Goal: Communication & Community: Answer question/provide support

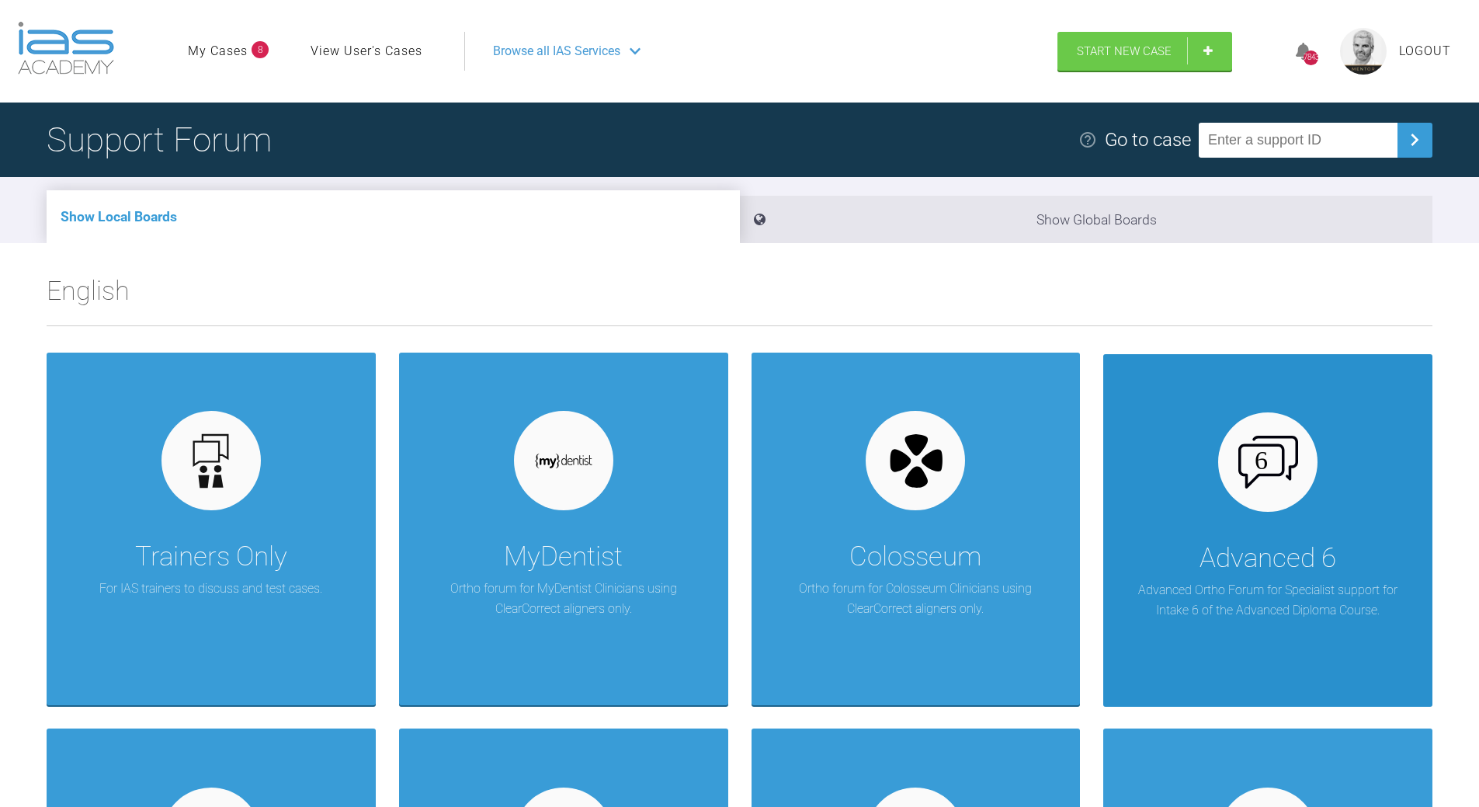
click at [1273, 486] on img at bounding box center [1268, 462] width 60 height 53
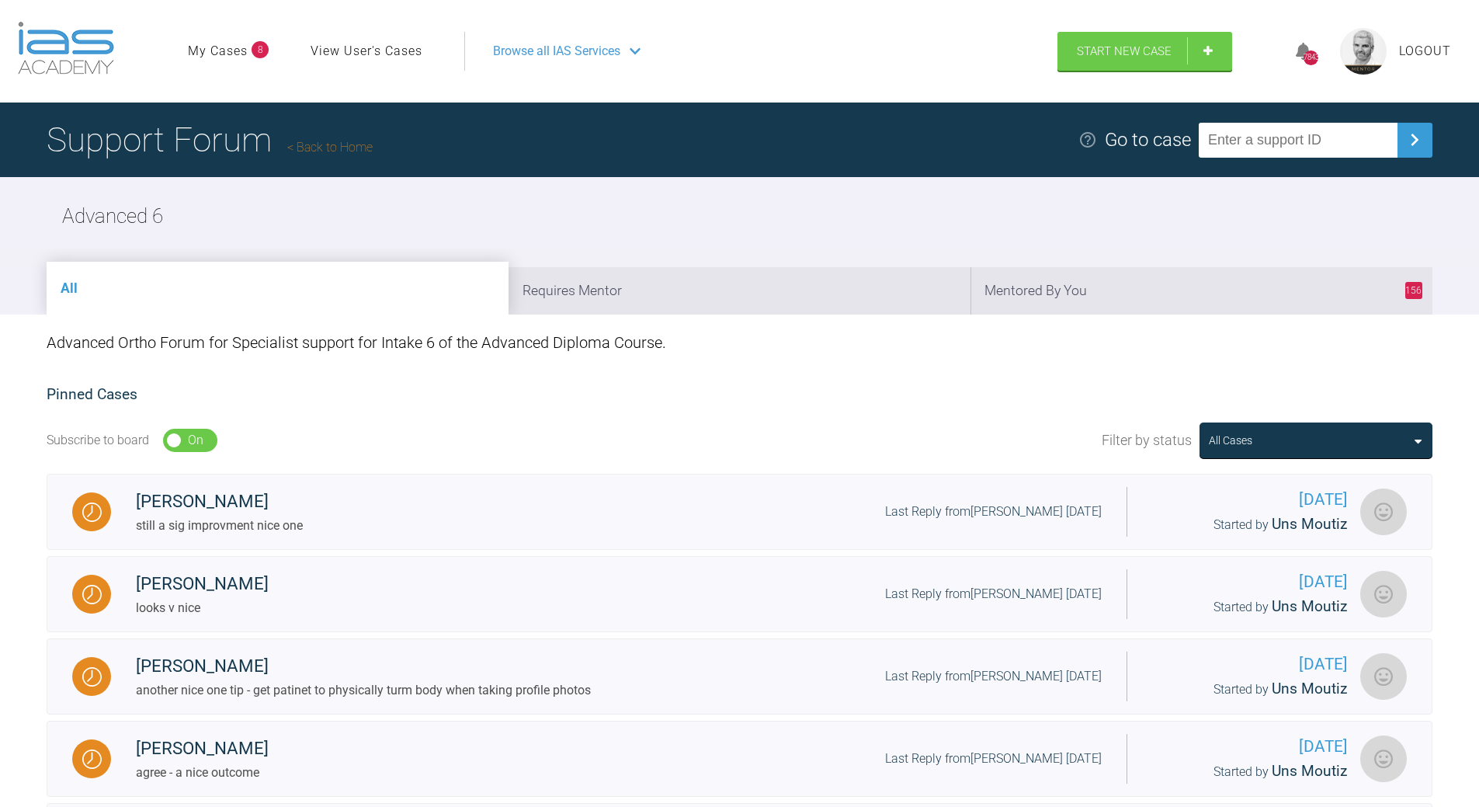
click at [315, 146] on link "Back to Home" at bounding box center [329, 147] width 85 height 15
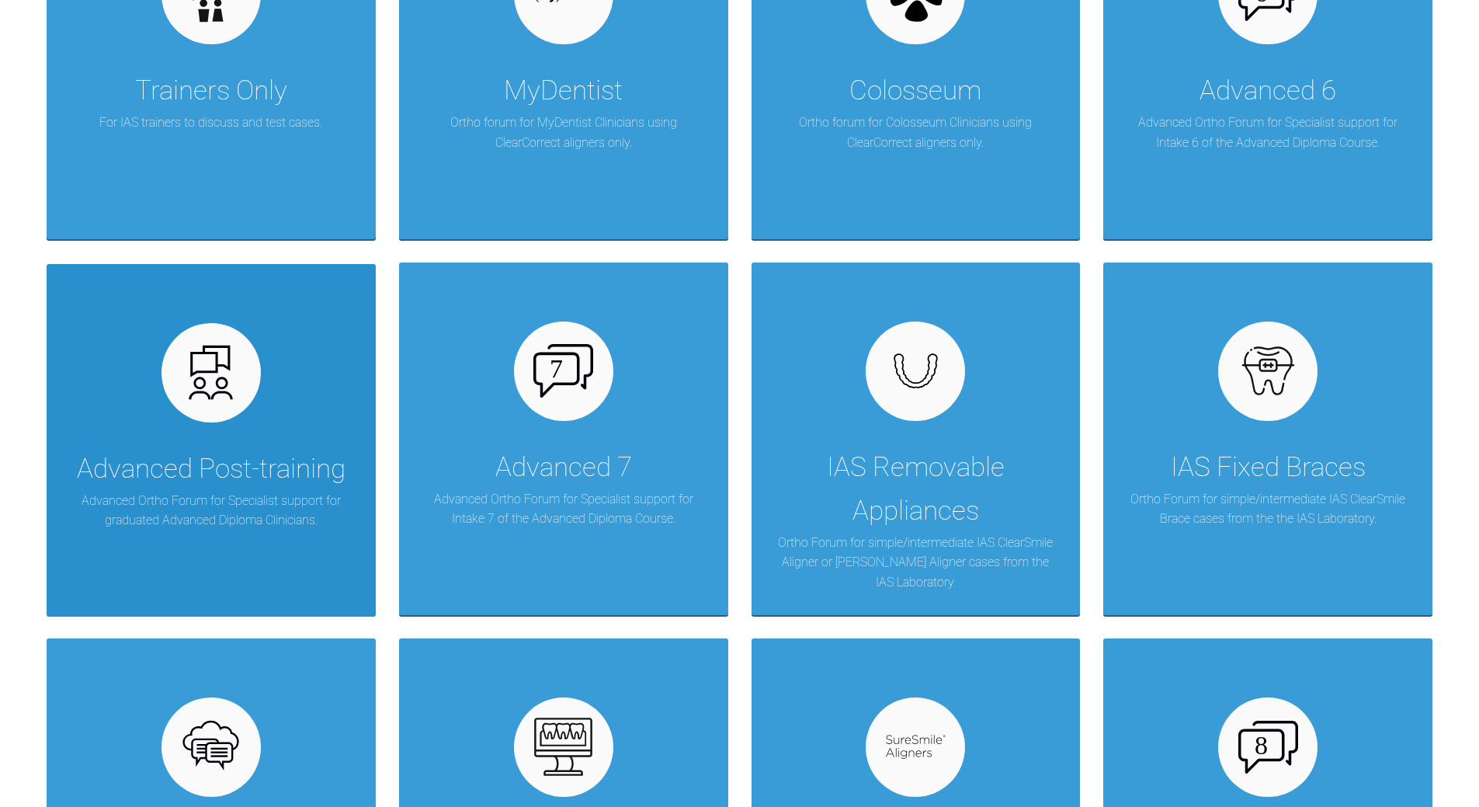
click at [252, 429] on div "Advanced Post-training Advanced Ortho Forum for Specialist support for graduate…" at bounding box center [211, 440] width 329 height 352
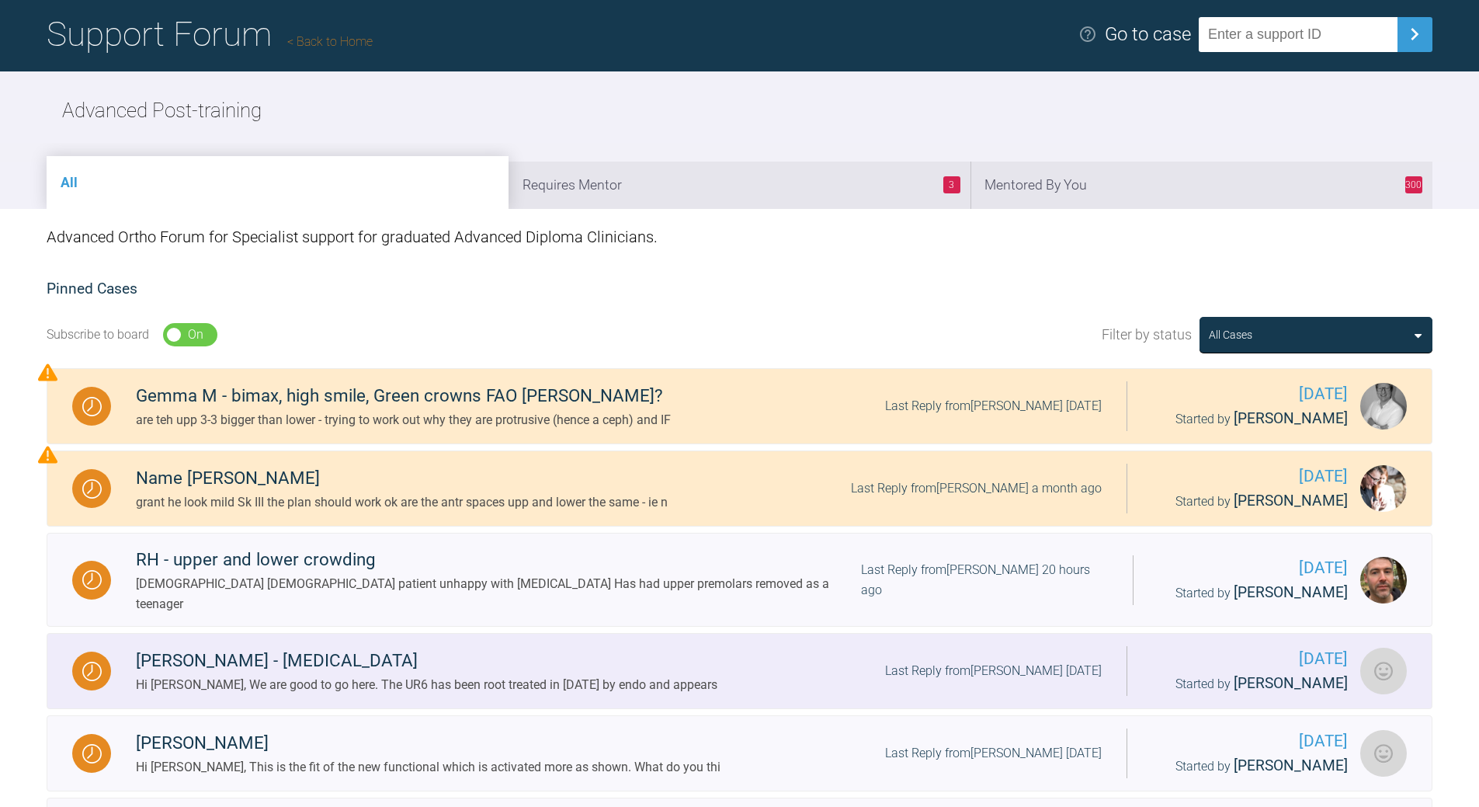
scroll to position [78, 0]
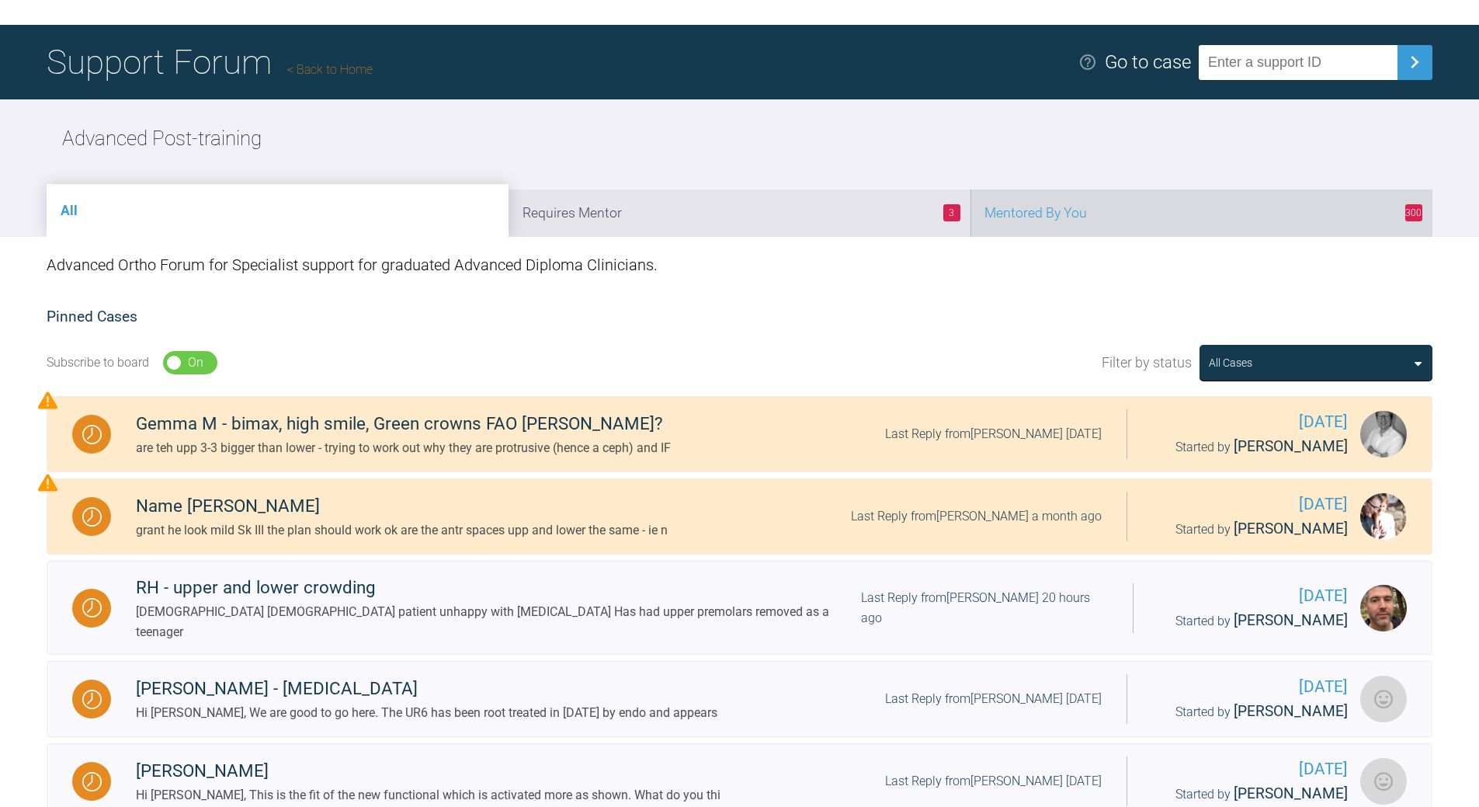
click at [1155, 226] on li "300 Mentored By You" at bounding box center [1202, 212] width 462 height 47
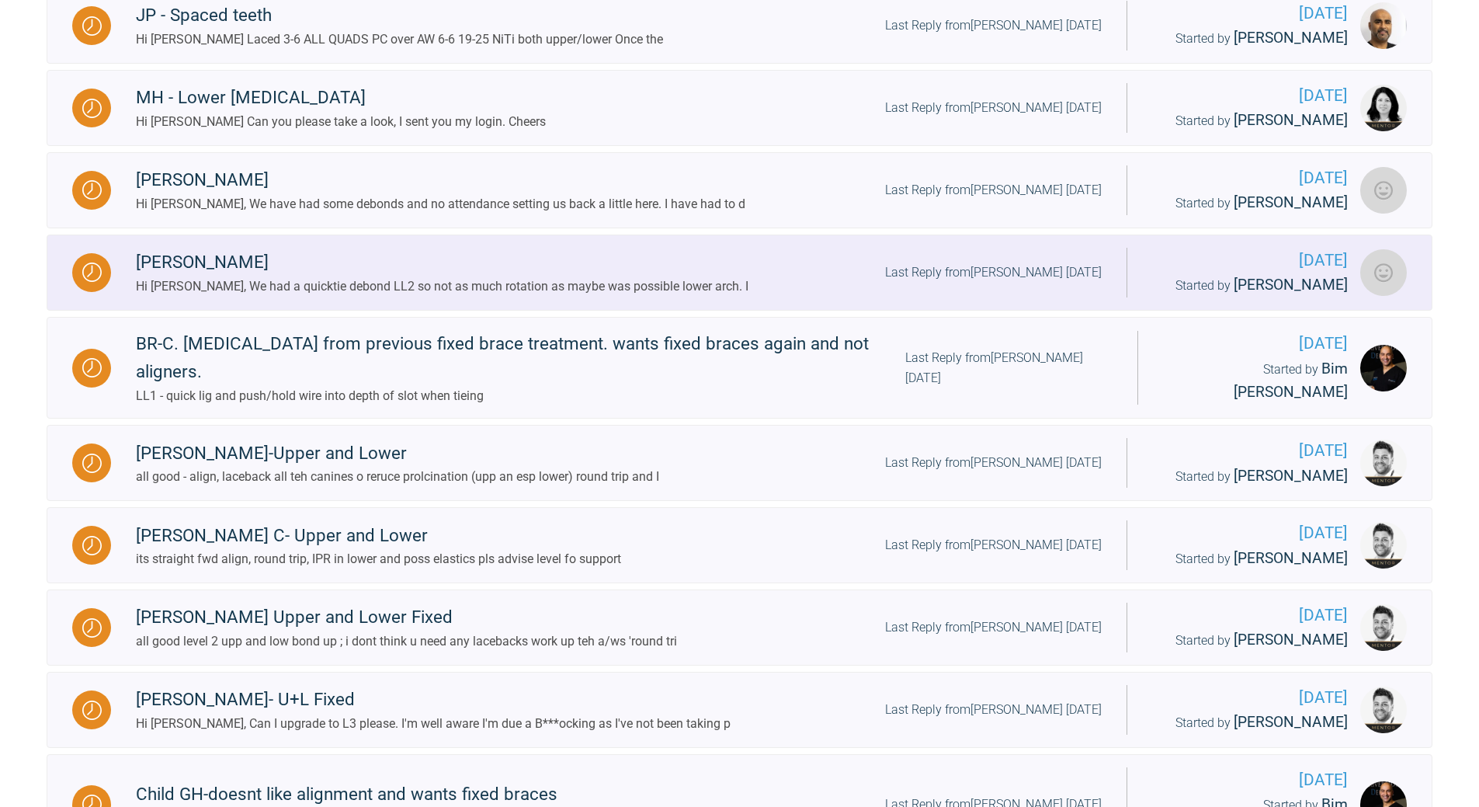
scroll to position [854, 0]
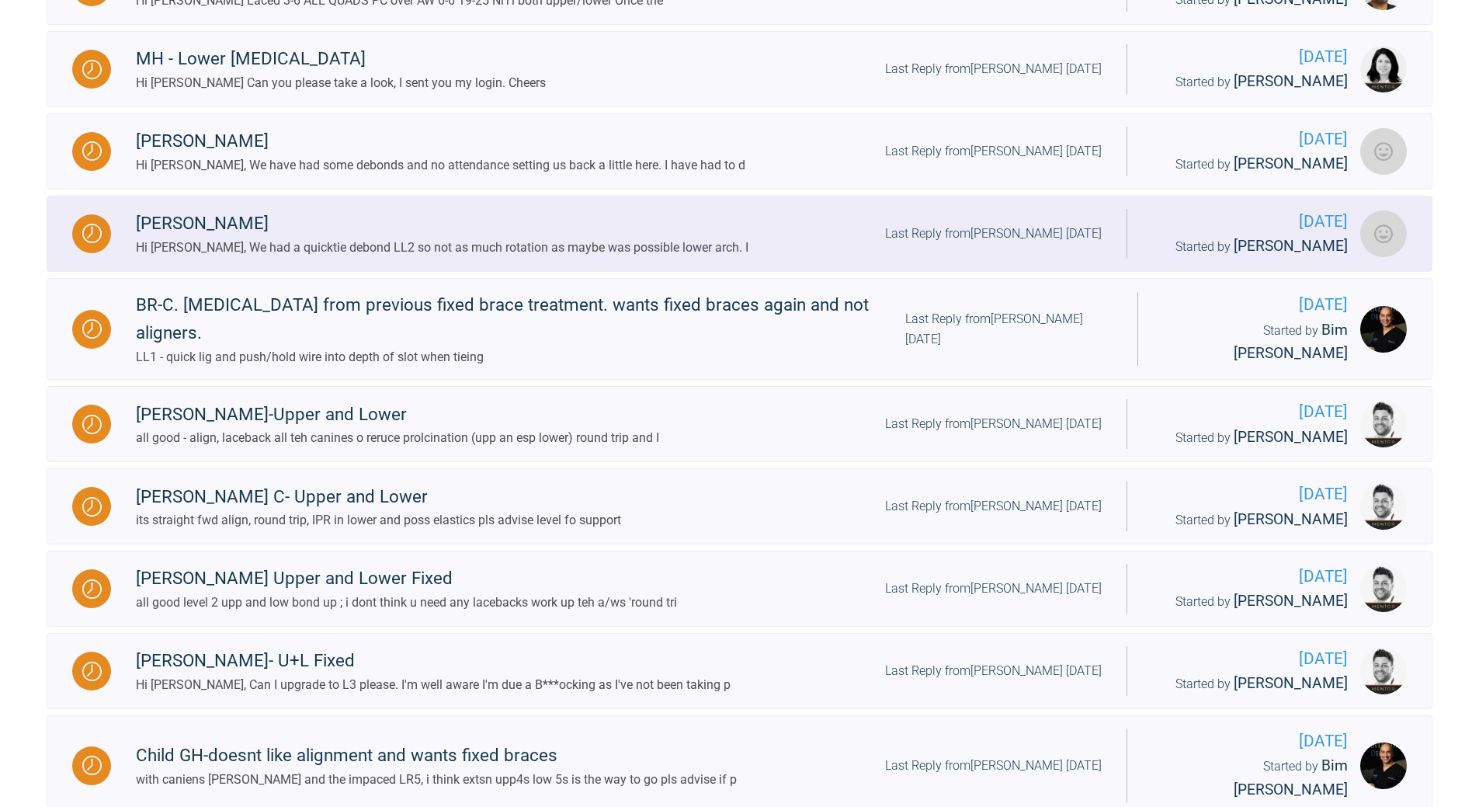
click at [1004, 231] on div "Last Reply from [PERSON_NAME] [DATE]" at bounding box center [993, 234] width 217 height 20
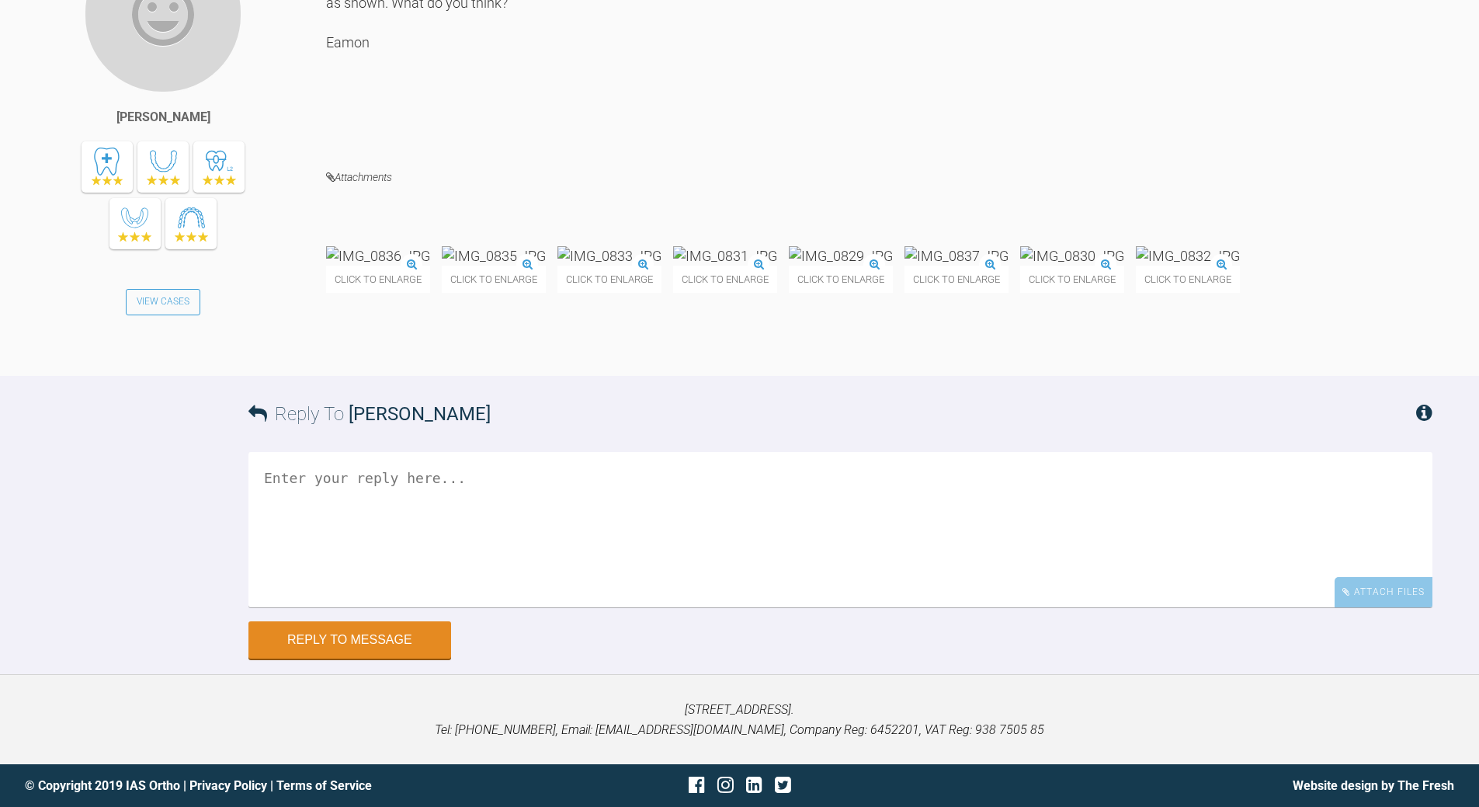
scroll to position [6613, 0]
click at [517, 607] on textarea at bounding box center [840, 529] width 1184 height 155
click at [426, 607] on textarea "all fine - upper on hld til lower alignes" at bounding box center [840, 529] width 1184 height 155
type textarea "all fine - upper on hold til lower alignes"
click at [389, 660] on button "Reply to Message" at bounding box center [349, 641] width 203 height 37
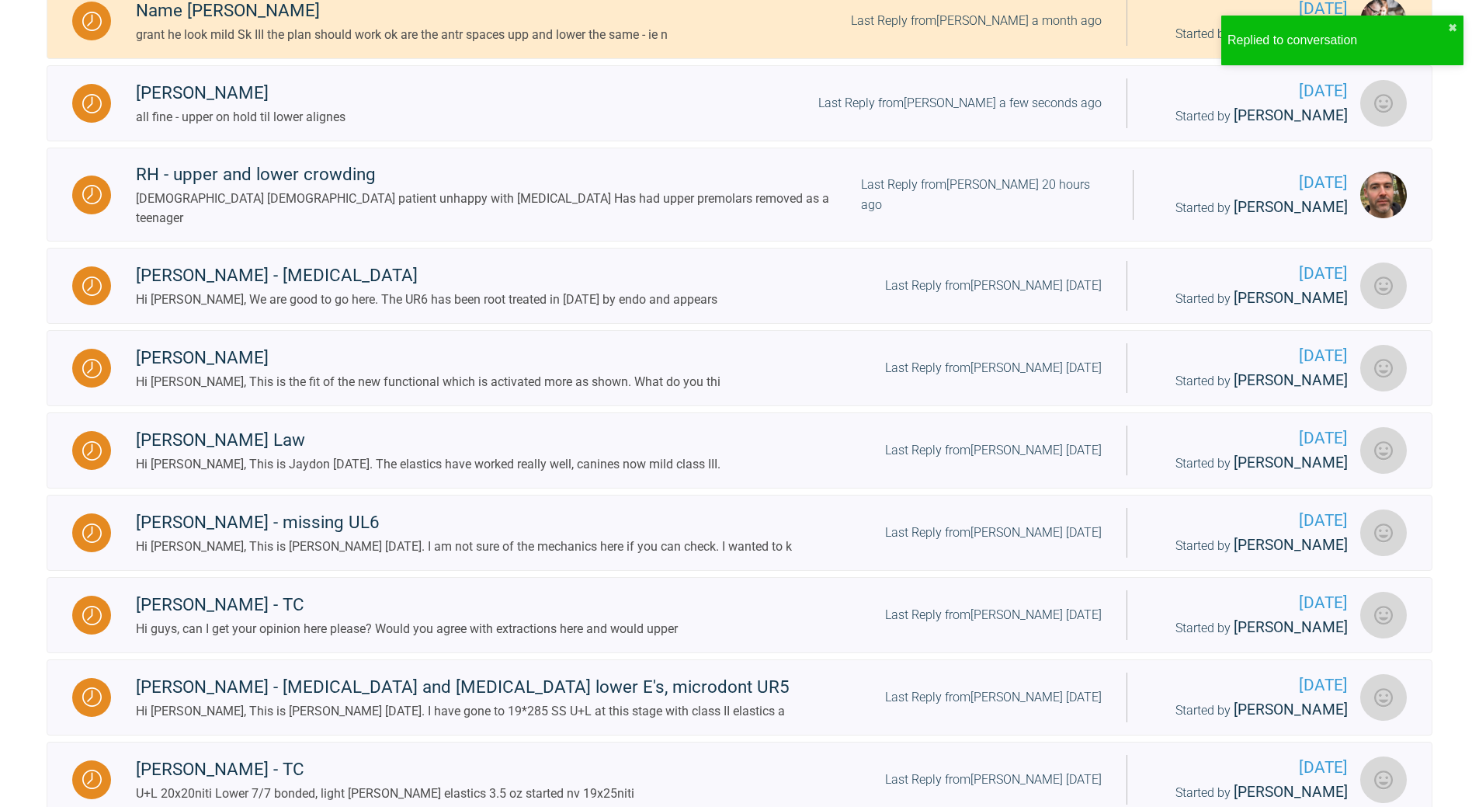
scroll to position [120, 0]
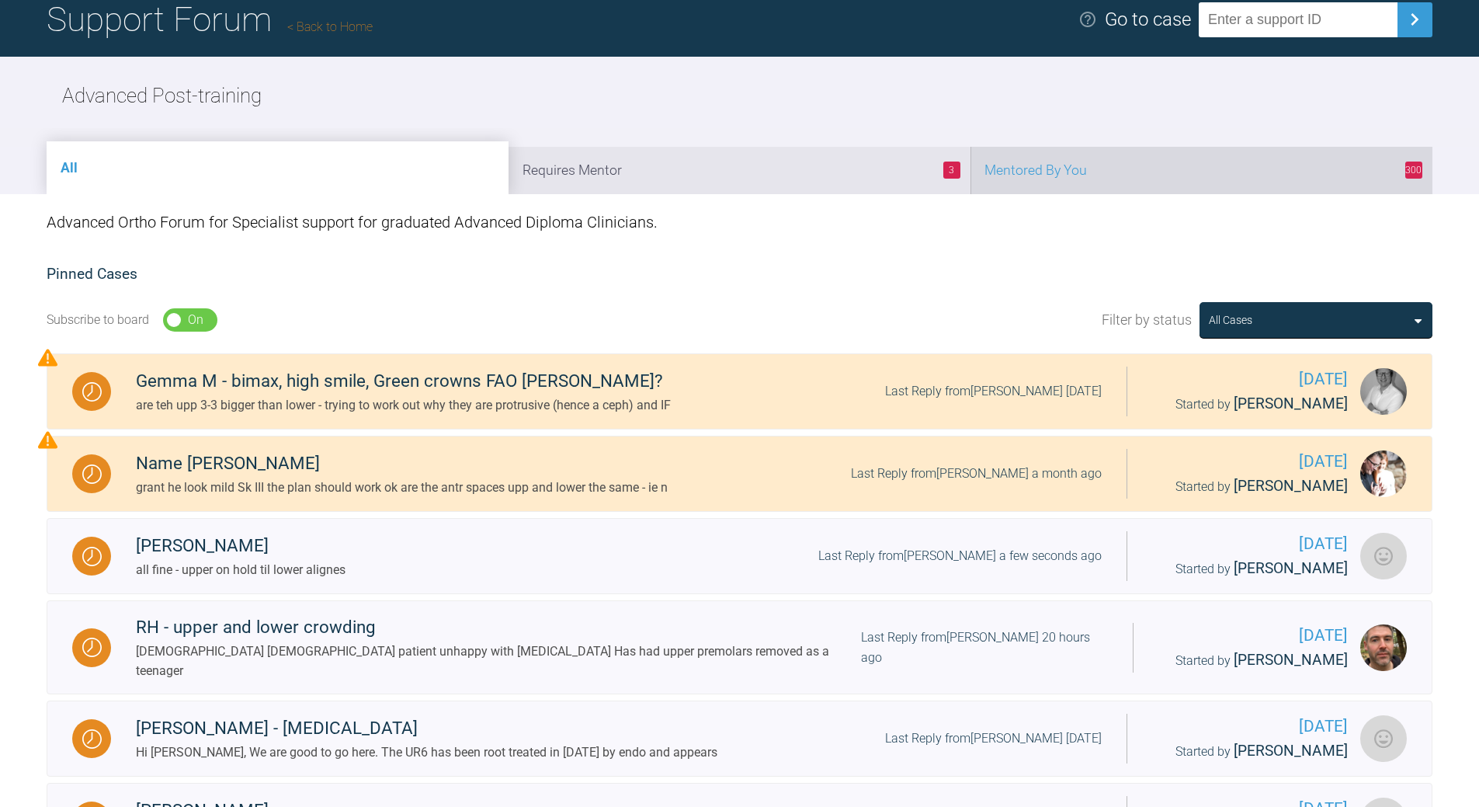
click at [1180, 178] on li "300 Mentored By You" at bounding box center [1202, 170] width 462 height 47
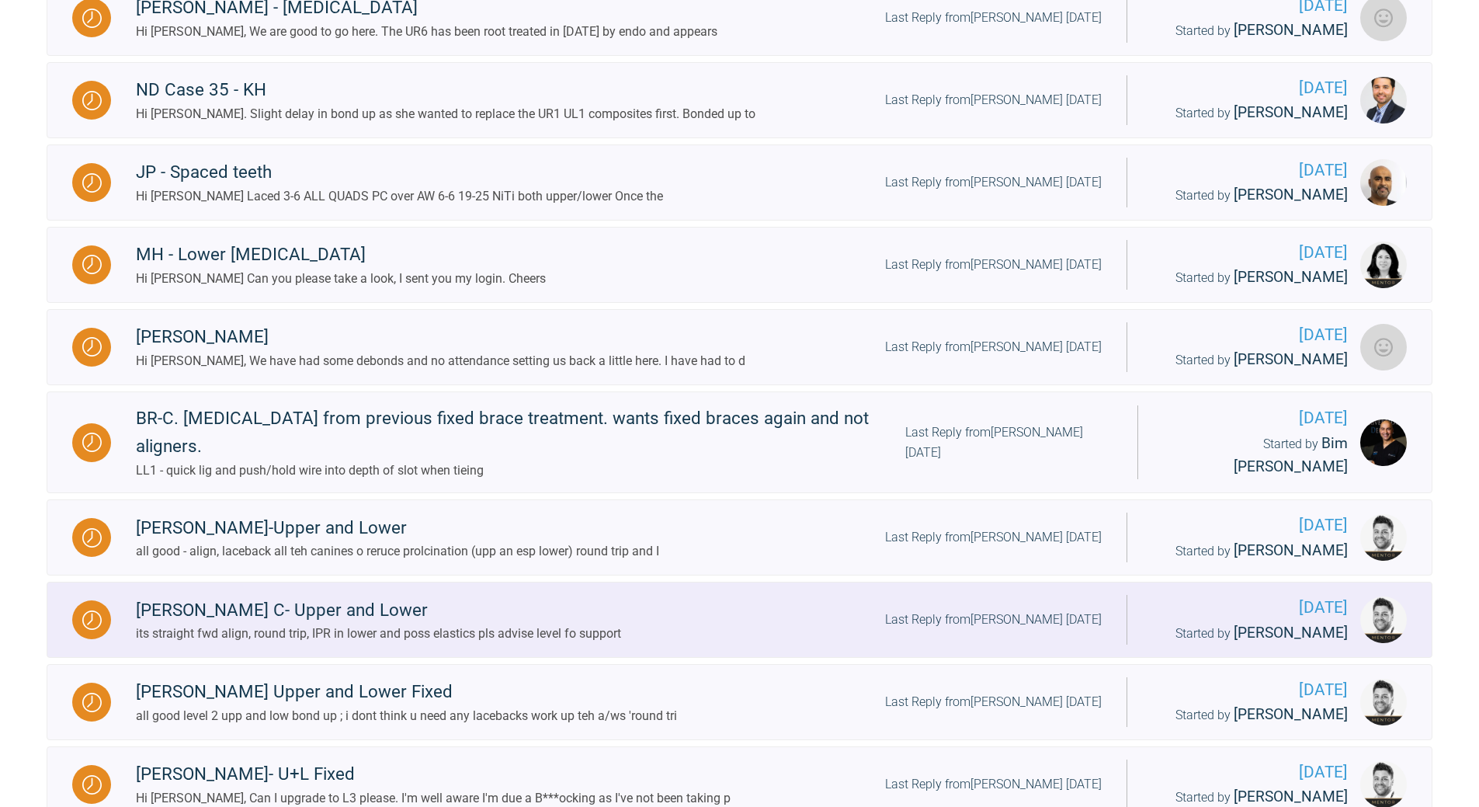
scroll to position [741, 0]
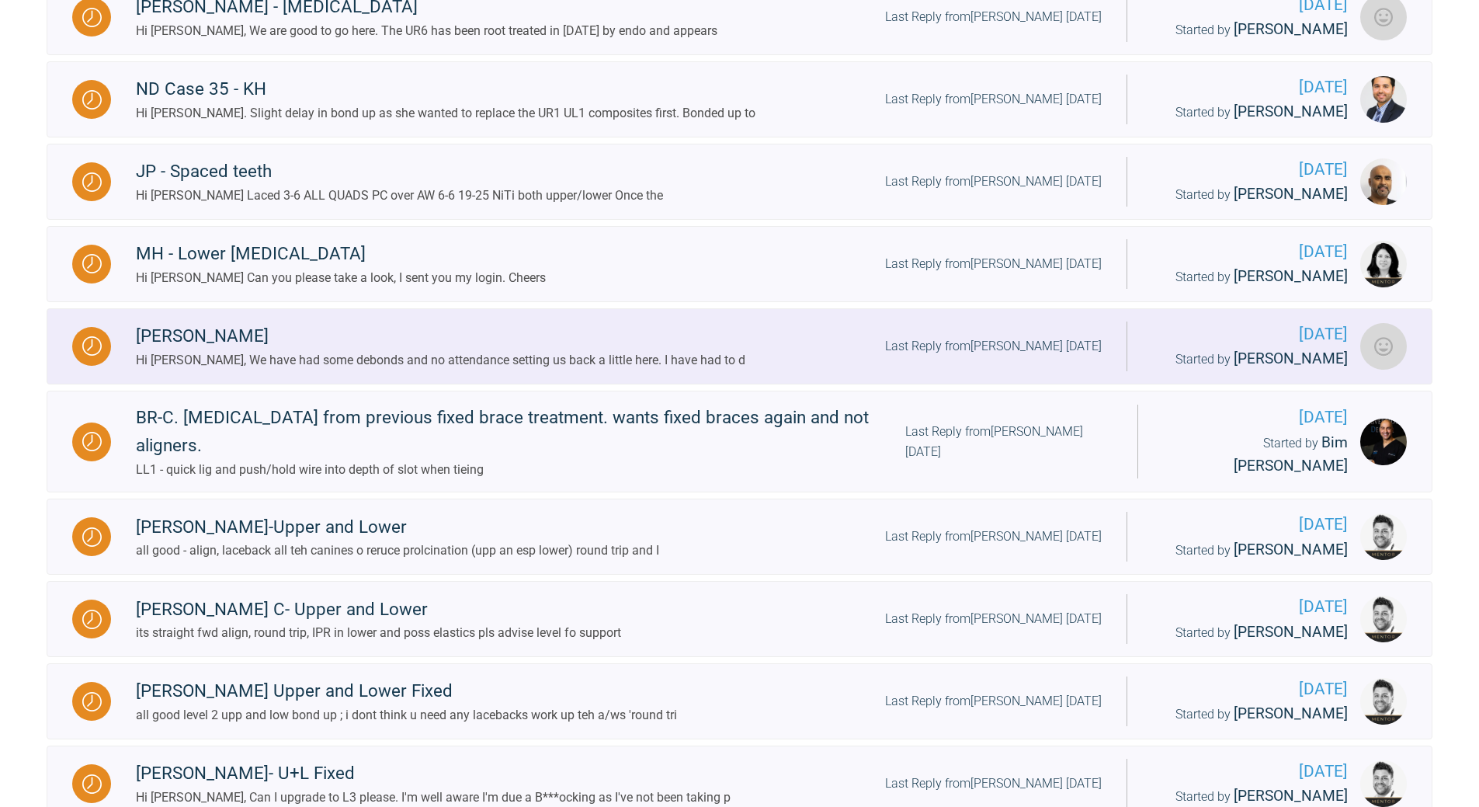
click at [1018, 342] on div "Last Reply from [PERSON_NAME] [DATE]" at bounding box center [993, 346] width 217 height 20
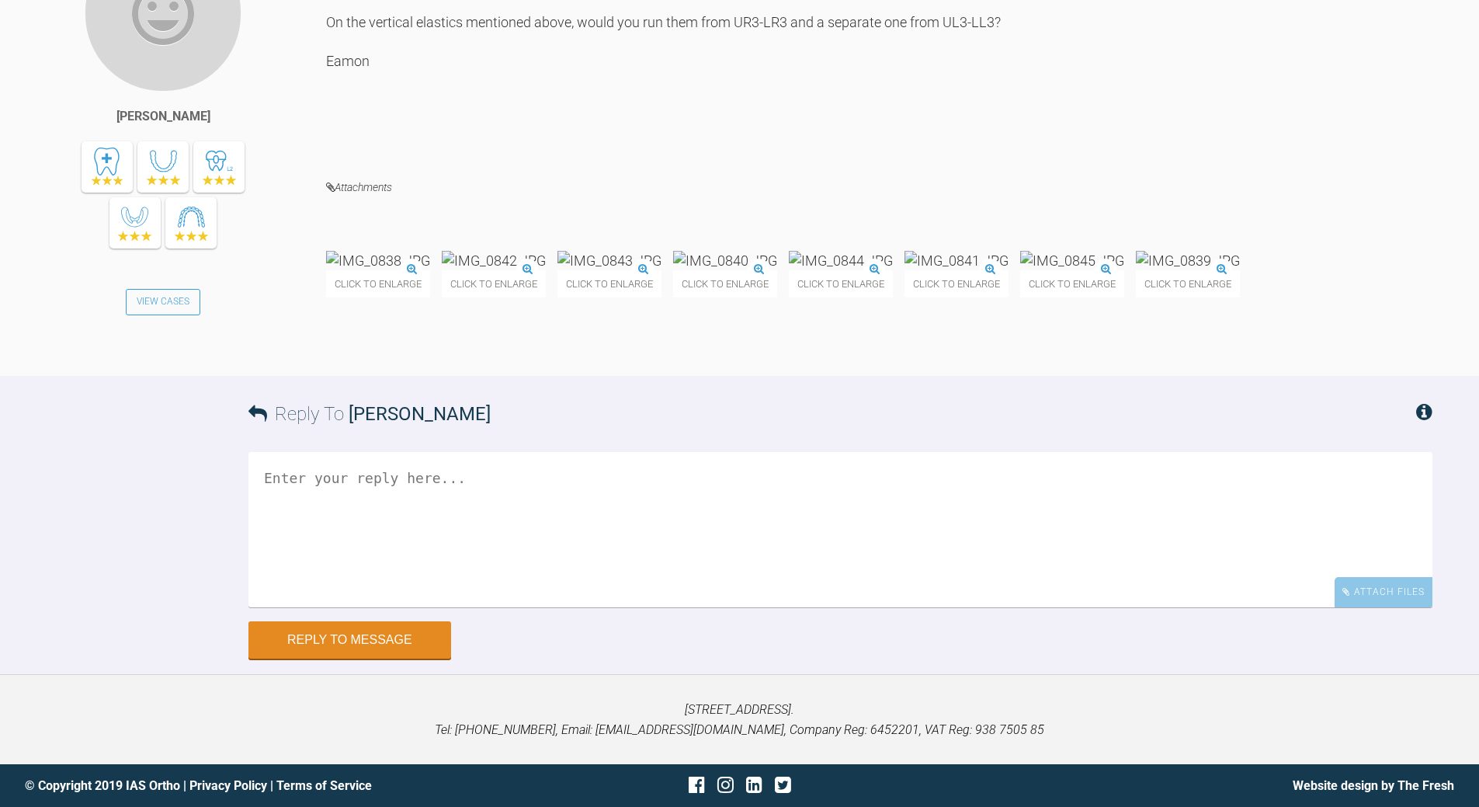
scroll to position [8778, 0]
click at [489, 543] on textarea at bounding box center [840, 529] width 1184 height 155
click at [386, 478] on textarea "prob dont need evrtical as oB and occlusion is looking much better in these pho…" at bounding box center [840, 529] width 1184 height 155
click at [446, 475] on textarea "prob dont need vertical as oB and occlusion is looking much better in these pho…" at bounding box center [840, 529] width 1184 height 155
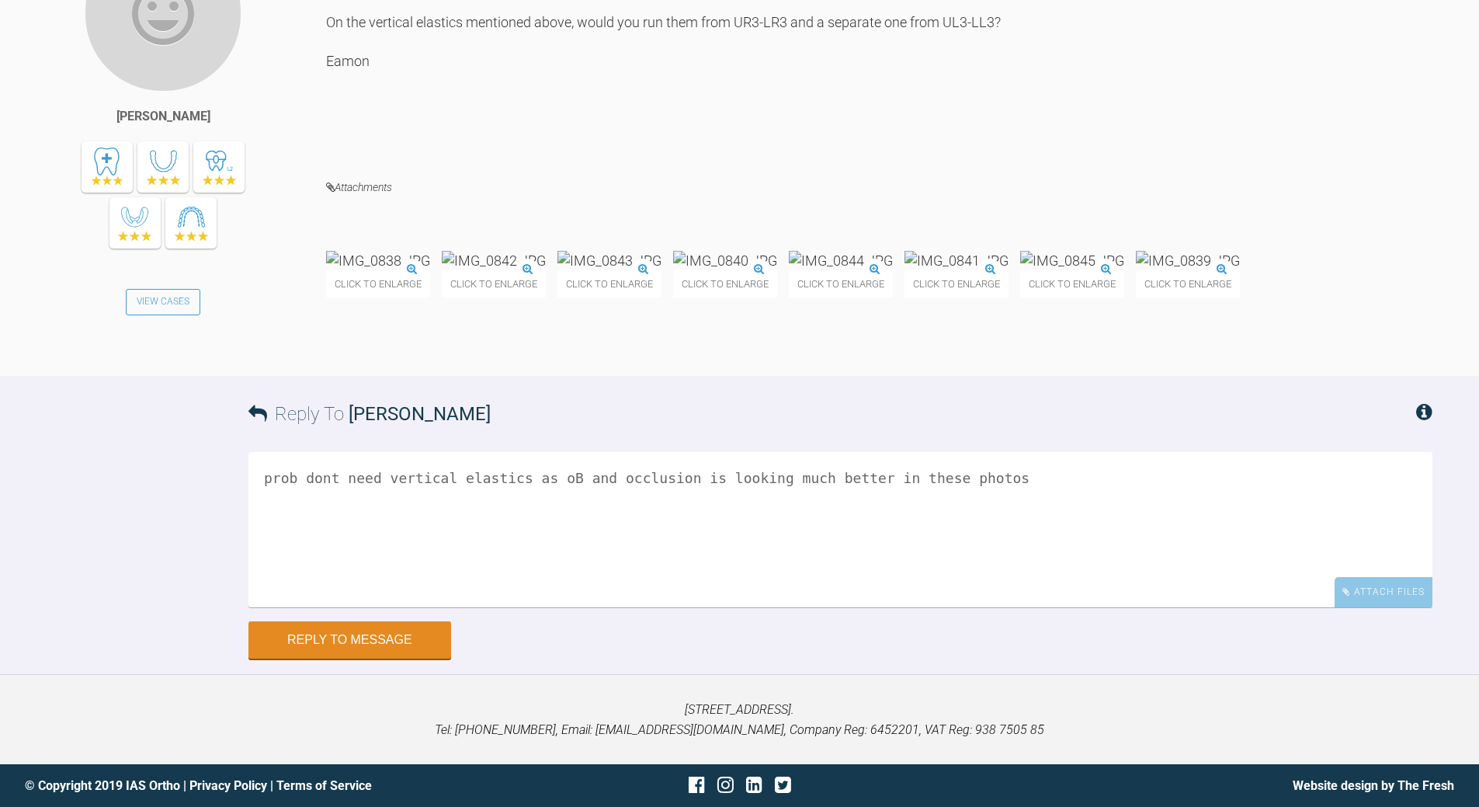
click at [1041, 607] on textarea "prob dont need vertical elastics as oB and occlusion is looking much better in …" at bounding box center [840, 529] width 1184 height 155
click at [376, 523] on textarea "prob dont need vertical elastics as oB and occlusion is looking much better in …" at bounding box center [840, 529] width 1184 height 155
type textarea "prob dont need vertical elastics as oB and occlusion is looking much better in …"
click at [366, 628] on button "Reply to Message" at bounding box center [349, 641] width 203 height 37
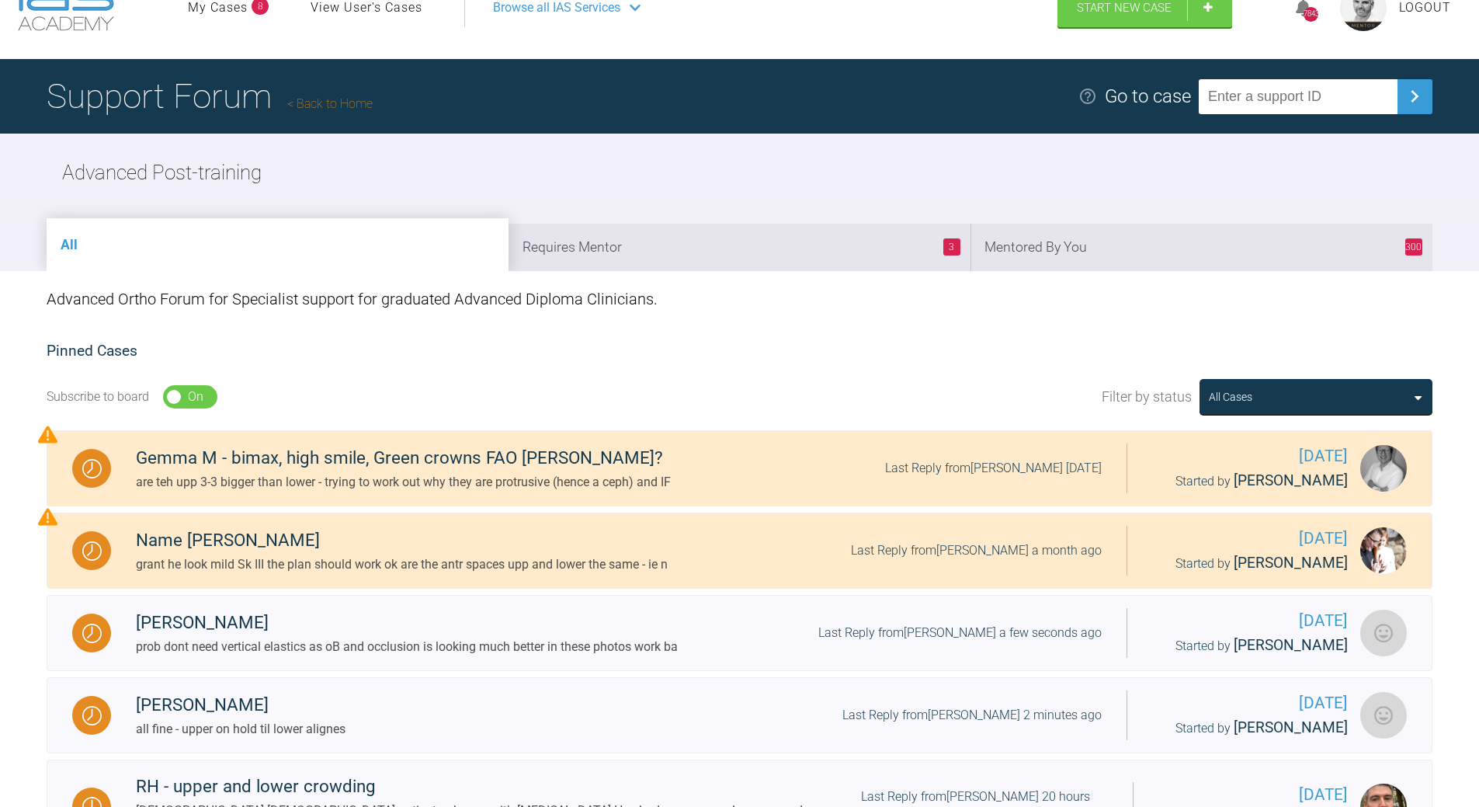
scroll to position [43, 0]
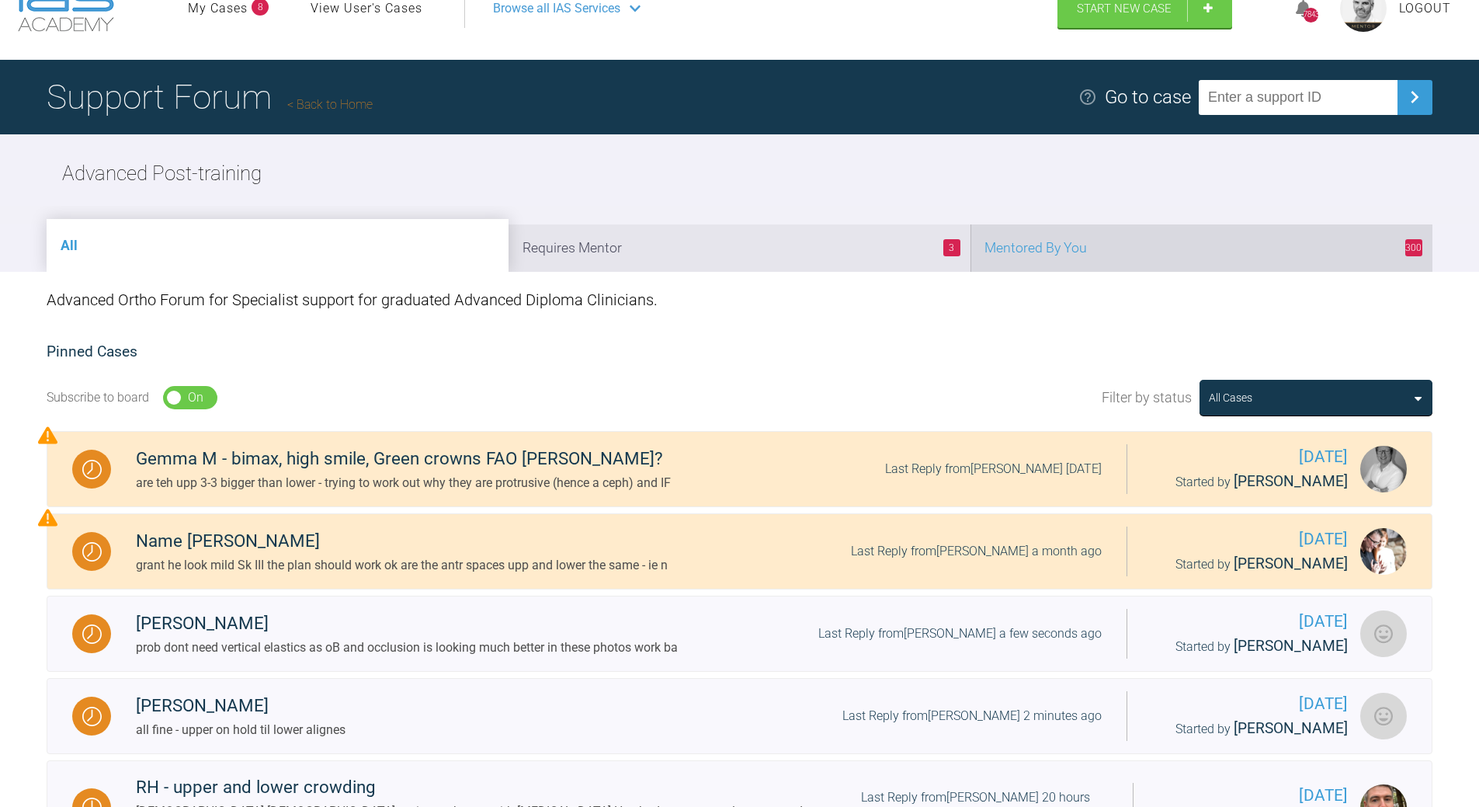
click at [1089, 250] on li "300 Mentored By You" at bounding box center [1202, 247] width 462 height 47
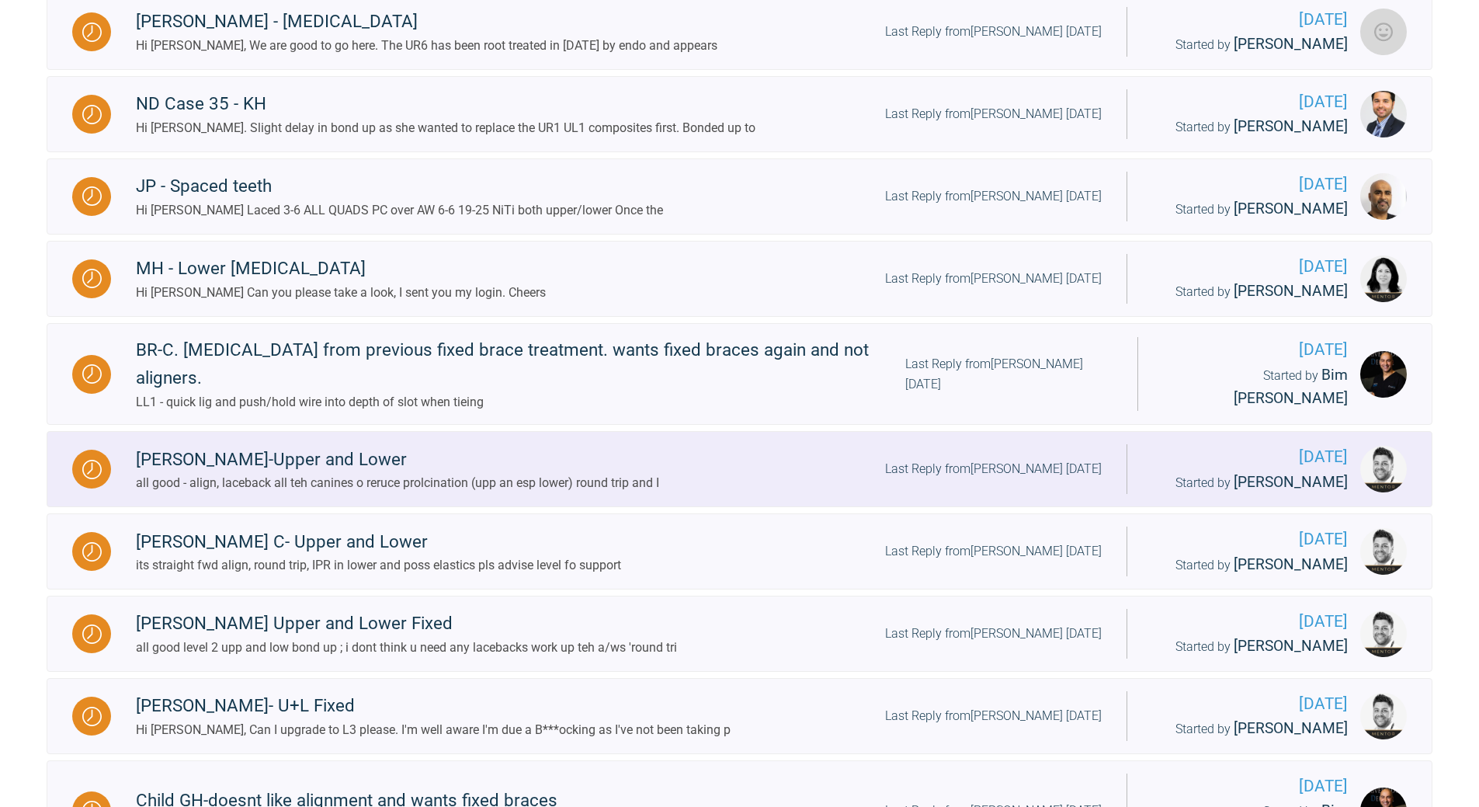
scroll to position [819, 0]
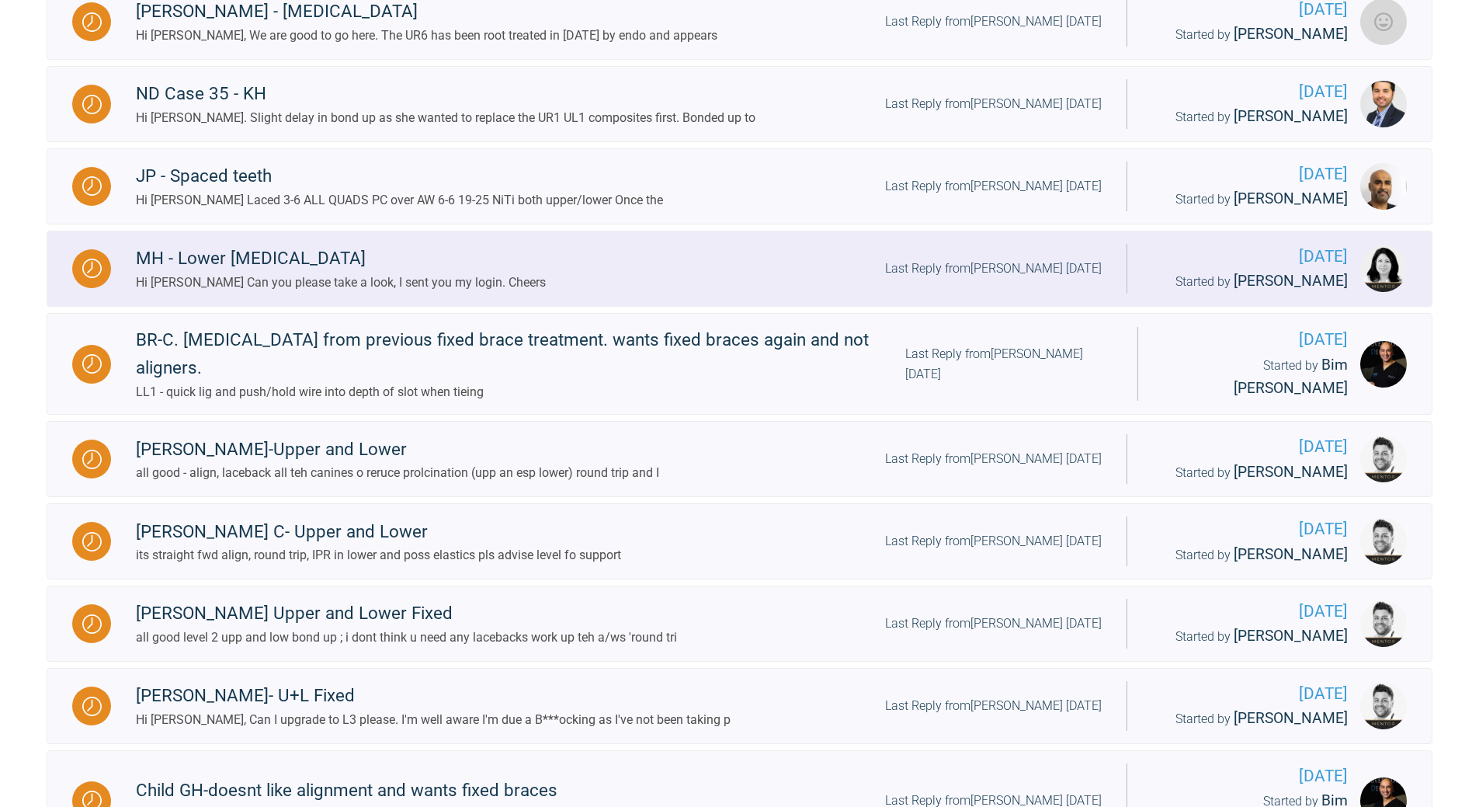
click at [1002, 262] on div "Last Reply from [PERSON_NAME] [DATE]" at bounding box center [993, 269] width 217 height 20
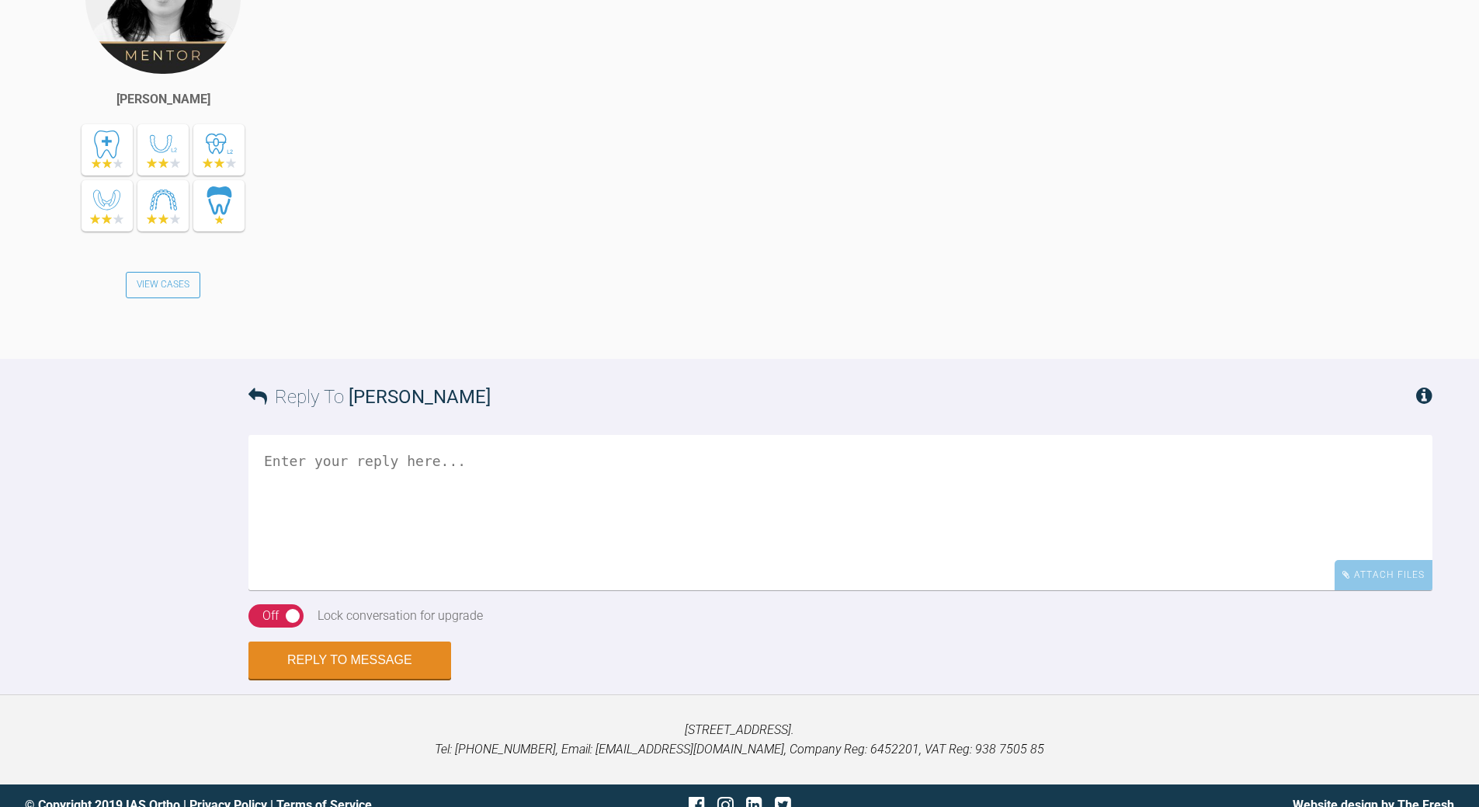
scroll to position [5847, 0]
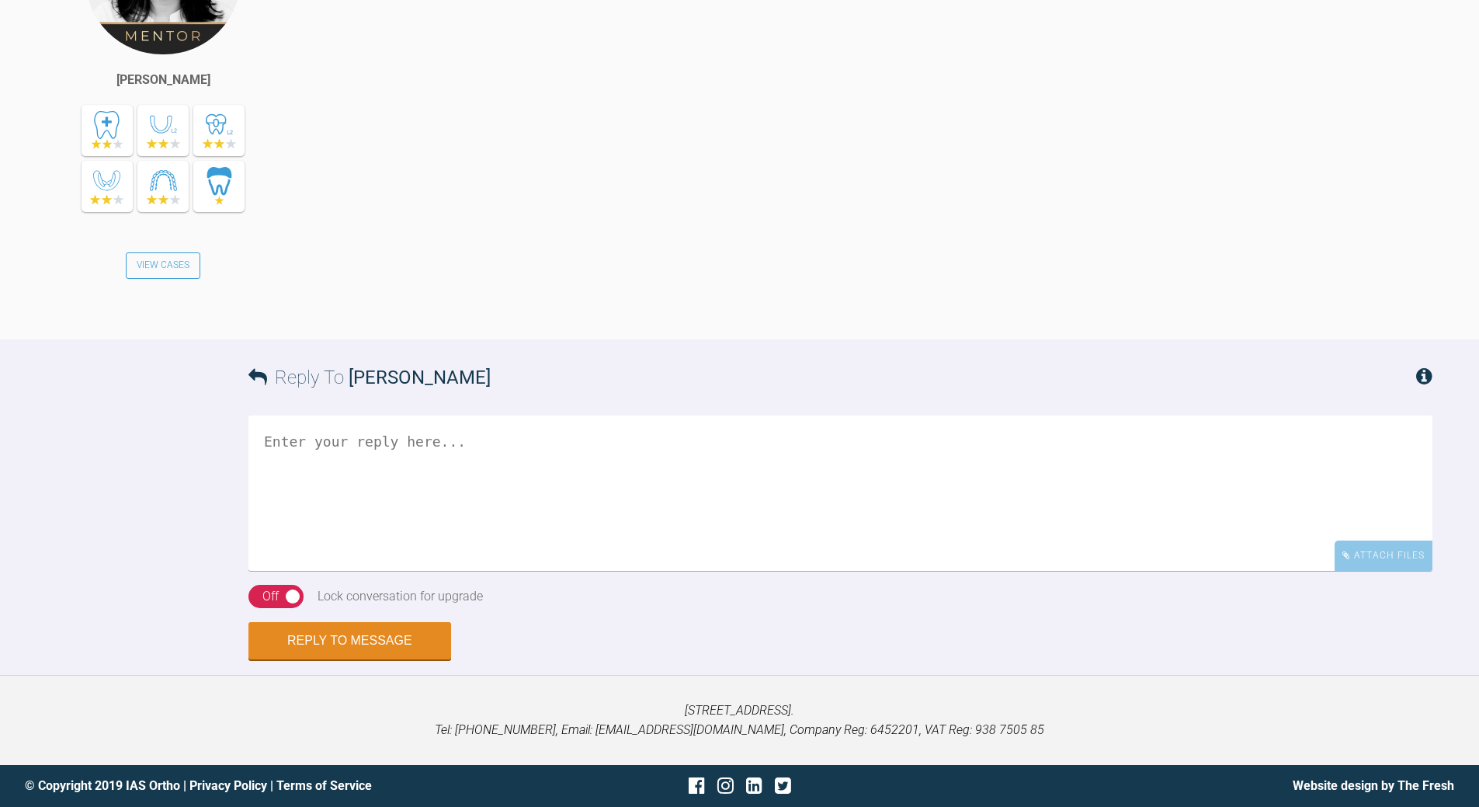
click at [367, 571] on textarea at bounding box center [840, 492] width 1184 height 155
click at [280, 571] on textarea "nor ceived email or WA" at bounding box center [840, 492] width 1184 height 155
click at [299, 571] on textarea "nor ceived email or WA" at bounding box center [840, 492] width 1184 height 155
drag, startPoint x: 402, startPoint y: 633, endPoint x: 422, endPoint y: 612, distance: 29.1
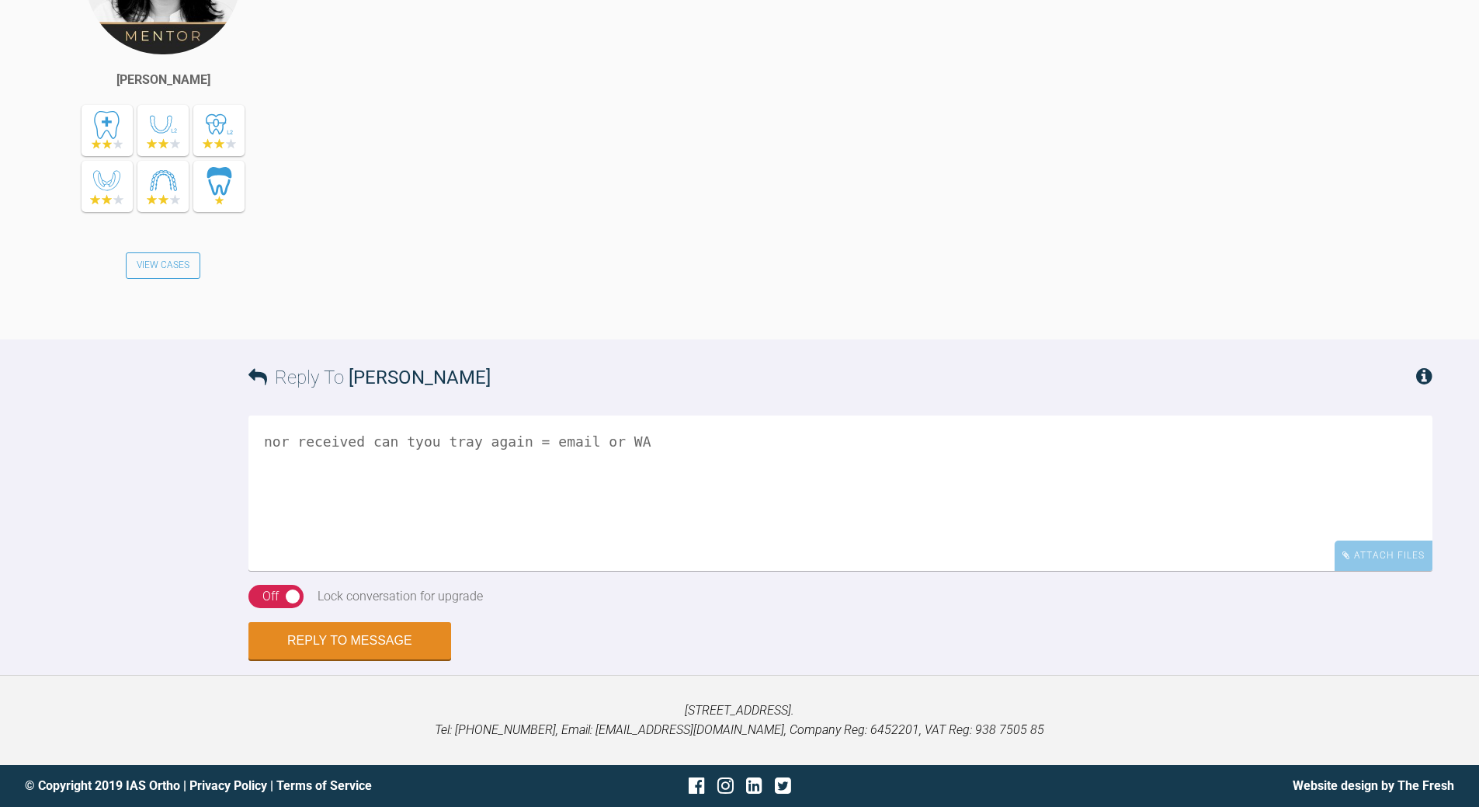
click at [403, 571] on textarea "nor received can tyou tray again = email or WA" at bounding box center [840, 492] width 1184 height 155
drag, startPoint x: 436, startPoint y: 625, endPoint x: 446, endPoint y: 620, distance: 11.1
click at [439, 571] on textarea "nor received can you tray again = email or WA" at bounding box center [840, 492] width 1184 height 155
click at [445, 571] on textarea "nor received can you tray again = email or WA" at bounding box center [840, 492] width 1184 height 155
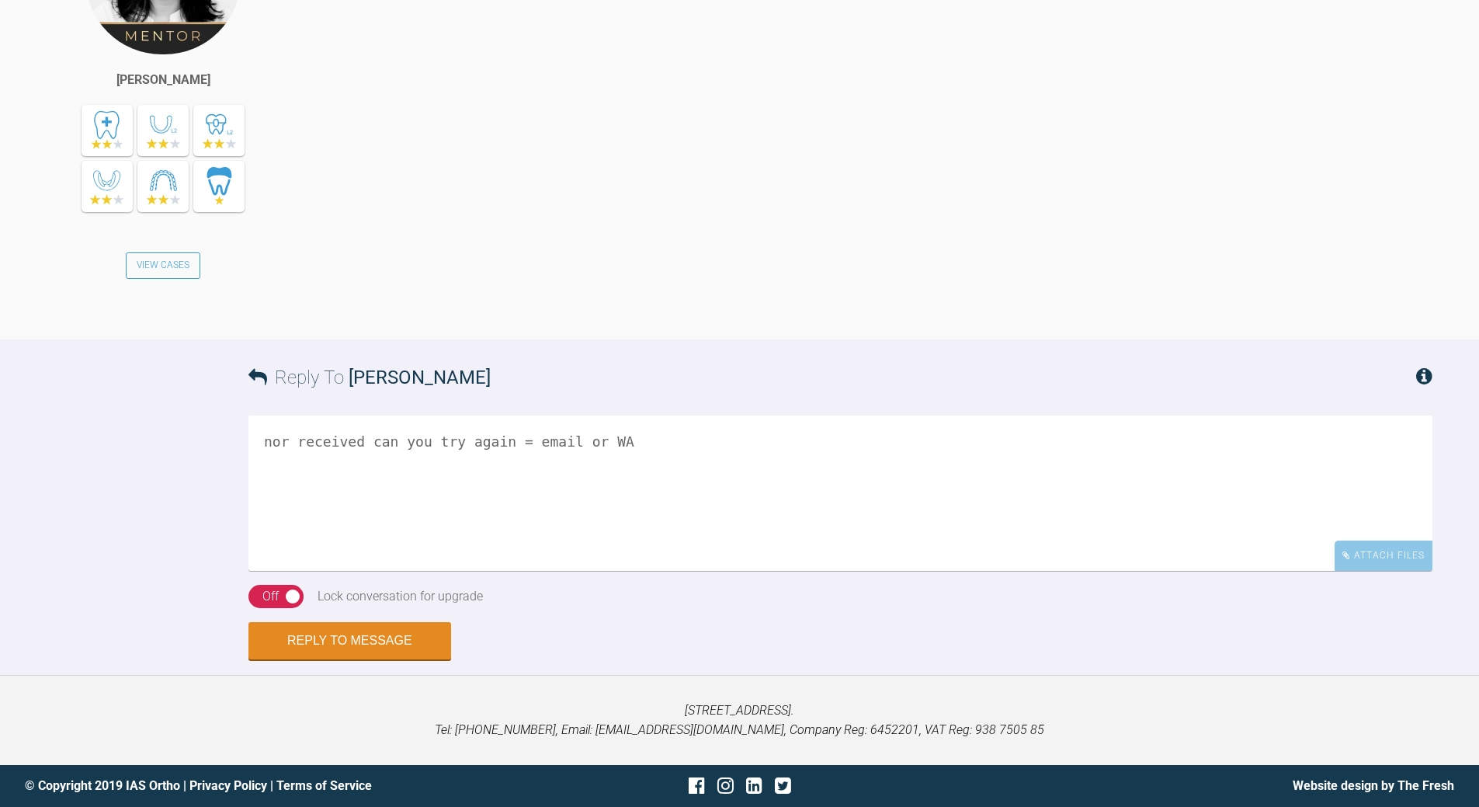
type textarea "nor received can you try again = email or WA"
click at [265, 601] on div "Off" at bounding box center [270, 596] width 16 height 20
drag, startPoint x: 335, startPoint y: 628, endPoint x: 390, endPoint y: 599, distance: 62.5
click at [344, 626] on button "Reply to Message" at bounding box center [349, 640] width 203 height 37
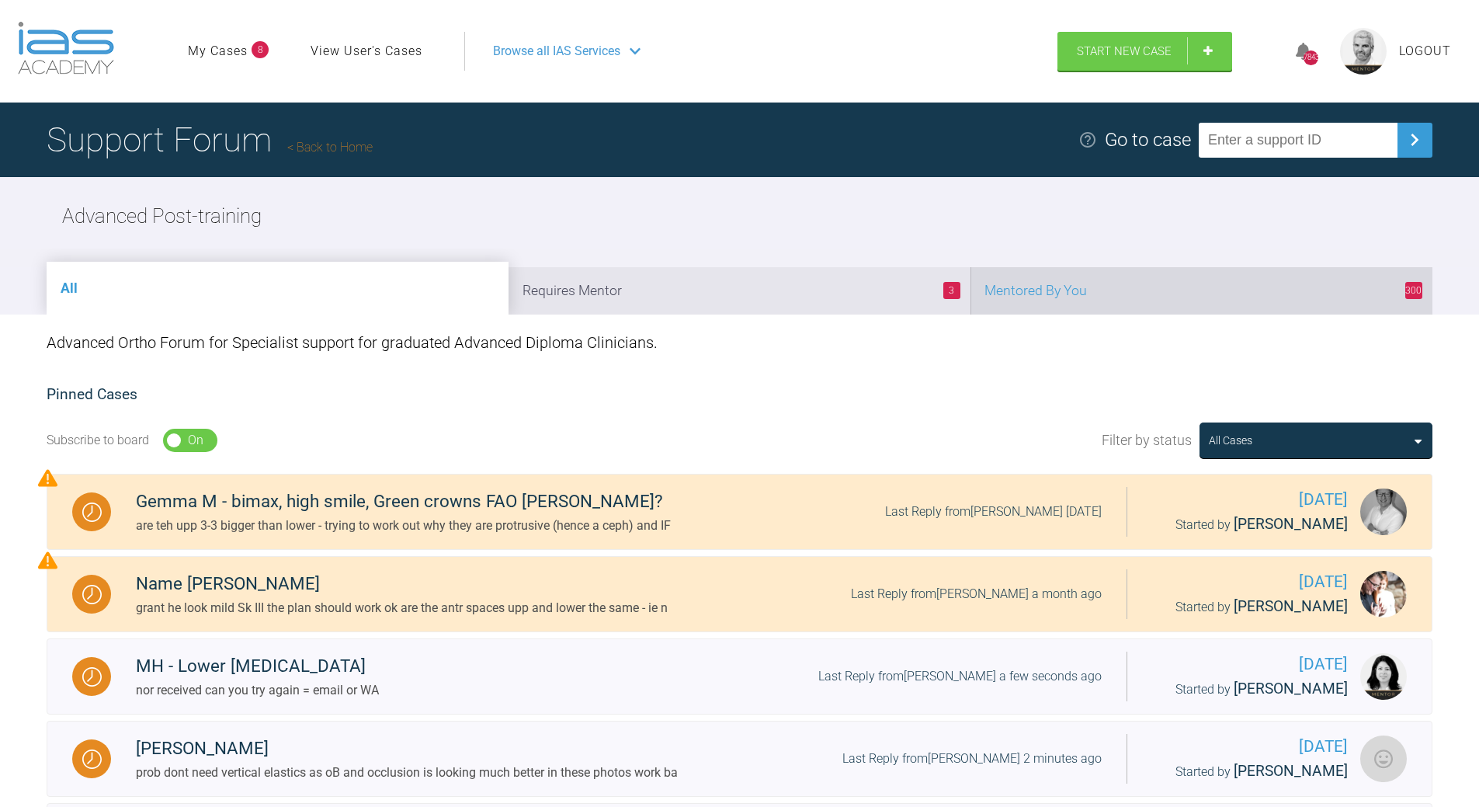
click at [1123, 293] on li "300 Mentored By You" at bounding box center [1202, 290] width 462 height 47
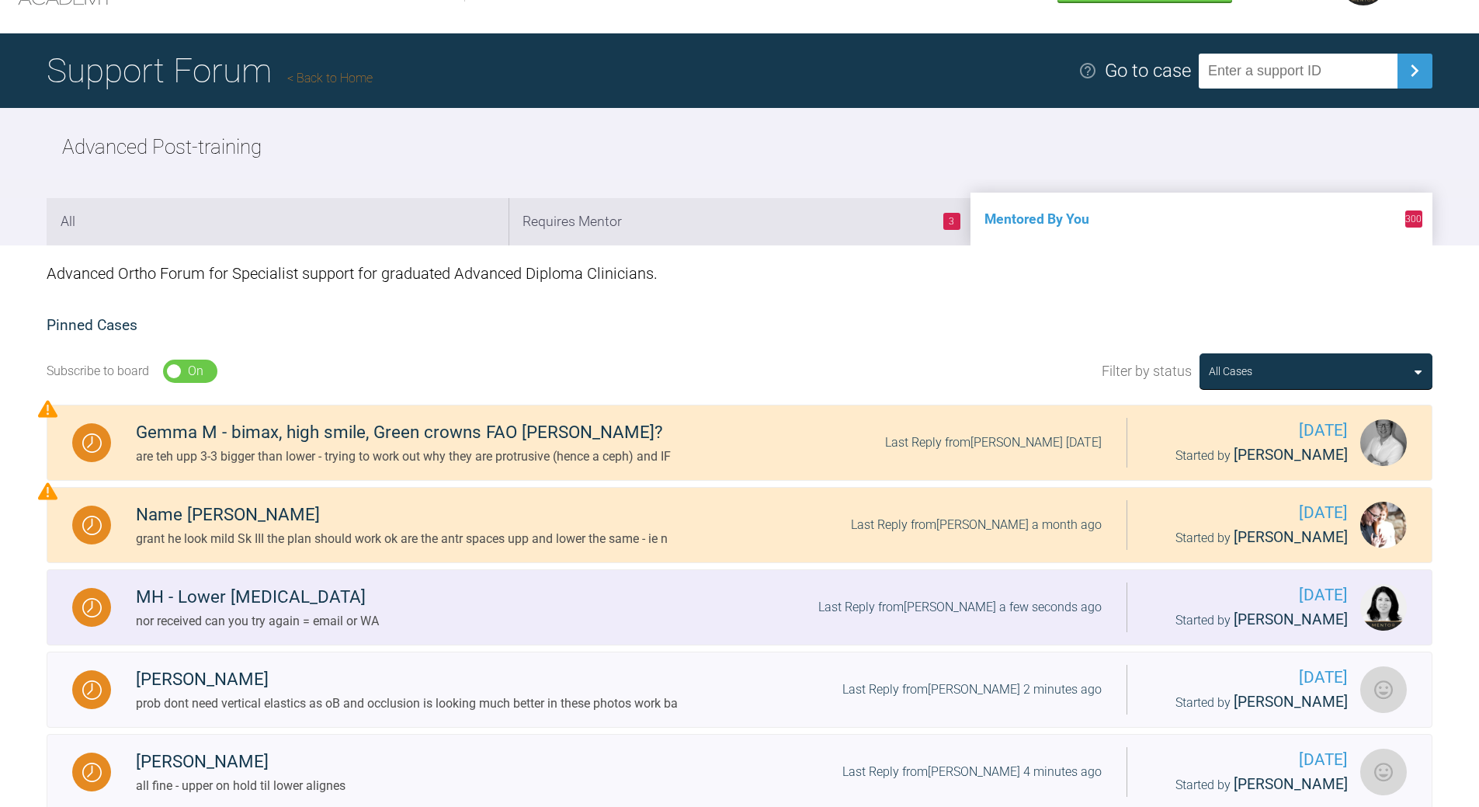
scroll to position [466, 0]
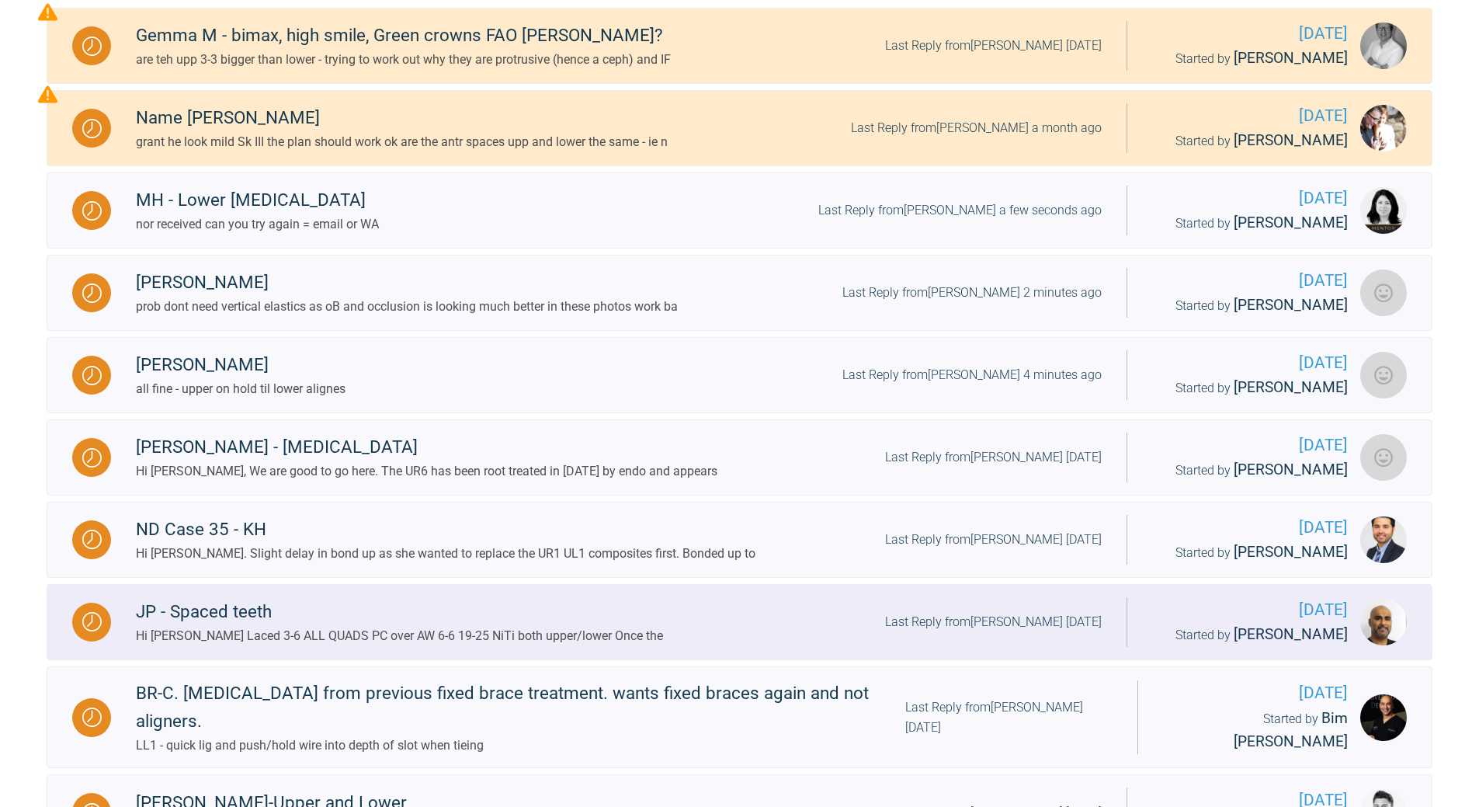
click at [1001, 621] on div "Last Reply from [PERSON_NAME] [DATE]" at bounding box center [993, 622] width 217 height 20
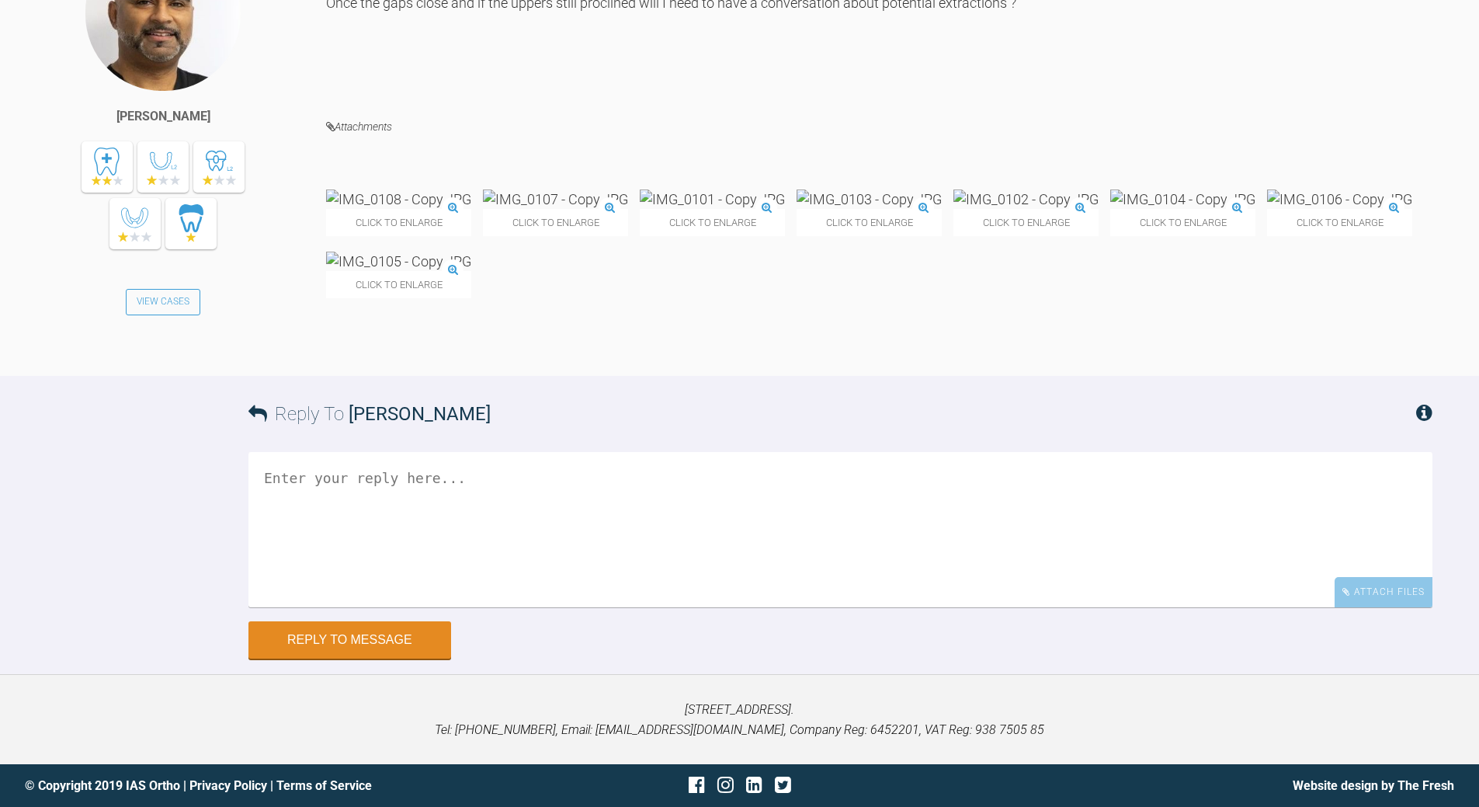
scroll to position [9153, 0]
click at [571, 607] on textarea at bounding box center [840, 529] width 1184 height 155
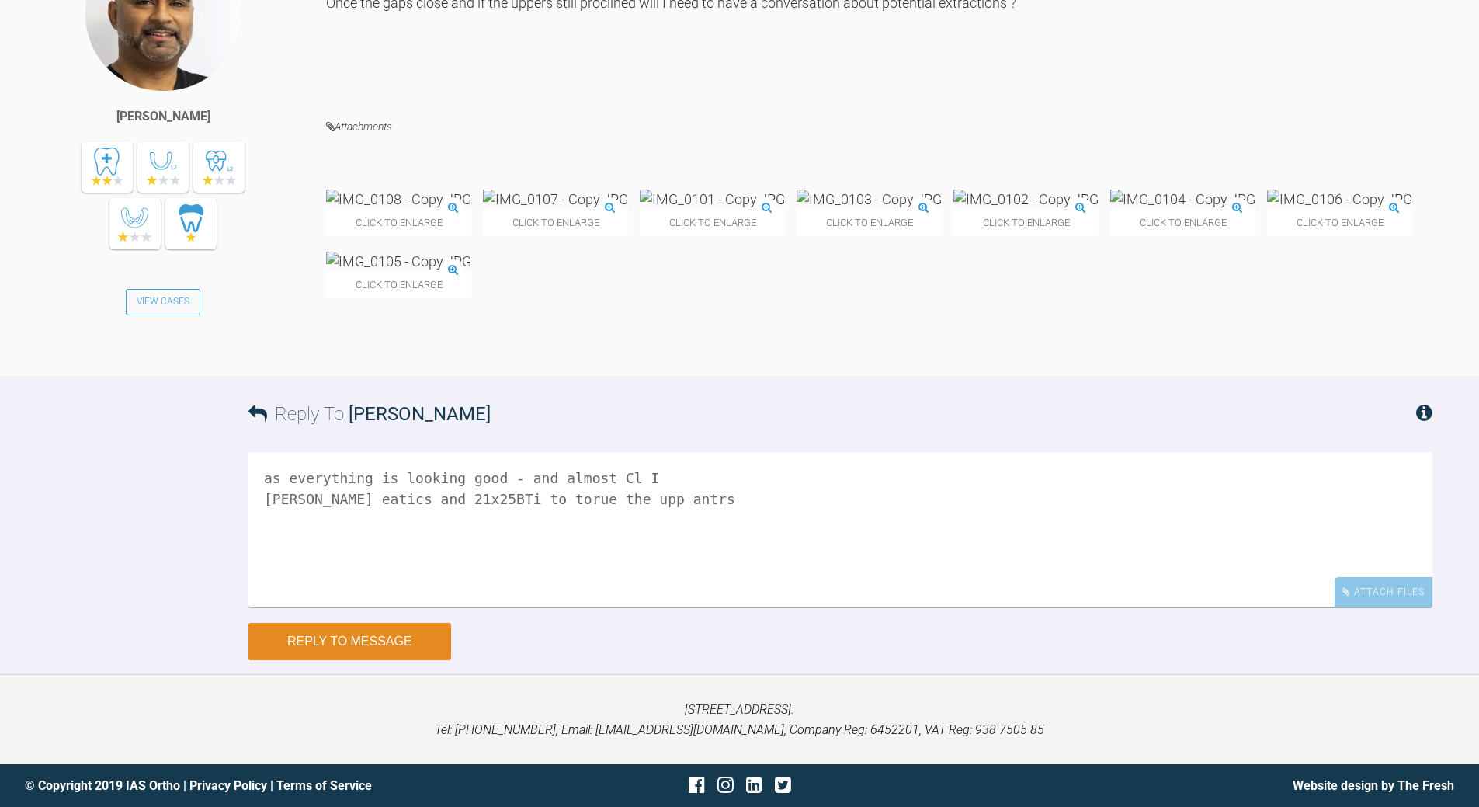
type textarea "as everything is looking good - and almost Cl I [PERSON_NAME] eatics and 21x25B…"
drag, startPoint x: 403, startPoint y: 646, endPoint x: 144, endPoint y: 680, distance: 260.8
click at [401, 647] on button "Reply to Message" at bounding box center [349, 641] width 203 height 37
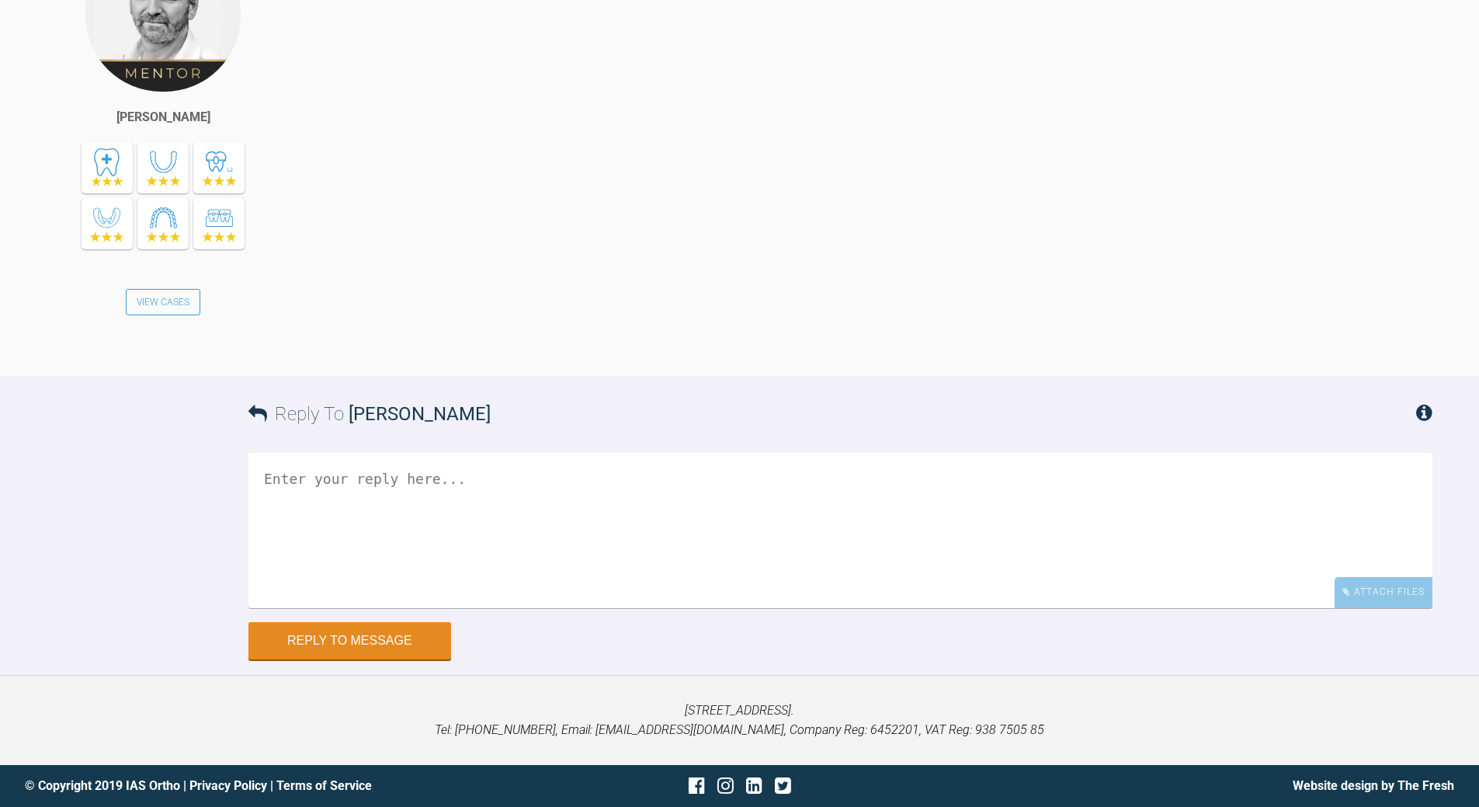
scroll to position [9835, 0]
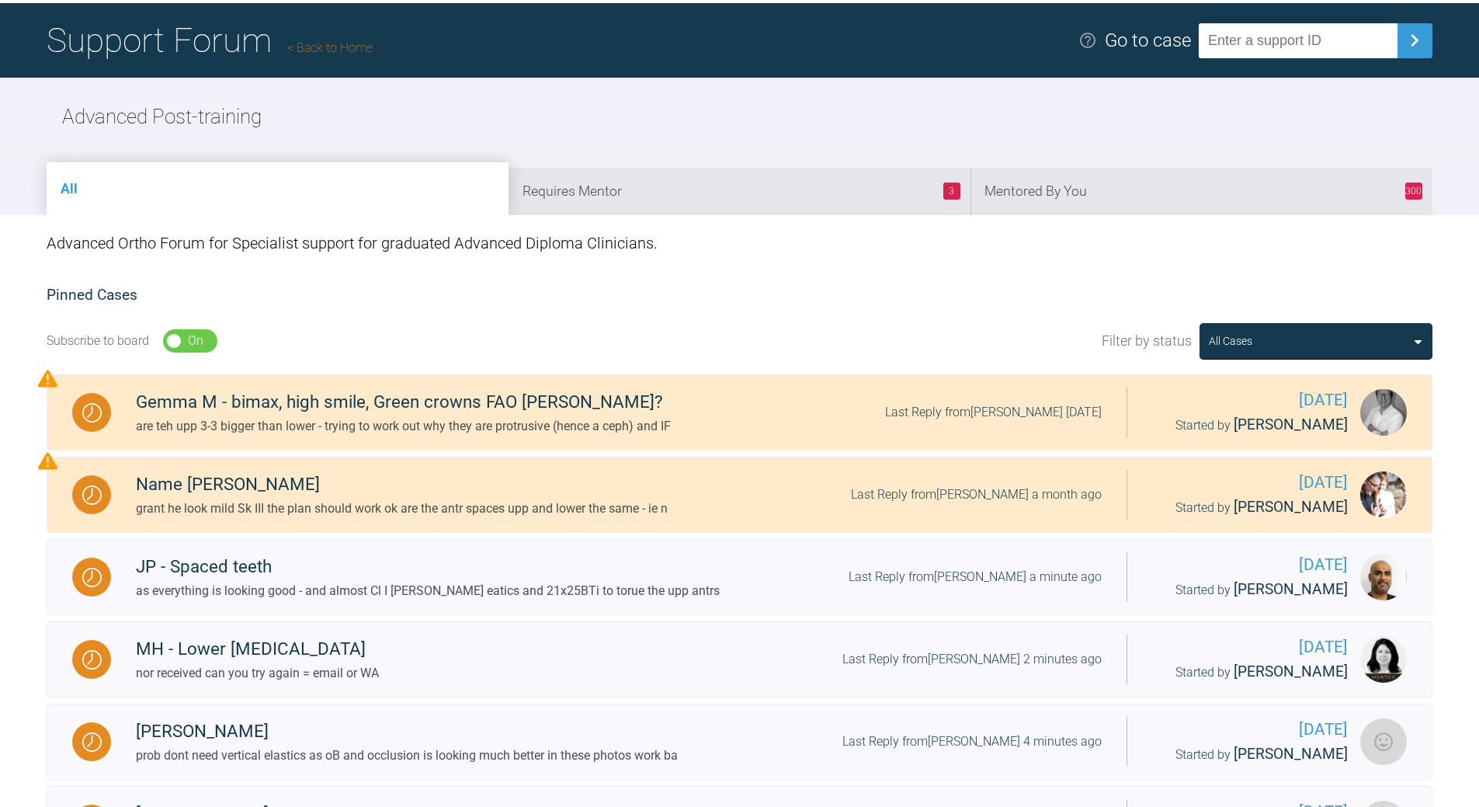
scroll to position [43, 0]
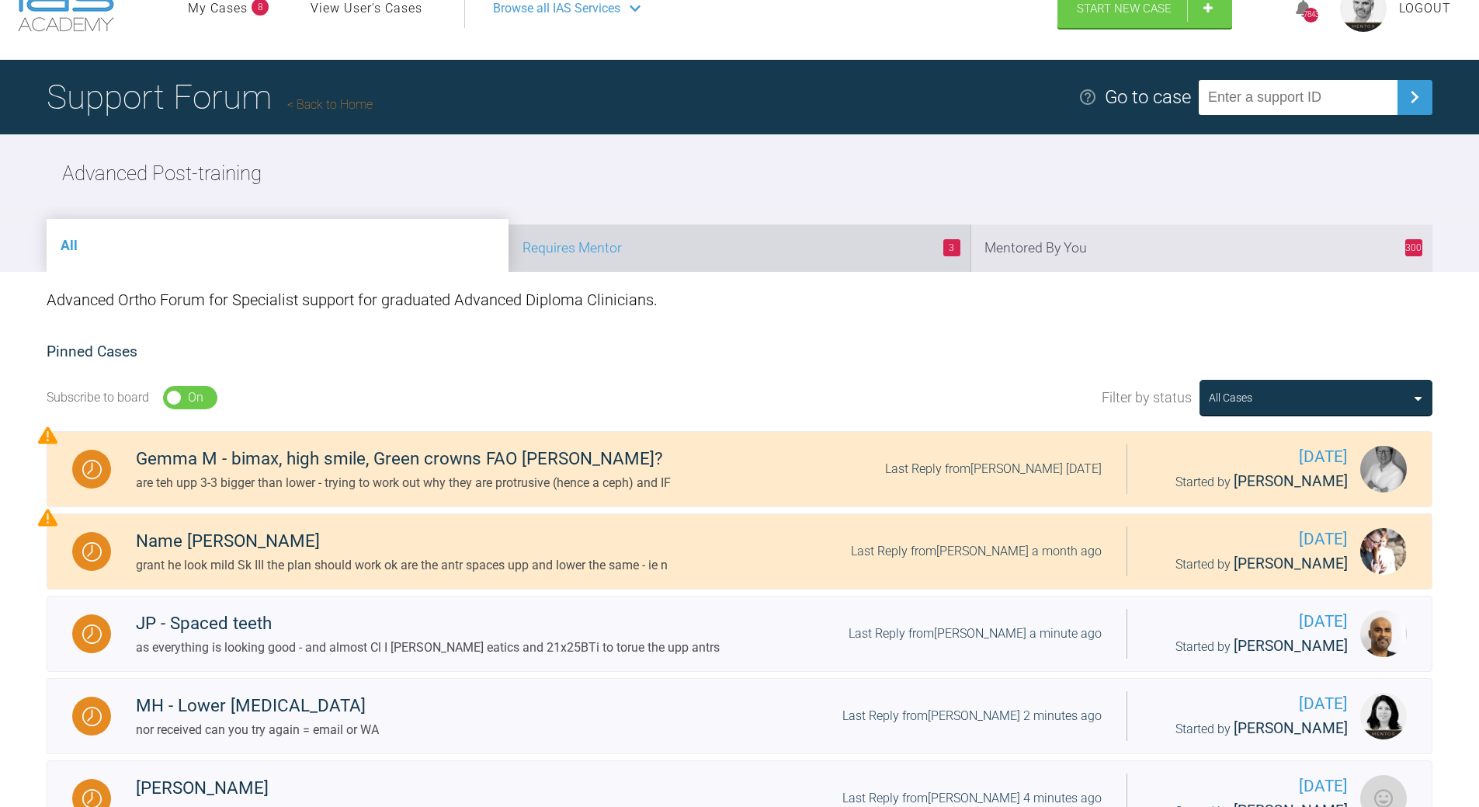
click at [794, 249] on li "3 Requires Mentor" at bounding box center [740, 247] width 462 height 47
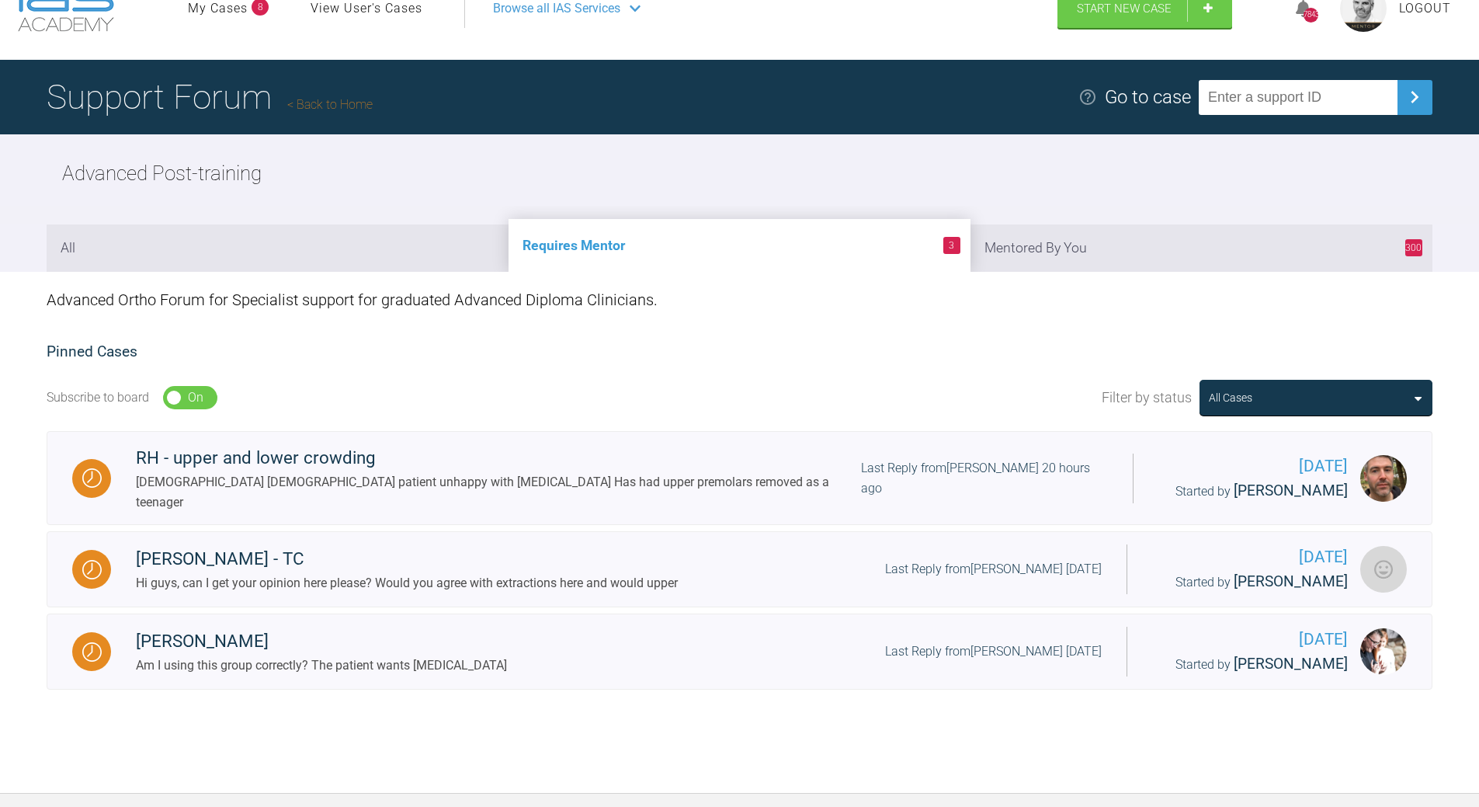
click at [1149, 234] on li "300 Mentored By You" at bounding box center [1202, 247] width 462 height 47
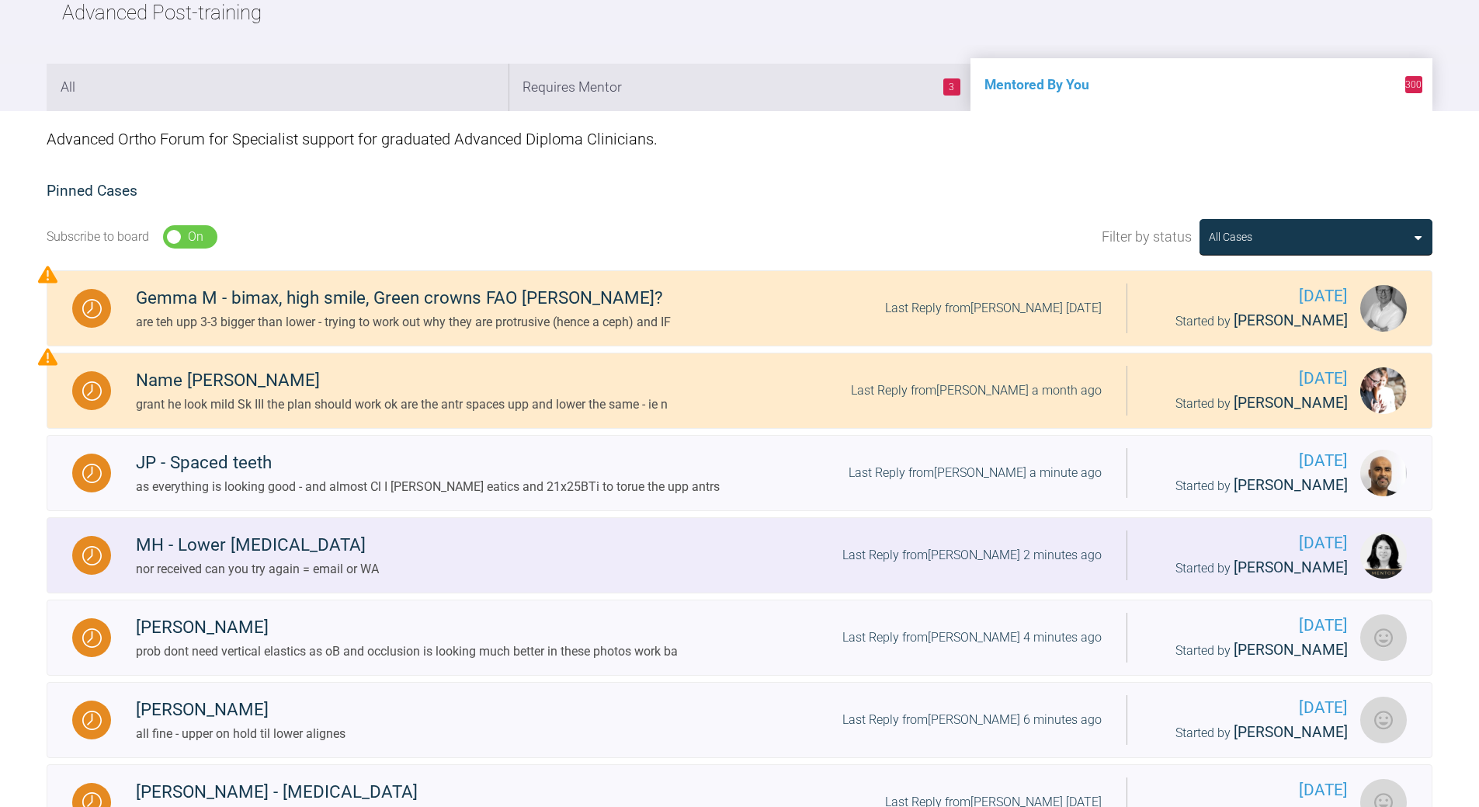
scroll to position [509, 0]
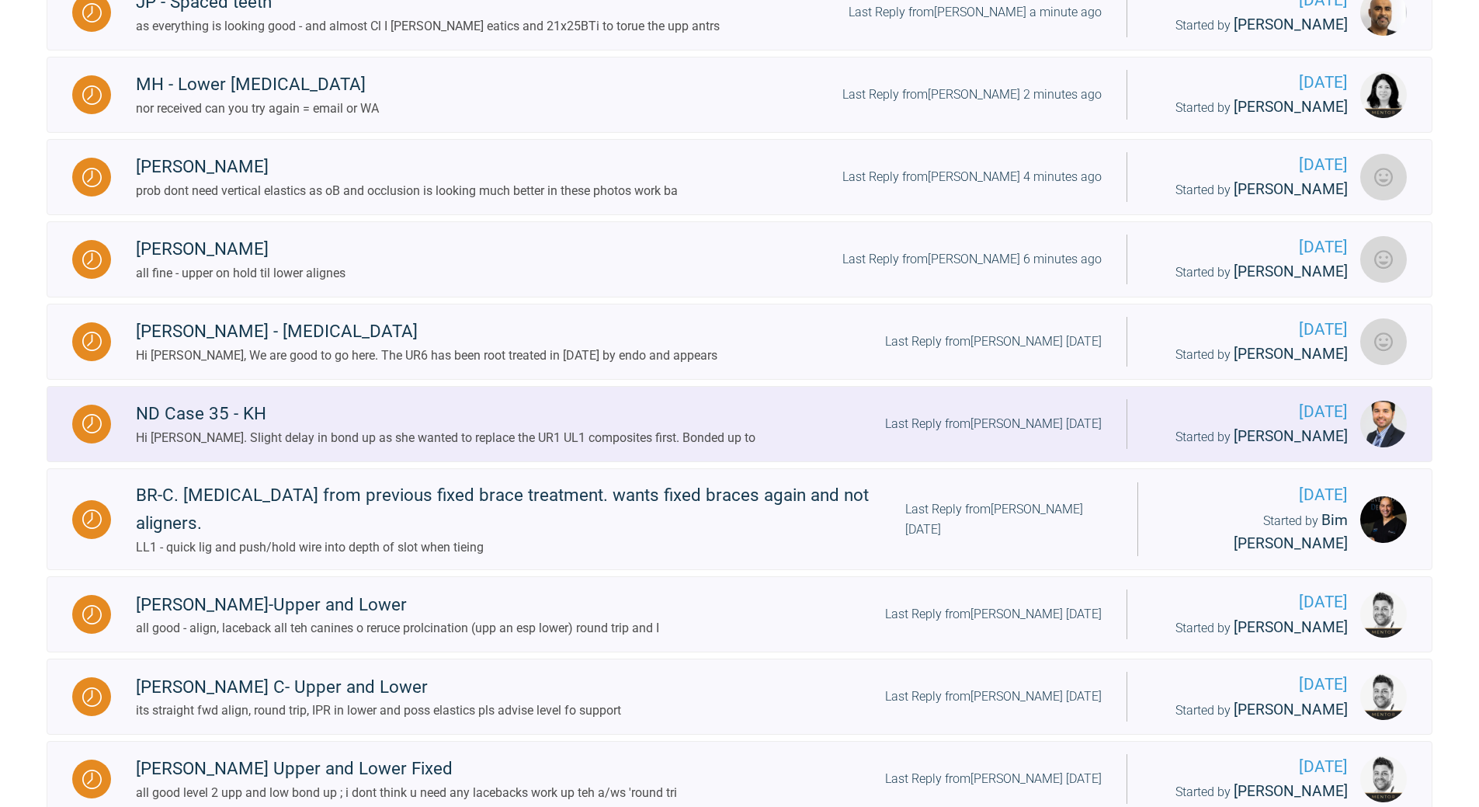
click at [1021, 425] on div "Last Reply from [PERSON_NAME] [DATE]" at bounding box center [993, 424] width 217 height 20
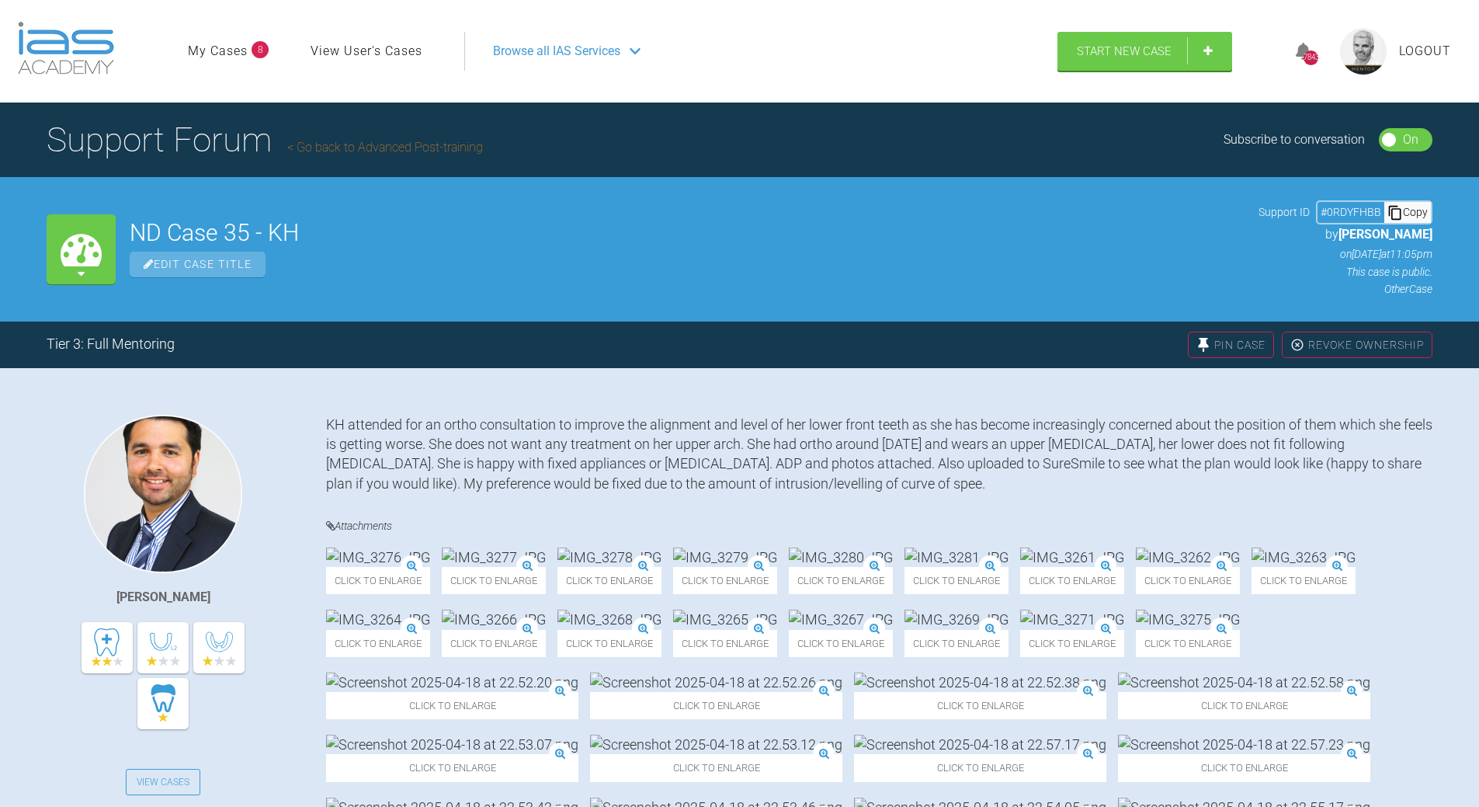
click at [1415, 211] on div "Copy" at bounding box center [1407, 212] width 47 height 20
drag, startPoint x: 1405, startPoint y: 207, endPoint x: 498, endPoint y: 448, distance: 939.2
click at [1405, 207] on div "Copy" at bounding box center [1407, 212] width 47 height 20
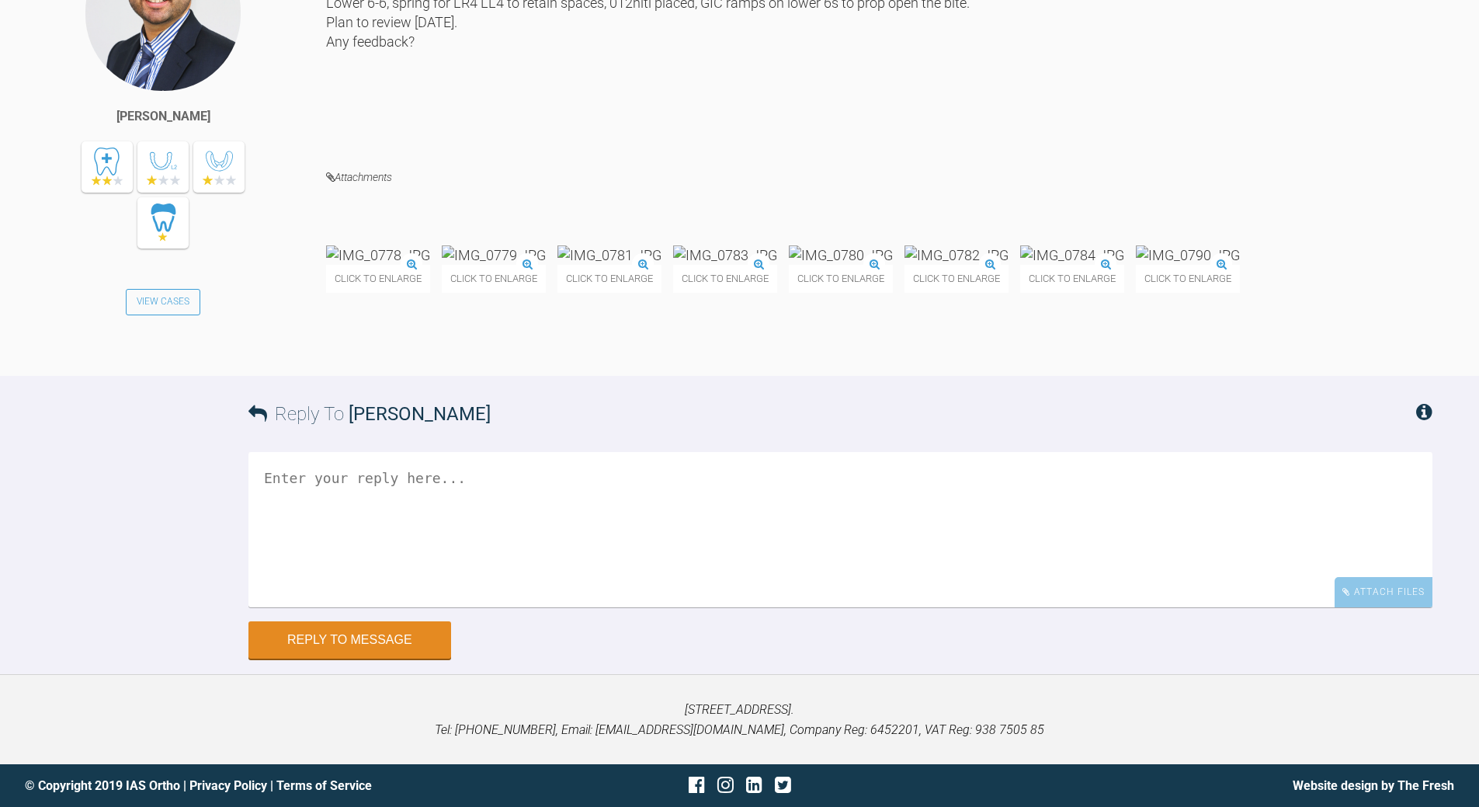
scroll to position [6118, 0]
click at [1020, 265] on img at bounding box center [1072, 254] width 104 height 19
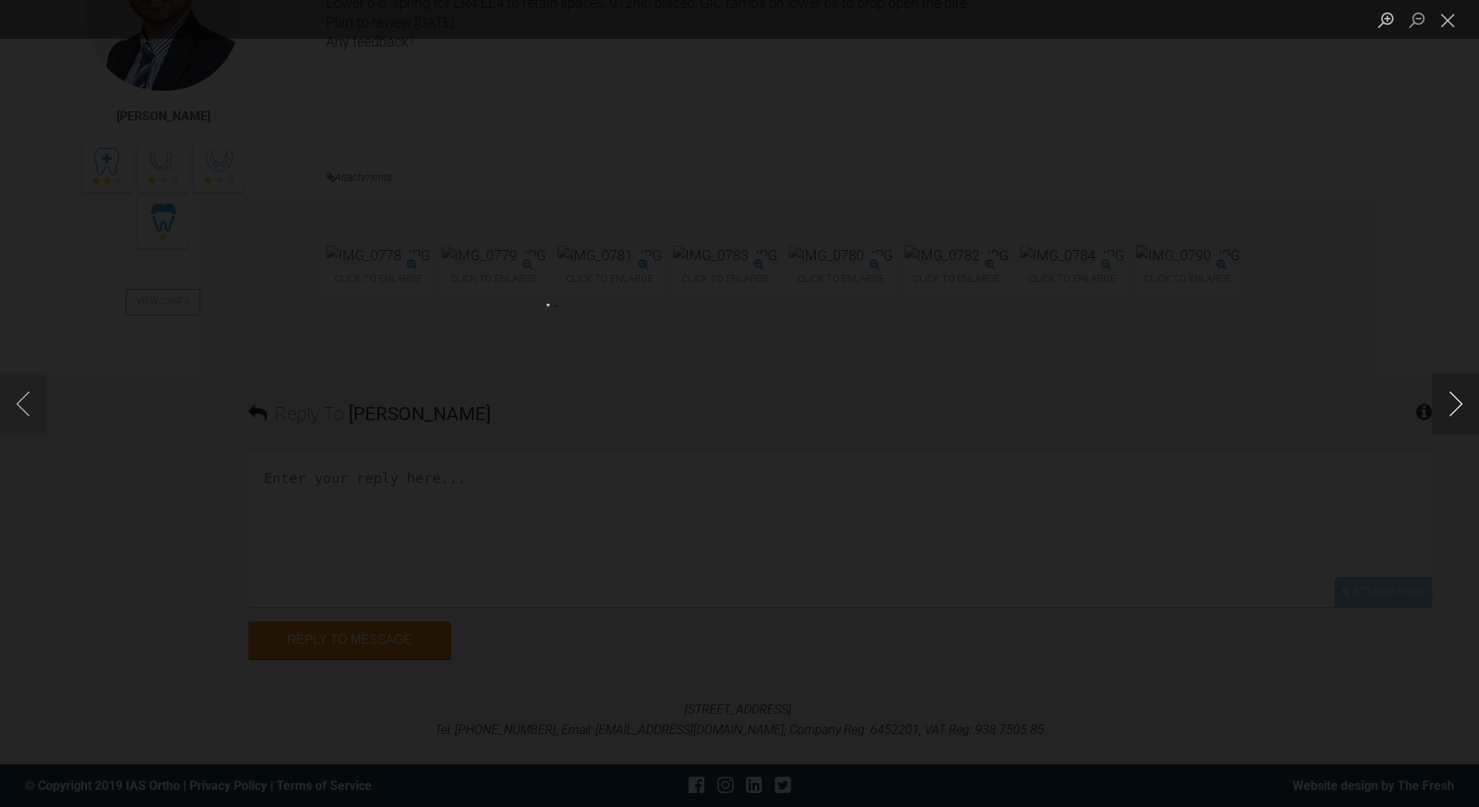
click at [1438, 399] on button "Next image" at bounding box center [1456, 404] width 47 height 62
click at [1447, 22] on button "Close lightbox" at bounding box center [1448, 19] width 31 height 27
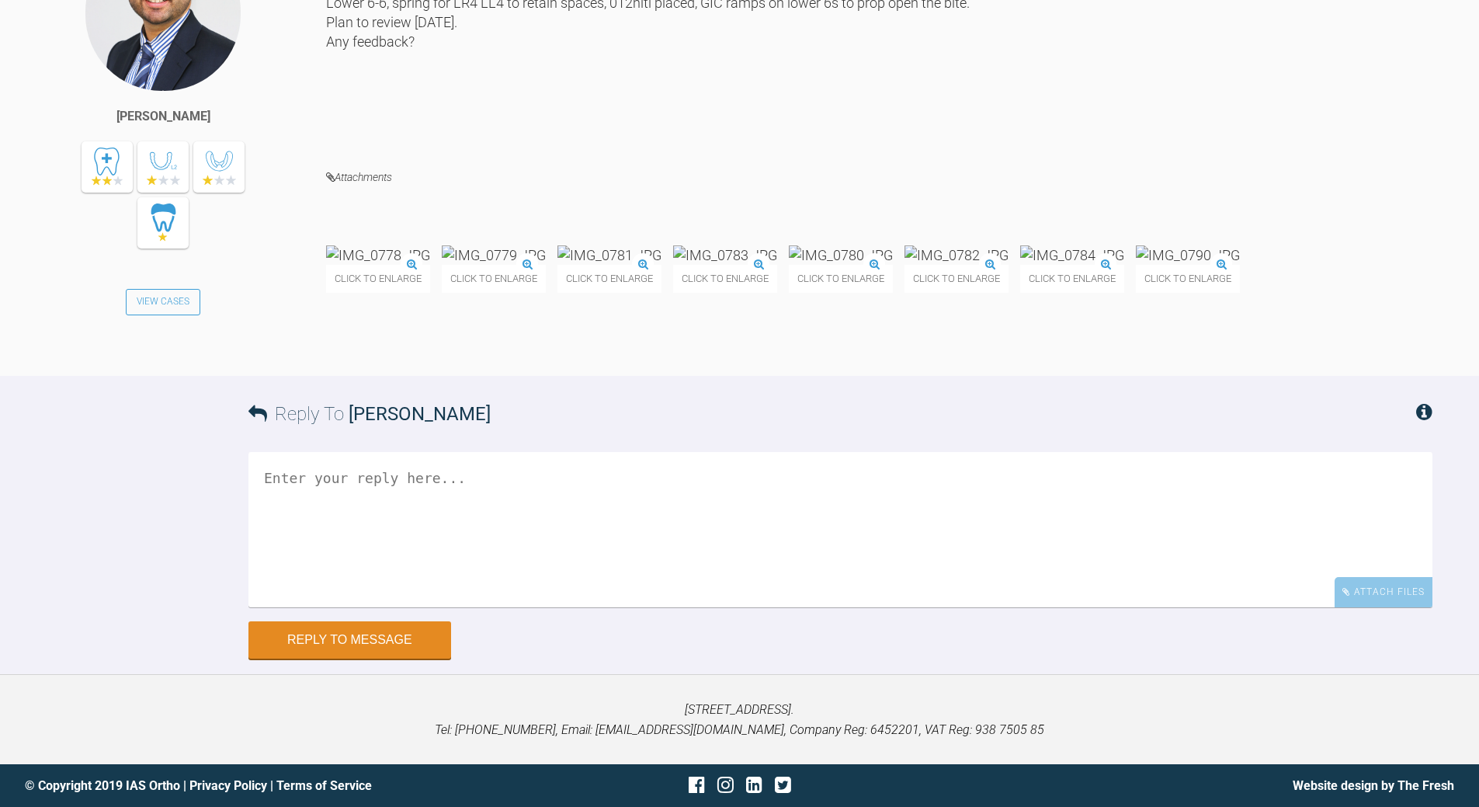
scroll to position [6340, 0]
click at [450, 488] on textarea at bounding box center [840, 529] width 1184 height 155
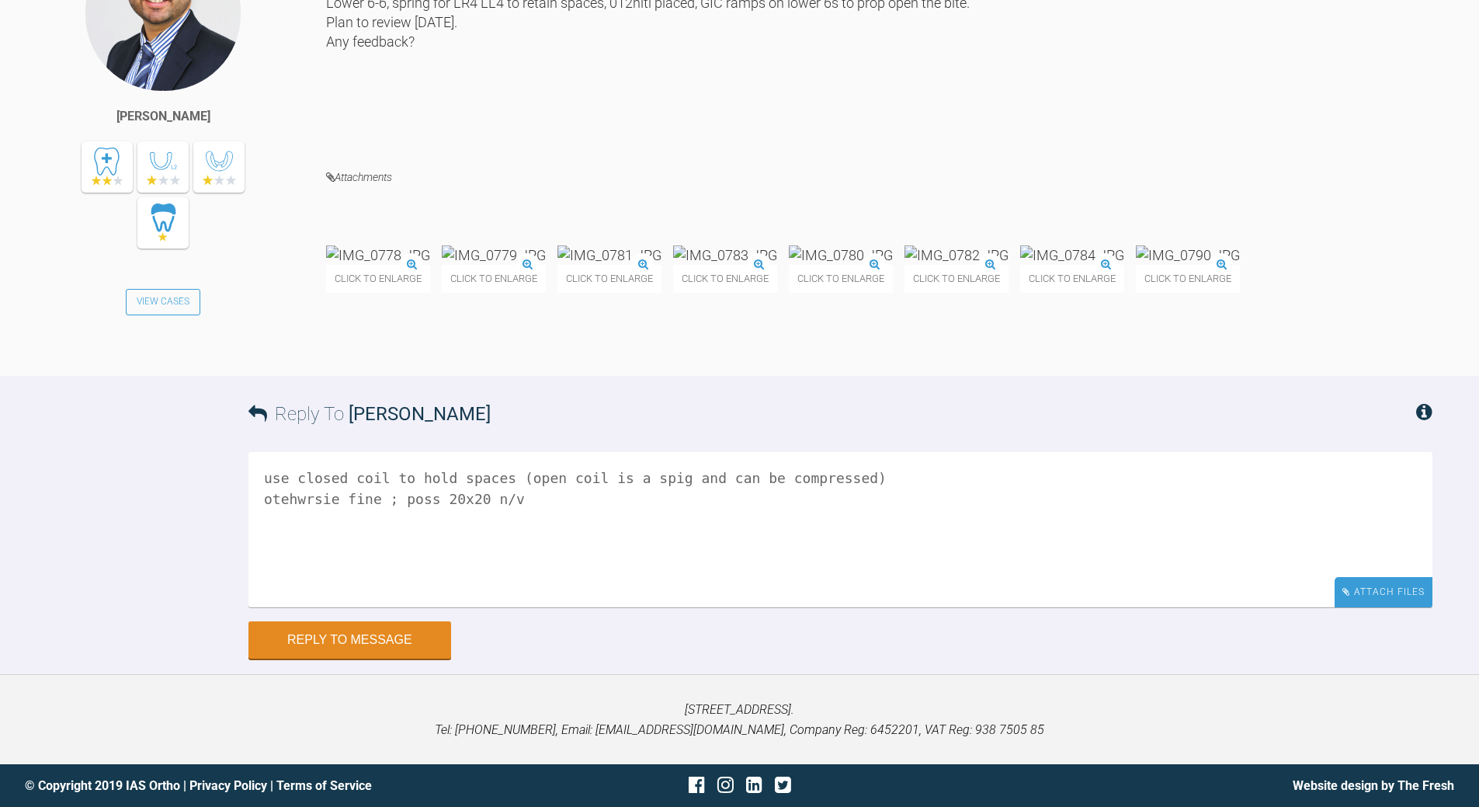
click at [1365, 588] on div "Attach Files" at bounding box center [1384, 592] width 98 height 30
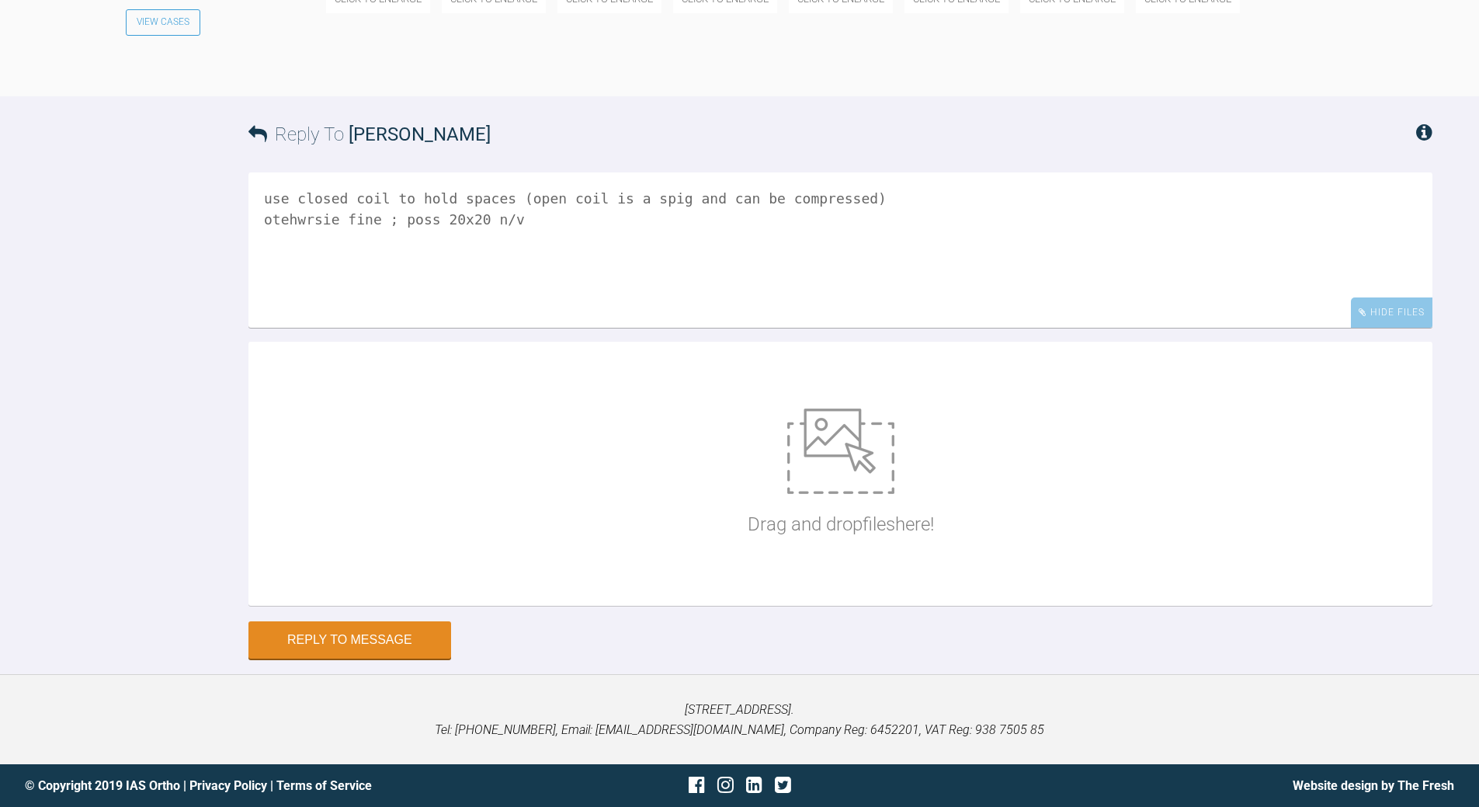
scroll to position [6620, 0]
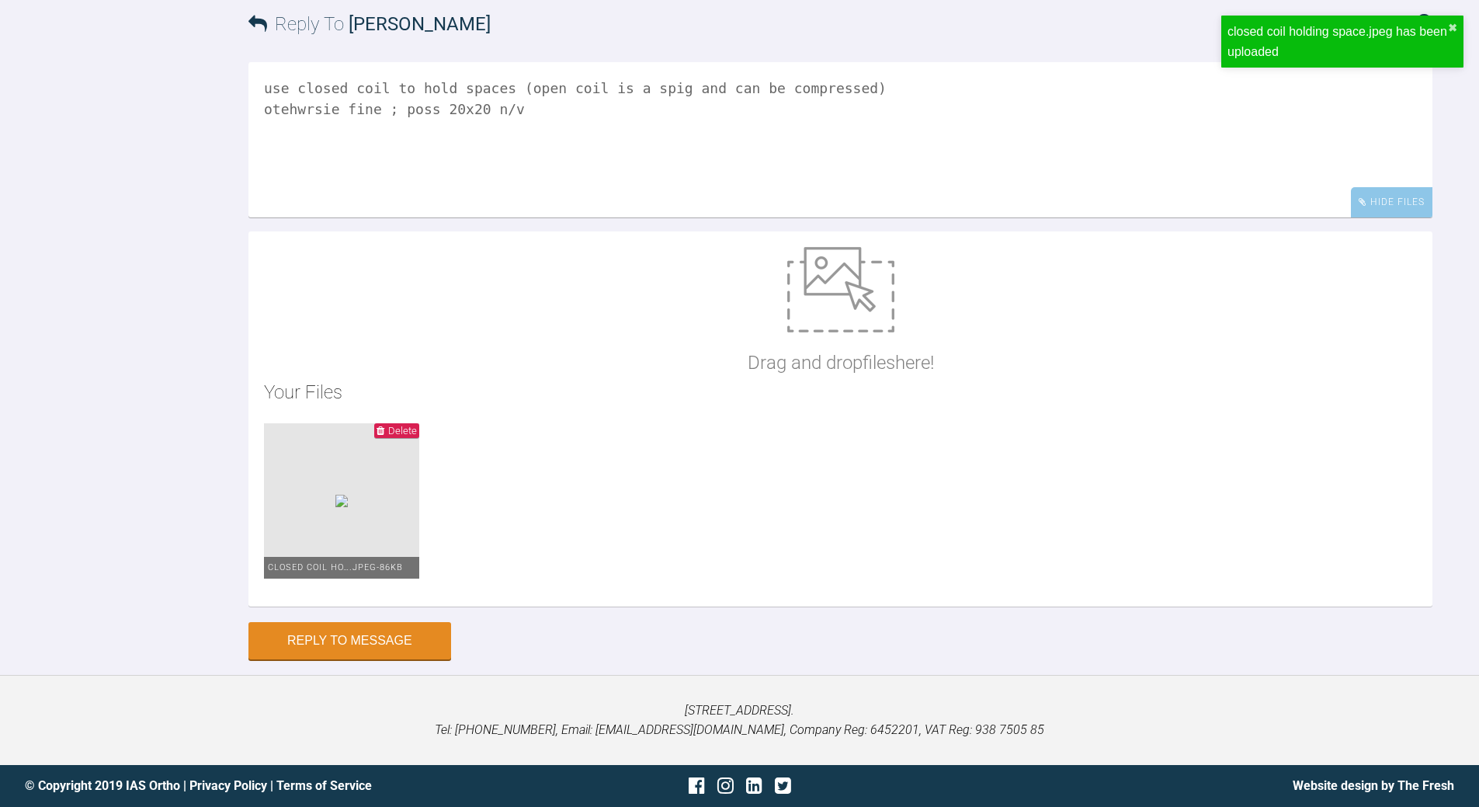
click at [842, 196] on textarea "use closed coil to hold spaces (open coil is a spig and can be compressed) oteh…" at bounding box center [840, 139] width 1184 height 155
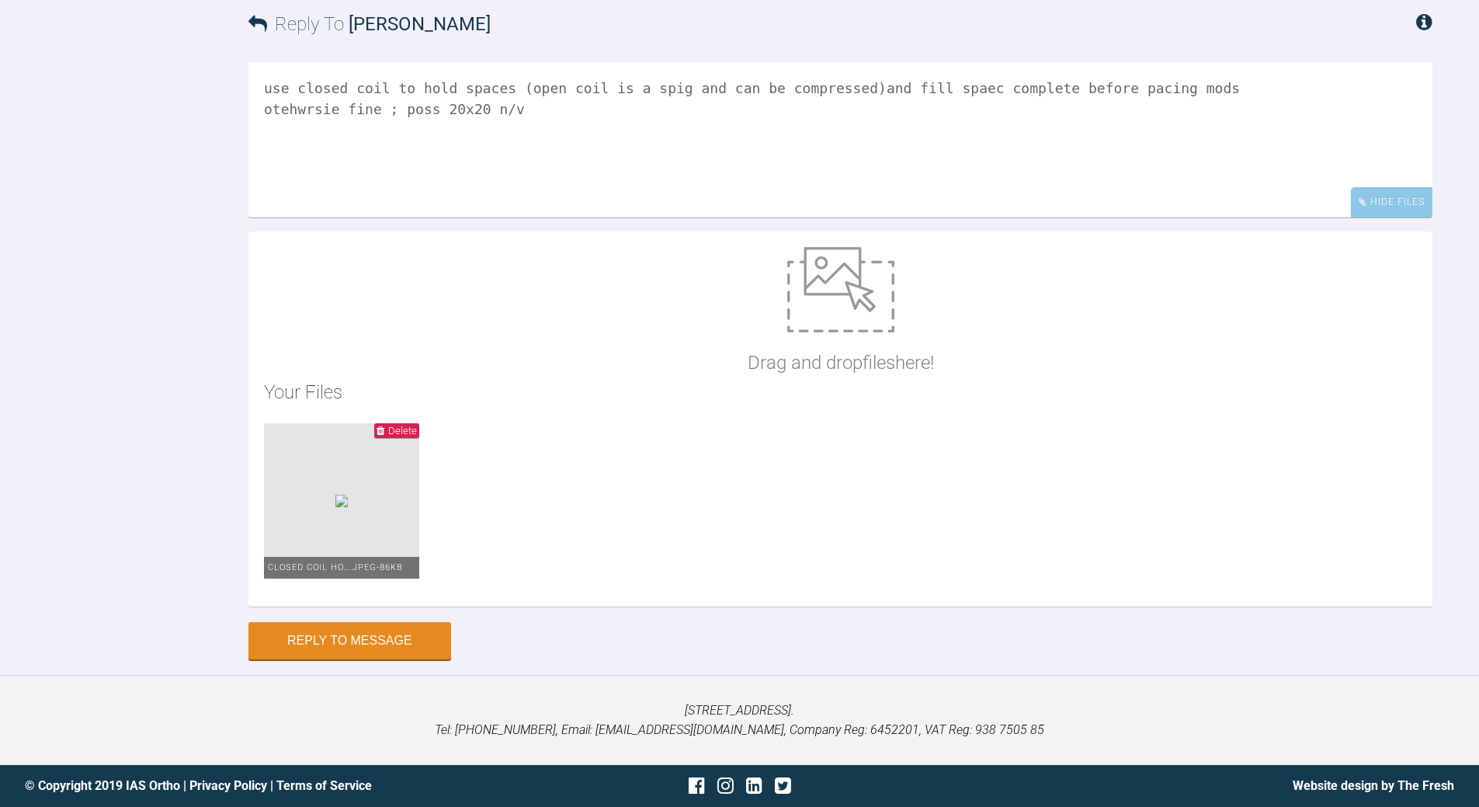
drag, startPoint x: 1077, startPoint y: 197, endPoint x: 1074, endPoint y: 189, distance: 9.1
click at [1075, 196] on textarea "use closed coil to hold spaces (open coil is a spig and can be compressed)and f…" at bounding box center [840, 139] width 1184 height 155
click at [928, 198] on textarea "use closed coil to hold spaces (open coil is a spig and can be compressed)and f…" at bounding box center [840, 139] width 1184 height 155
click at [1009, 198] on textarea "use closed coil to hold spaces (open coil is a spig and can be compressed)and f…" at bounding box center [840, 139] width 1184 height 155
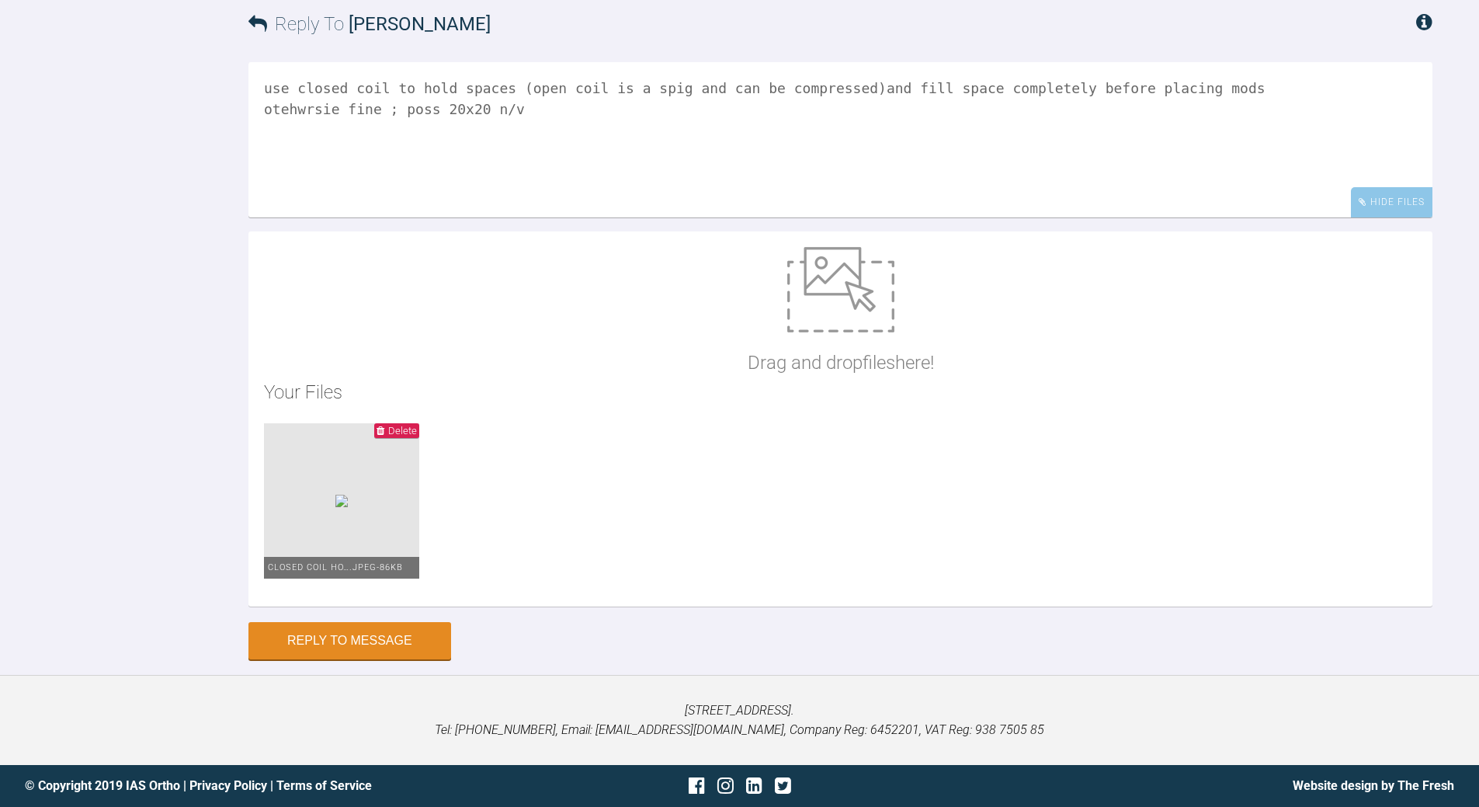
click at [1189, 91] on textarea "use closed coil to hold spaces (open coil is a spig and can be compressed)and f…" at bounding box center [840, 139] width 1184 height 155
type textarea "use closed coil to hold spaces (open coil is a spig and can be compressed)and f…"
click at [397, 646] on button "Reply to Message" at bounding box center [349, 641] width 203 height 37
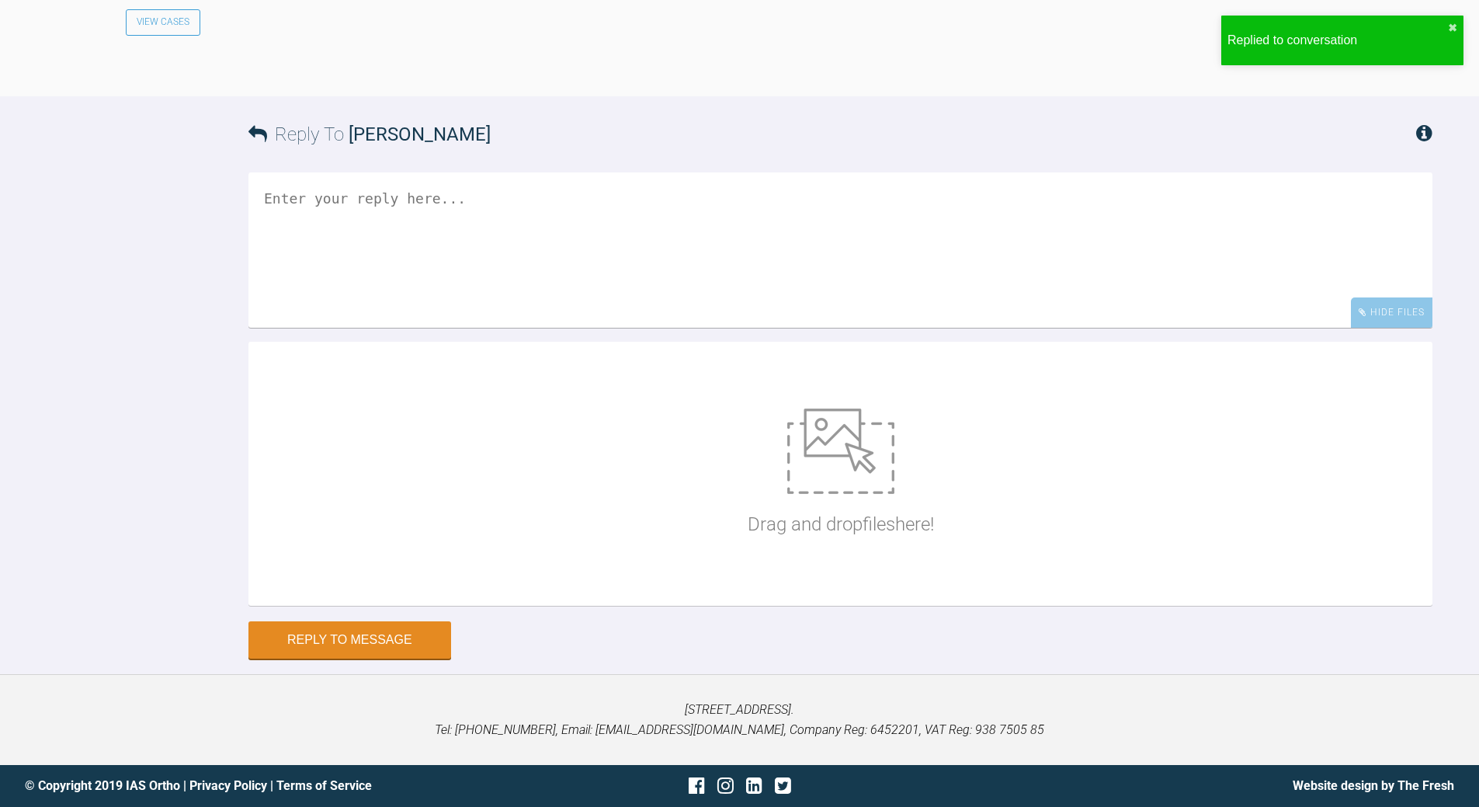
scroll to position [6981, 0]
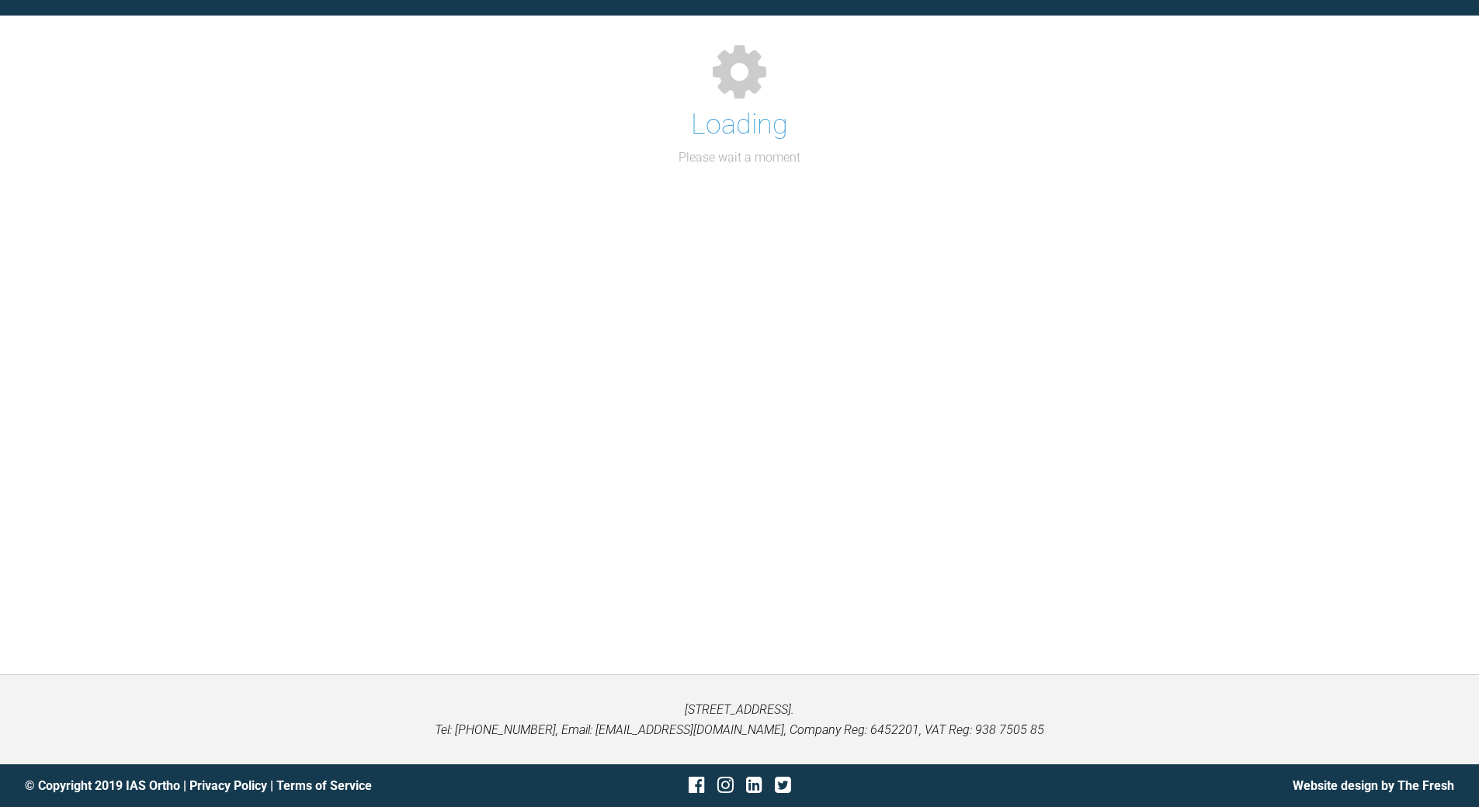
scroll to position [1518, 0]
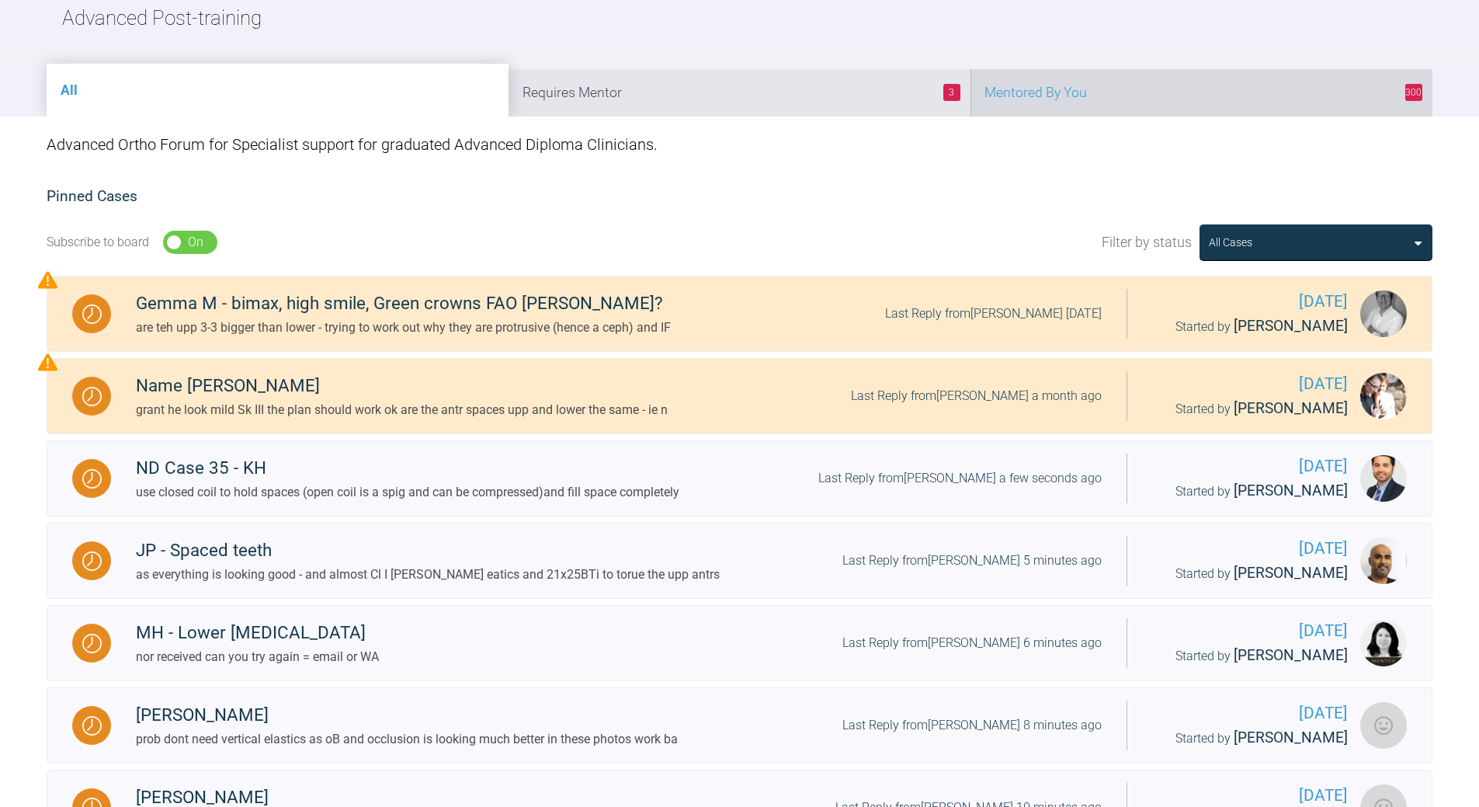
click at [1142, 89] on li "300 Mentored By You" at bounding box center [1202, 92] width 462 height 47
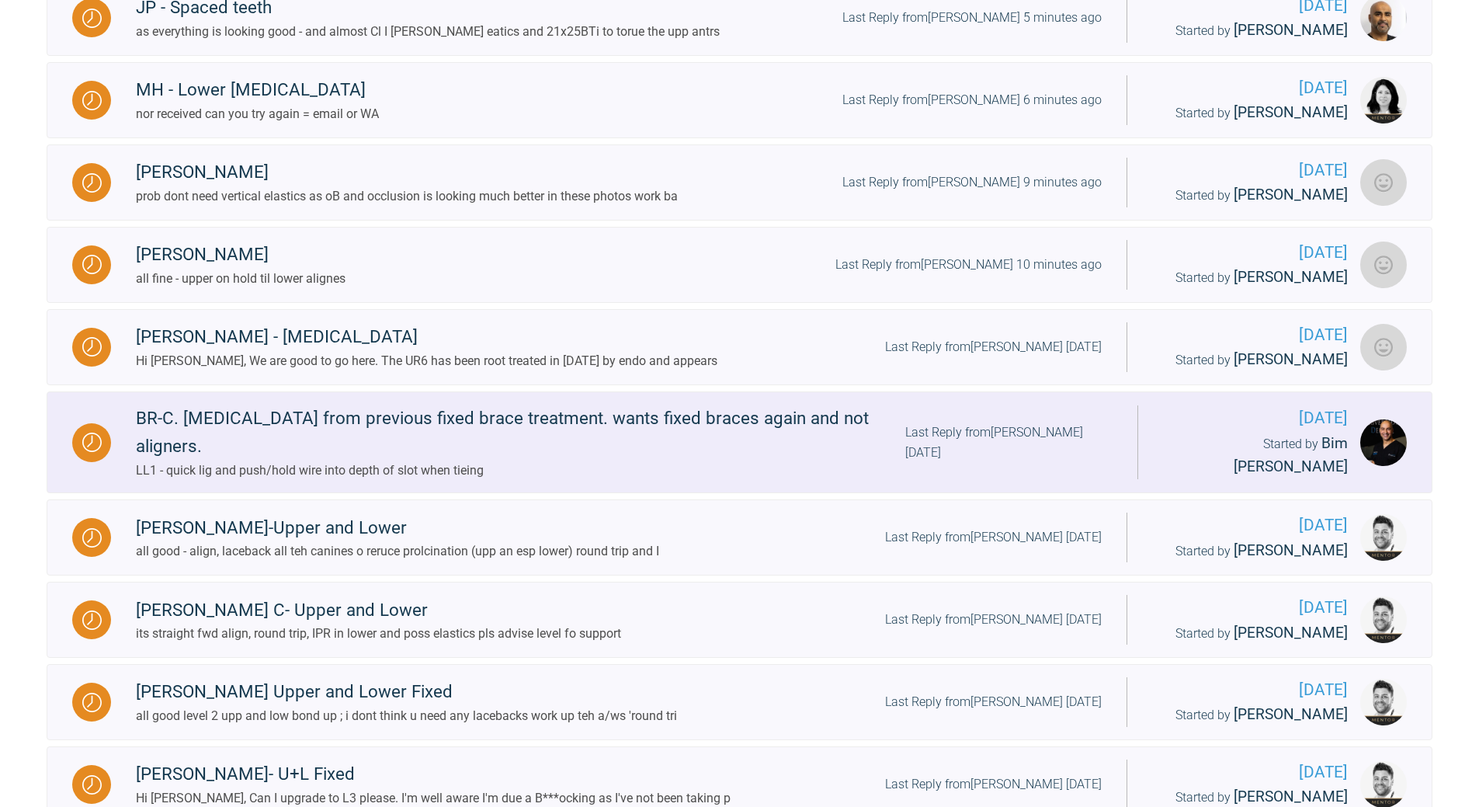
scroll to position [741, 0]
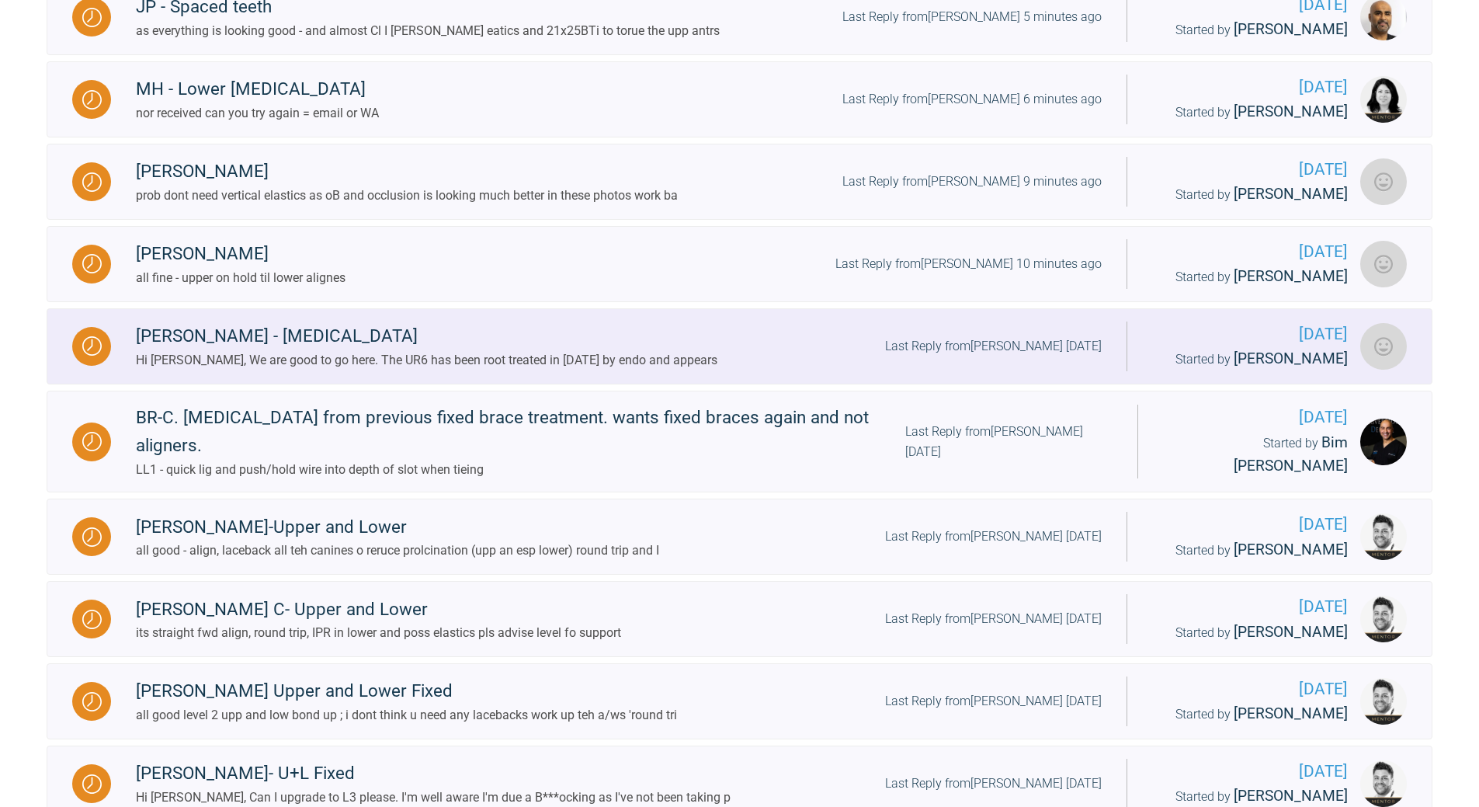
click at [1010, 349] on div "Last Reply from [PERSON_NAME] [DATE]" at bounding box center [993, 346] width 217 height 20
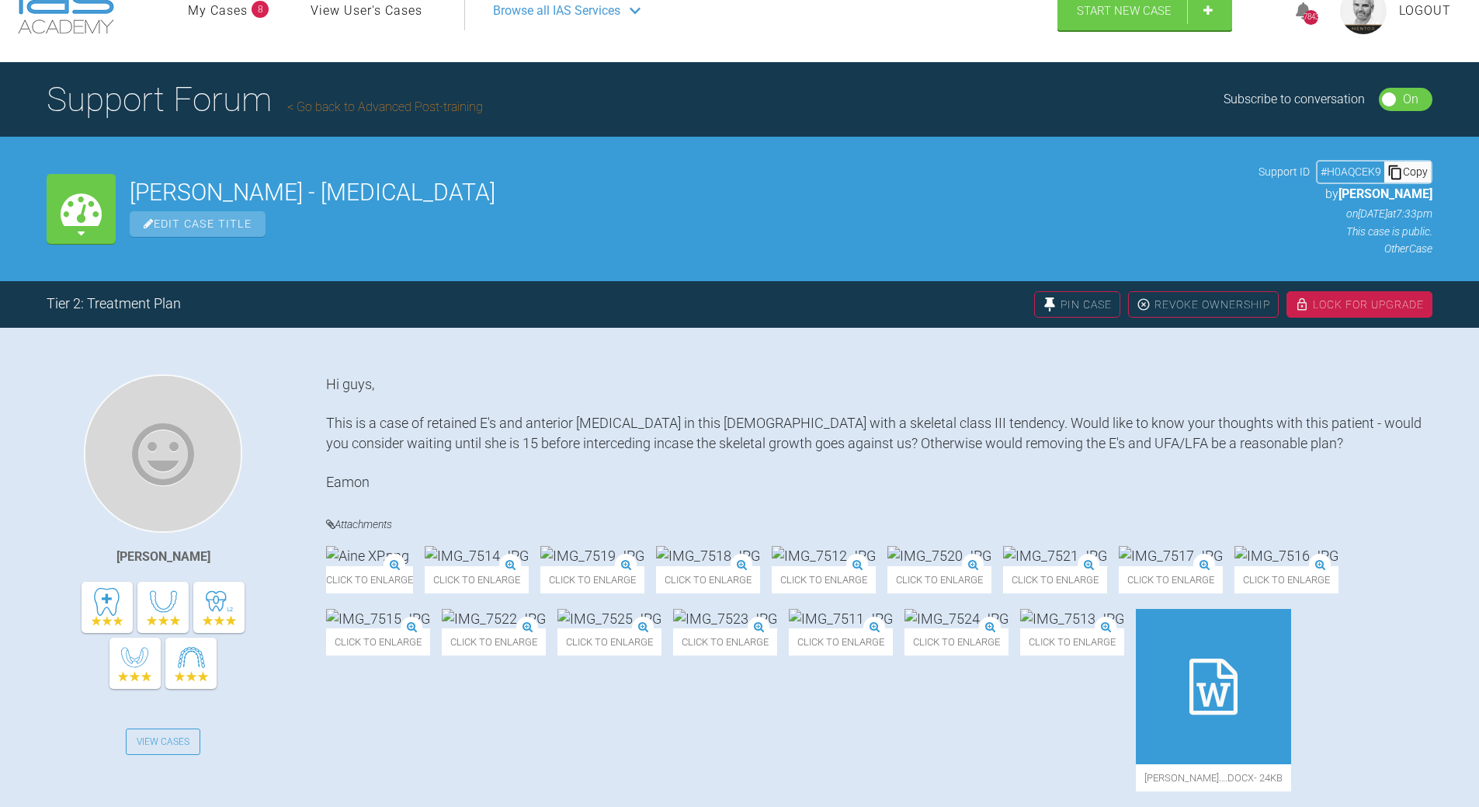
scroll to position [47, 0]
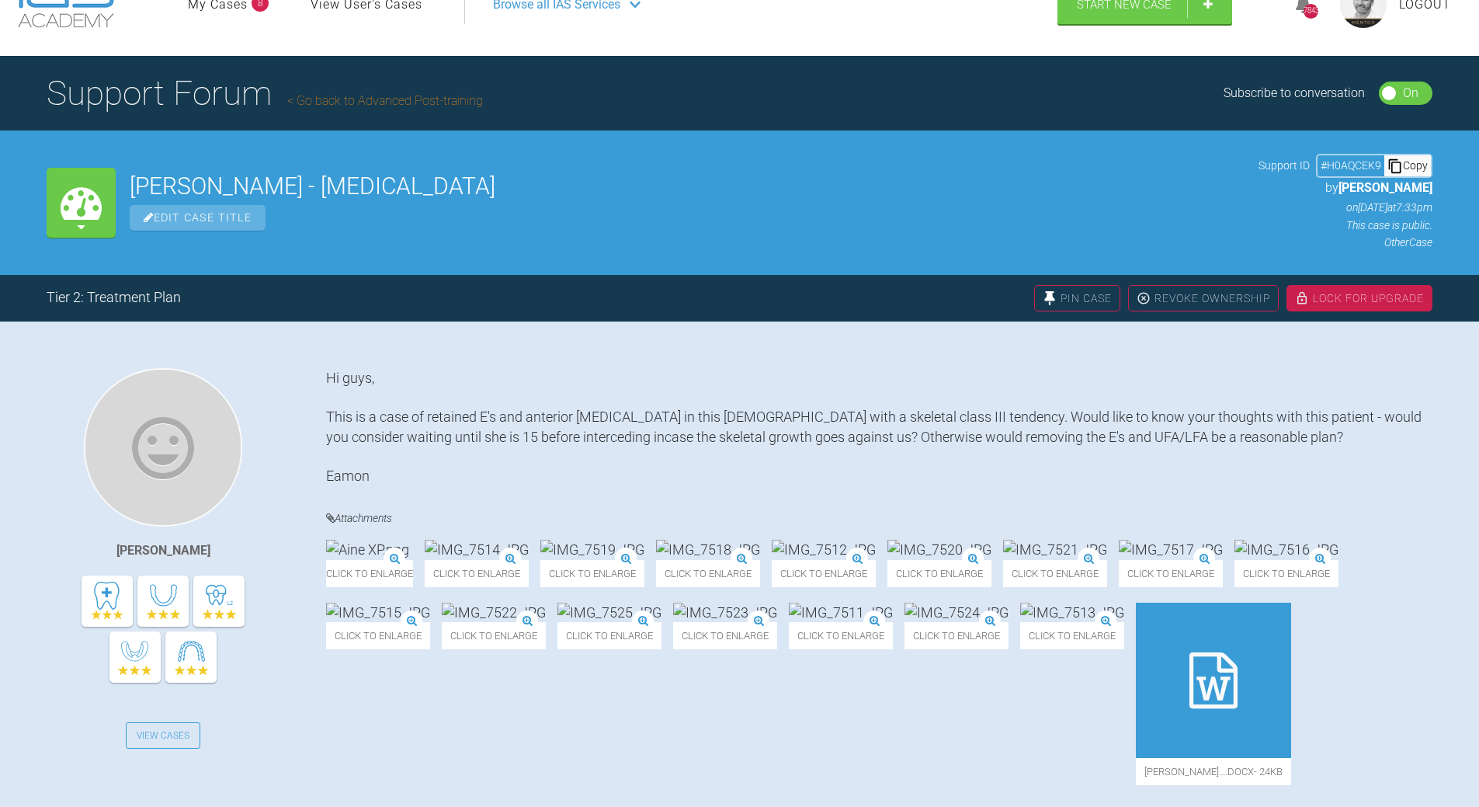
click at [1411, 162] on div "Copy" at bounding box center [1407, 165] width 47 height 20
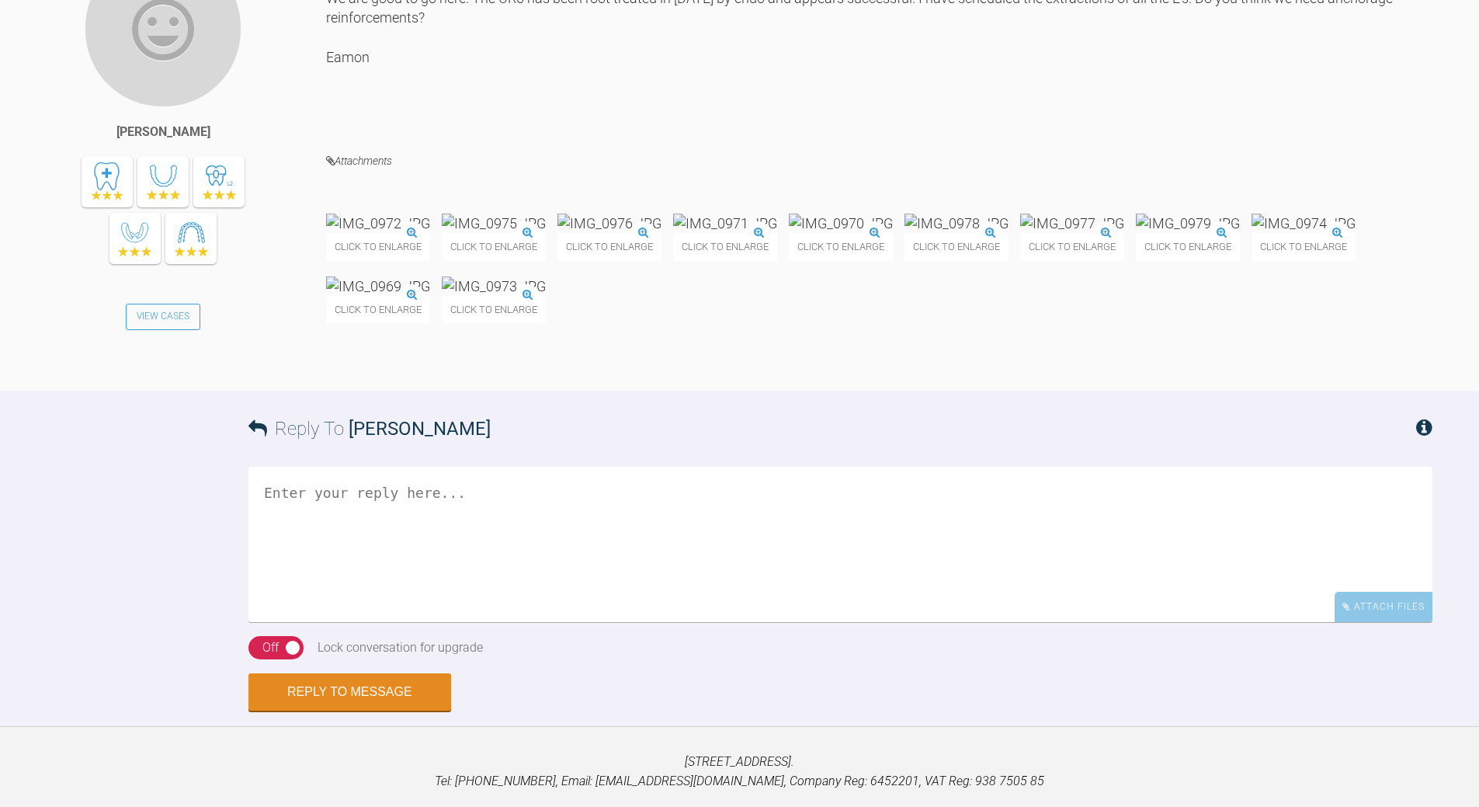
scroll to position [5171, 0]
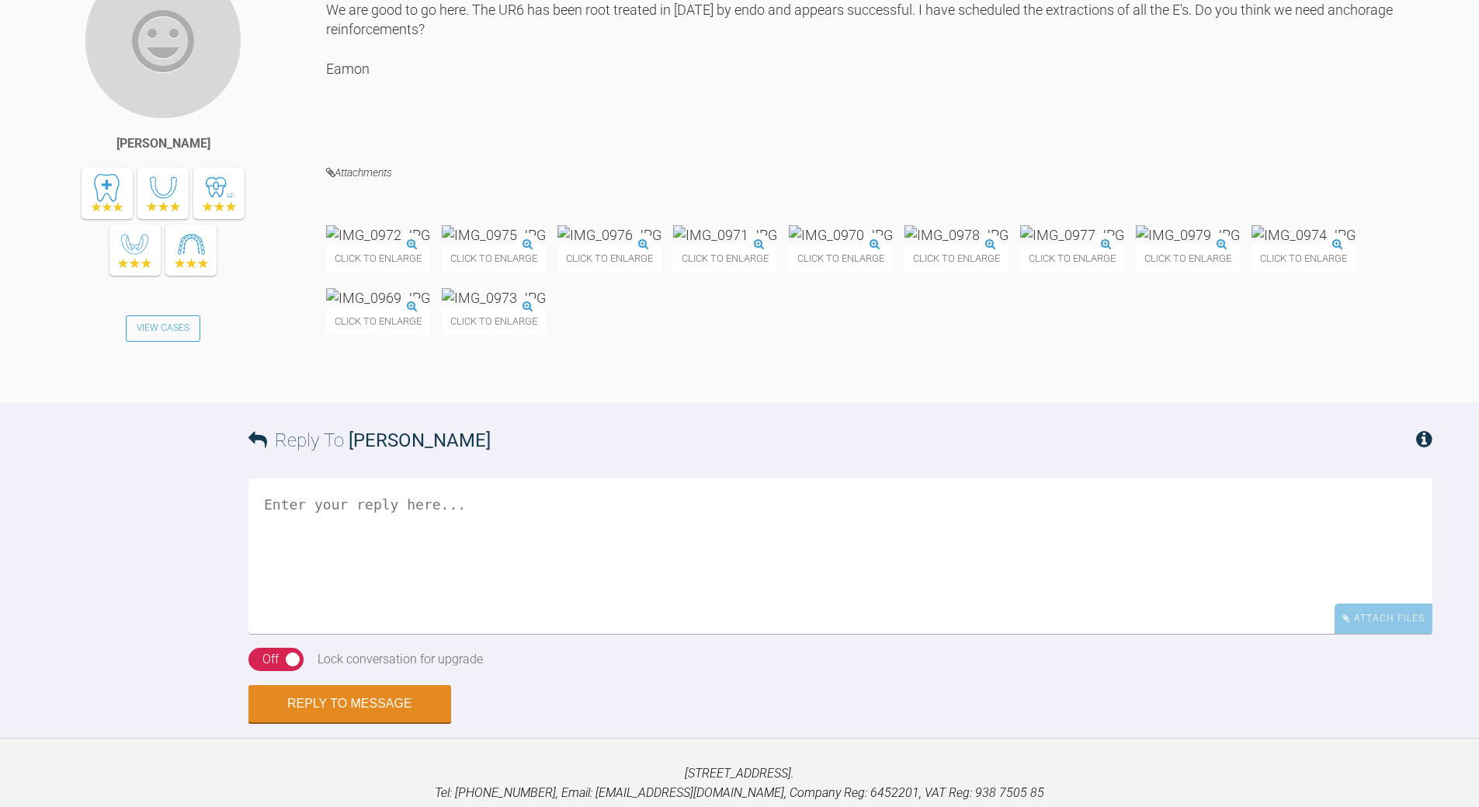
click at [675, 141] on div "Hi [PERSON_NAME], We are good to go here. The UR6 has been root treated in [DAT…" at bounding box center [879, 50] width 1106 height 179
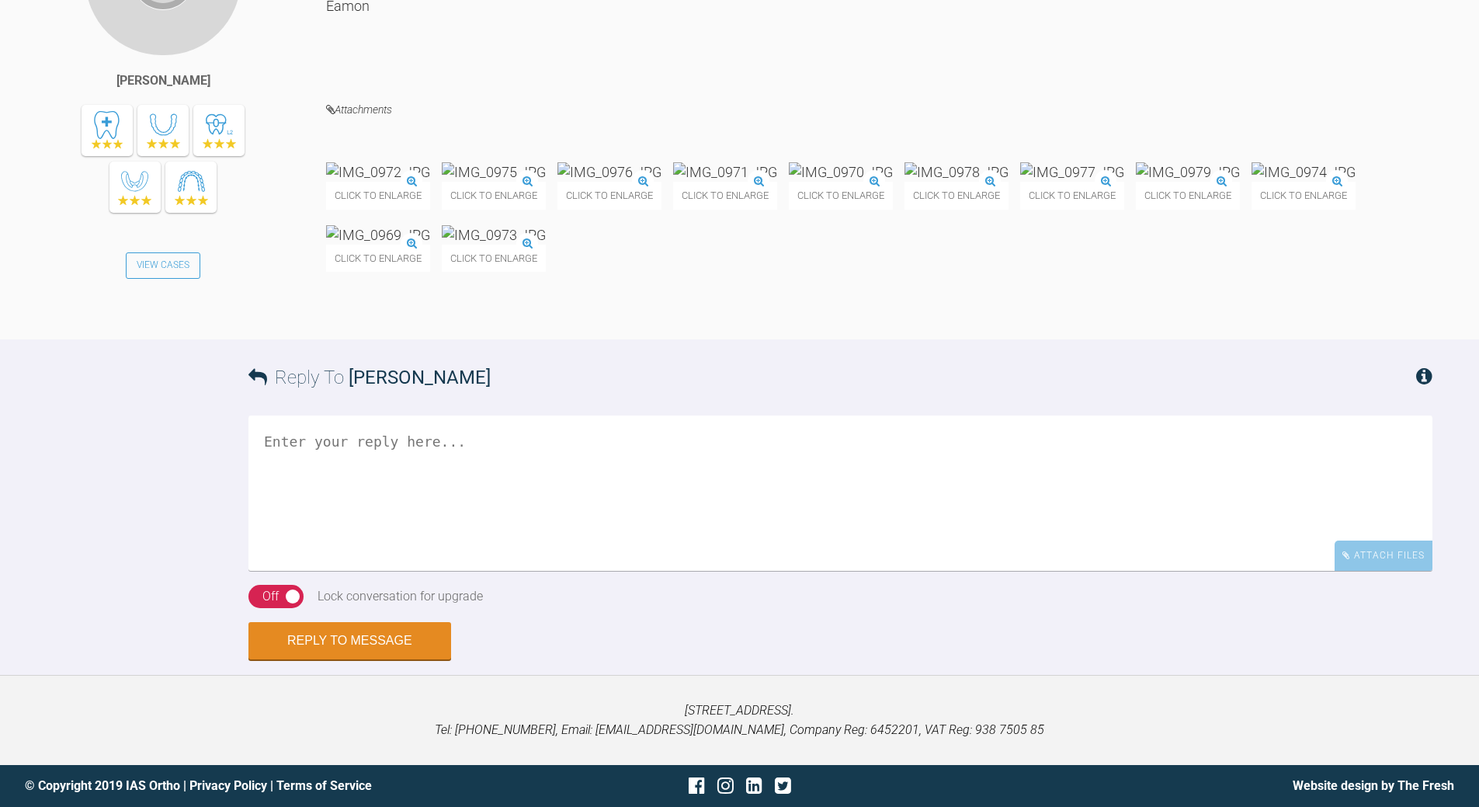
scroll to position [5586, 0]
click at [416, 519] on textarea at bounding box center [840, 492] width 1184 height 155
click at [435, 571] on textarea at bounding box center [840, 492] width 1184 height 155
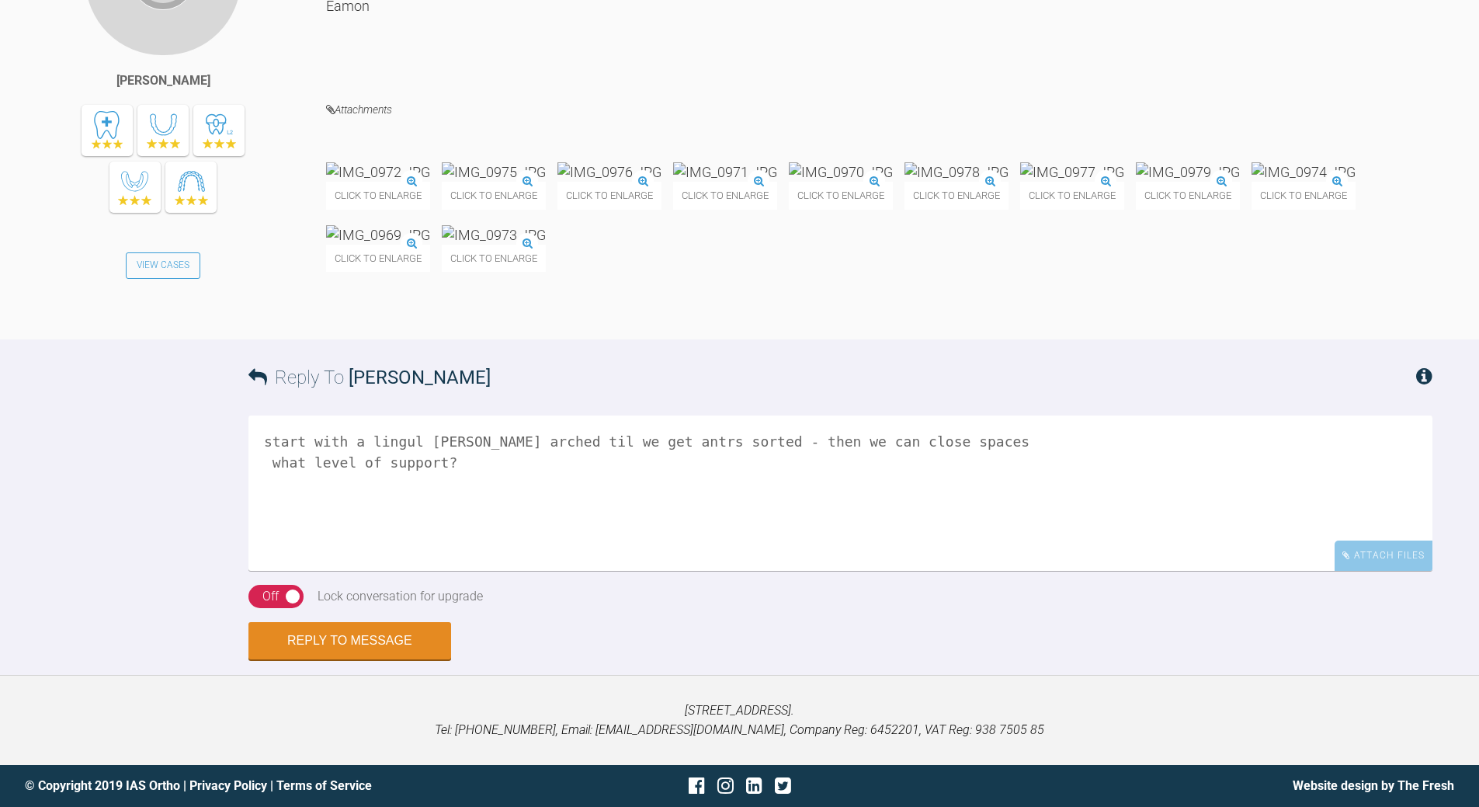
click at [470, 439] on textarea "start with a lingul [PERSON_NAME] arched til we get antrs sorted - then we can …" at bounding box center [840, 492] width 1184 height 155
click at [681, 438] on textarea "start with a lingul [PERSON_NAME] arched til we get antrs sorted - then we can …" at bounding box center [840, 492] width 1184 height 155
click at [738, 439] on textarea "start with a lingul [PERSON_NAME] arched til we get antrs sorted - then we can …" at bounding box center [840, 492] width 1184 height 155
drag, startPoint x: 684, startPoint y: 441, endPoint x: 674, endPoint y: 437, distance: 10.8
click at [684, 442] on textarea "start with a lingul [PERSON_NAME] arched til we get antrs sorted a- then we can…" at bounding box center [840, 492] width 1184 height 155
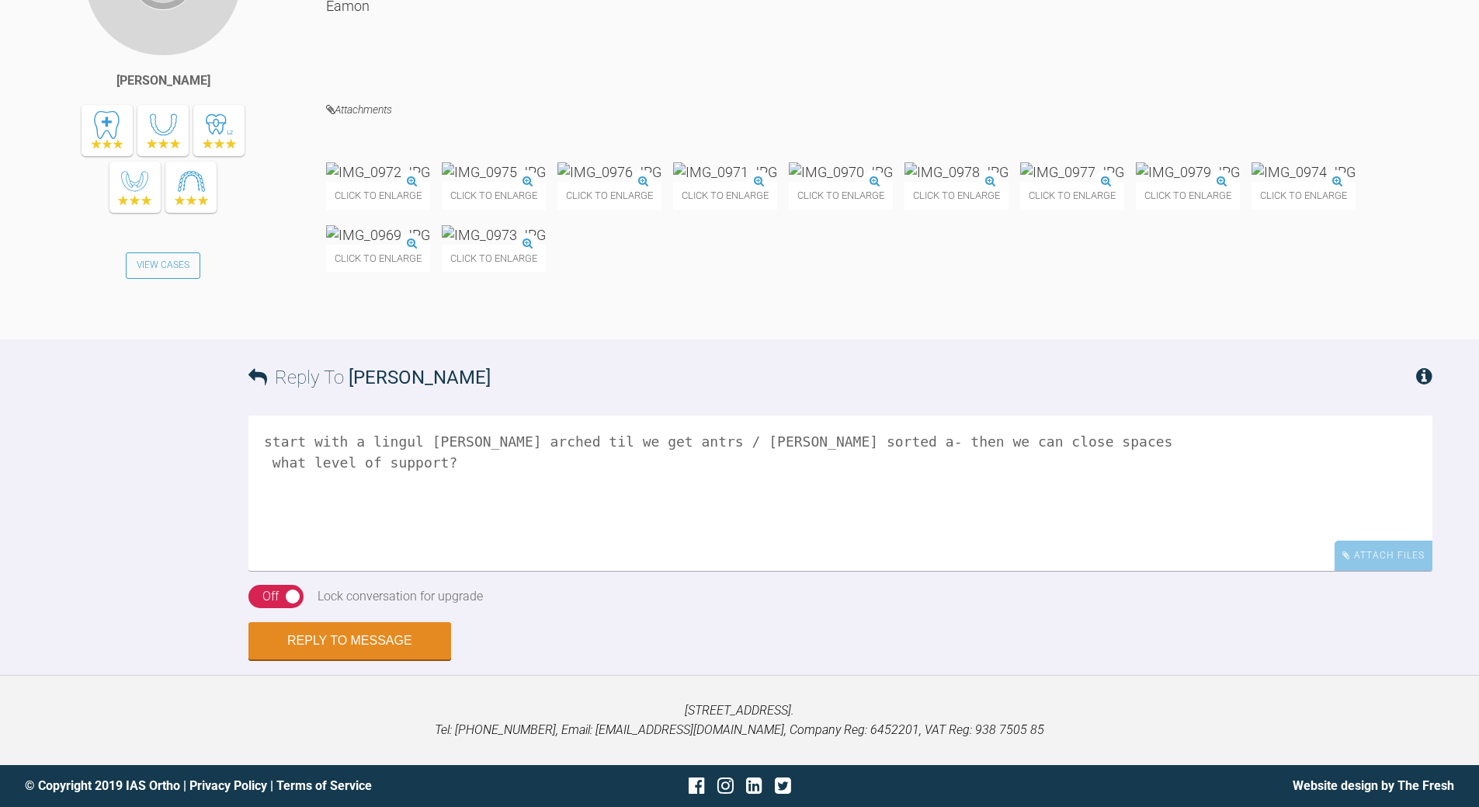
click at [810, 442] on textarea "start with a lingul [PERSON_NAME] arched til we get antrs / [PERSON_NAME] sorte…" at bounding box center [840, 492] width 1184 height 155
click at [866, 442] on textarea "start with a lingul [PERSON_NAME] arched til we get antrs / [PERSON_NAME] sorte…" at bounding box center [840, 492] width 1184 height 155
type textarea "start with a lingul [PERSON_NAME] arched til we get antrs / [PERSON_NAME] sorte…"
click at [376, 620] on div "Reply To [PERSON_NAME] start with a lingul [PERSON_NAME] arched til we get antr…" at bounding box center [739, 499] width 1479 height 320
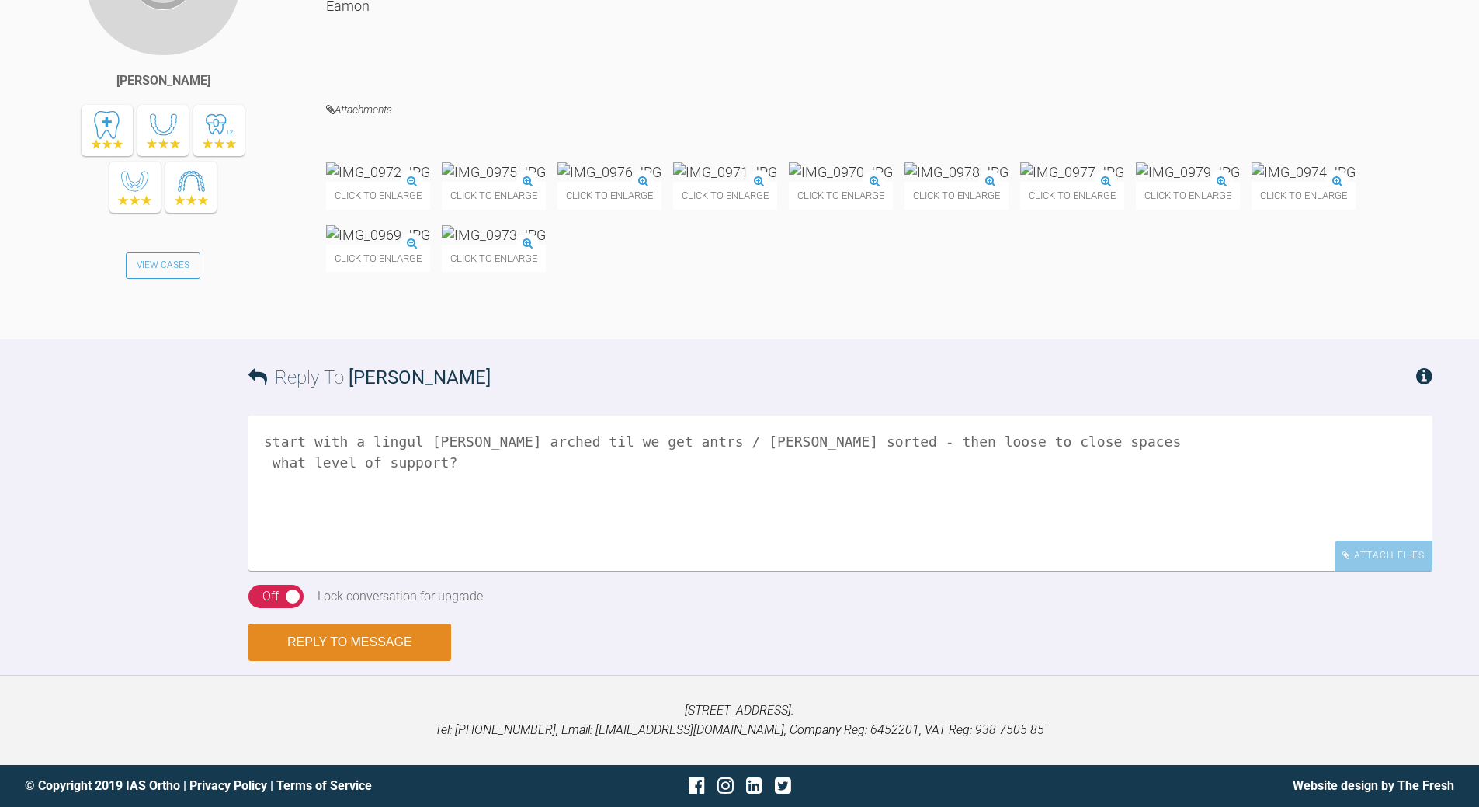
click at [353, 637] on button "Reply to Message" at bounding box center [349, 641] width 203 height 37
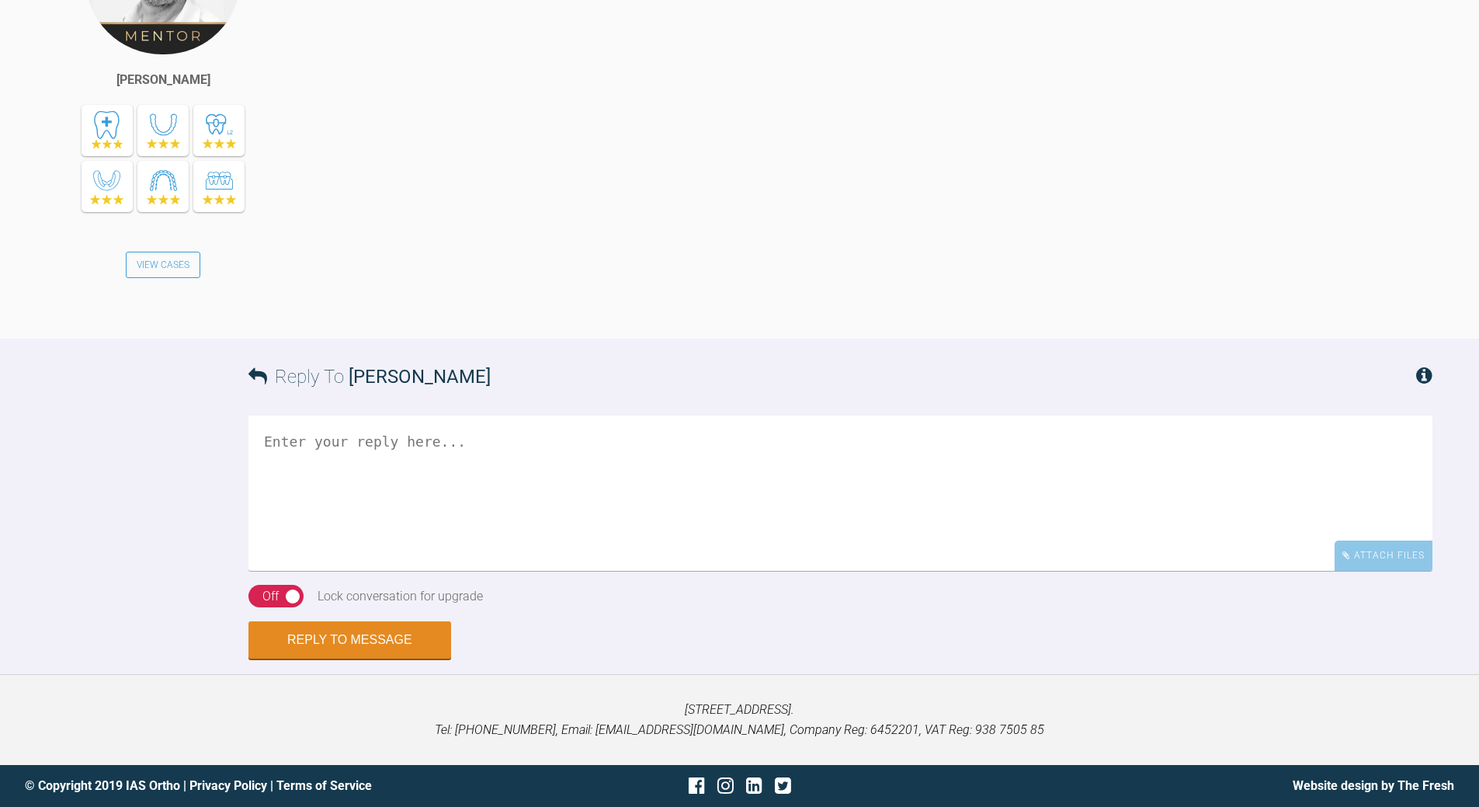
scroll to position [6239, 0]
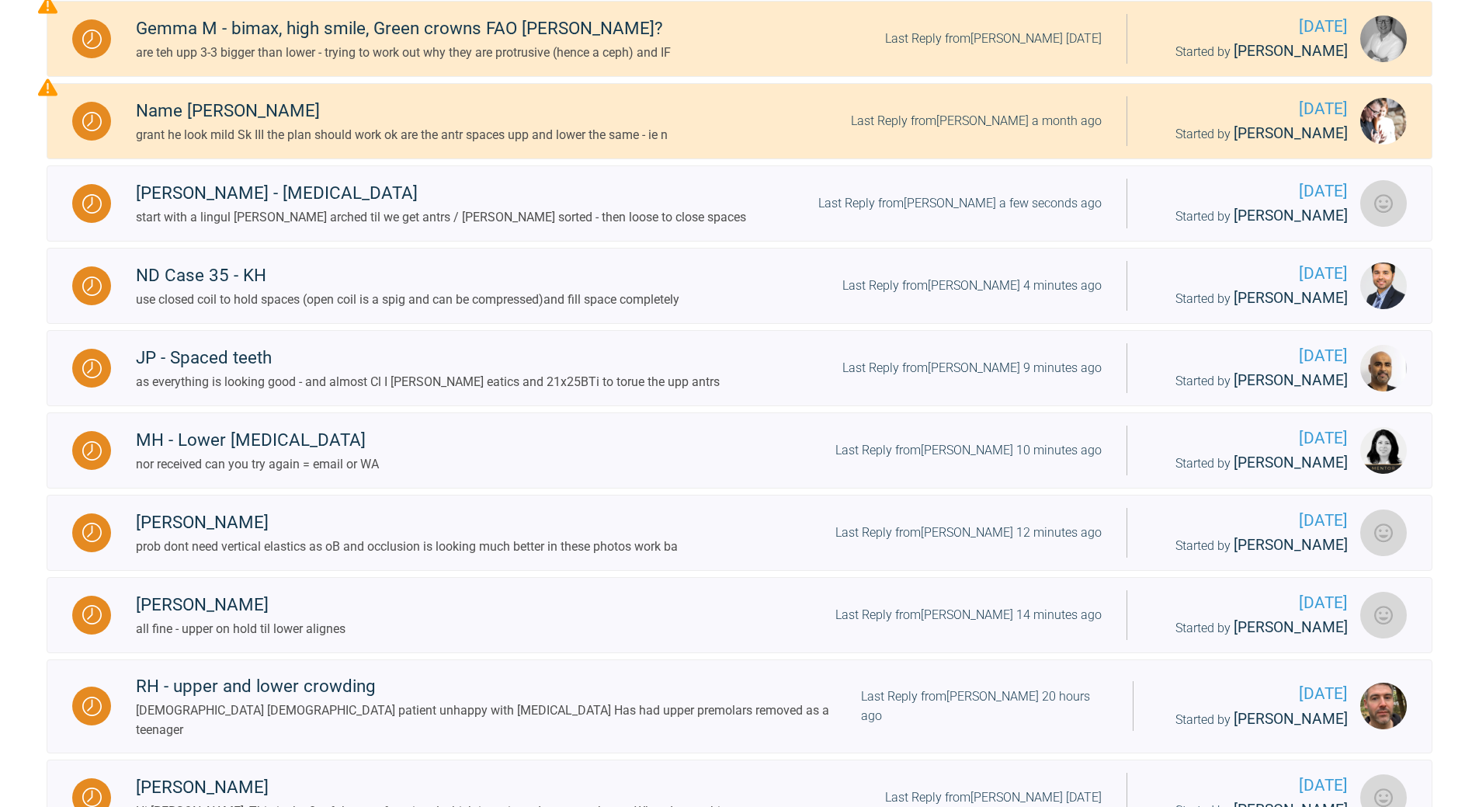
scroll to position [43, 0]
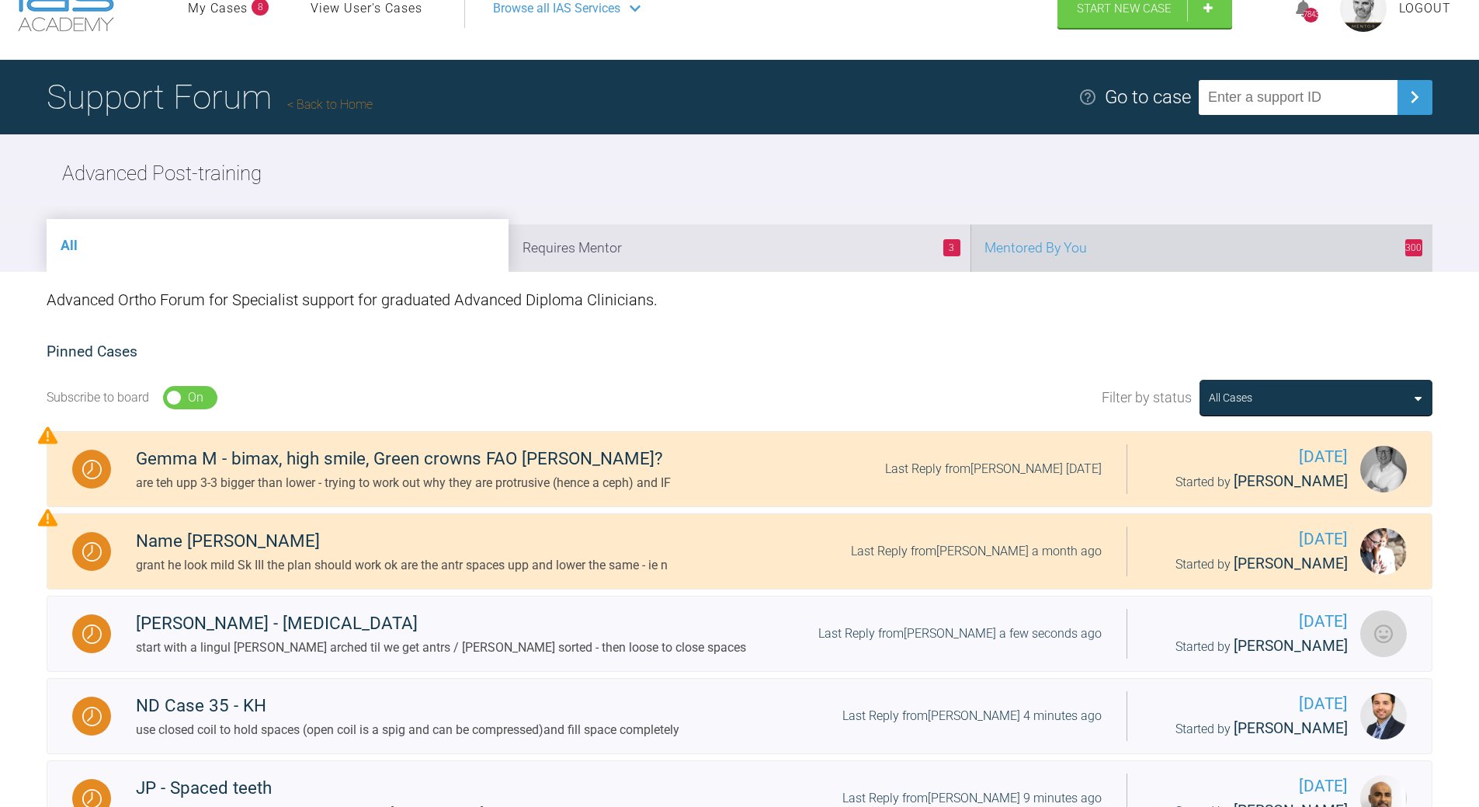
click at [1181, 239] on li "300 Mentored By You" at bounding box center [1202, 247] width 462 height 47
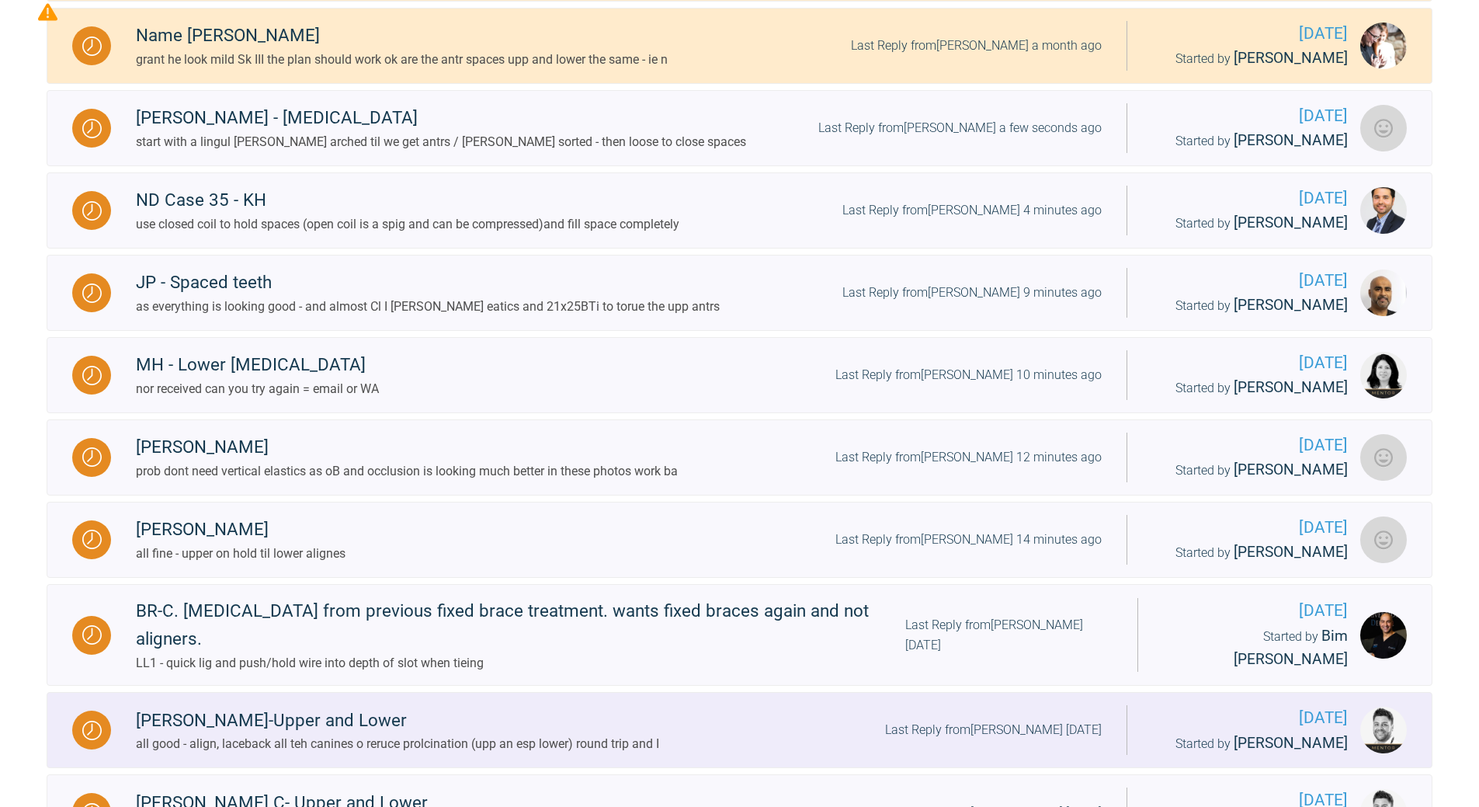
scroll to position [1009, 0]
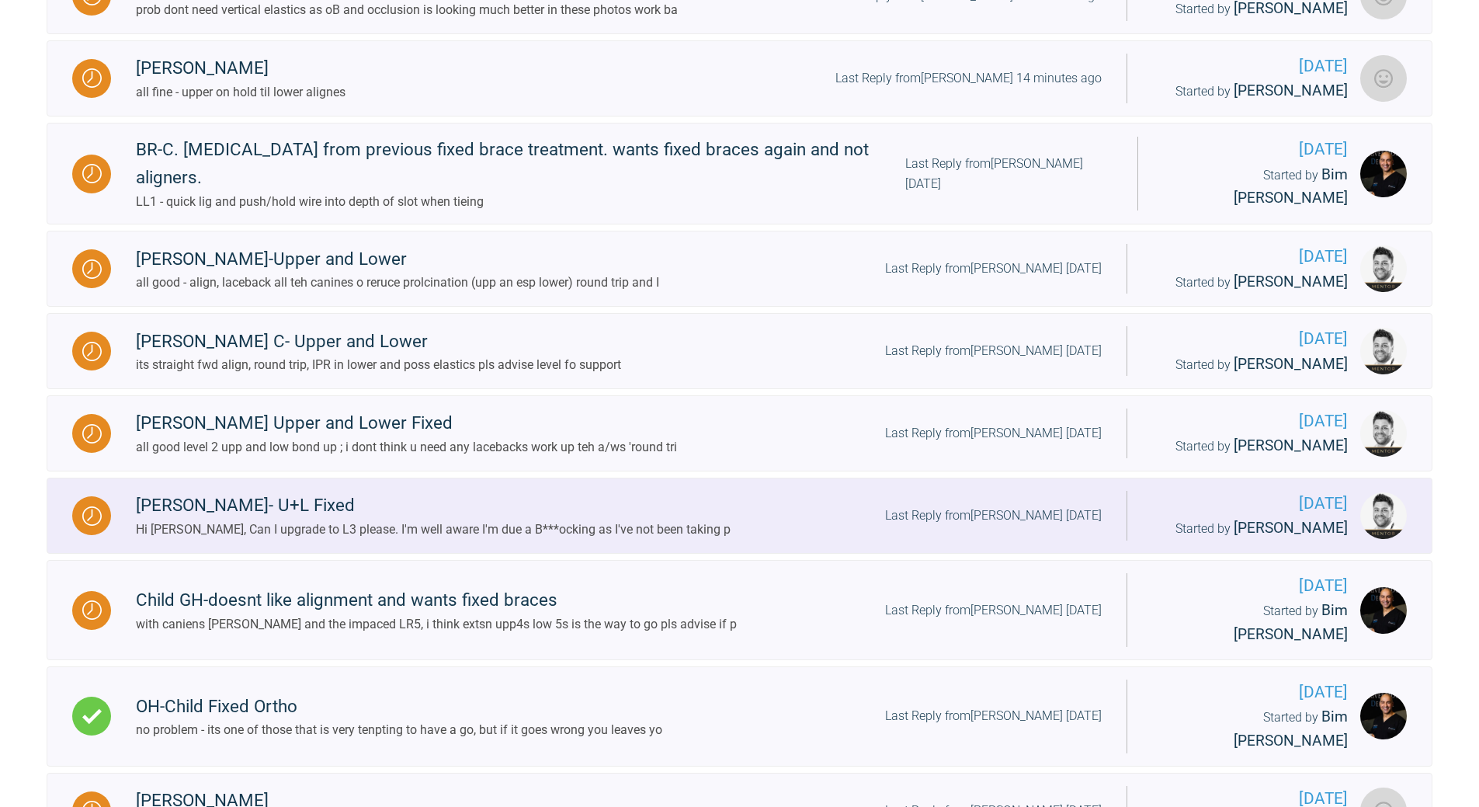
click at [1024, 505] on div "Last Reply from [PERSON_NAME] [DATE]" at bounding box center [993, 515] width 217 height 20
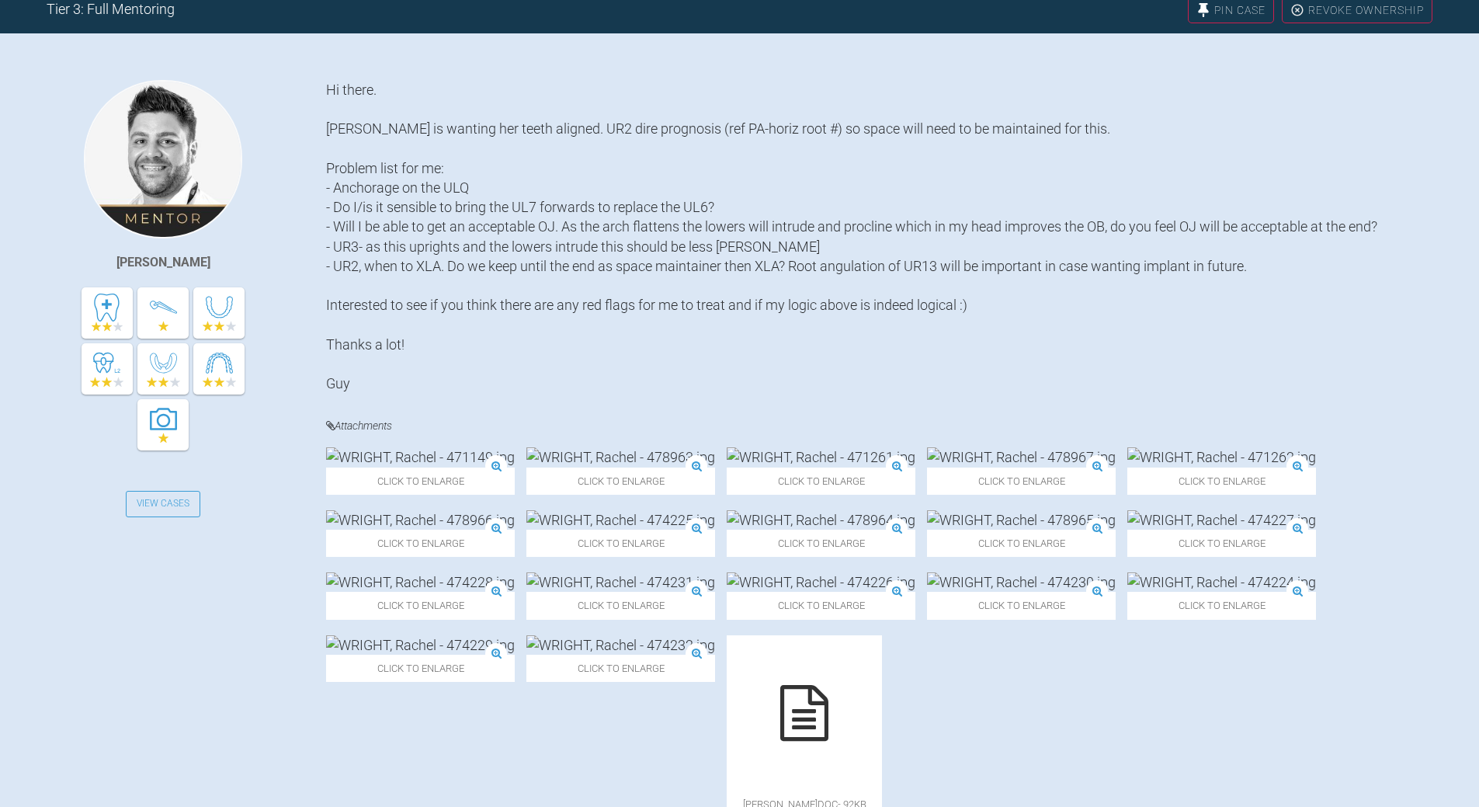
scroll to position [24, 0]
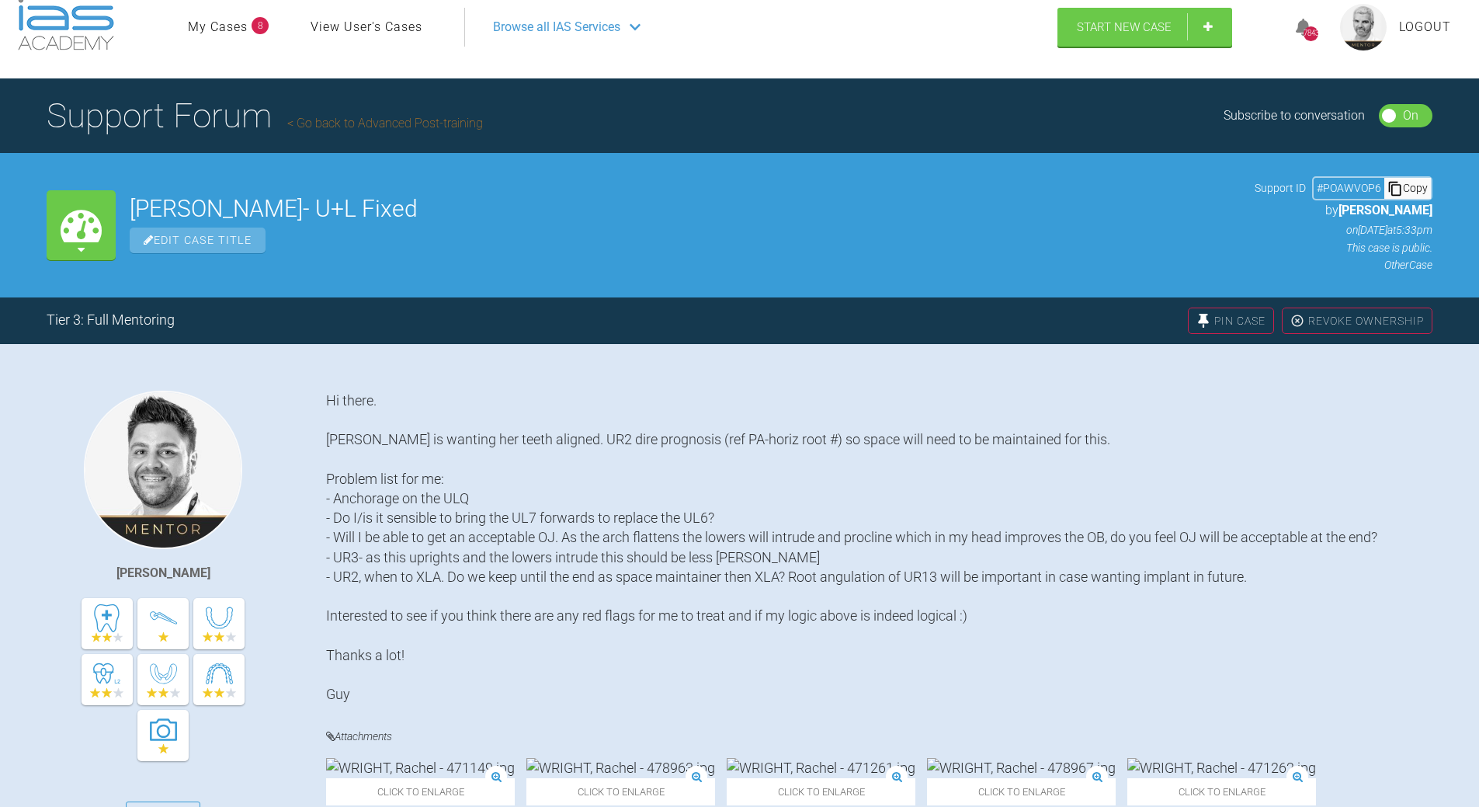
click at [1412, 192] on div "Copy" at bounding box center [1407, 188] width 47 height 20
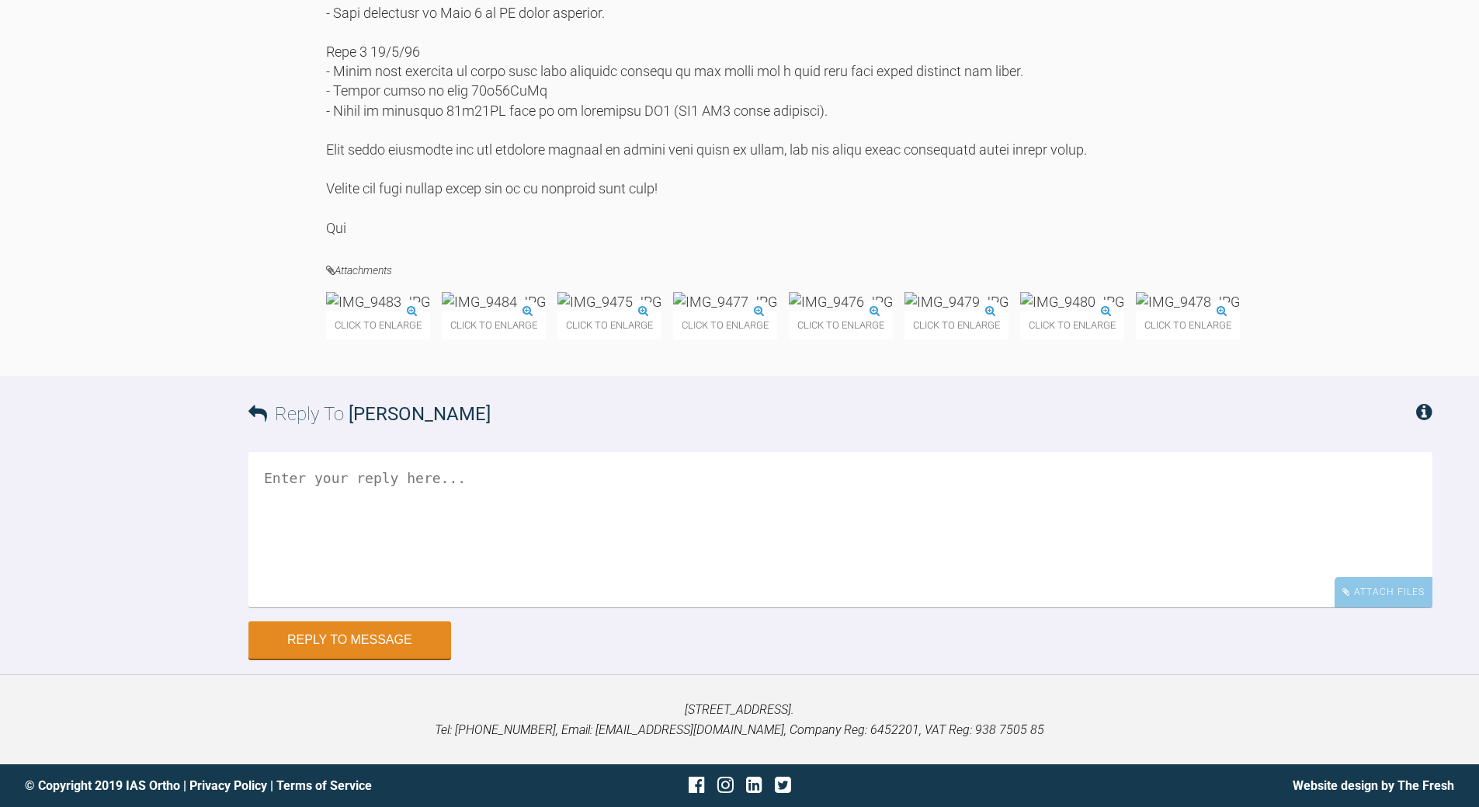
scroll to position [4217, 0]
click at [430, 292] on img at bounding box center [378, 301] width 104 height 19
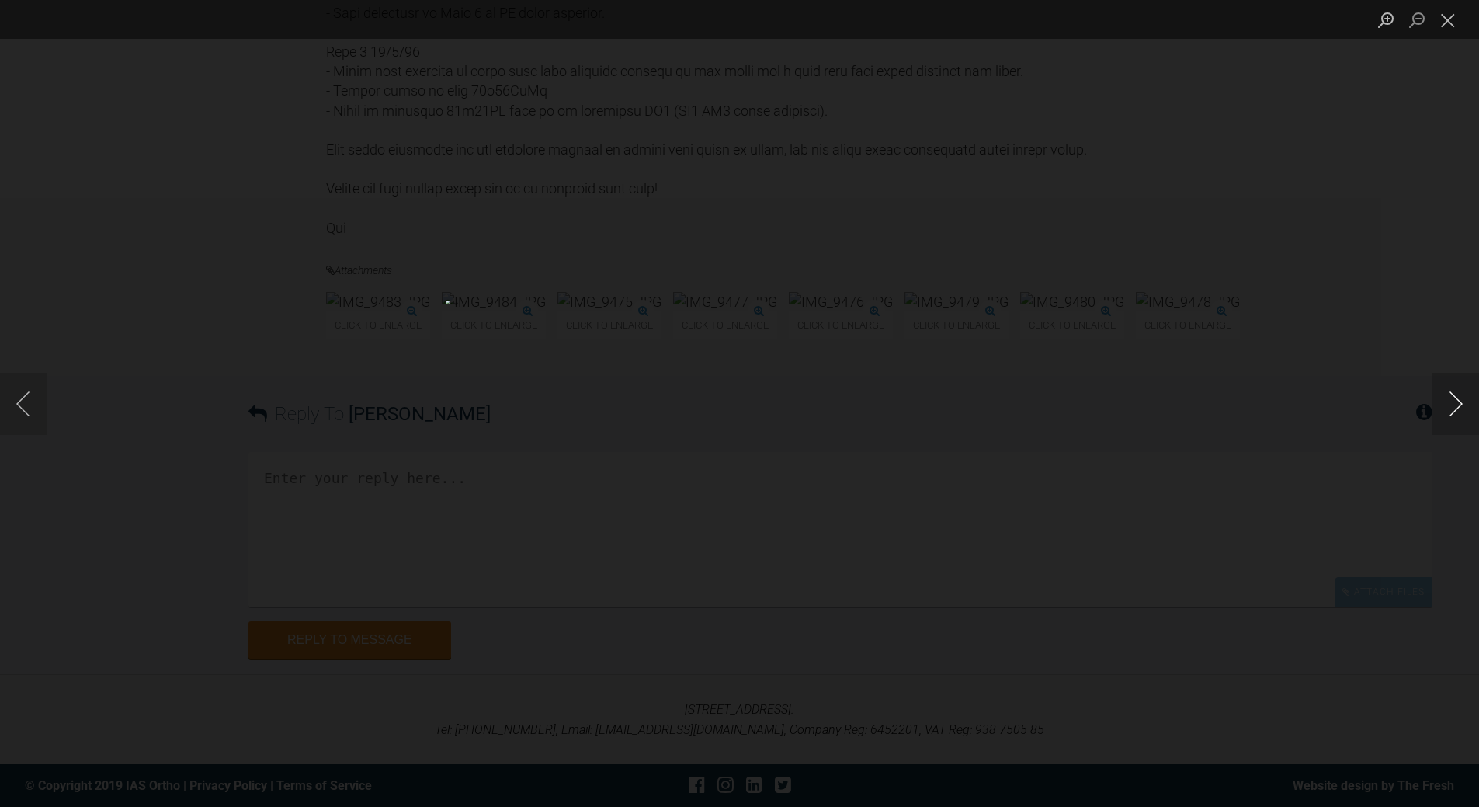
click at [1459, 398] on button "Next image" at bounding box center [1456, 404] width 47 height 62
click at [1459, 399] on button "Next image" at bounding box center [1456, 404] width 47 height 62
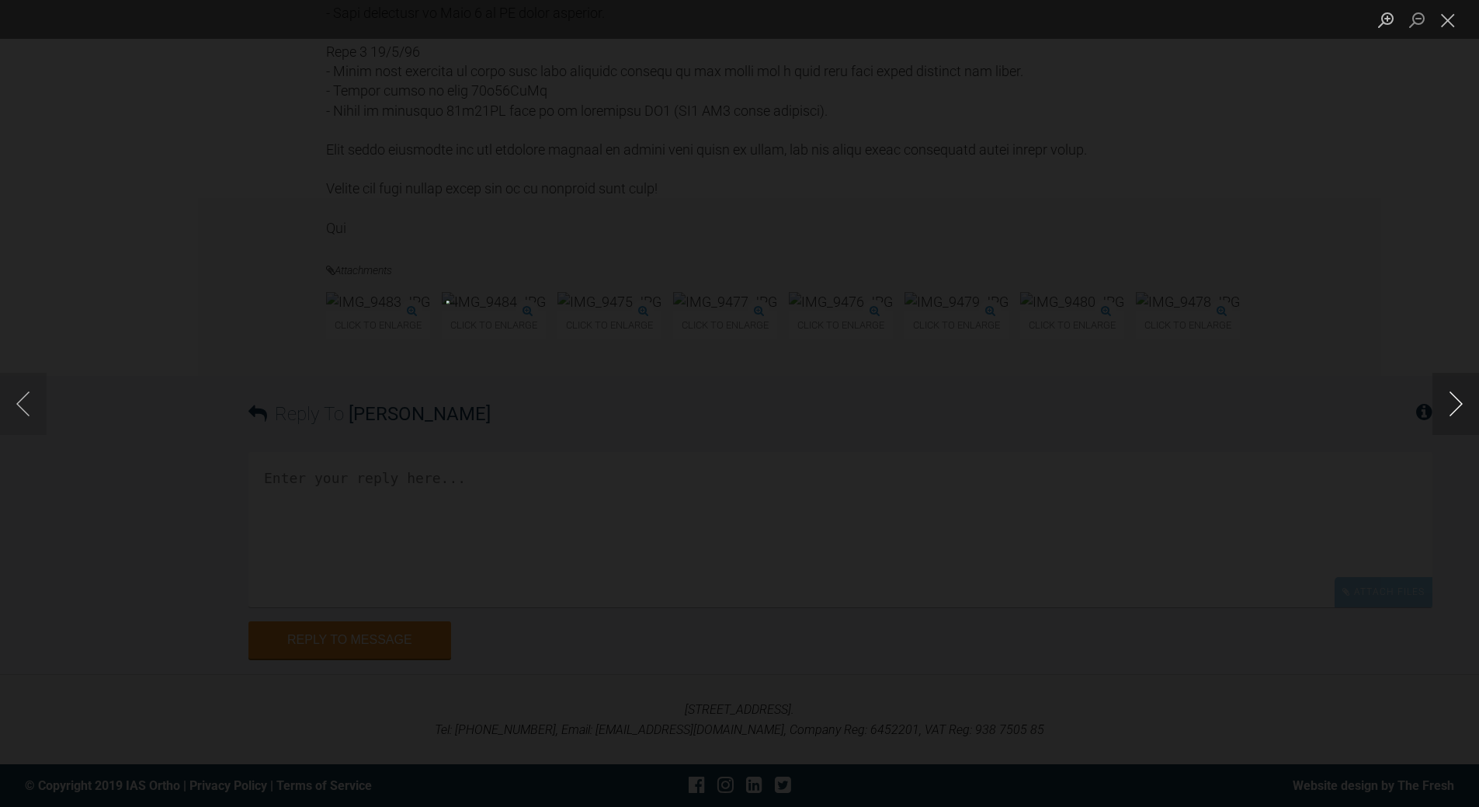
click at [1460, 399] on button "Next image" at bounding box center [1456, 404] width 47 height 62
click at [1460, 400] on button "Next image" at bounding box center [1456, 404] width 47 height 62
click at [1460, 401] on button "Next image" at bounding box center [1456, 404] width 47 height 62
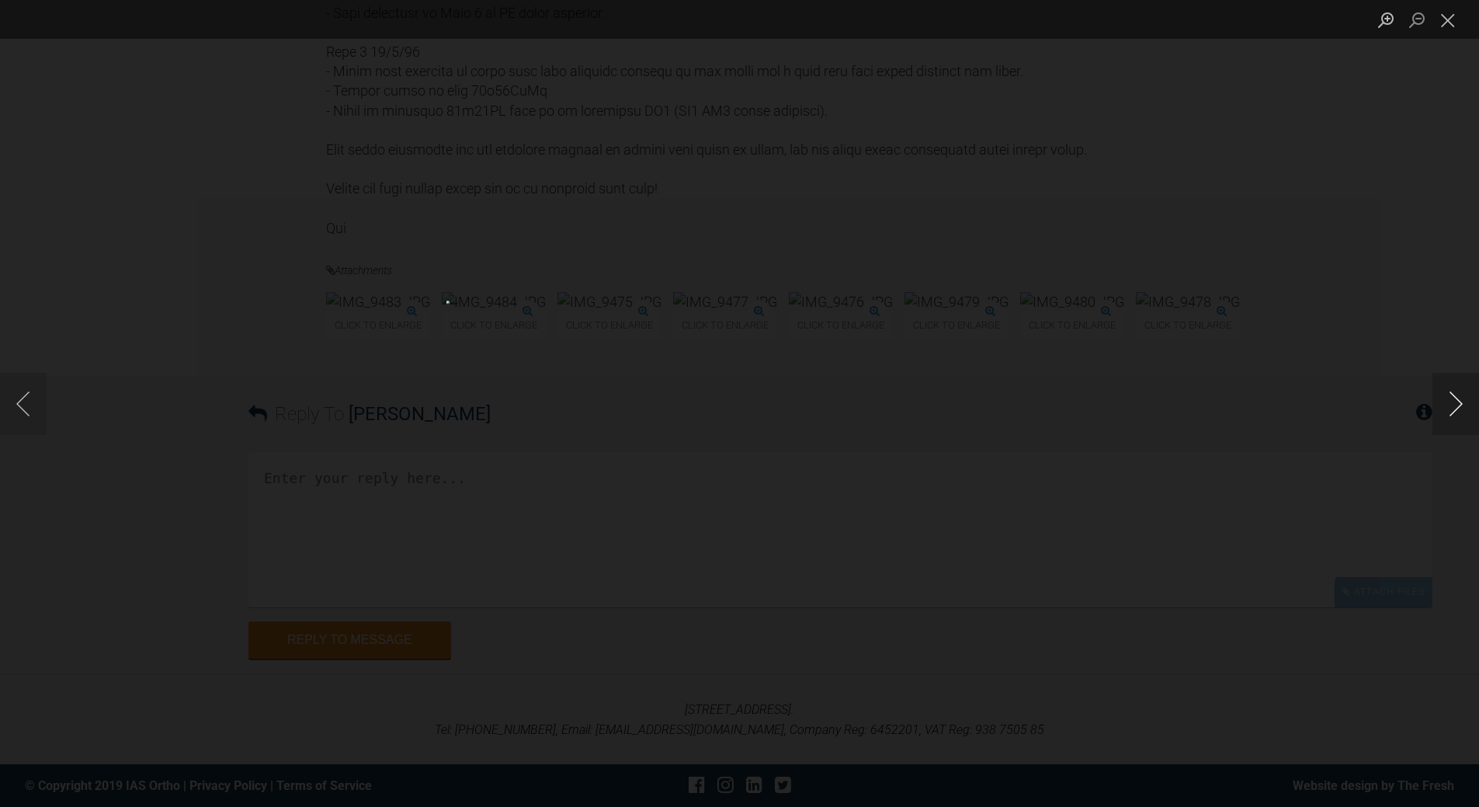
click at [1460, 401] on button "Next image" at bounding box center [1456, 404] width 47 height 62
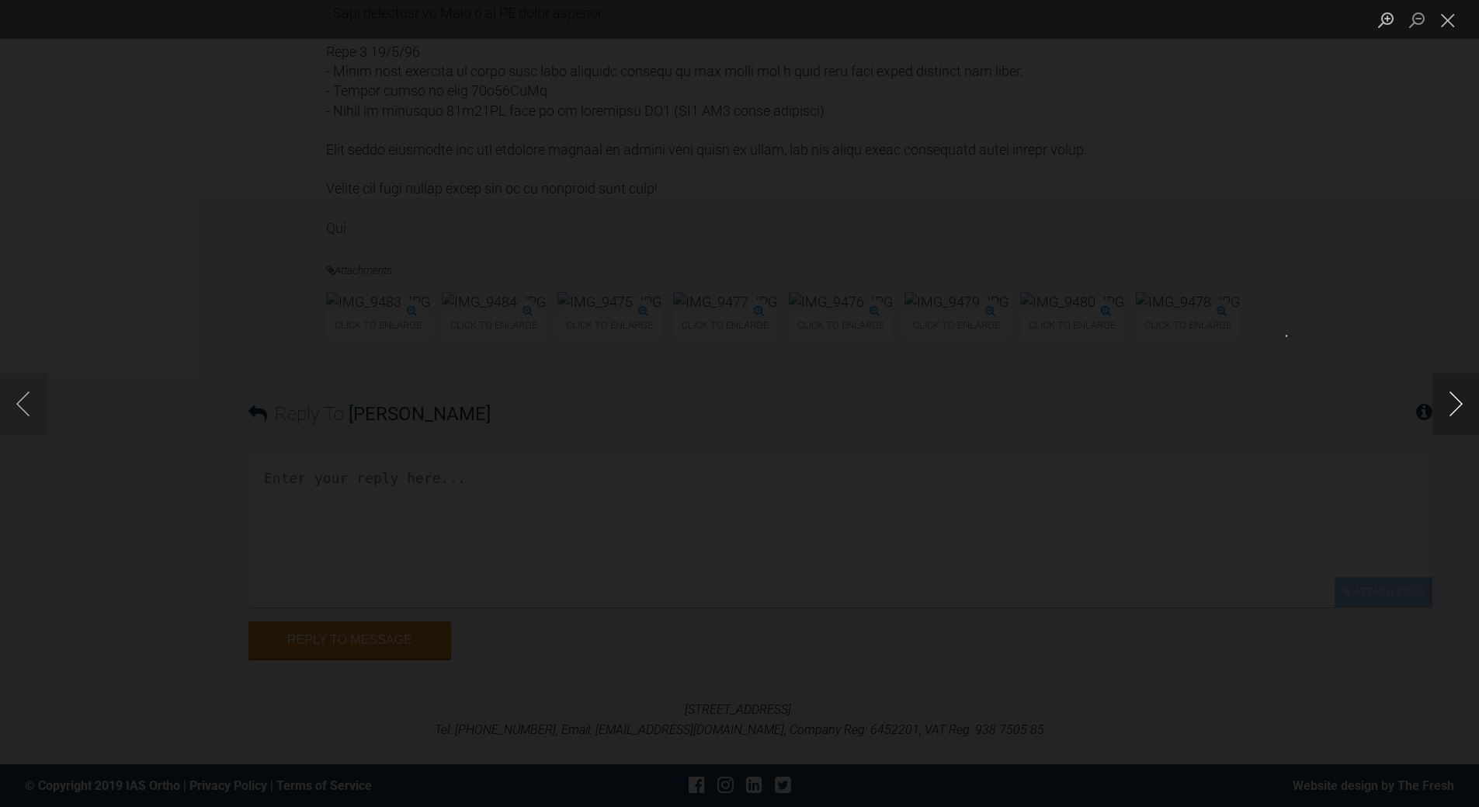
click at [1460, 401] on button "Next image" at bounding box center [1456, 404] width 47 height 62
click at [1469, 408] on button "Next image" at bounding box center [1456, 404] width 47 height 62
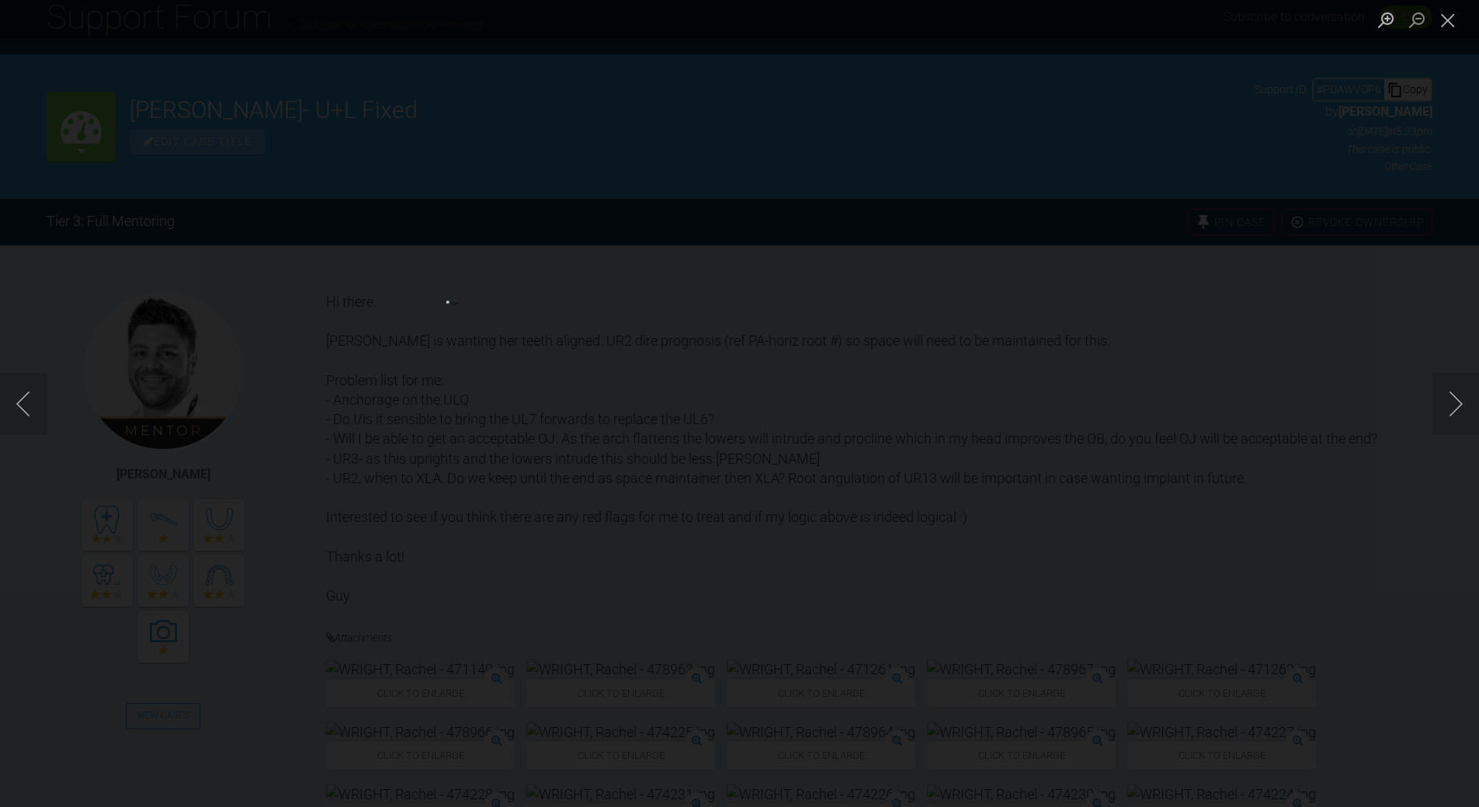
scroll to position [71, 0]
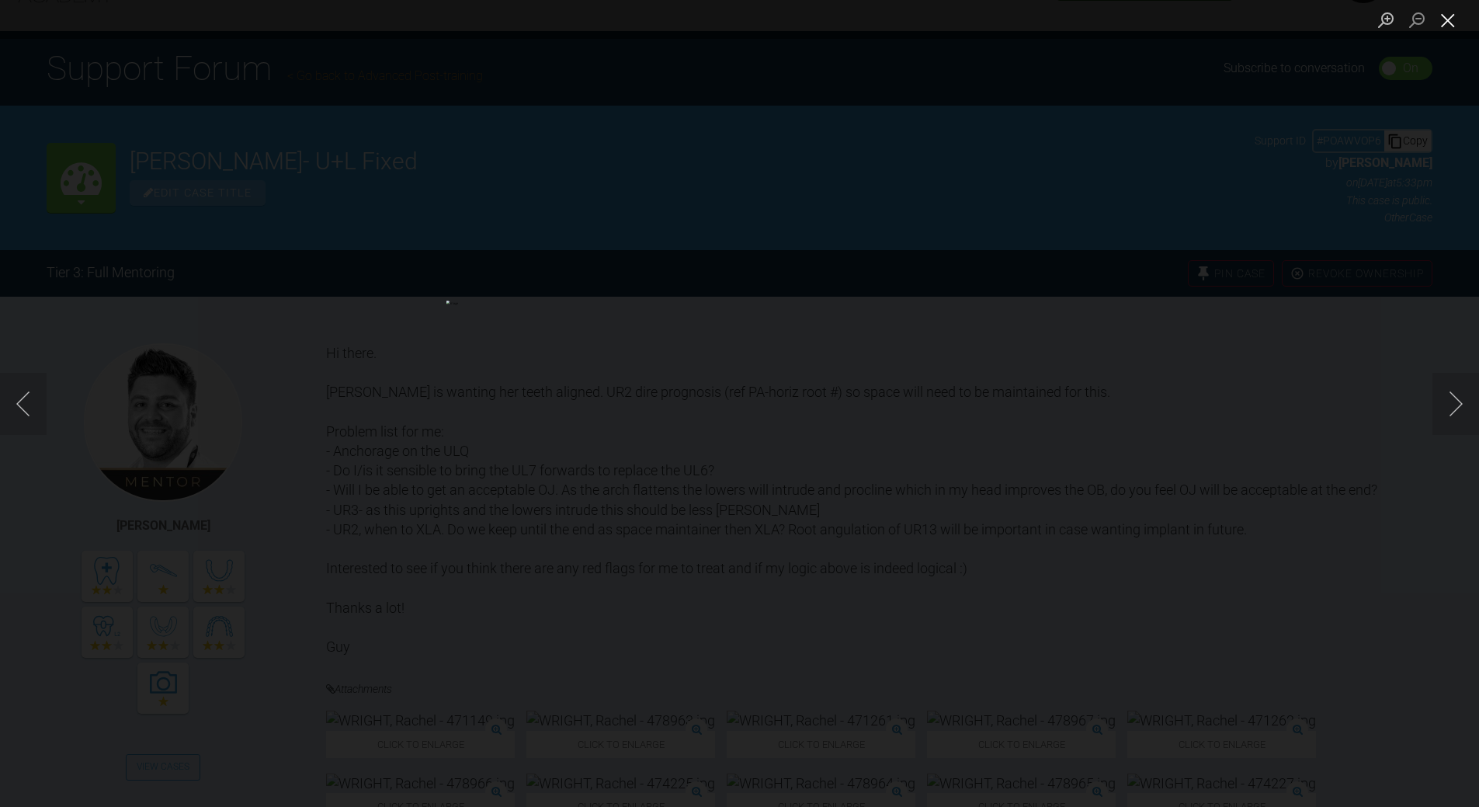
click at [1445, 15] on button "Close lightbox" at bounding box center [1448, 19] width 31 height 27
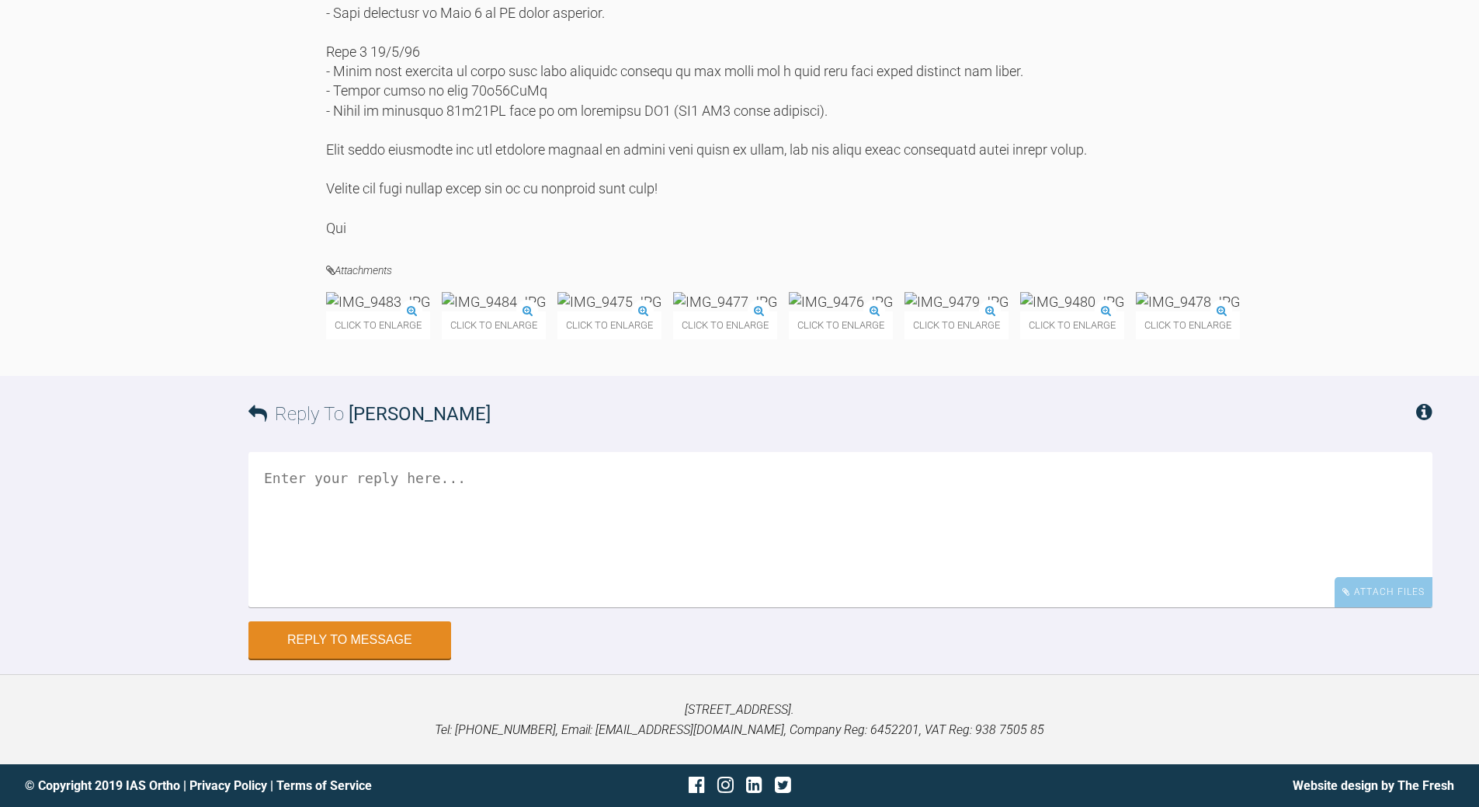
scroll to position [4031, 0]
click at [777, 311] on img at bounding box center [725, 301] width 104 height 19
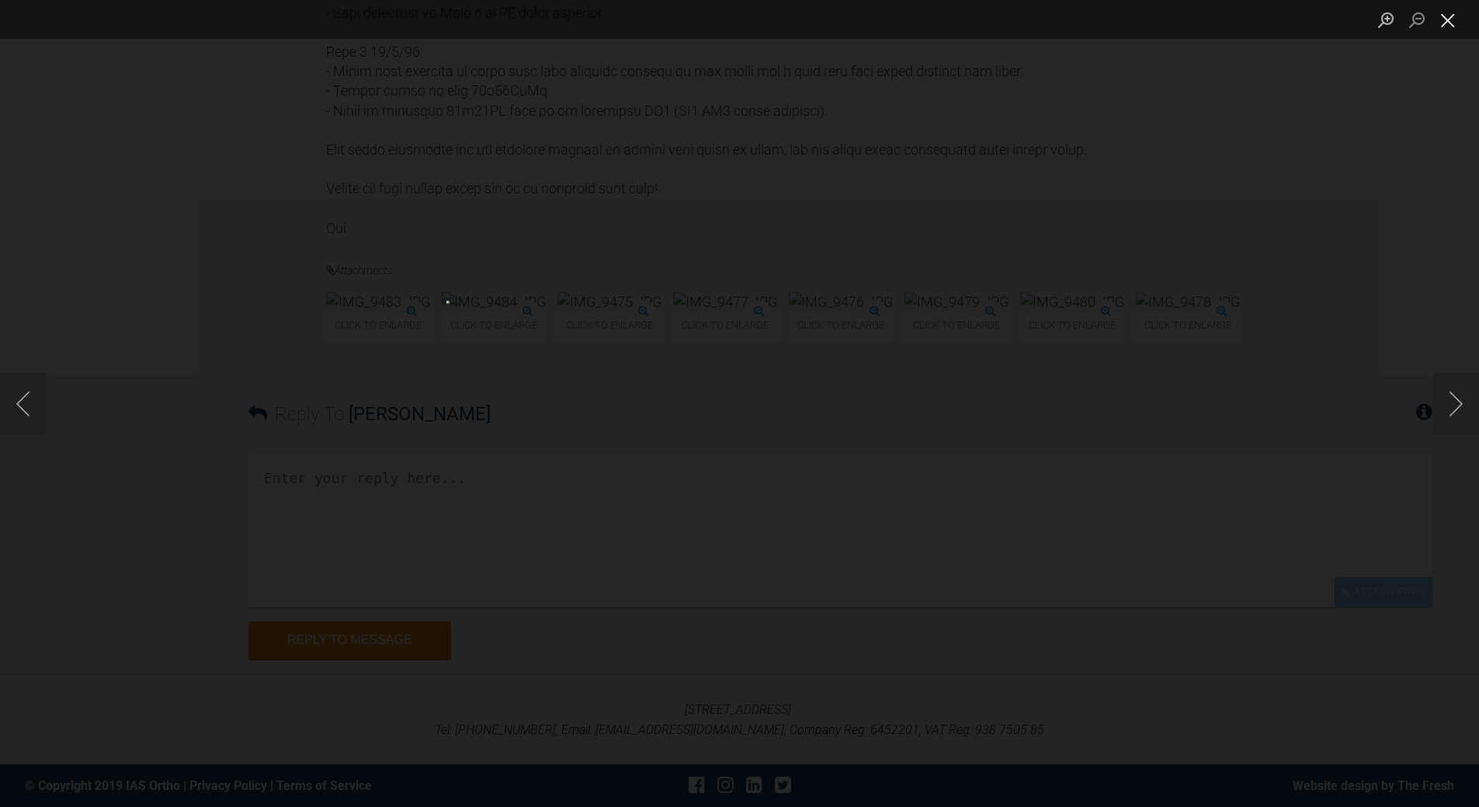
click at [1451, 24] on button "Close lightbox" at bounding box center [1448, 19] width 31 height 27
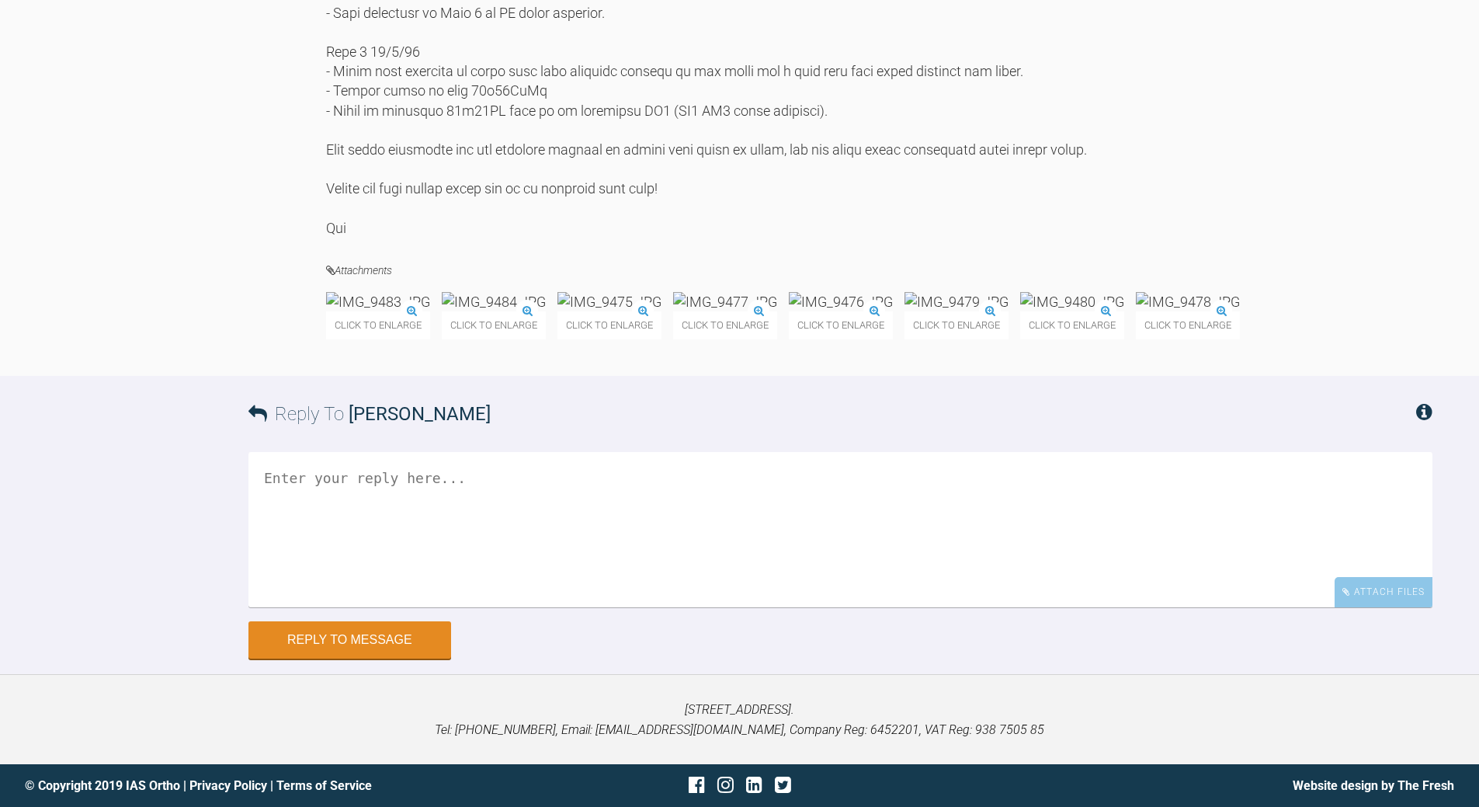
click at [453, 607] on textarea at bounding box center [840, 529] width 1184 height 155
click at [307, 607] on textarea "WTF !! = forfeit time need tp get rid o GIC" at bounding box center [840, 529] width 1184 height 155
click at [315, 607] on textarea "WTF !! = forfeit time need tp get rid o GIC" at bounding box center [840, 529] width 1184 height 155
drag, startPoint x: 392, startPoint y: 661, endPoint x: 401, endPoint y: 651, distance: 13.2
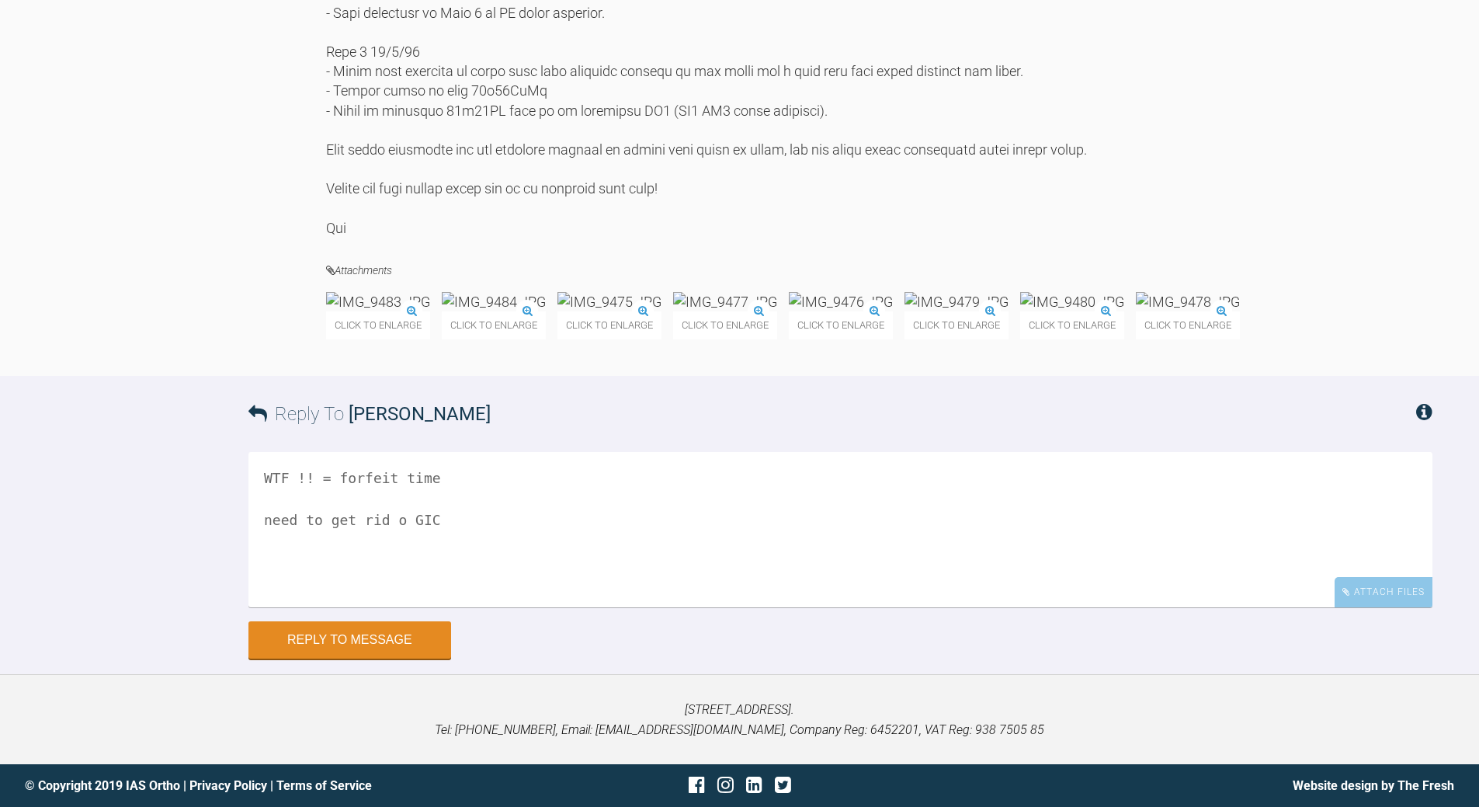
click at [393, 607] on textarea "WTF !! = forfeit time need to get rid o GIC" at bounding box center [840, 529] width 1184 height 155
click at [423, 607] on textarea "WTF !! = forfeit time need to get rid of the GIC is UR2 correct size for does i…" at bounding box center [840, 529] width 1184 height 155
click at [524, 607] on textarea "WTF !! = forfeit time need to get rid of the GIC is UR2 correct size? or does i…" at bounding box center [840, 529] width 1184 height 155
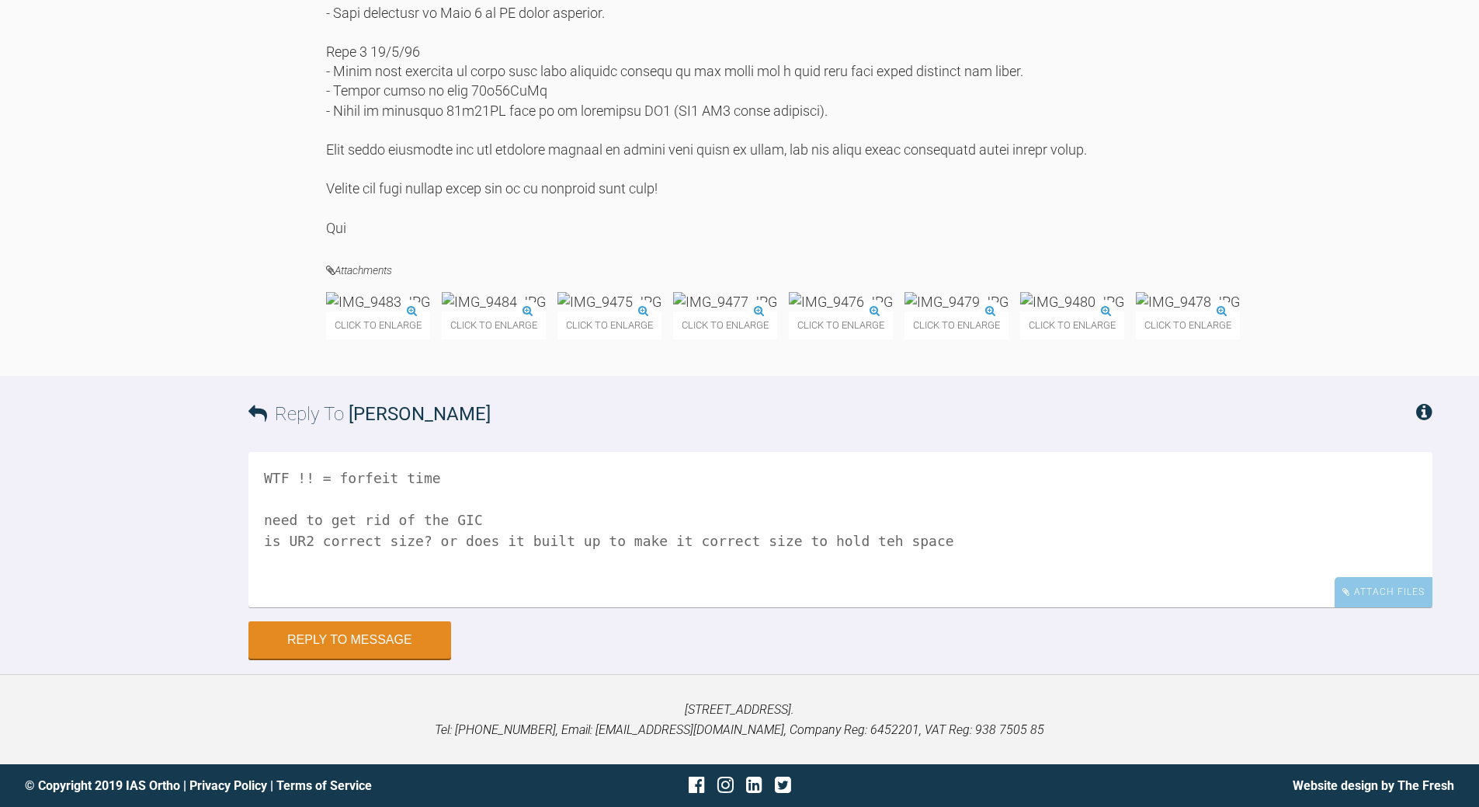
click at [835, 607] on textarea "WTF !! = forfeit time need to get rid of the GIC is UR2 correct size? or does i…" at bounding box center [840, 529] width 1184 height 155
click at [662, 310] on img at bounding box center [609, 301] width 104 height 19
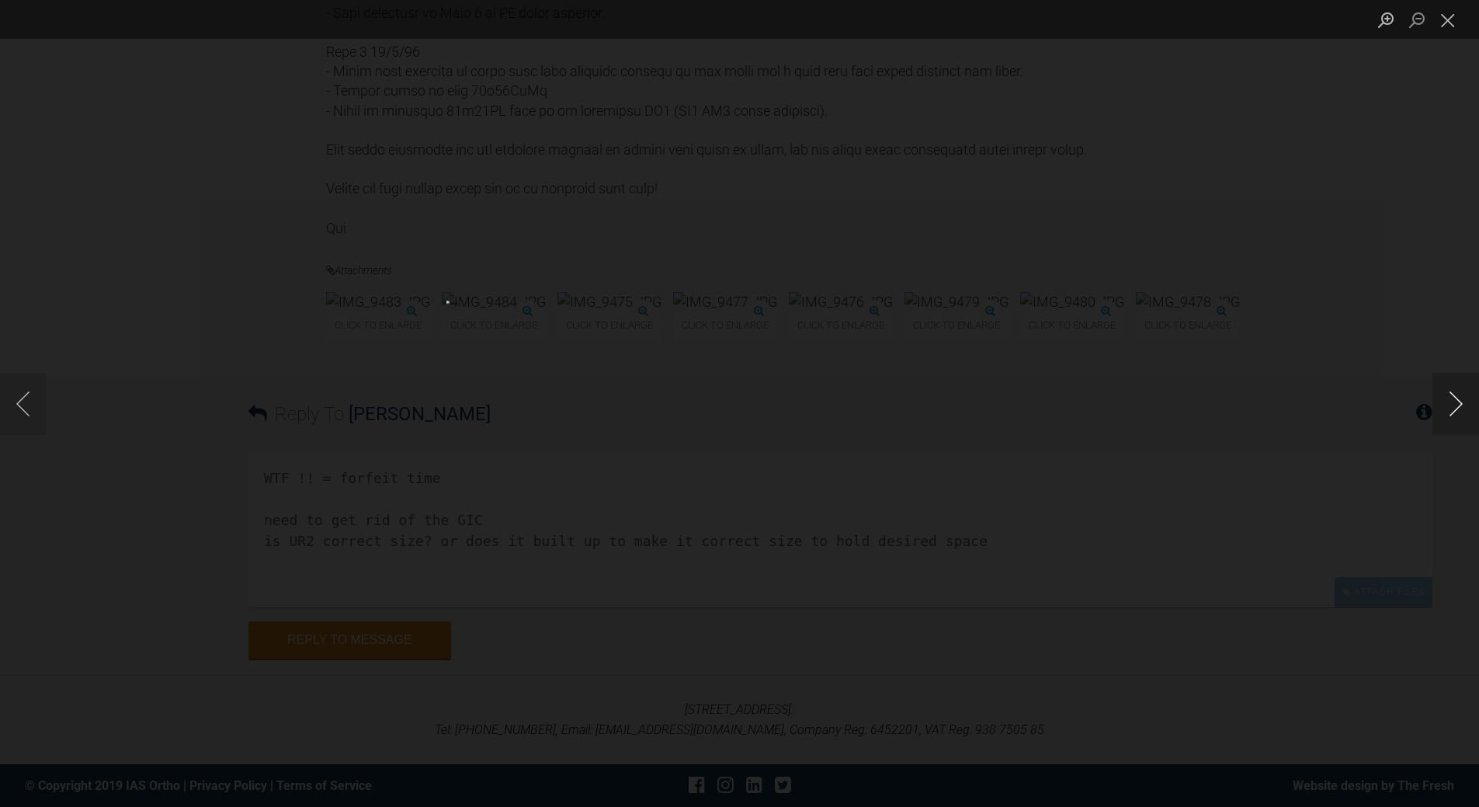
click at [1443, 397] on button "Next image" at bounding box center [1456, 404] width 47 height 62
click at [1443, 398] on button "Next image" at bounding box center [1456, 404] width 47 height 62
click at [1447, 25] on button "Close lightbox" at bounding box center [1448, 19] width 31 height 27
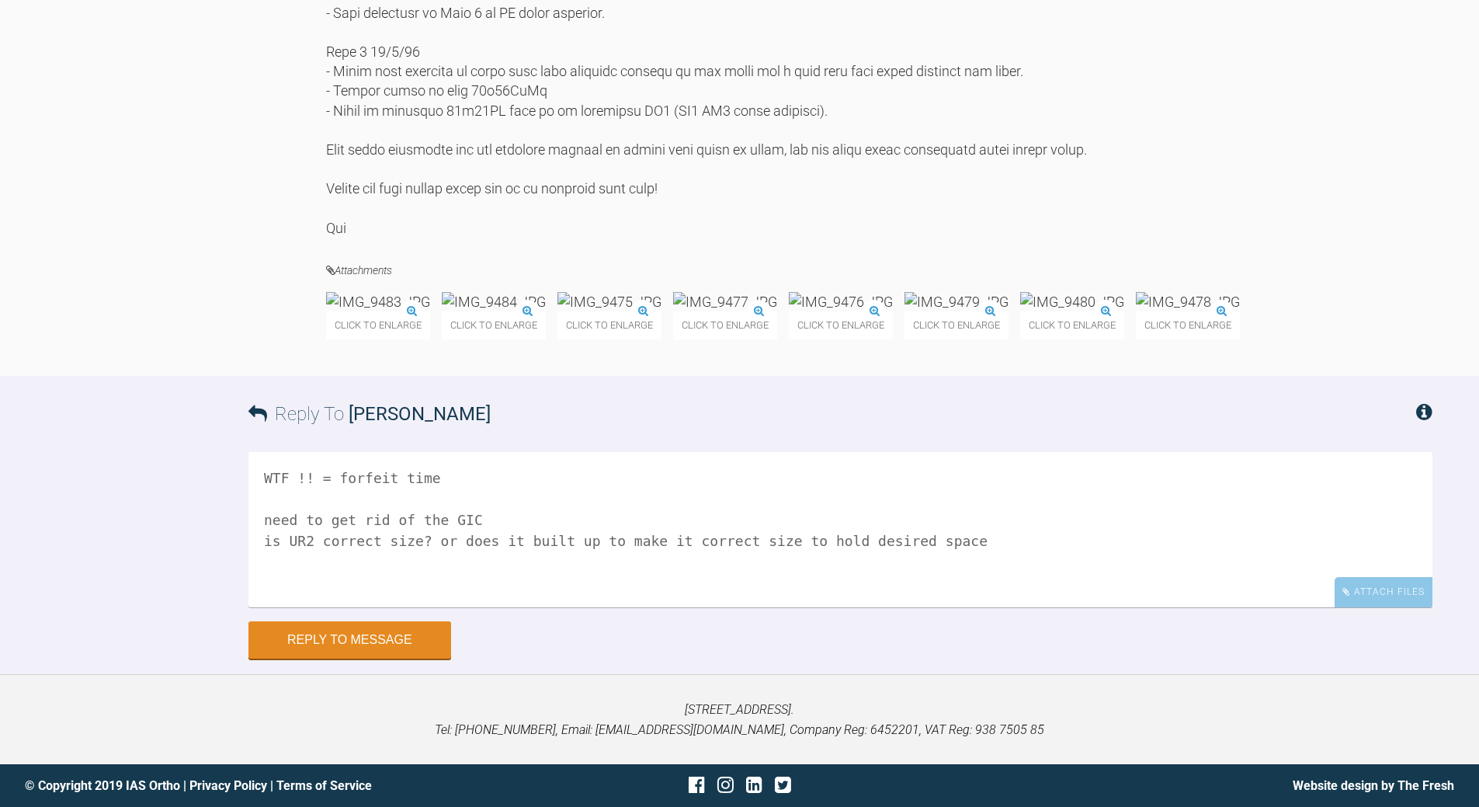
scroll to position [4325, 0]
click at [950, 538] on textarea "WTF !! = forfeit time need to get rid of the GIC is UR2 correct size? or does i…" at bounding box center [840, 529] width 1184 height 155
click at [662, 311] on img at bounding box center [609, 301] width 104 height 19
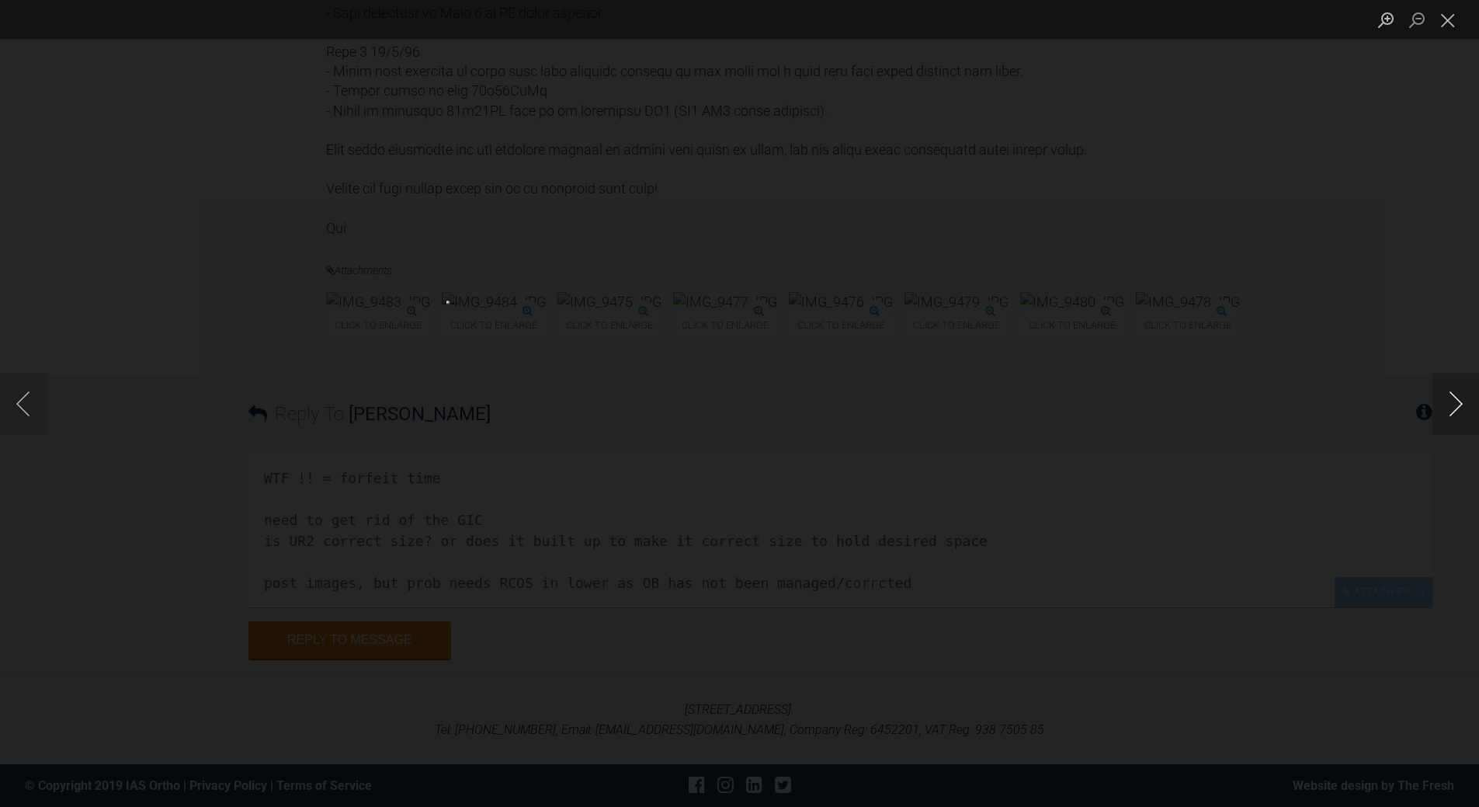
click at [1462, 400] on button "Next image" at bounding box center [1456, 404] width 47 height 62
click at [1445, 19] on button "Close lightbox" at bounding box center [1448, 19] width 31 height 27
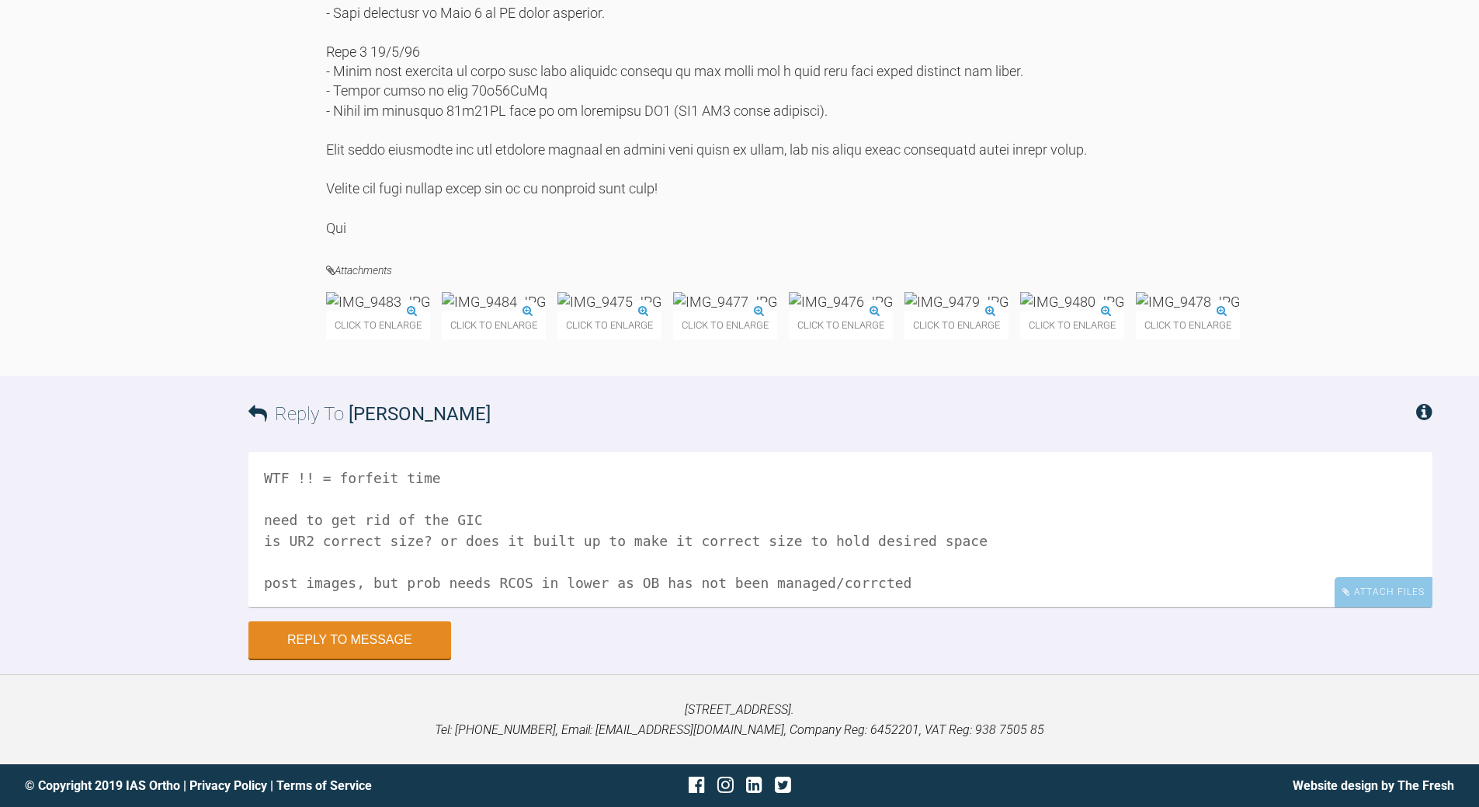
scroll to position [2, 0]
click at [590, 575] on textarea "WTF !! = forfeit time need to get rid of the GIC is UR2 correct size? or does i…" at bounding box center [840, 529] width 1184 height 155
click at [924, 582] on textarea "WTF !! = forfeit time need to get rid of the GIC is UR2 correct size? or does i…" at bounding box center [840, 529] width 1184 height 155
click at [970, 579] on textarea "WTF !! = forfeit time need to get rid of the GIC is UR2 correct size? or does i…" at bounding box center [840, 529] width 1184 height 155
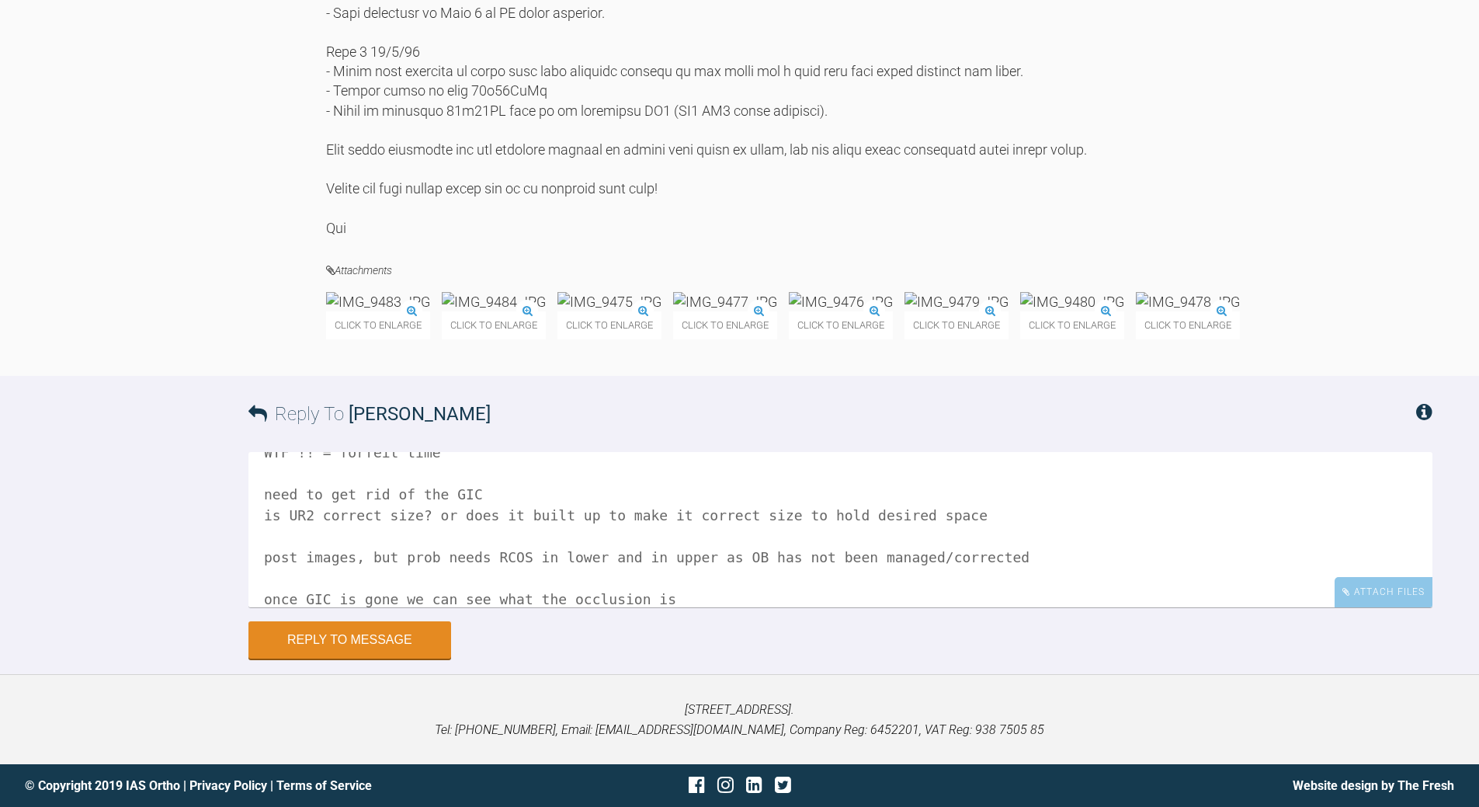
scroll to position [47, 0]
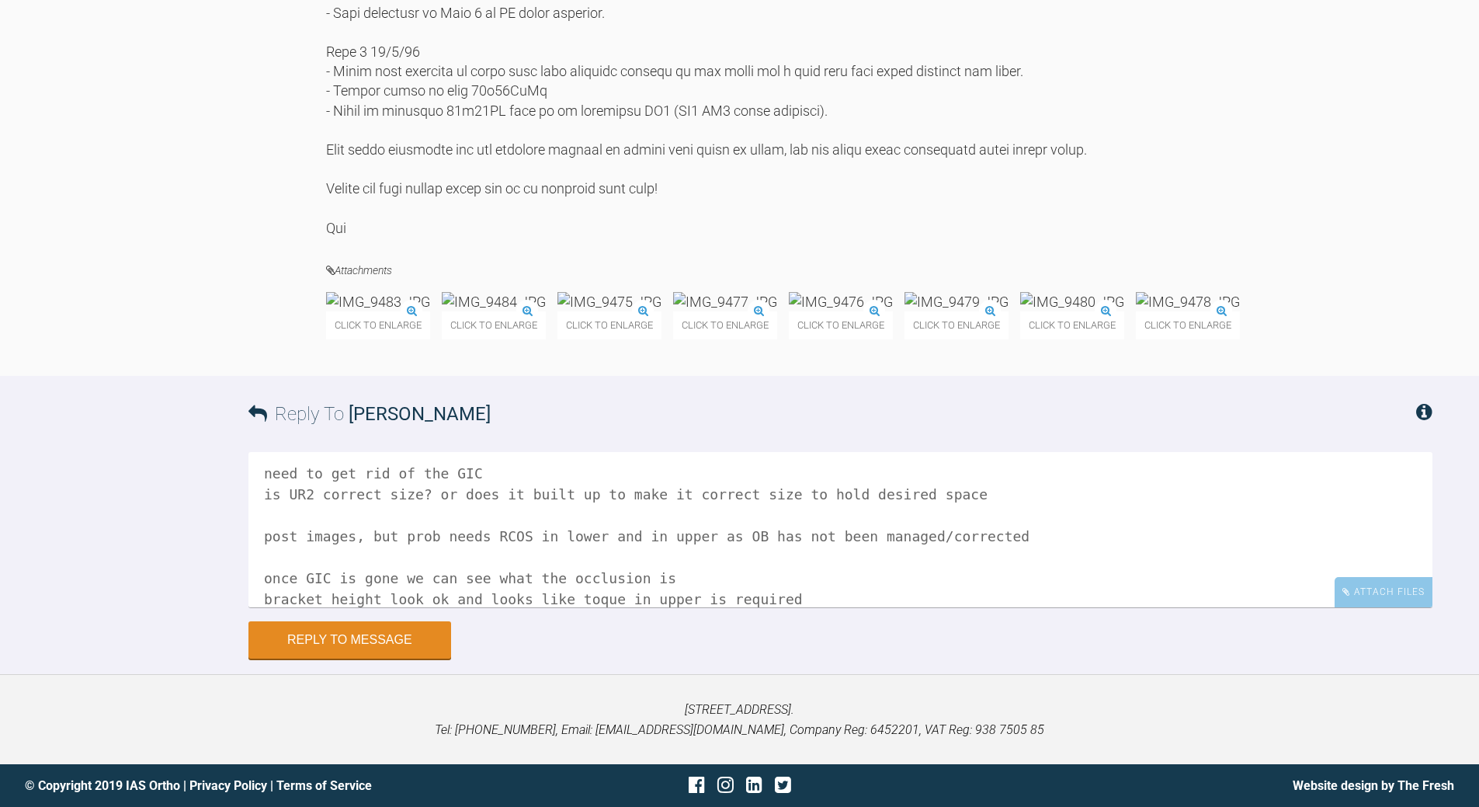
click at [568, 595] on textarea "WTF !! = forfeit time need to get rid of the GIC is UR2 correct size? or does i…" at bounding box center [840, 529] width 1184 height 155
click at [788, 584] on textarea "WTF !! = forfeit time need to get rid of the GIC is UR2 correct size? or does i…" at bounding box center [840, 529] width 1184 height 155
click at [256, 596] on textarea "WTF !! = forfeit time need to get rid of the GIC is UR2 correct size? or does i…" at bounding box center [840, 529] width 1184 height 155
type textarea "WTF !! = forfeit time need to get rid of the GIC is UR2 correct size? or does i…"
click at [351, 635] on button "Reply to Message" at bounding box center [349, 641] width 203 height 37
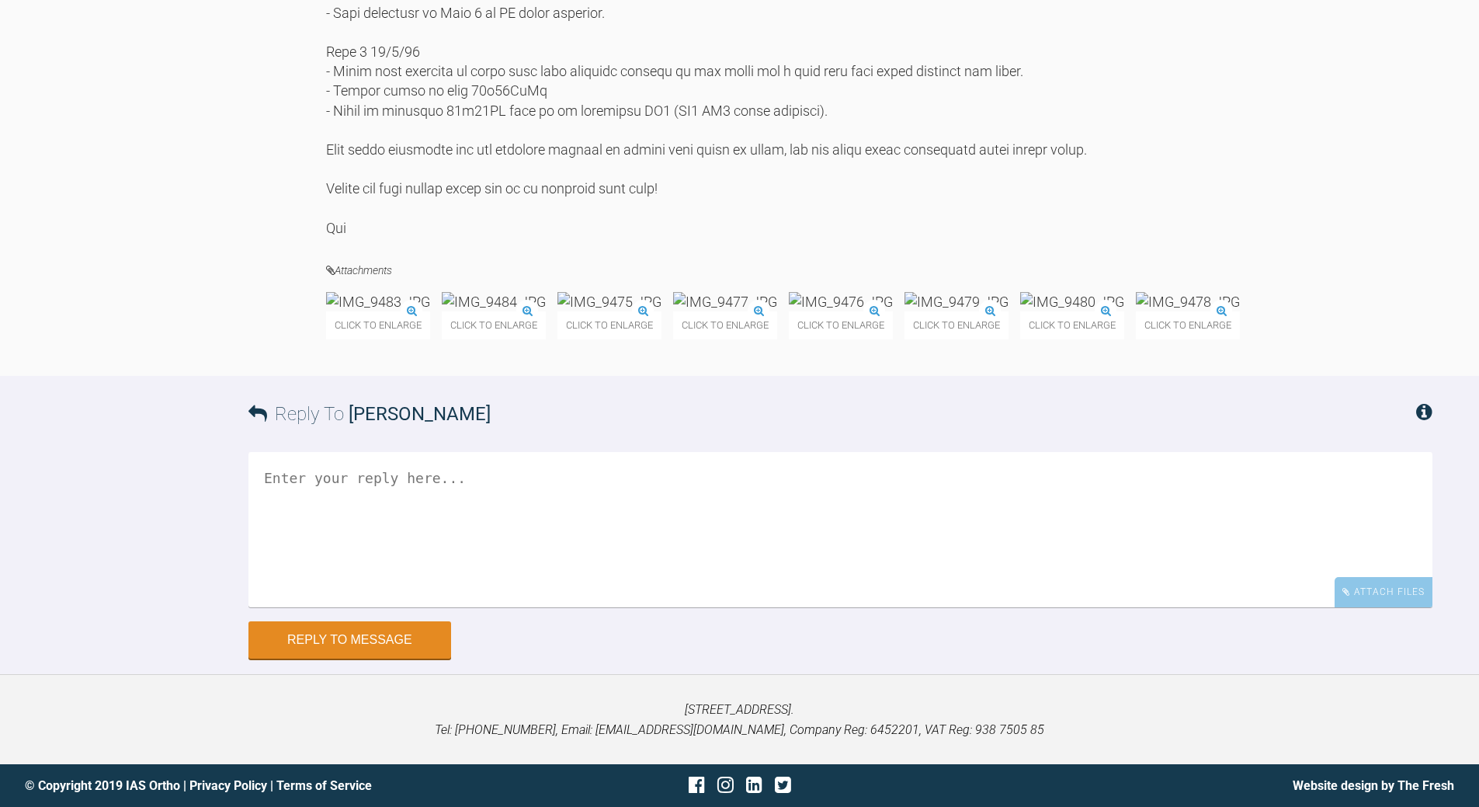
scroll to position [0, 0]
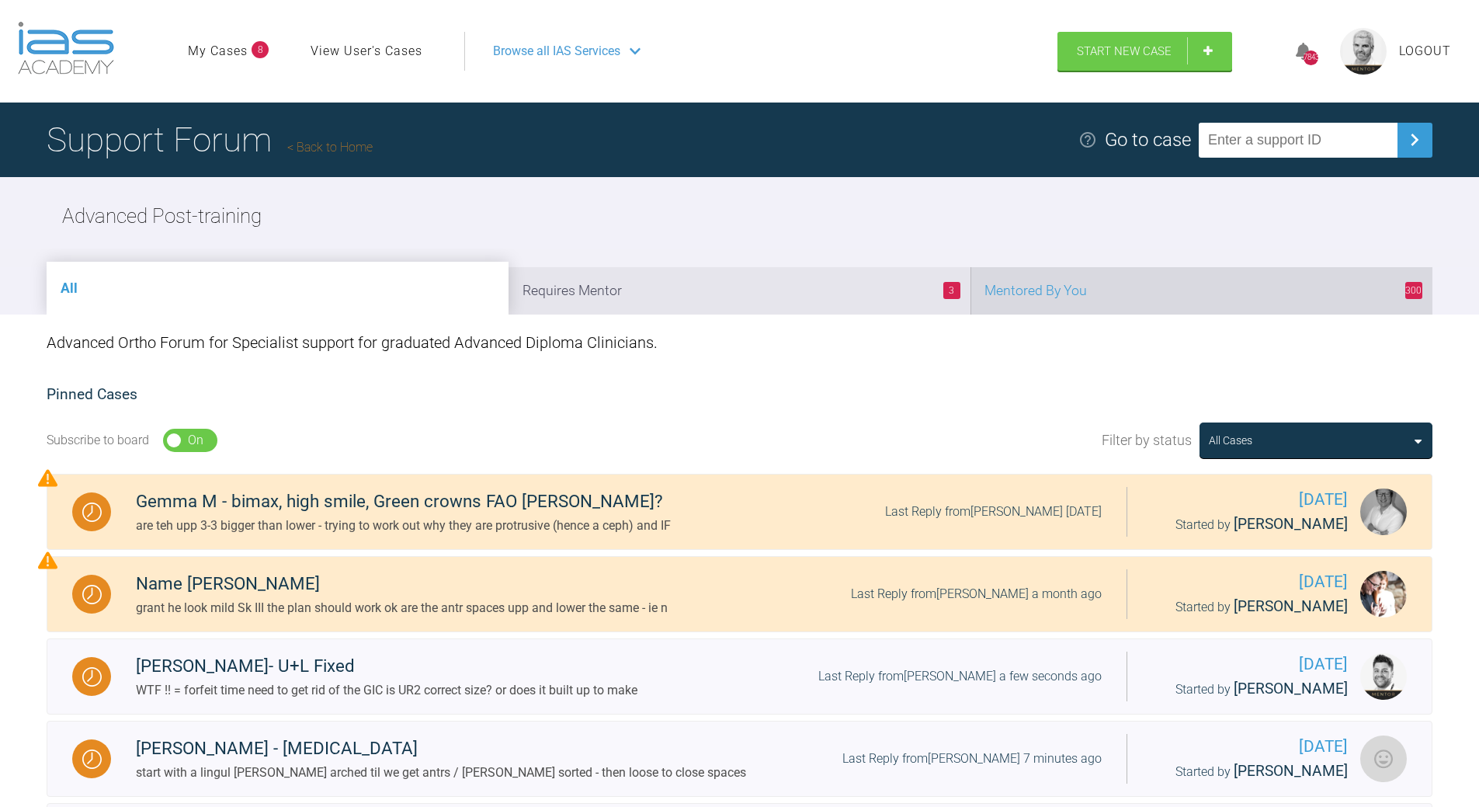
click at [1170, 287] on li "300 Mentored By You" at bounding box center [1202, 290] width 462 height 47
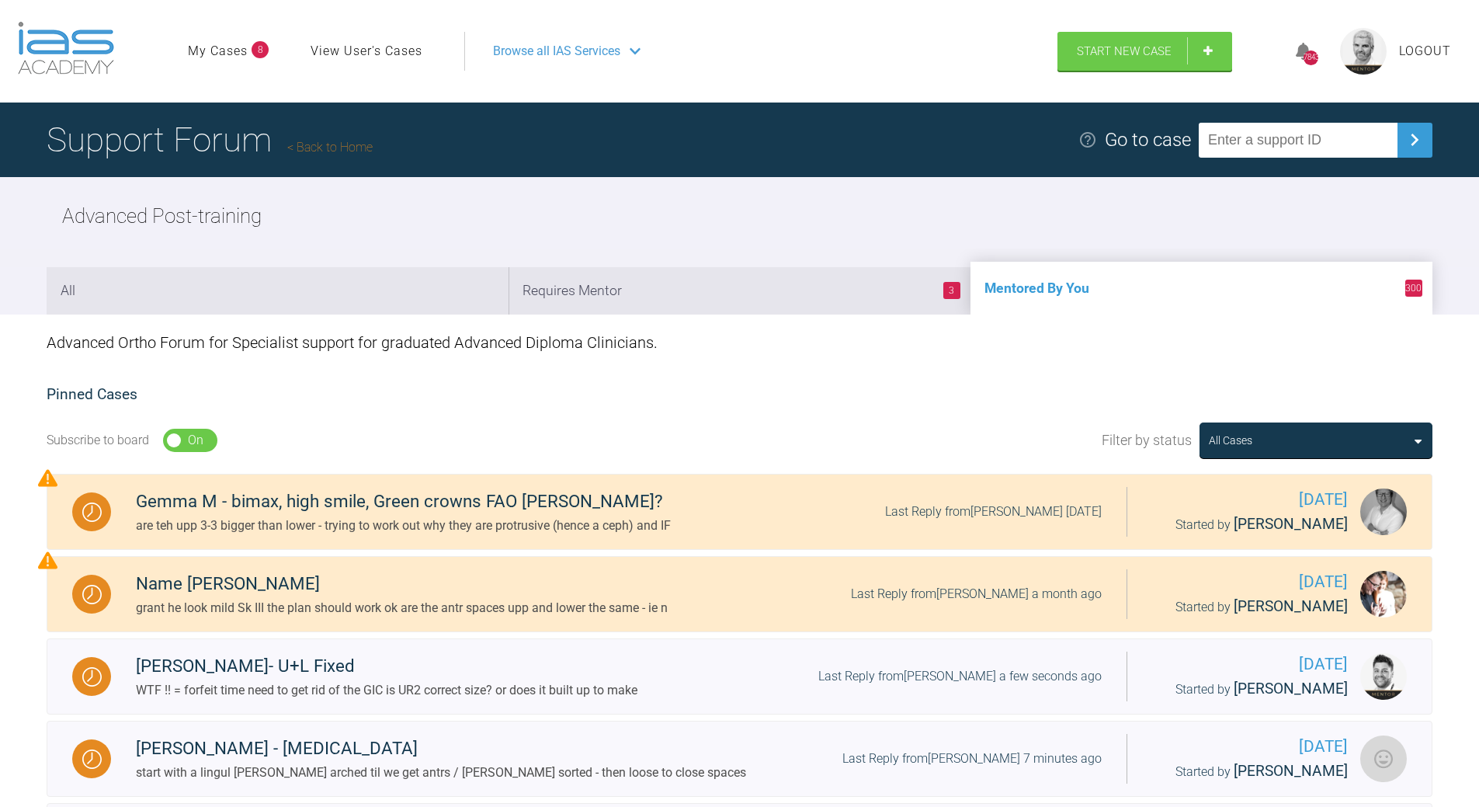
click at [808, 307] on li "3 Requires Mentor" at bounding box center [740, 290] width 462 height 47
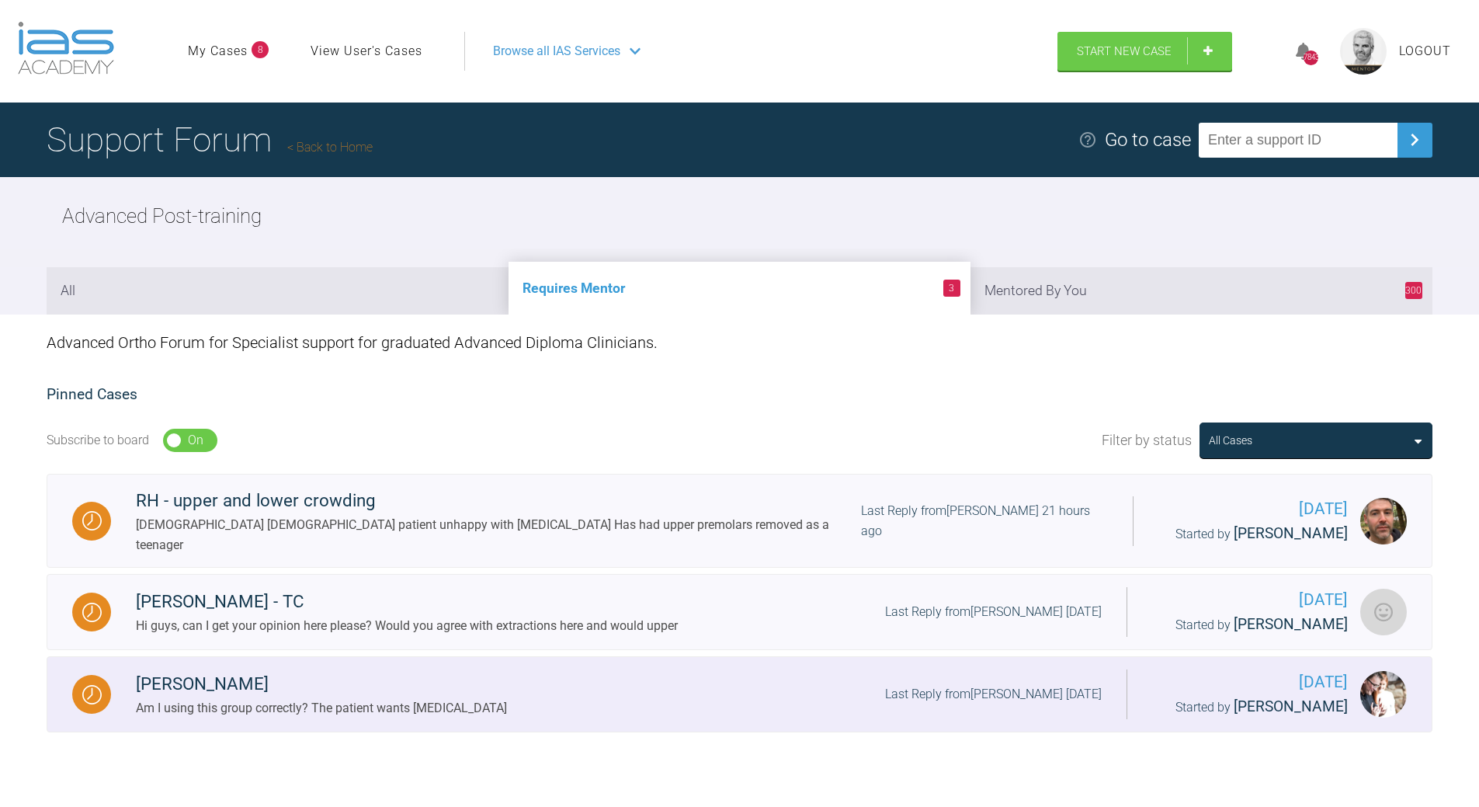
click at [418, 698] on div "Am I using this group correctly? The patient wants [MEDICAL_DATA]" at bounding box center [321, 708] width 371 height 20
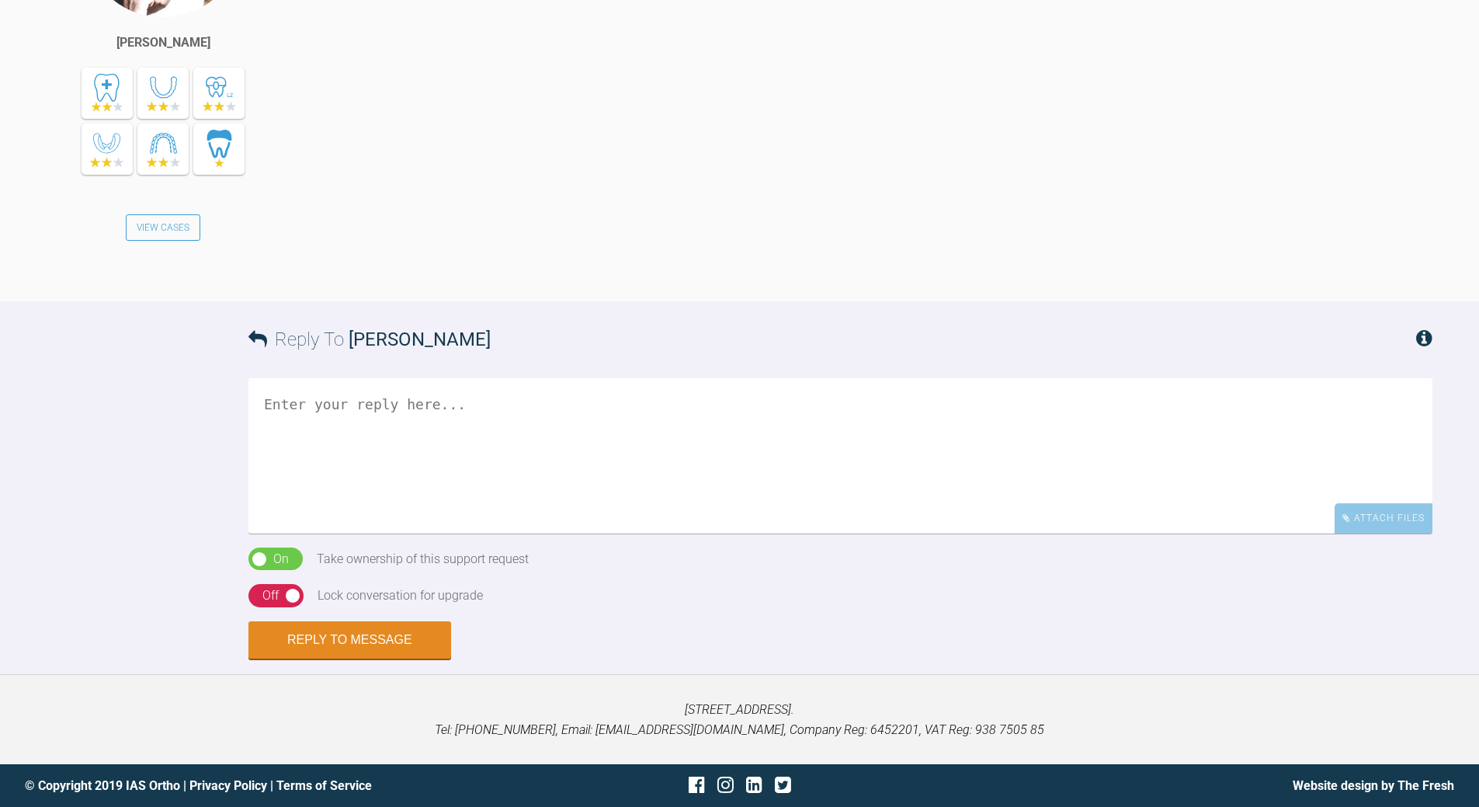
scroll to position [2132, 0]
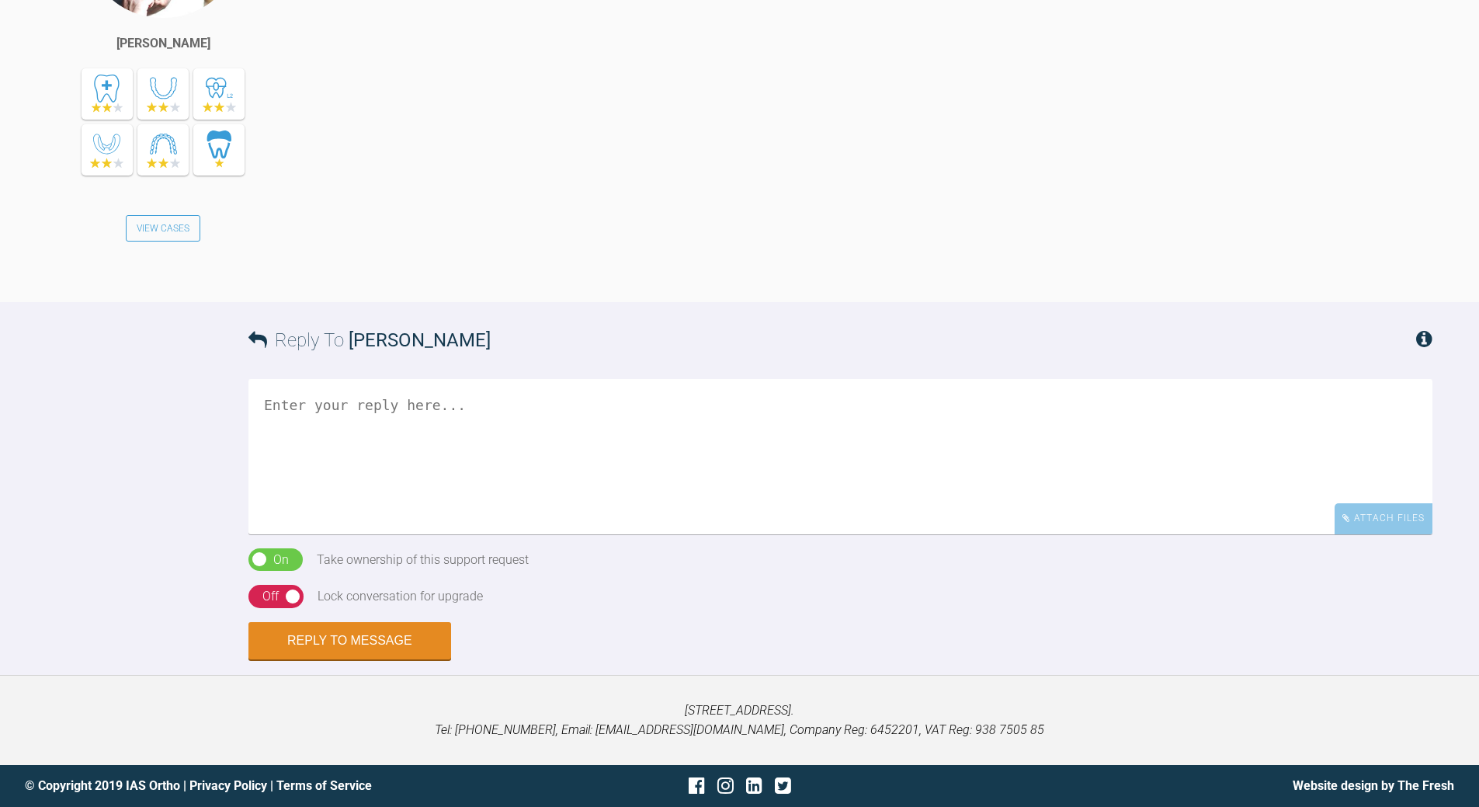
click at [372, 416] on textarea at bounding box center [840, 456] width 1184 height 155
click at [342, 404] on textarea "needs photis in RCP and IPC" at bounding box center [840, 456] width 1184 height 155
type textarea "needs photos in RCP and IPC and a ceph"
click at [363, 636] on button "Reply to Message" at bounding box center [349, 641] width 203 height 37
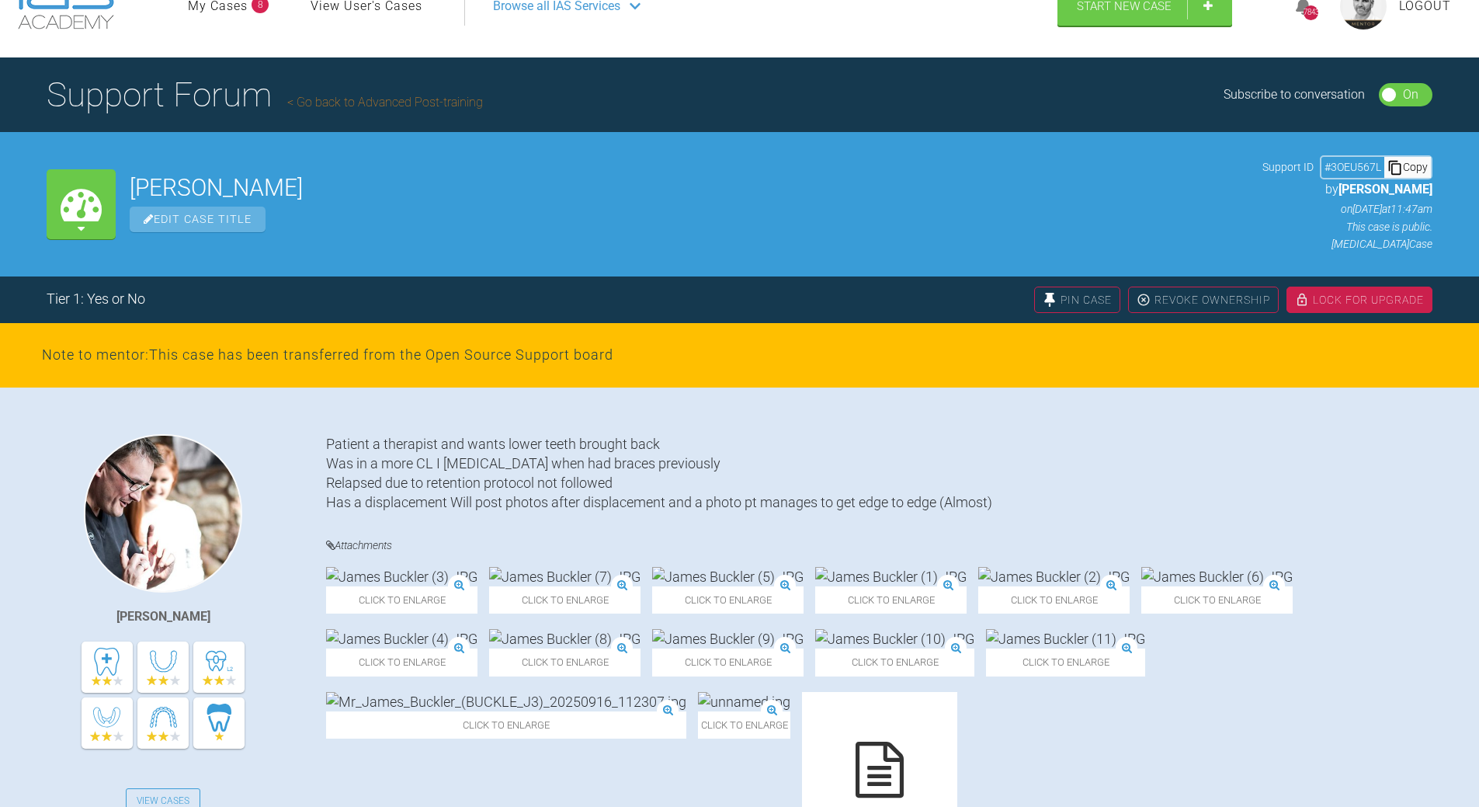
scroll to position [38, 0]
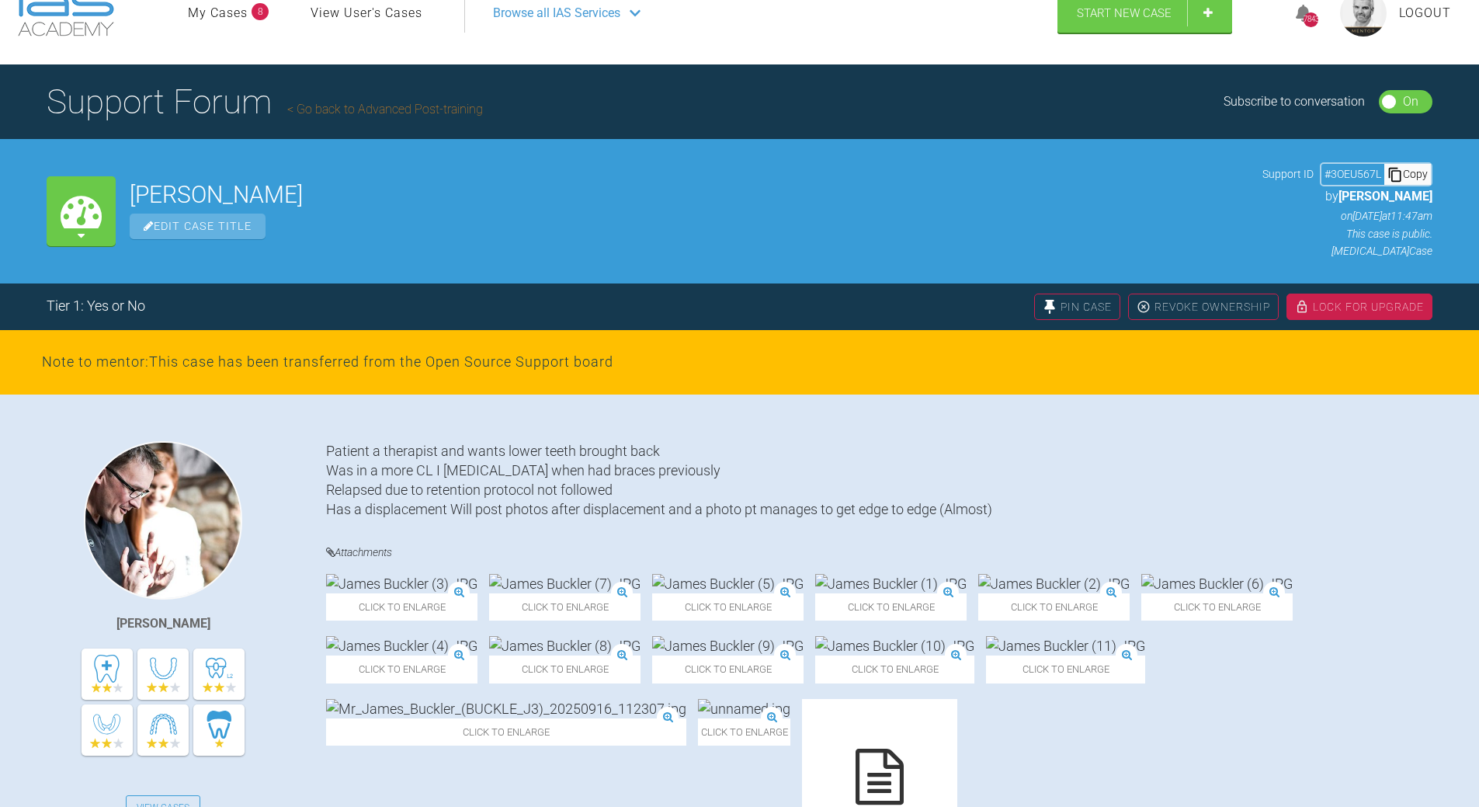
drag, startPoint x: 1420, startPoint y: 175, endPoint x: 598, endPoint y: 308, distance: 832.9
click at [1417, 176] on div "Copy" at bounding box center [1407, 174] width 47 height 20
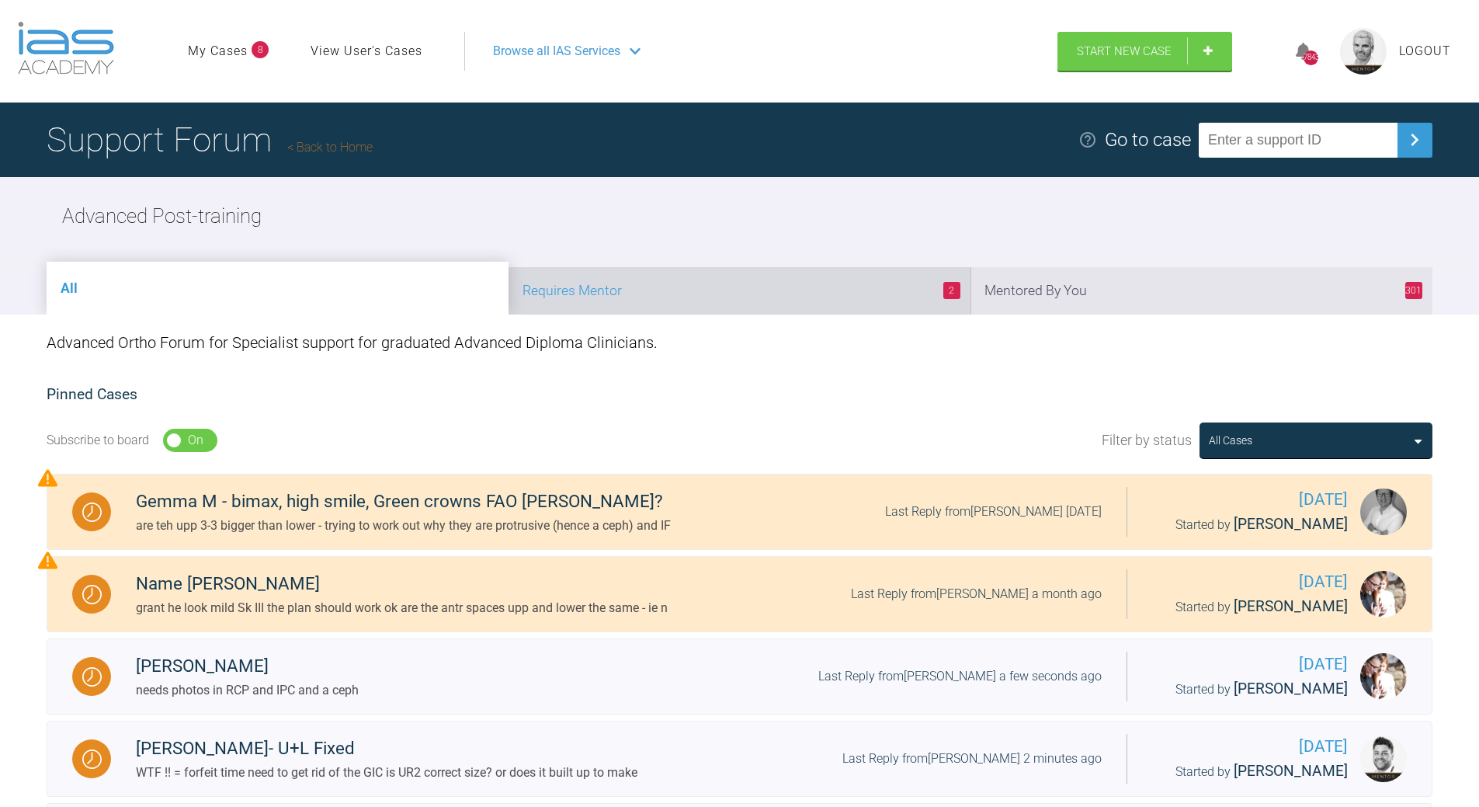
click at [804, 286] on li "2 Requires Mentor" at bounding box center [740, 290] width 462 height 47
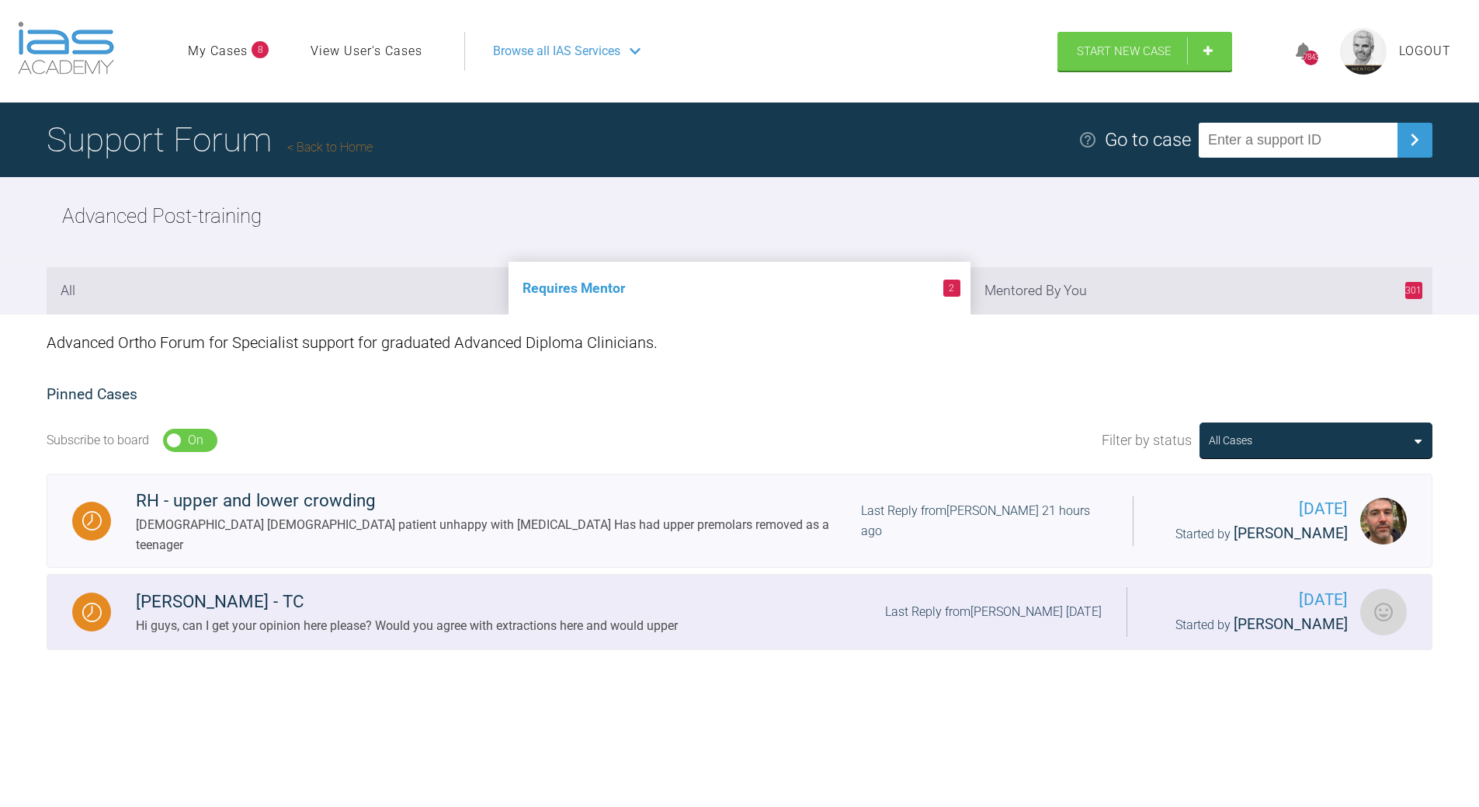
click at [939, 602] on div "Last Reply from [PERSON_NAME] [DATE]" at bounding box center [993, 612] width 217 height 20
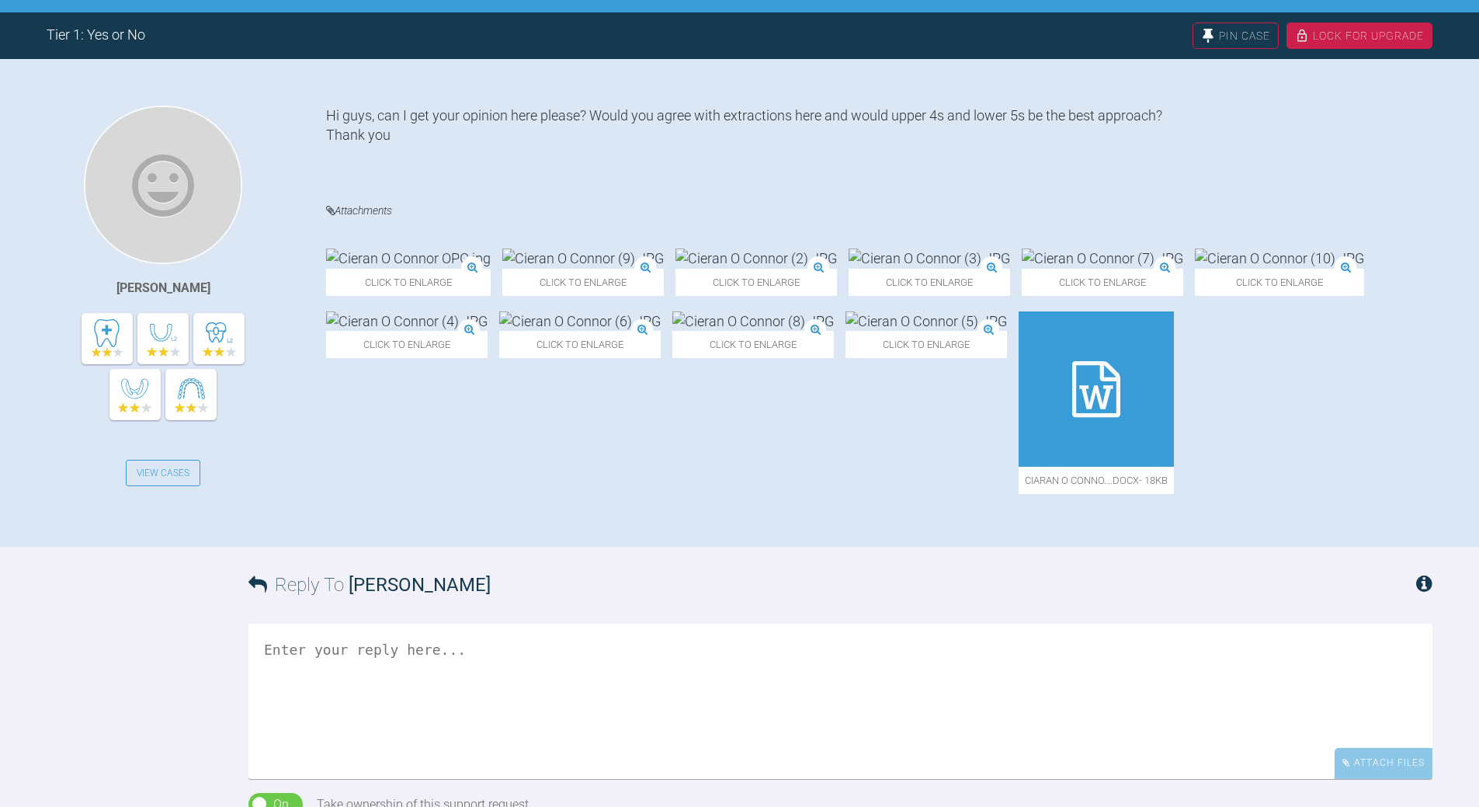
scroll to position [311, 0]
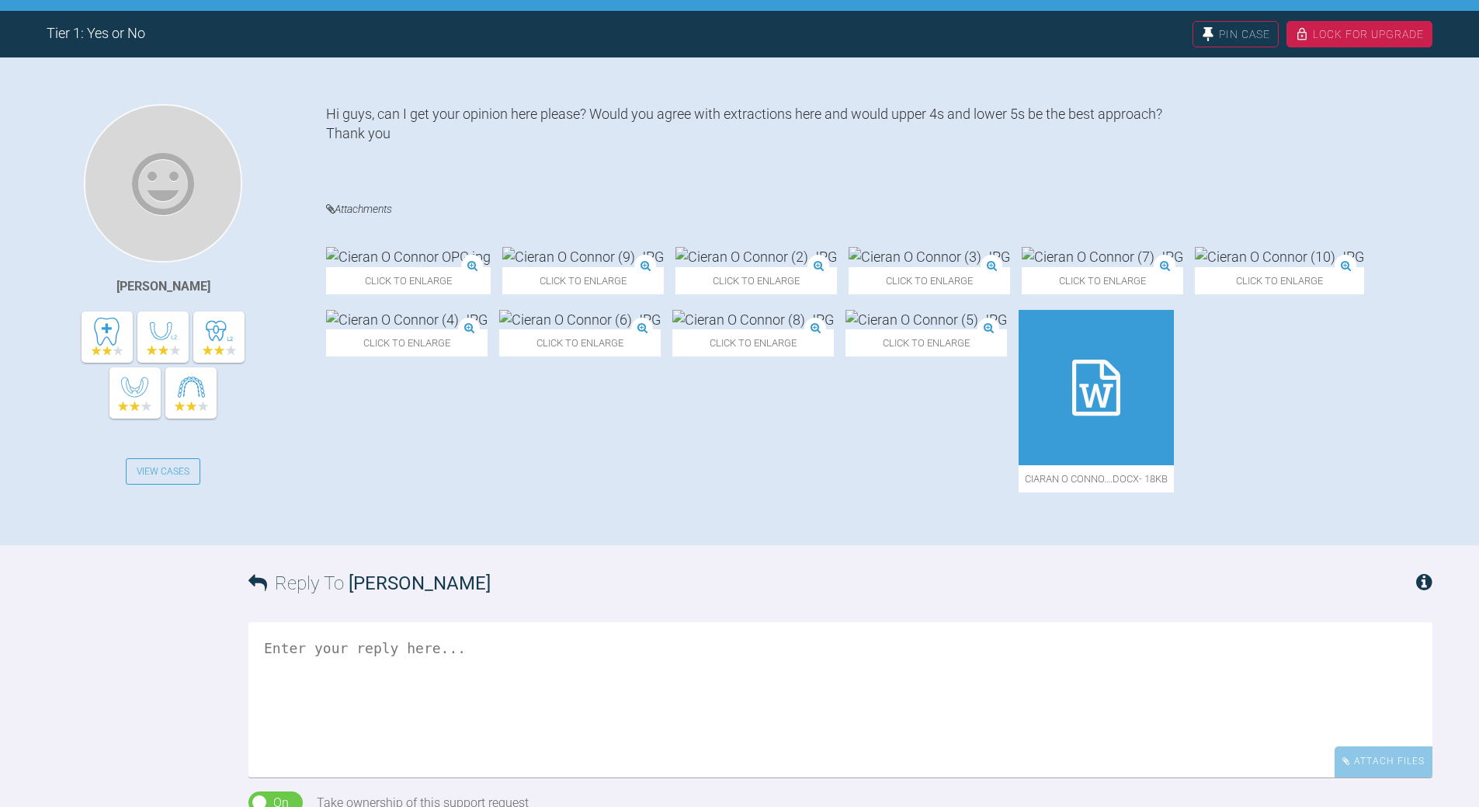
click at [410, 254] on img at bounding box center [408, 256] width 165 height 19
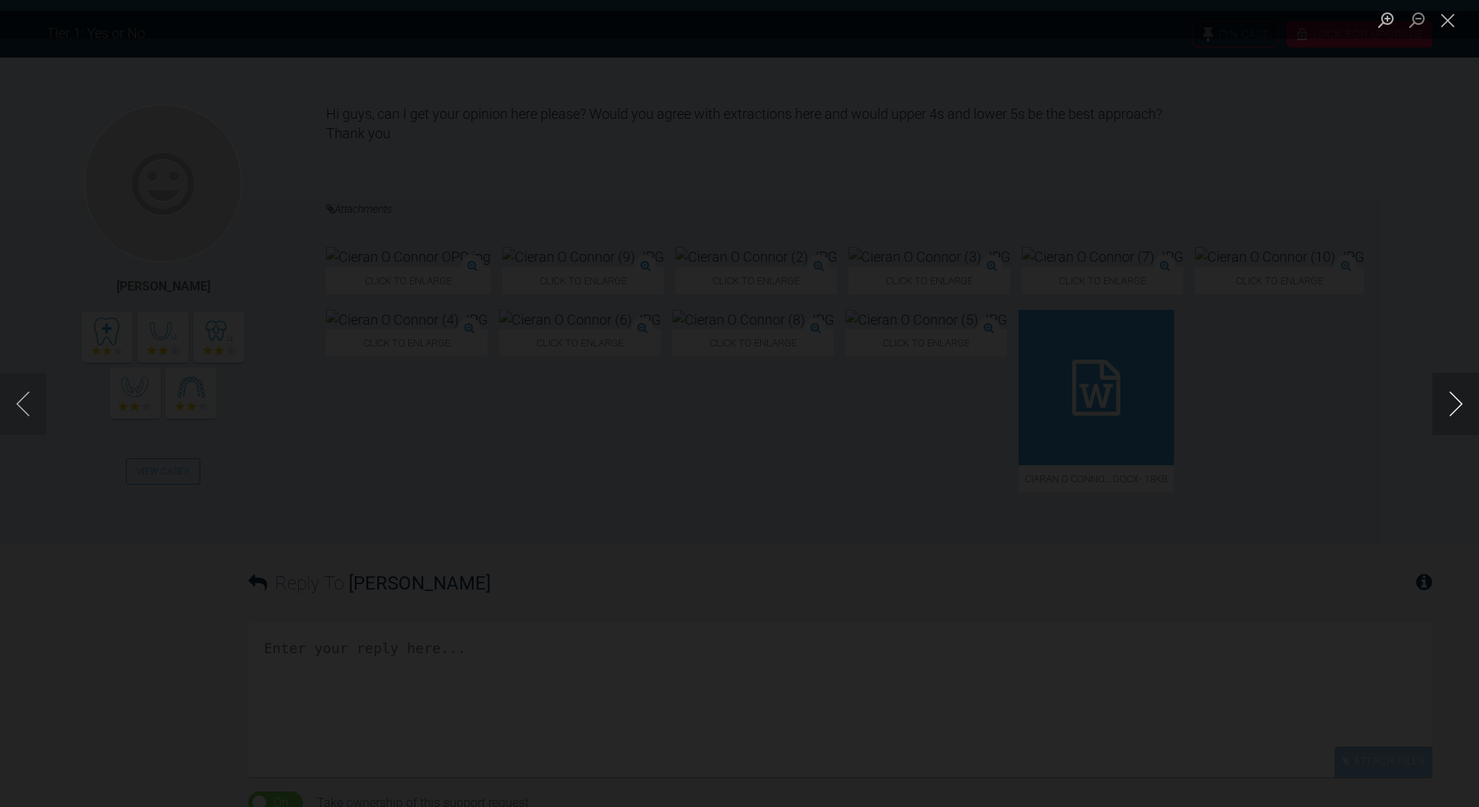
click at [1460, 410] on button "Next image" at bounding box center [1456, 404] width 47 height 62
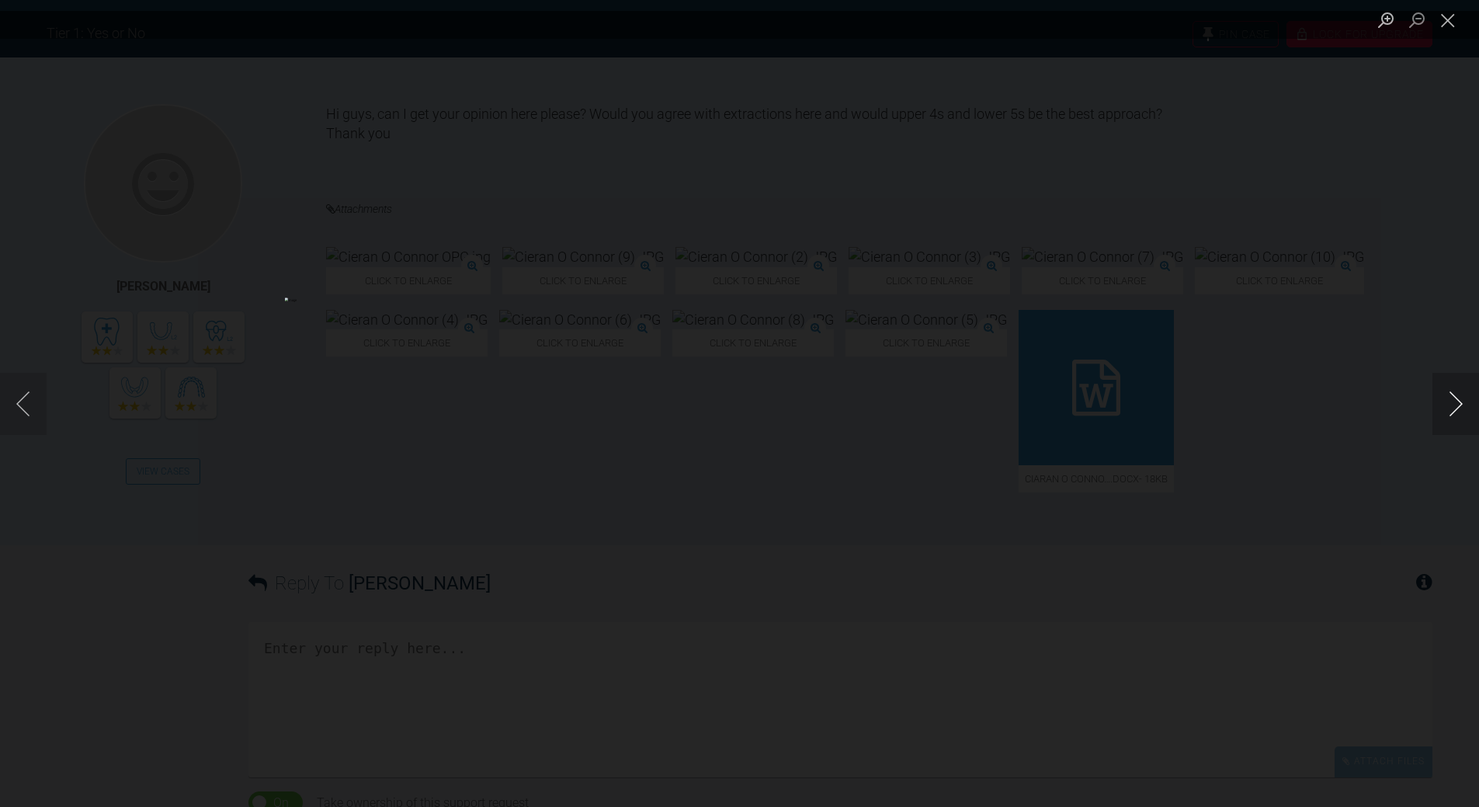
click at [1460, 410] on button "Next image" at bounding box center [1456, 404] width 47 height 62
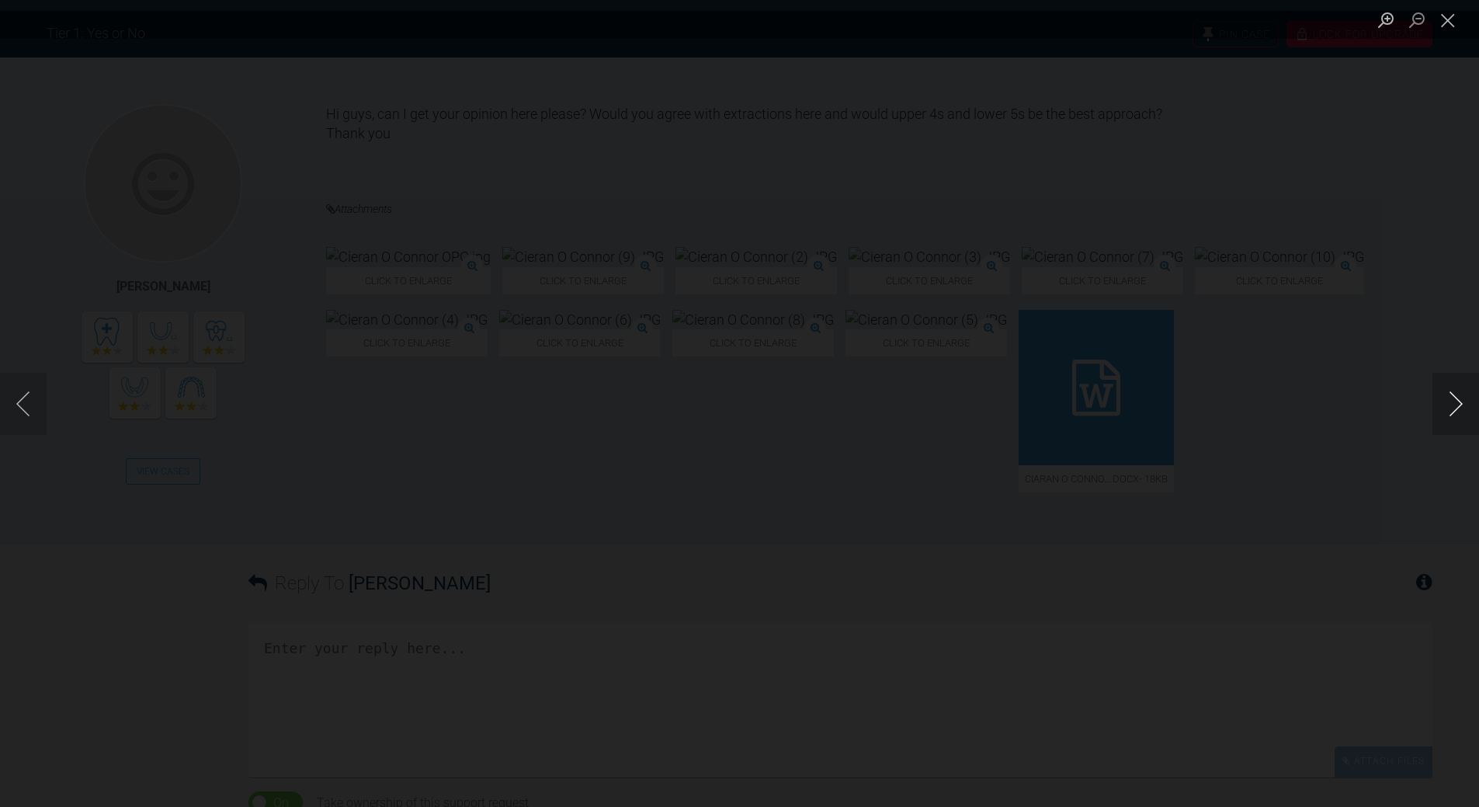
click at [1460, 410] on button "Next image" at bounding box center [1456, 404] width 47 height 62
click at [1452, 31] on button "Close lightbox" at bounding box center [1448, 19] width 31 height 27
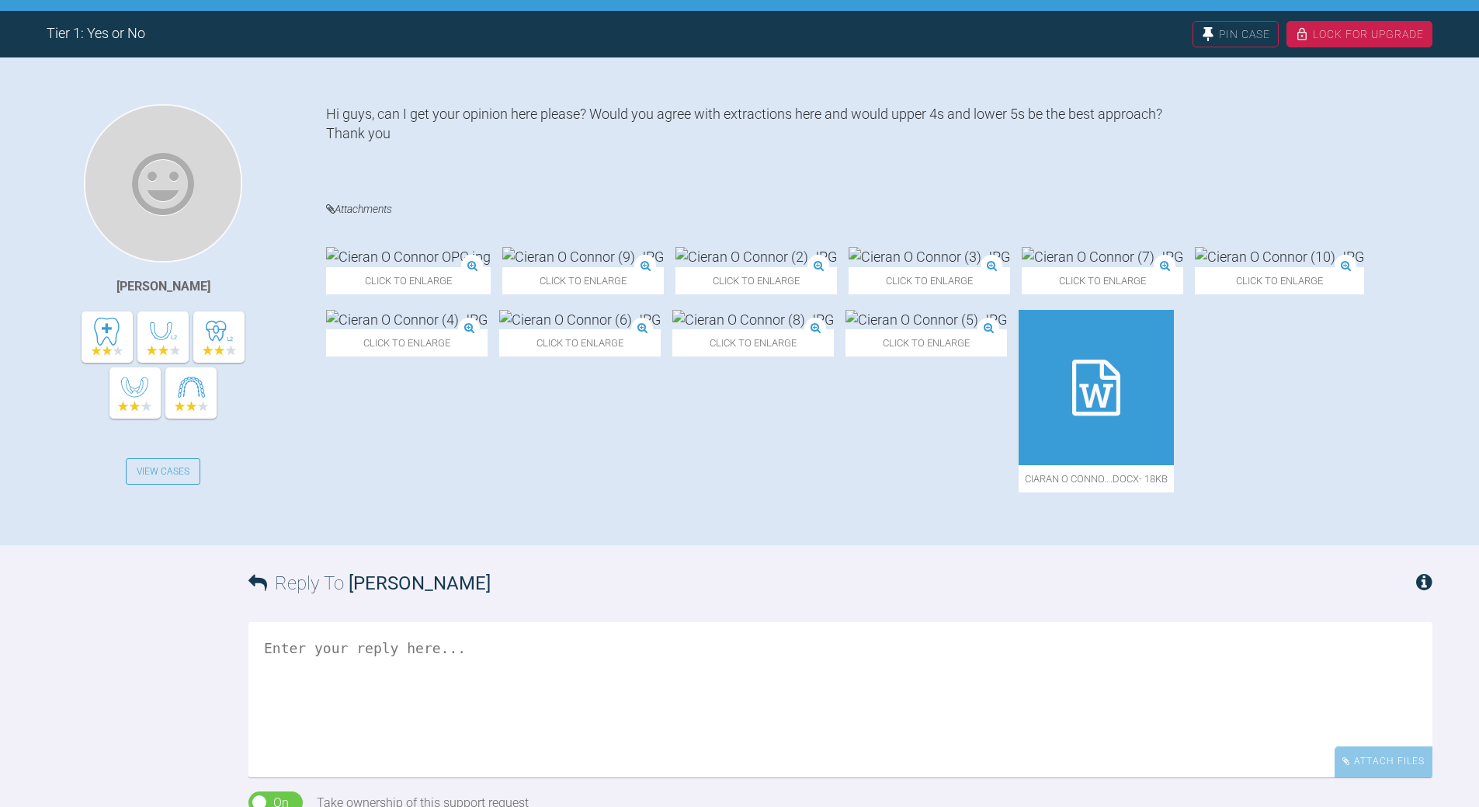
click at [1078, 457] on div at bounding box center [1096, 387] width 155 height 155
click at [436, 651] on textarea at bounding box center [840, 699] width 1184 height 155
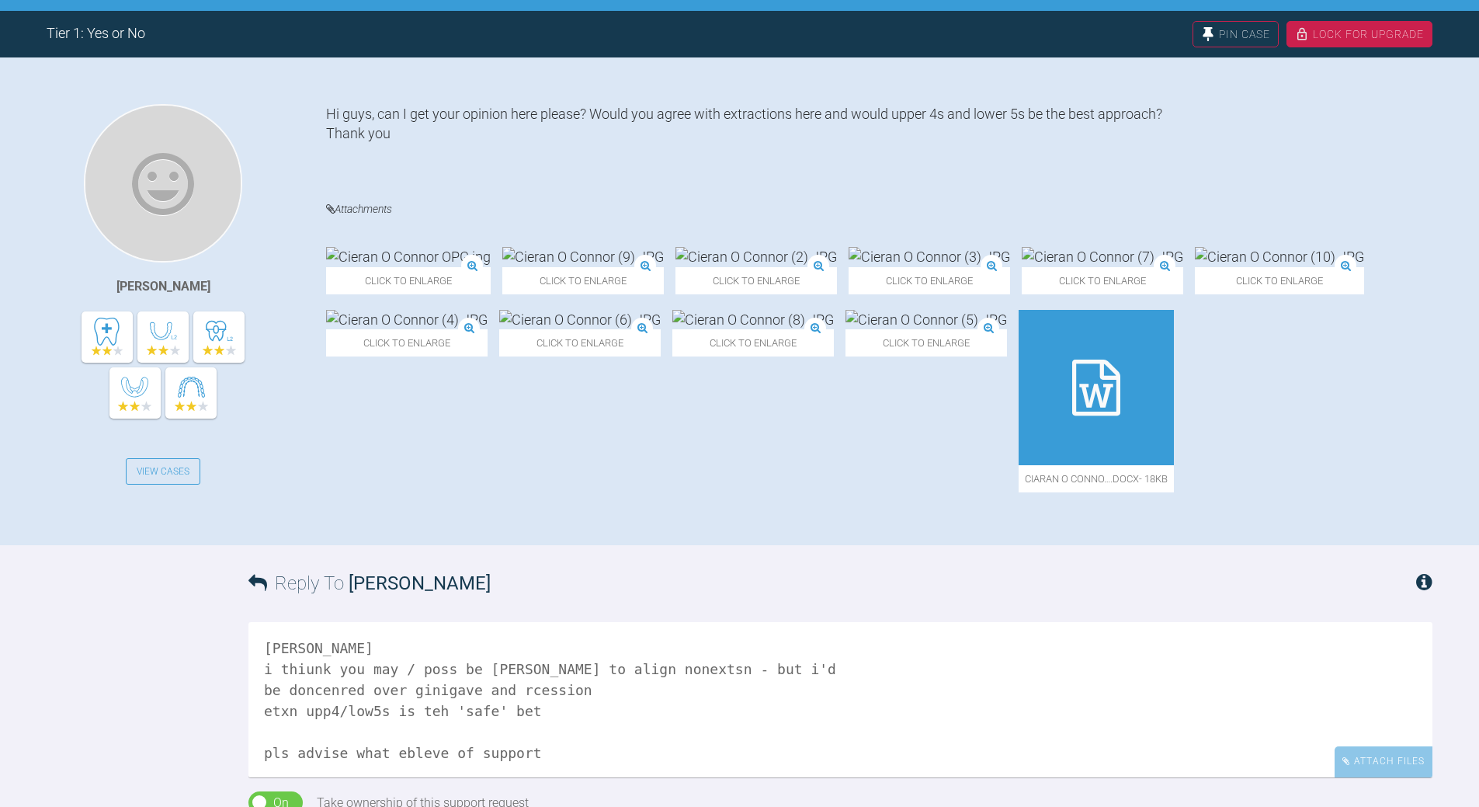
click at [395, 767] on textarea "[PERSON_NAME] i thiunk you may / poss be [PERSON_NAME] to align nonextsn - but …" at bounding box center [840, 699] width 1184 height 155
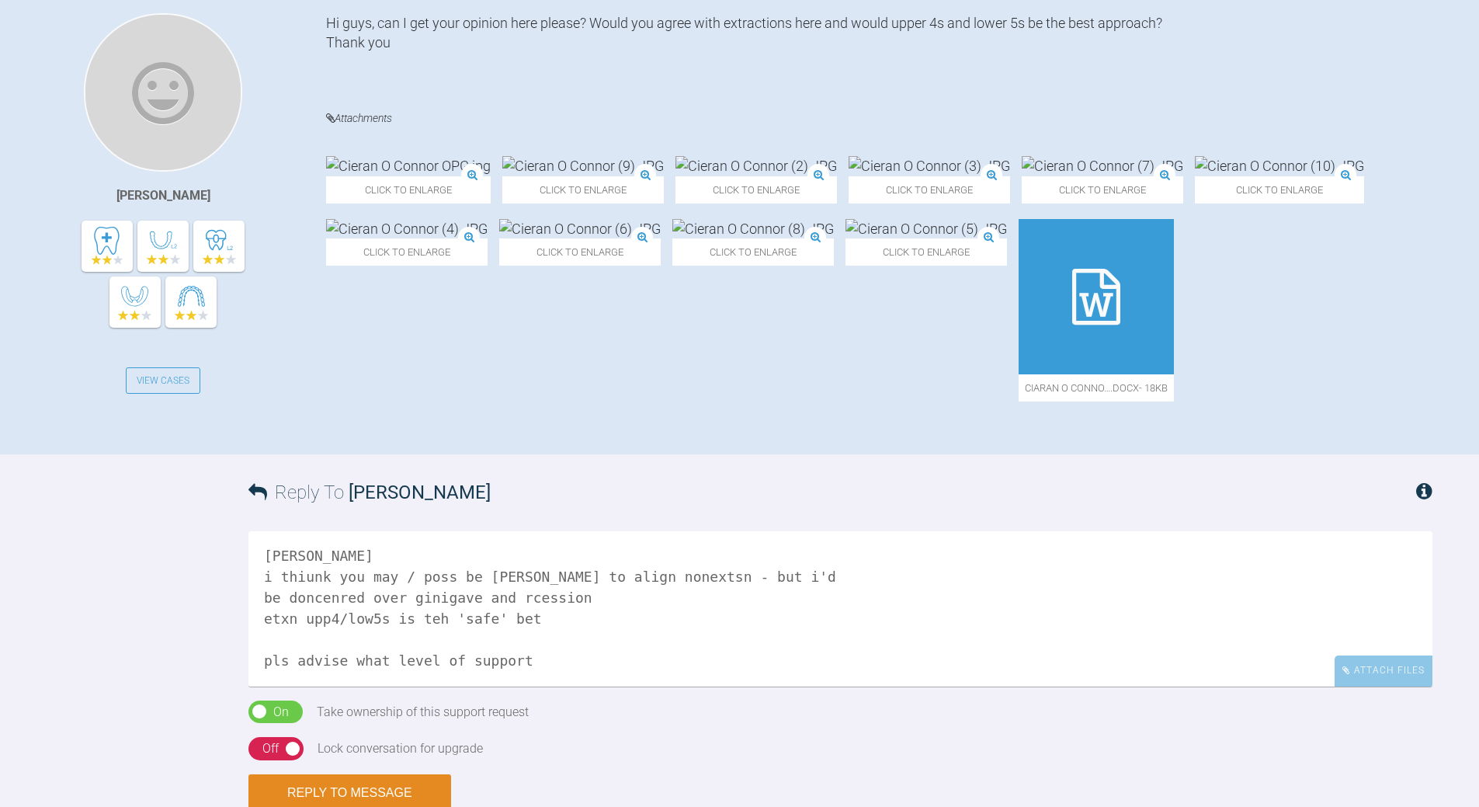
scroll to position [544, 0]
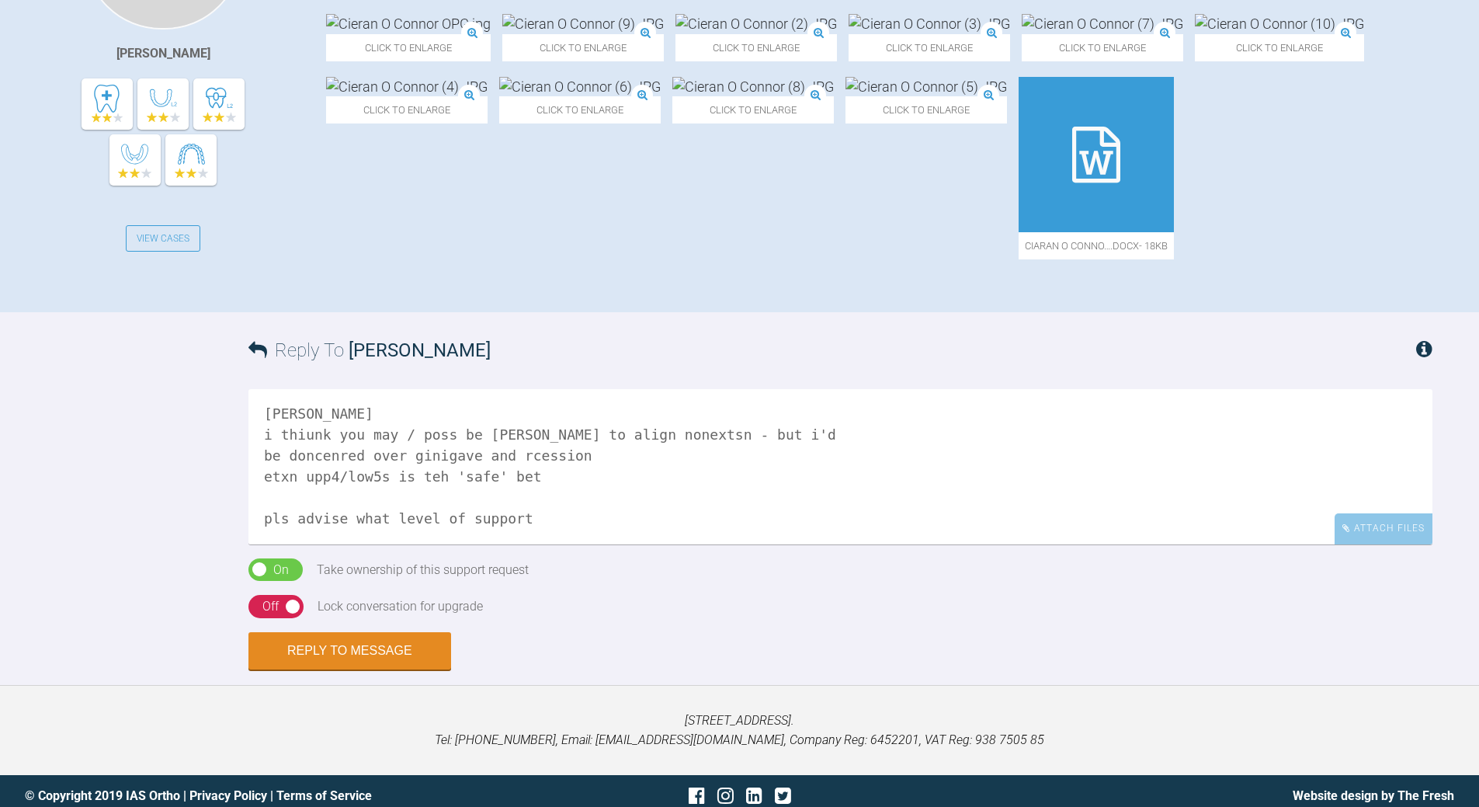
type textarea "[PERSON_NAME] i thiunk you may / poss be [PERSON_NAME] to align nonextsn - but …"
click at [259, 618] on div "On Off" at bounding box center [275, 606] width 55 height 23
drag, startPoint x: 361, startPoint y: 676, endPoint x: 840, endPoint y: 495, distance: 512.4
click at [361, 671] on button "Reply to Message" at bounding box center [349, 652] width 203 height 37
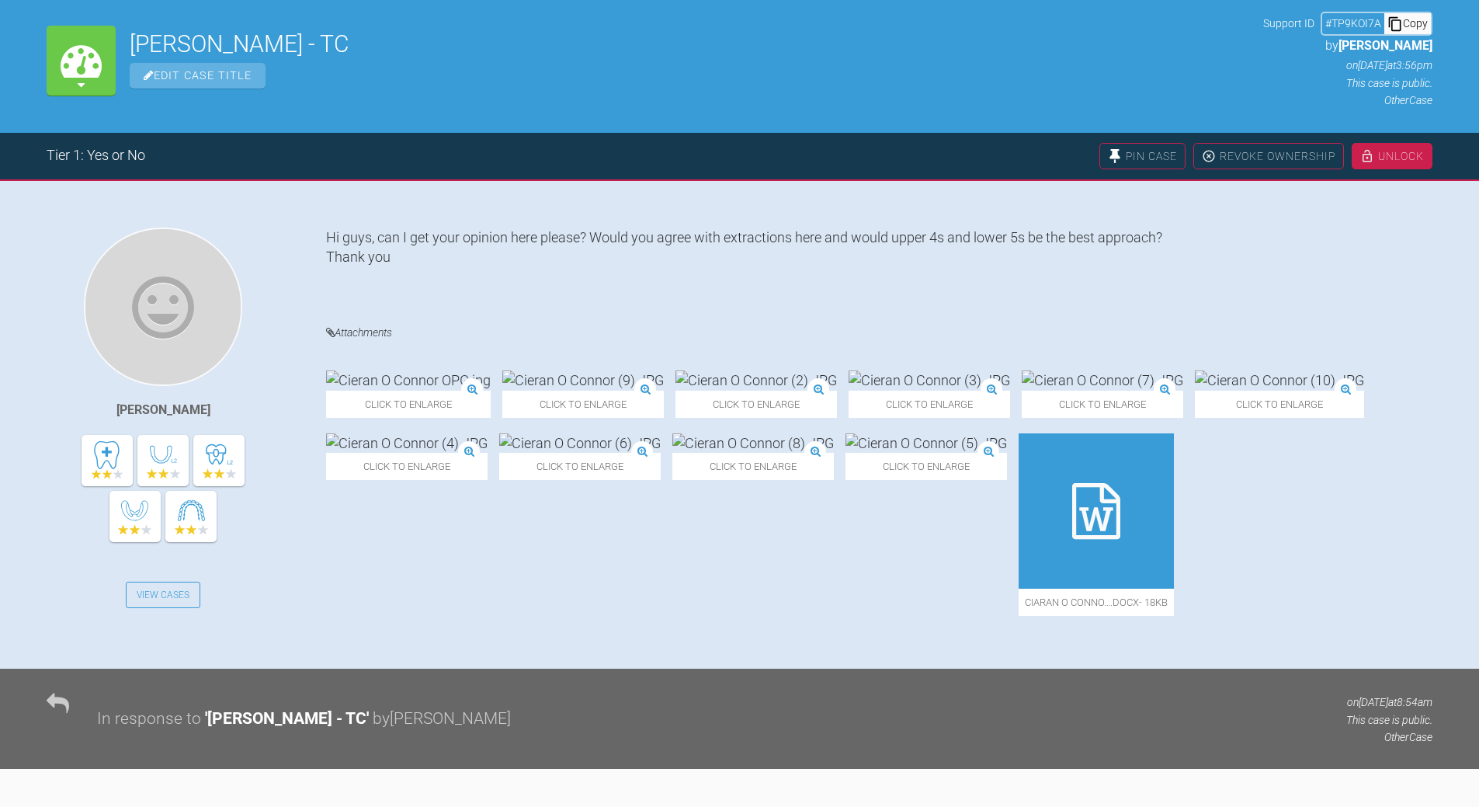
scroll to position [96, 0]
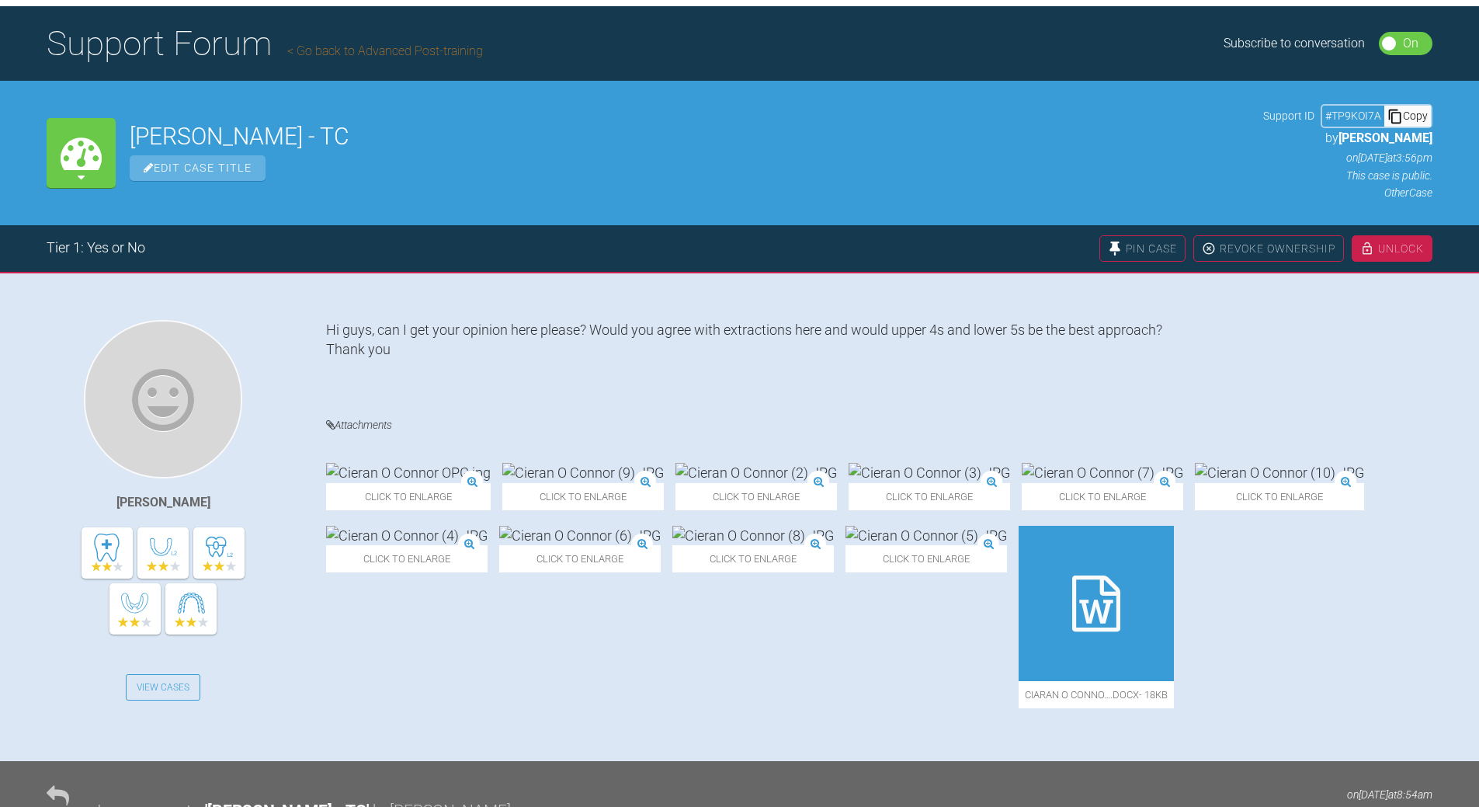
click at [1408, 116] on div "Copy" at bounding box center [1407, 116] width 47 height 20
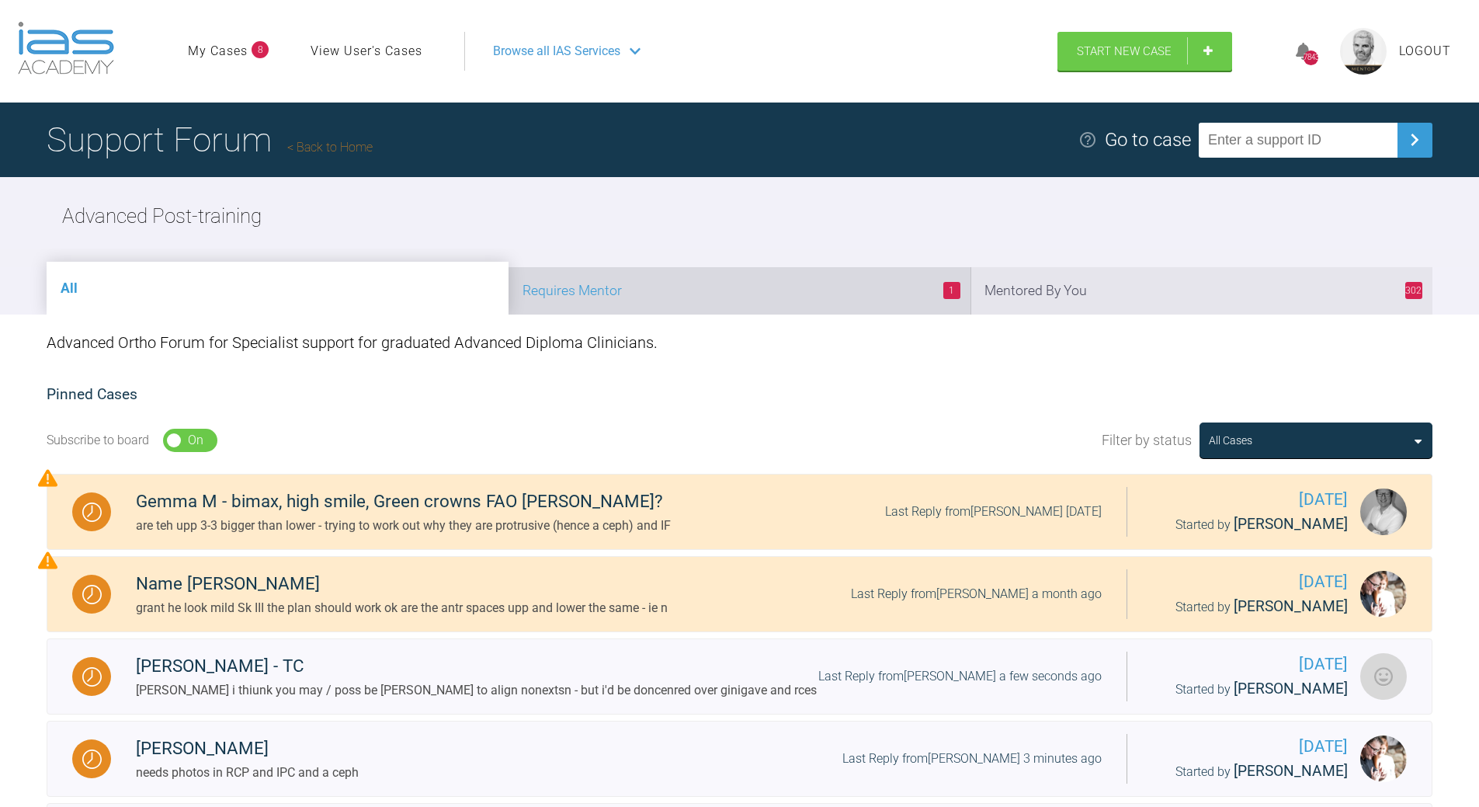
click at [819, 293] on li "1 Requires Mentor" at bounding box center [740, 290] width 462 height 47
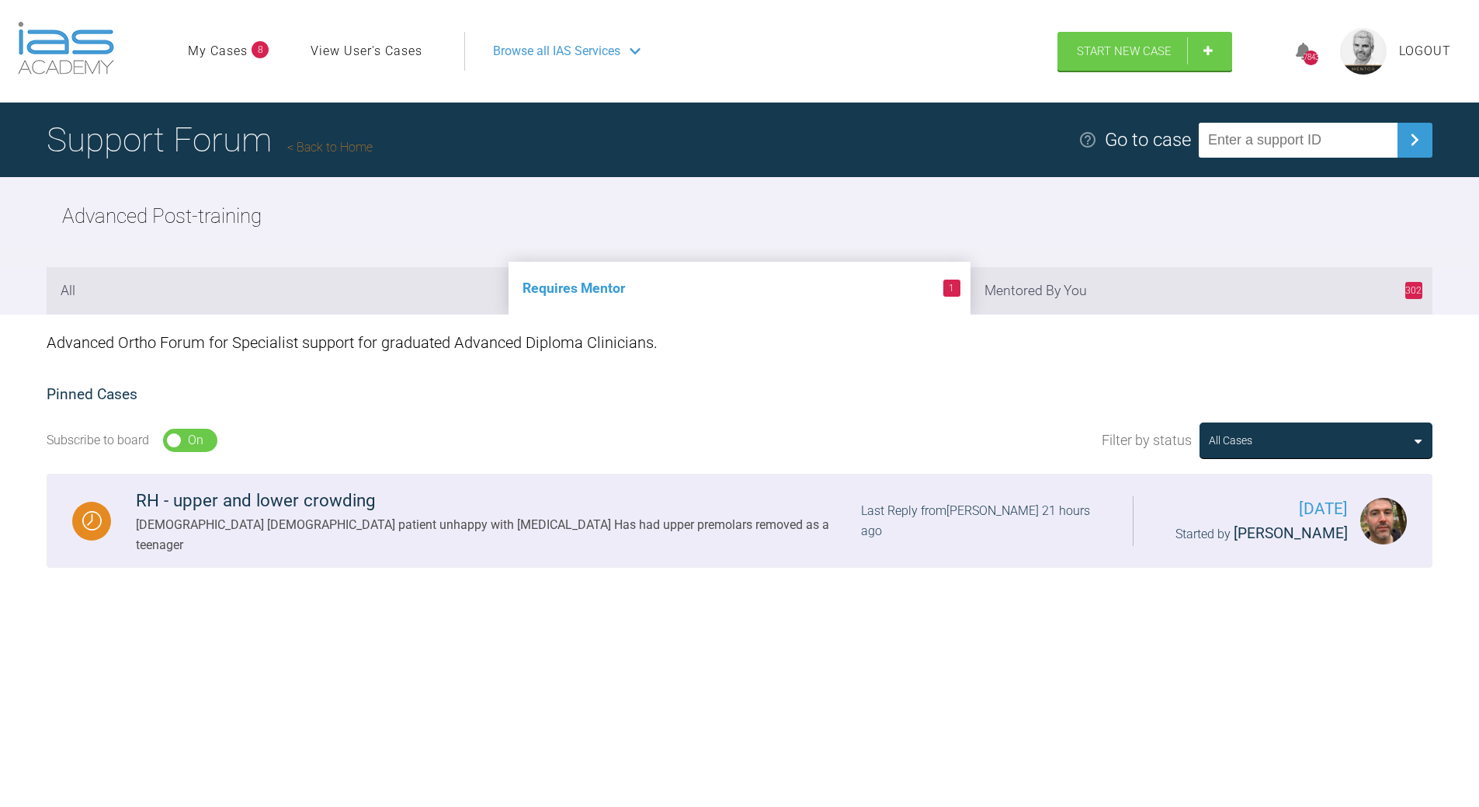
click at [936, 509] on div "Last Reply from [PERSON_NAME] 21 hours ago" at bounding box center [984, 521] width 247 height 40
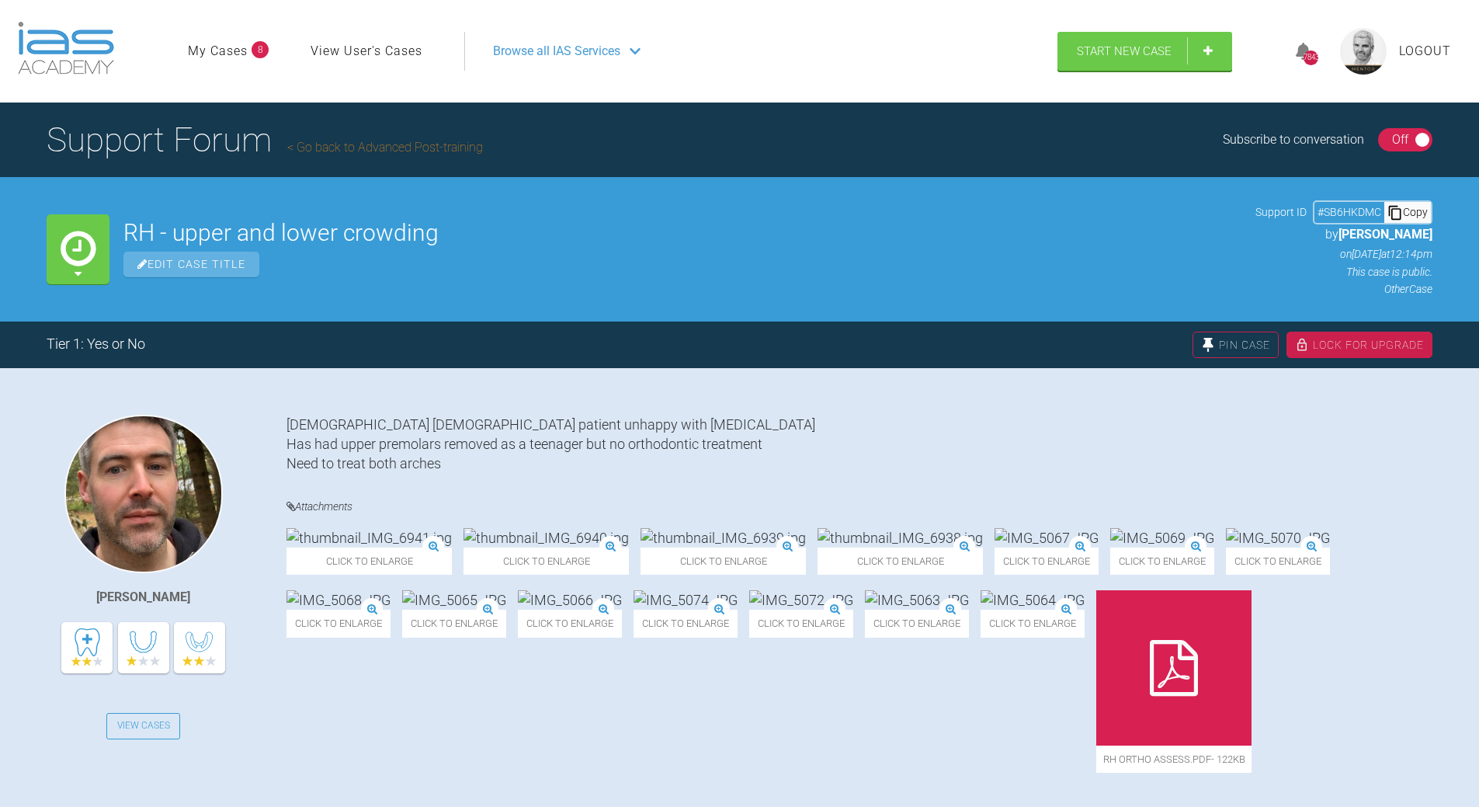
click at [1415, 212] on div "Copy" at bounding box center [1407, 212] width 47 height 20
click at [997, 426] on div "[DEMOGRAPHIC_DATA] [DEMOGRAPHIC_DATA] patient unhappy with [MEDICAL_DATA] Has h…" at bounding box center [860, 444] width 1146 height 59
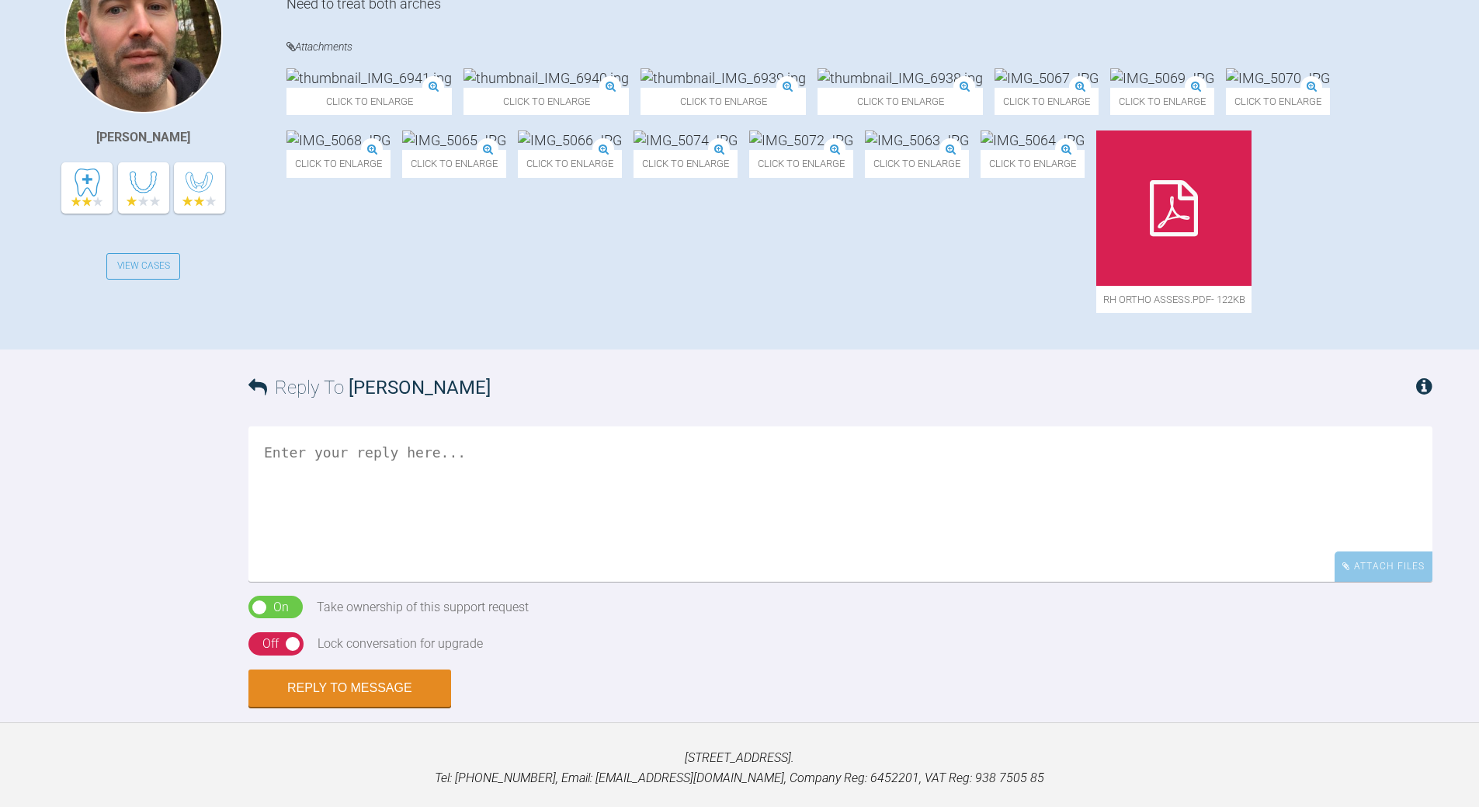
scroll to position [466, 0]
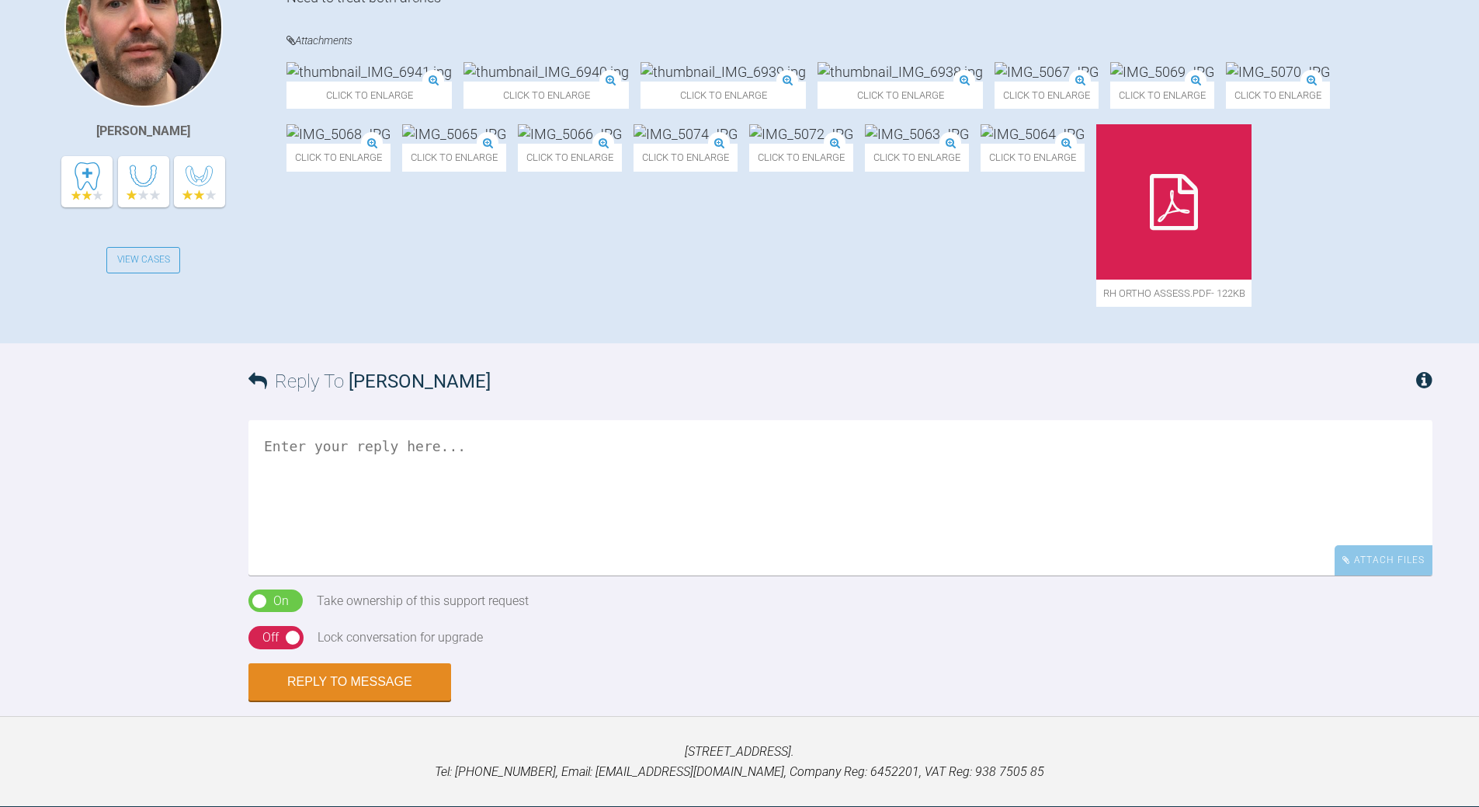
click at [1150, 230] on icon at bounding box center [1174, 202] width 48 height 56
click at [738, 144] on img at bounding box center [686, 133] width 104 height 19
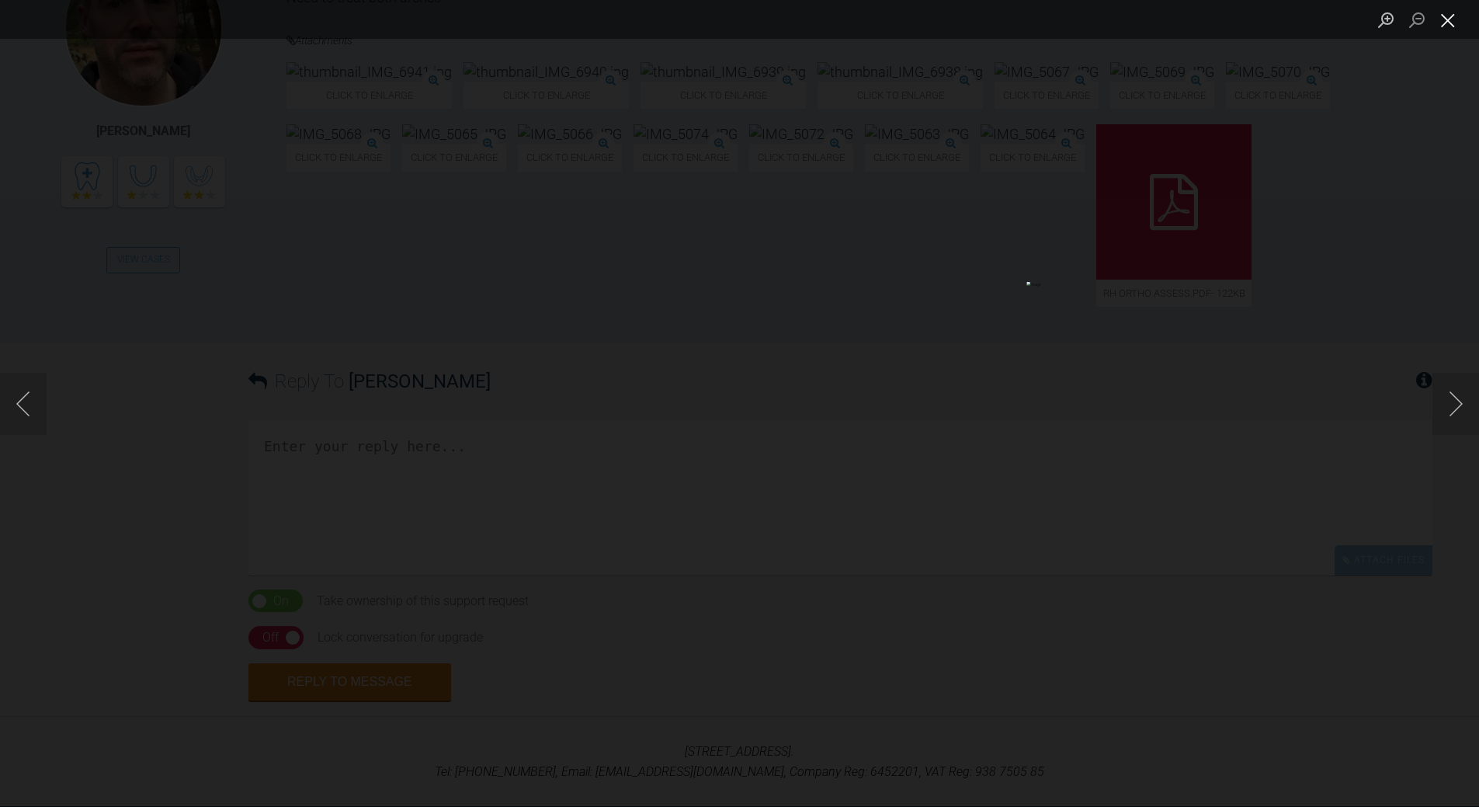
click at [1441, 19] on button "Close lightbox" at bounding box center [1448, 19] width 31 height 27
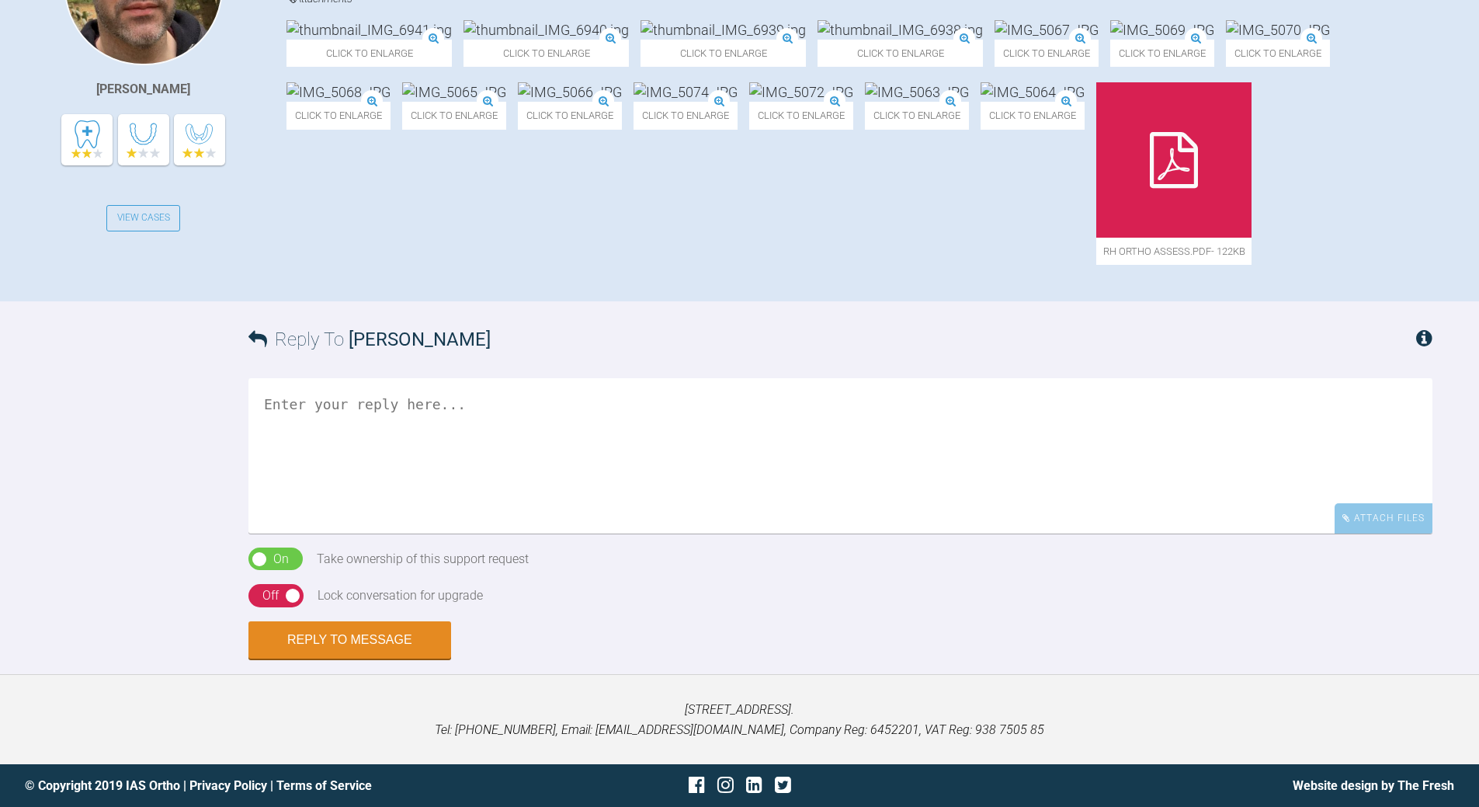
scroll to position [621, 0]
click at [560, 533] on textarea at bounding box center [840, 455] width 1184 height 155
drag, startPoint x: 400, startPoint y: 673, endPoint x: 406, endPoint y: 668, distance: 8.3
click at [401, 533] on textarea "lDavid looks like lower inciosr + IPR" at bounding box center [840, 455] width 1184 height 155
click at [272, 533] on textarea "lDavid looks like lower central inciosr + IPR" at bounding box center [840, 455] width 1184 height 155
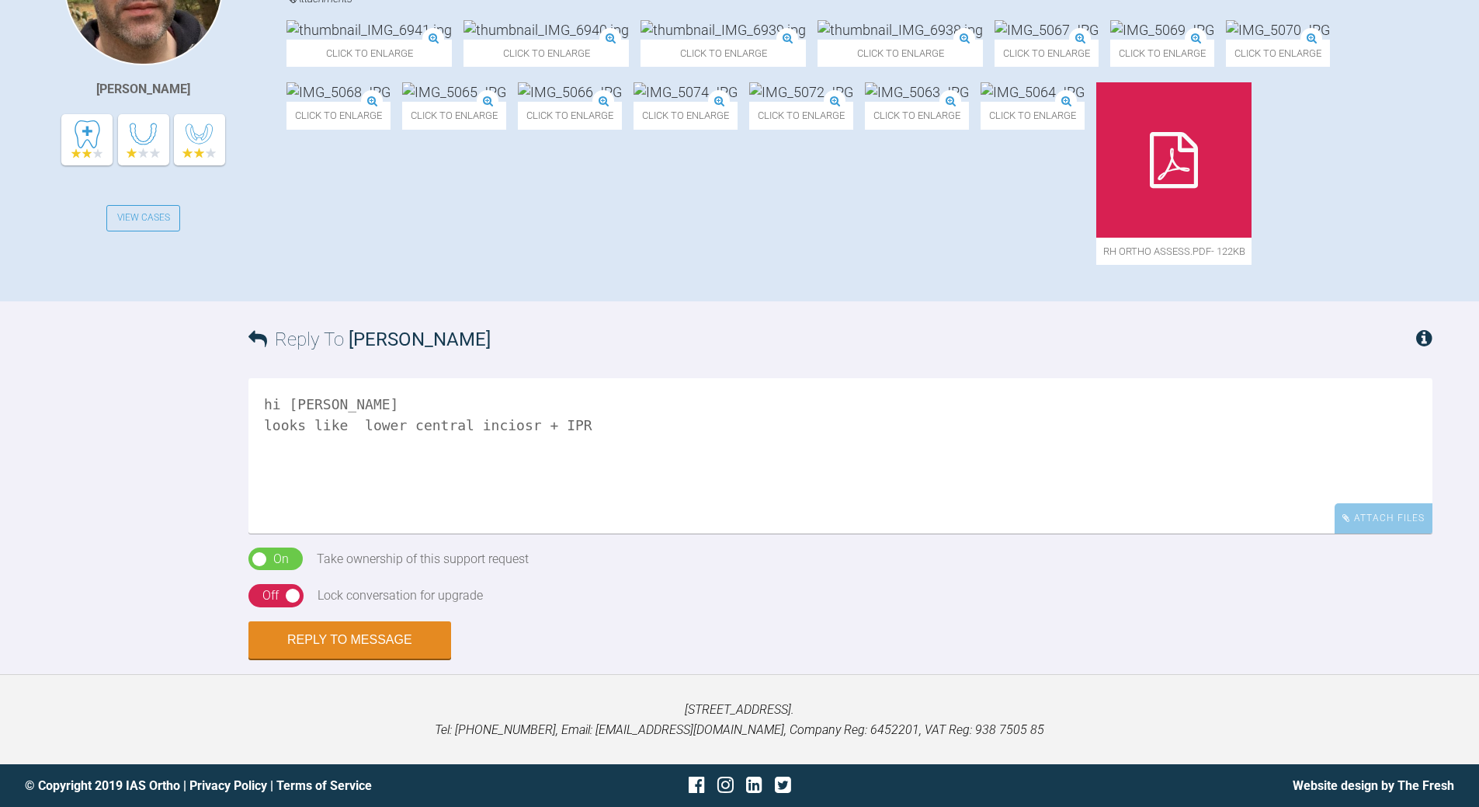
click at [623, 533] on textarea "hi [PERSON_NAME] looks like lower central inciosr + IPR" at bounding box center [840, 455] width 1184 height 155
click at [321, 533] on textarea "hi [PERSON_NAME] looks like lower central inciosr + IPR what veleo of support" at bounding box center [840, 455] width 1184 height 155
click at [379, 533] on textarea "hi [PERSON_NAME] looks like lower central inciosr + IPR what level of of support" at bounding box center [840, 455] width 1184 height 155
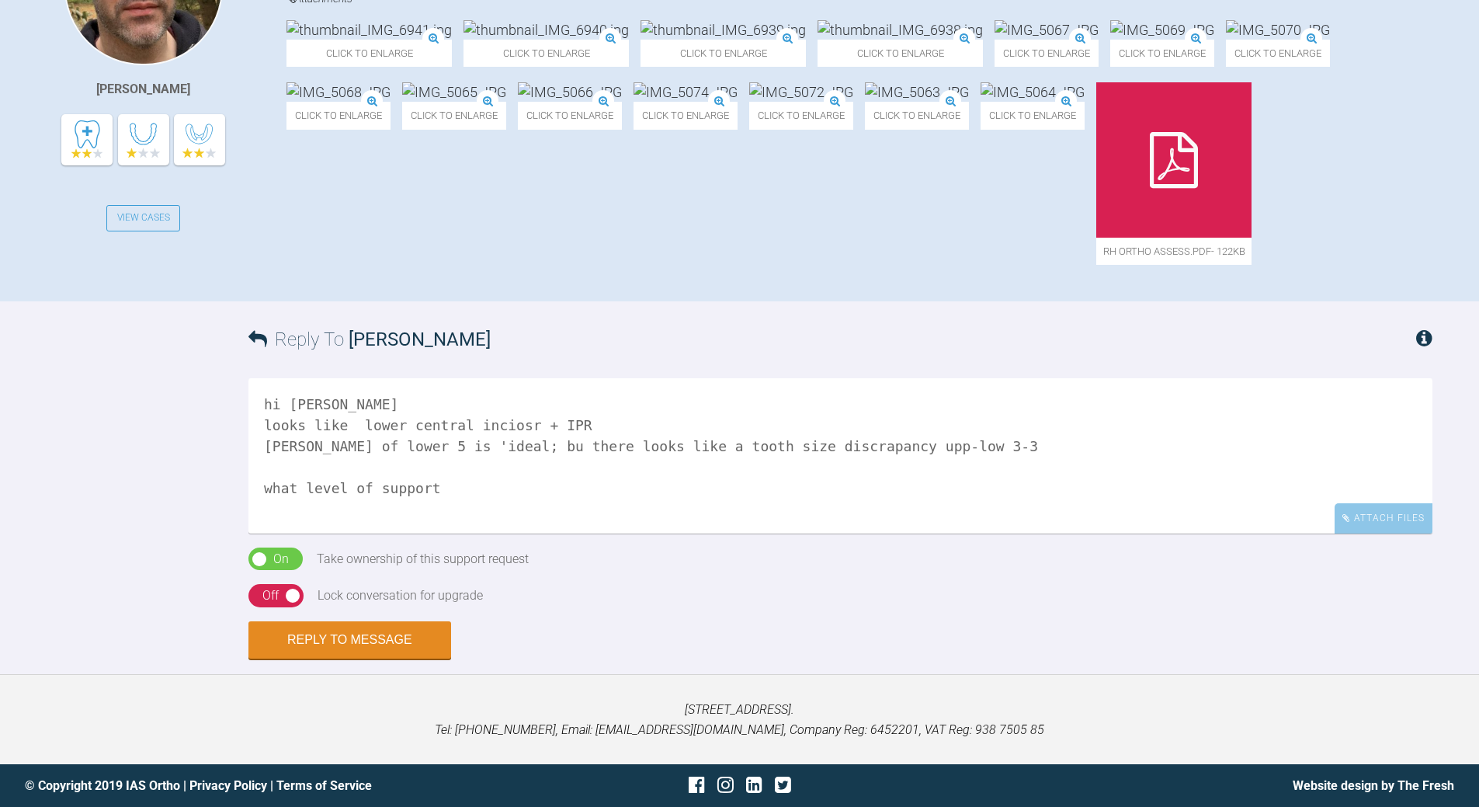
scroll to position [2, 0]
click at [286, 533] on textarea "hi [PERSON_NAME] looks like lower central inciosr + IPR [PERSON_NAME] of lower …" at bounding box center [840, 455] width 1184 height 155
type textarea "hi [PERSON_NAME] looks like lower central inciosr + IPR loss of lower 5 is 'ide…"
click at [264, 597] on div "Off" at bounding box center [270, 595] width 16 height 20
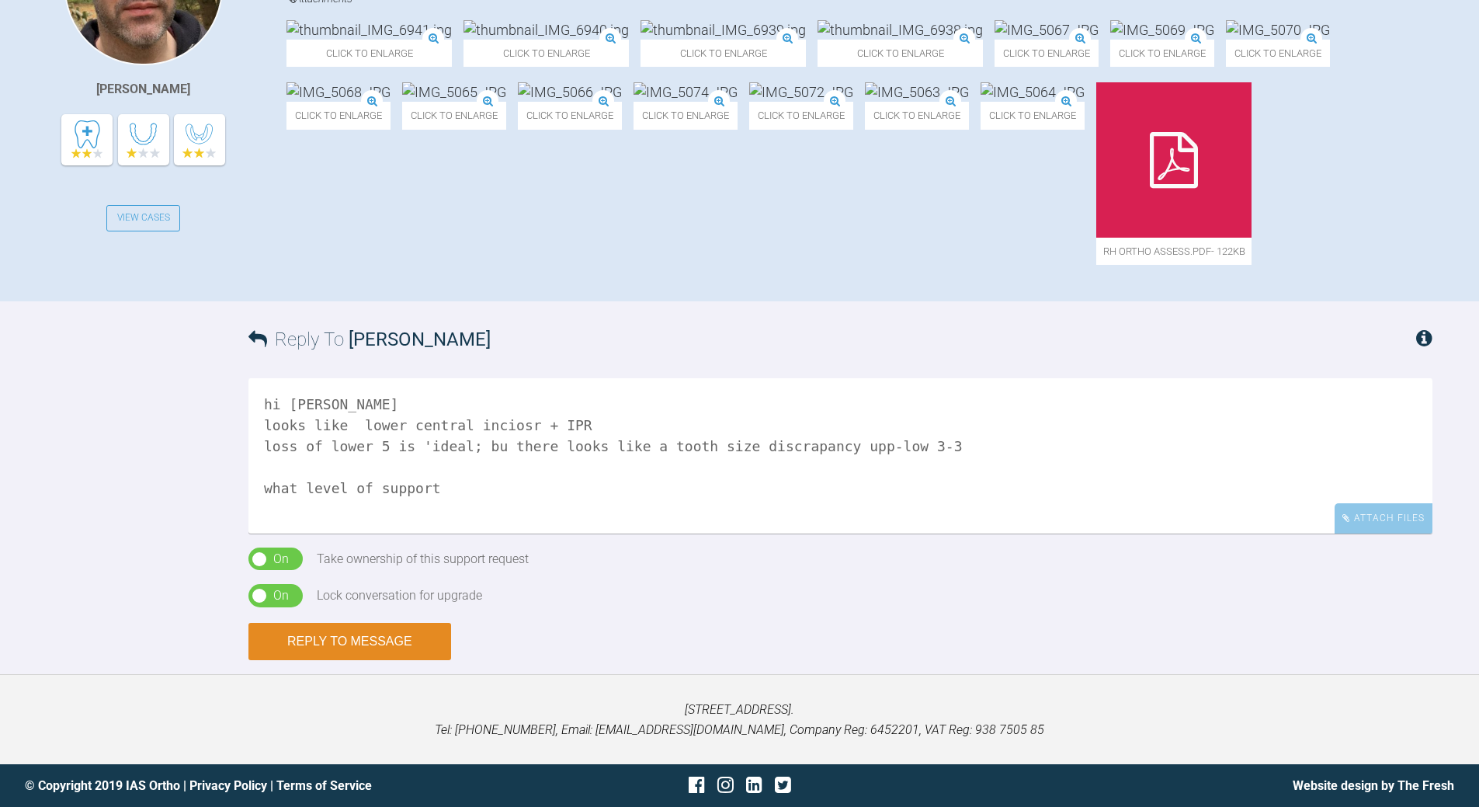
click at [346, 641] on button "Reply to Message" at bounding box center [349, 641] width 203 height 37
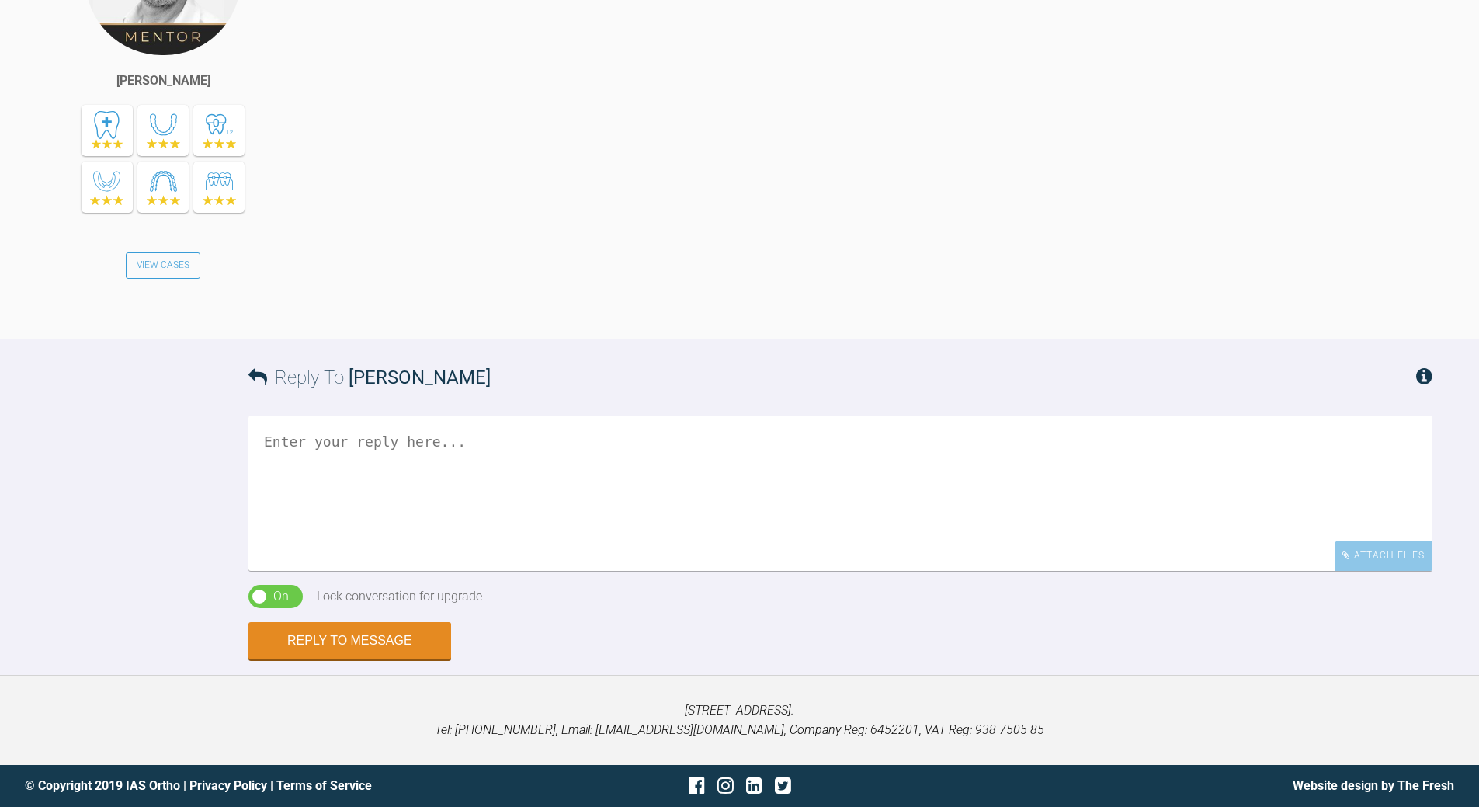
scroll to position [1422, 0]
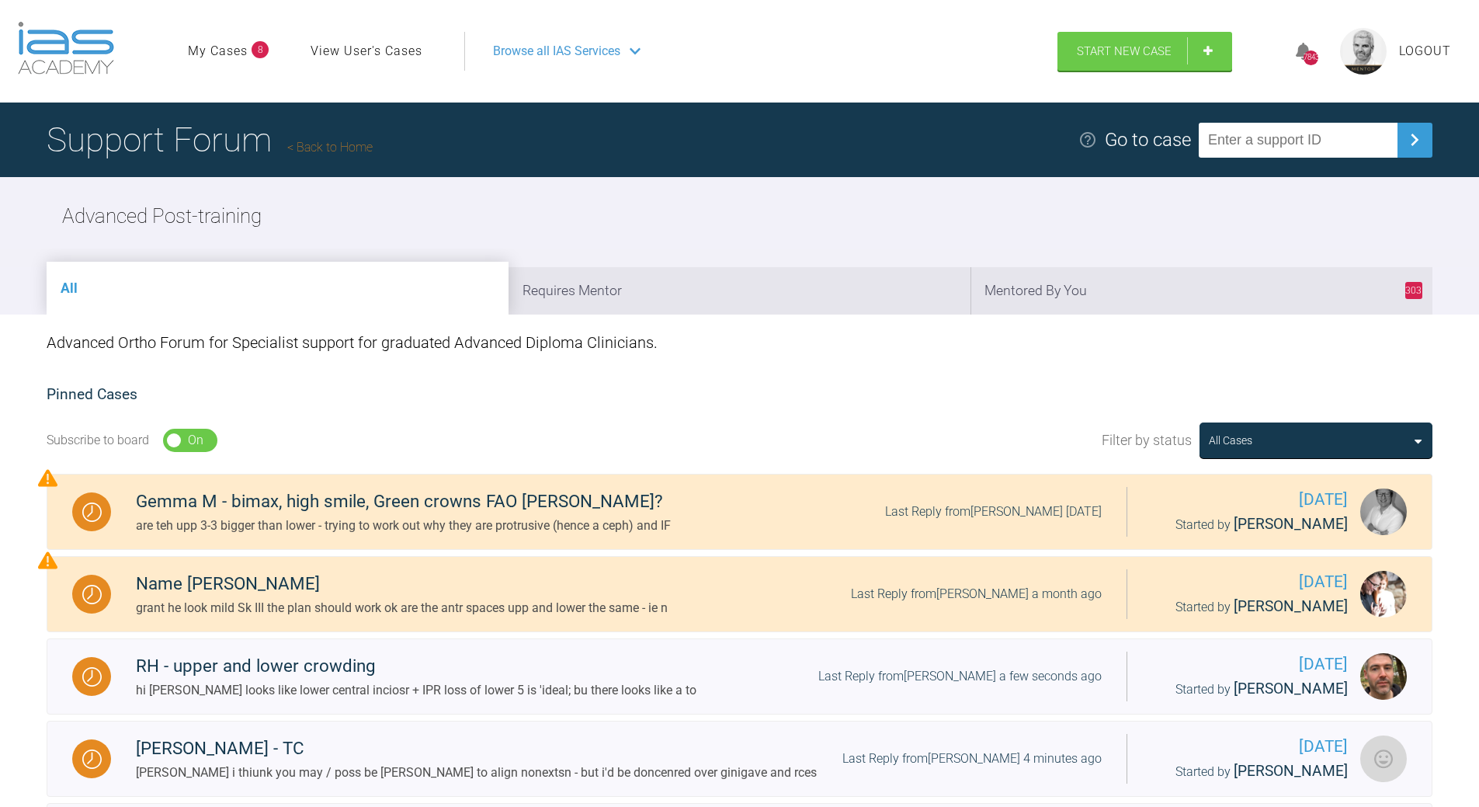
click at [363, 147] on link "Back to Home" at bounding box center [329, 147] width 85 height 15
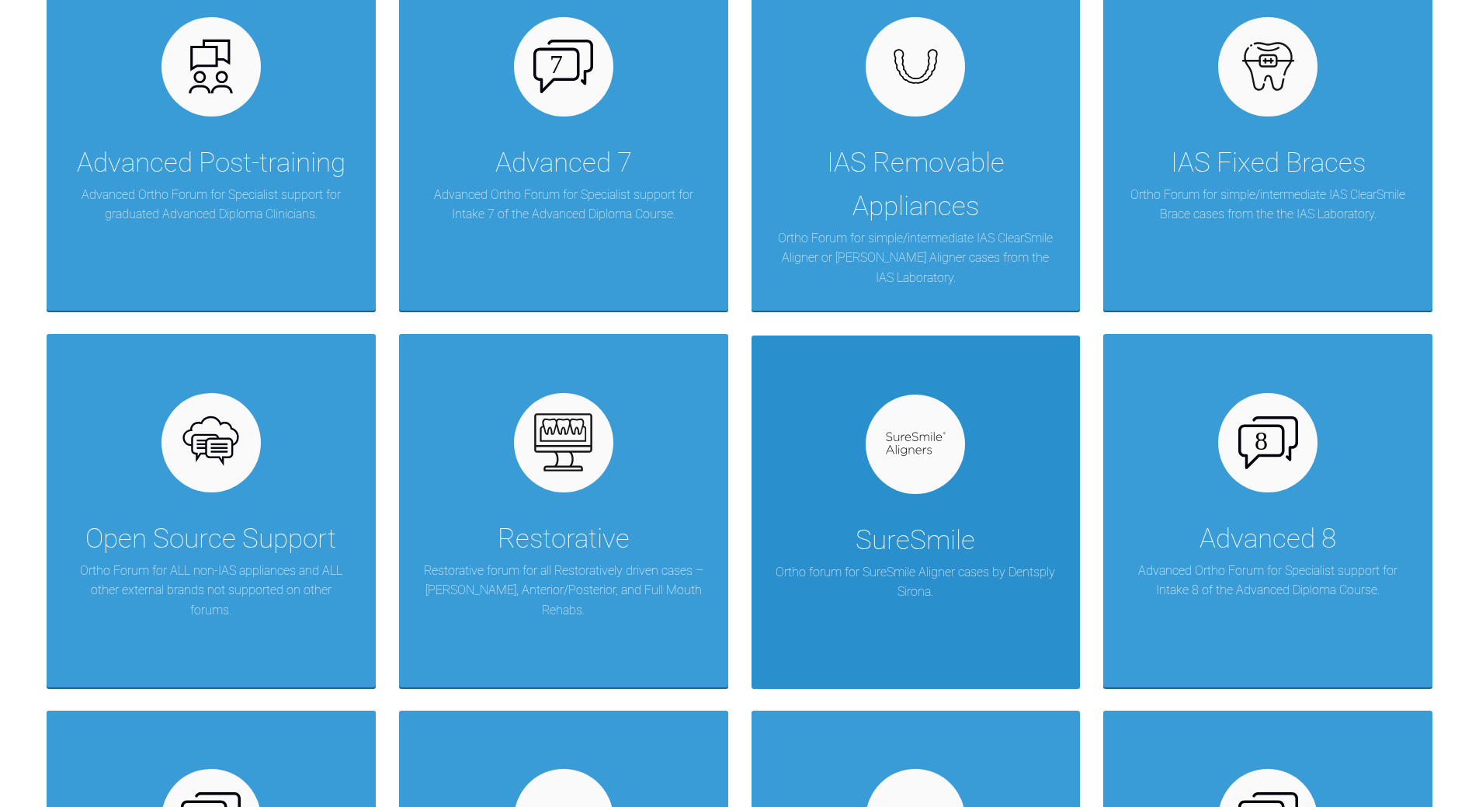
scroll to position [776, 0]
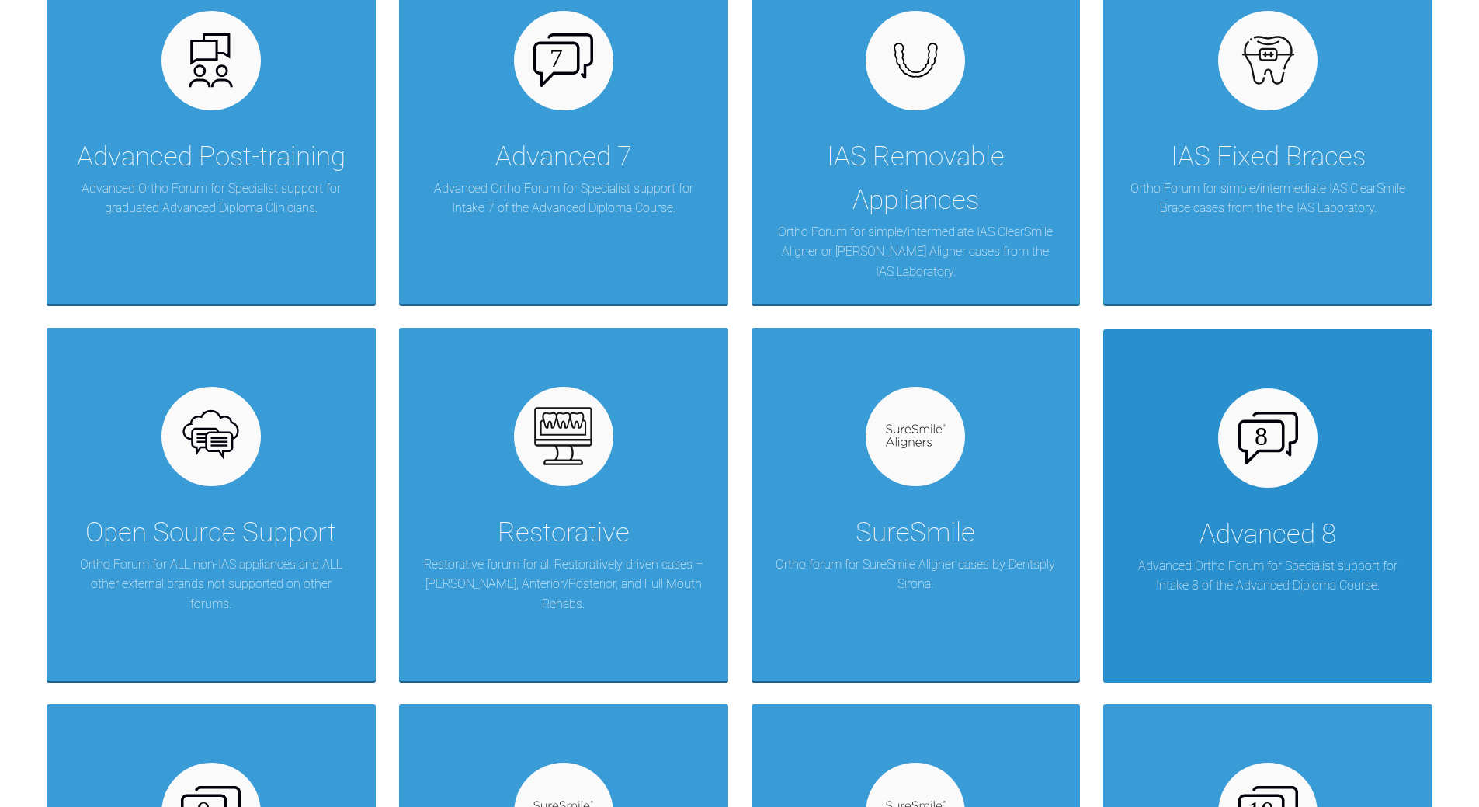
click at [1263, 475] on div at bounding box center [1267, 437] width 99 height 99
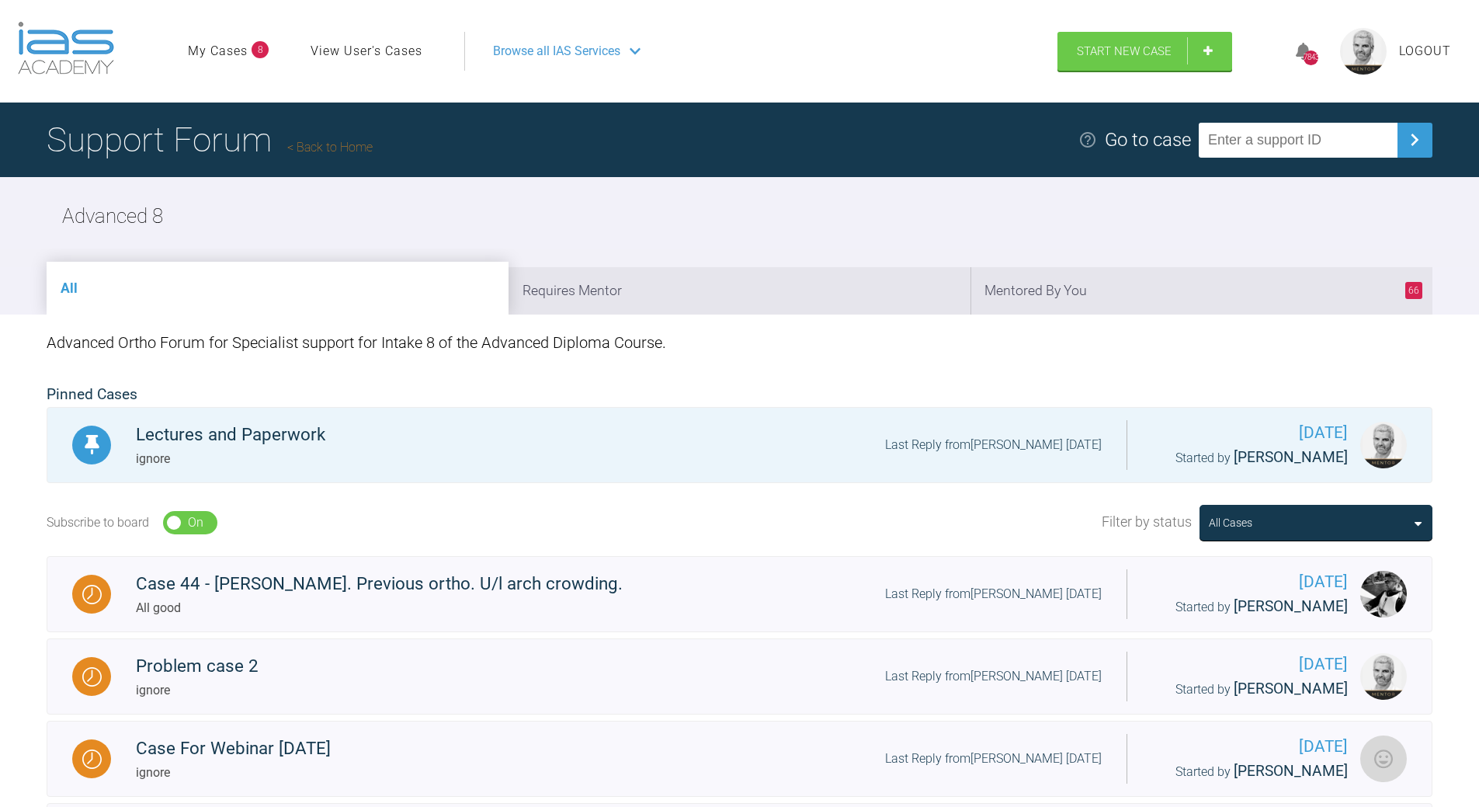
click at [325, 136] on h1 "Support Forum Back to Home" at bounding box center [210, 140] width 326 height 54
click at [336, 149] on link "Back to Home" at bounding box center [329, 147] width 85 height 15
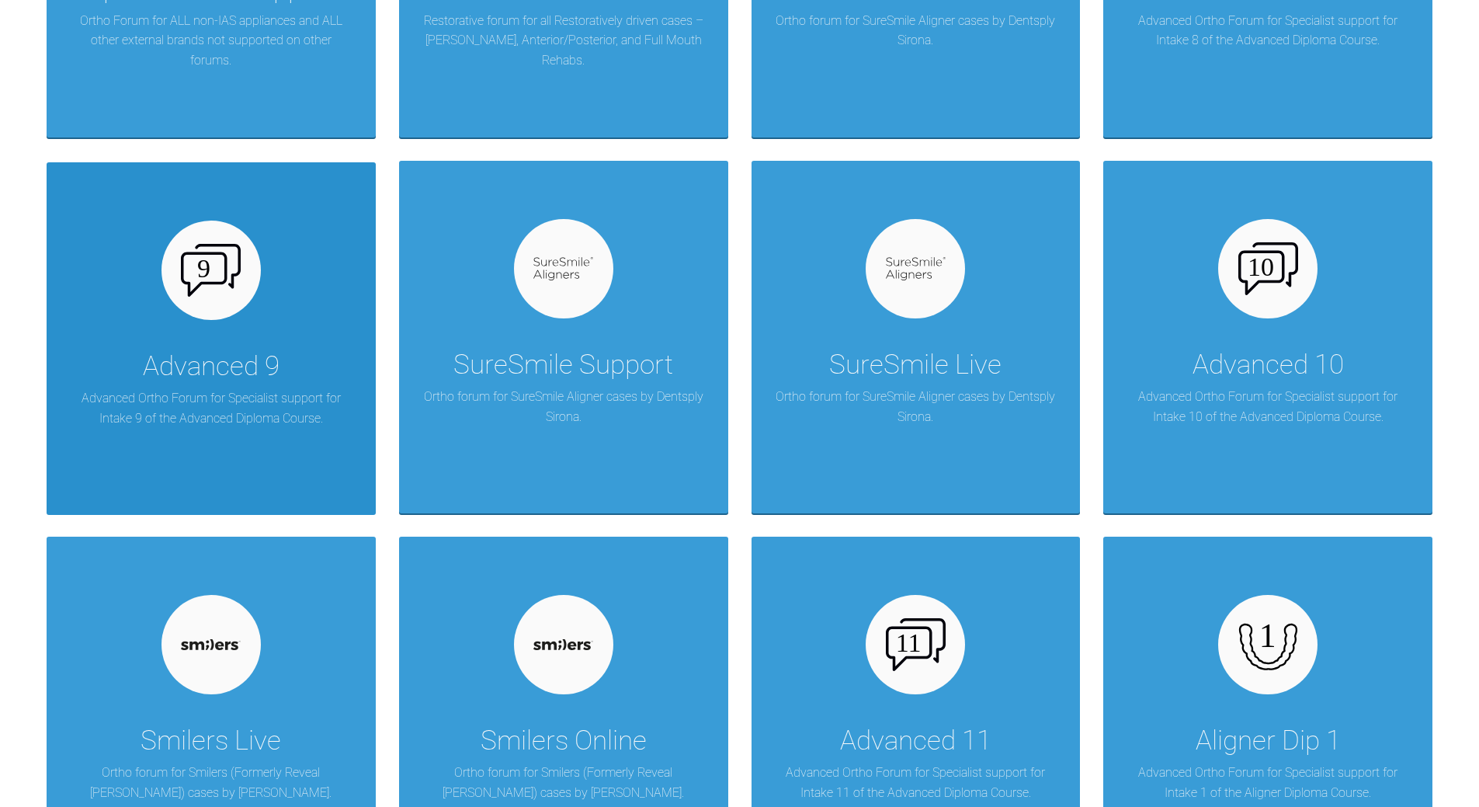
click at [206, 318] on div at bounding box center [210, 270] width 99 height 99
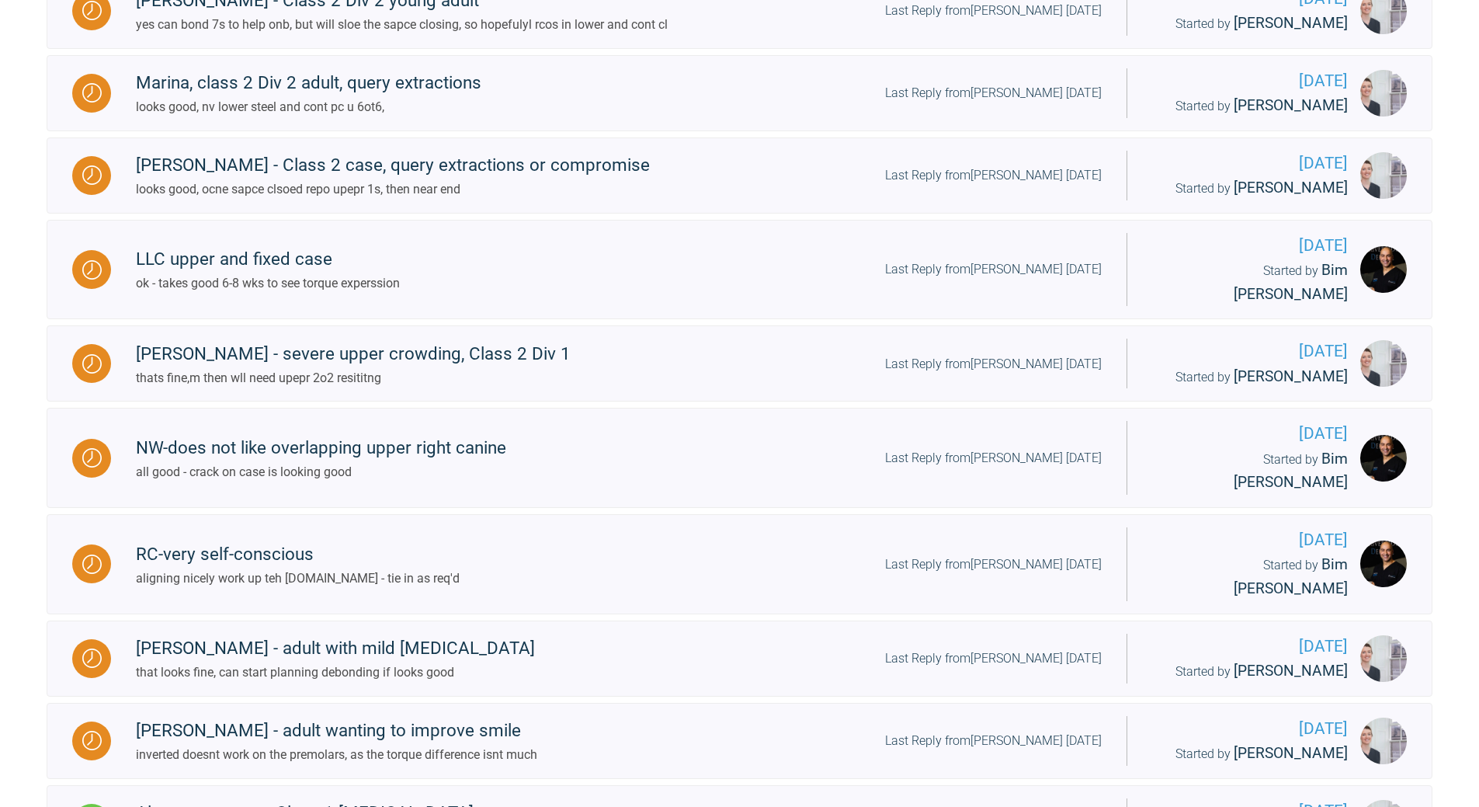
scroll to position [466, 0]
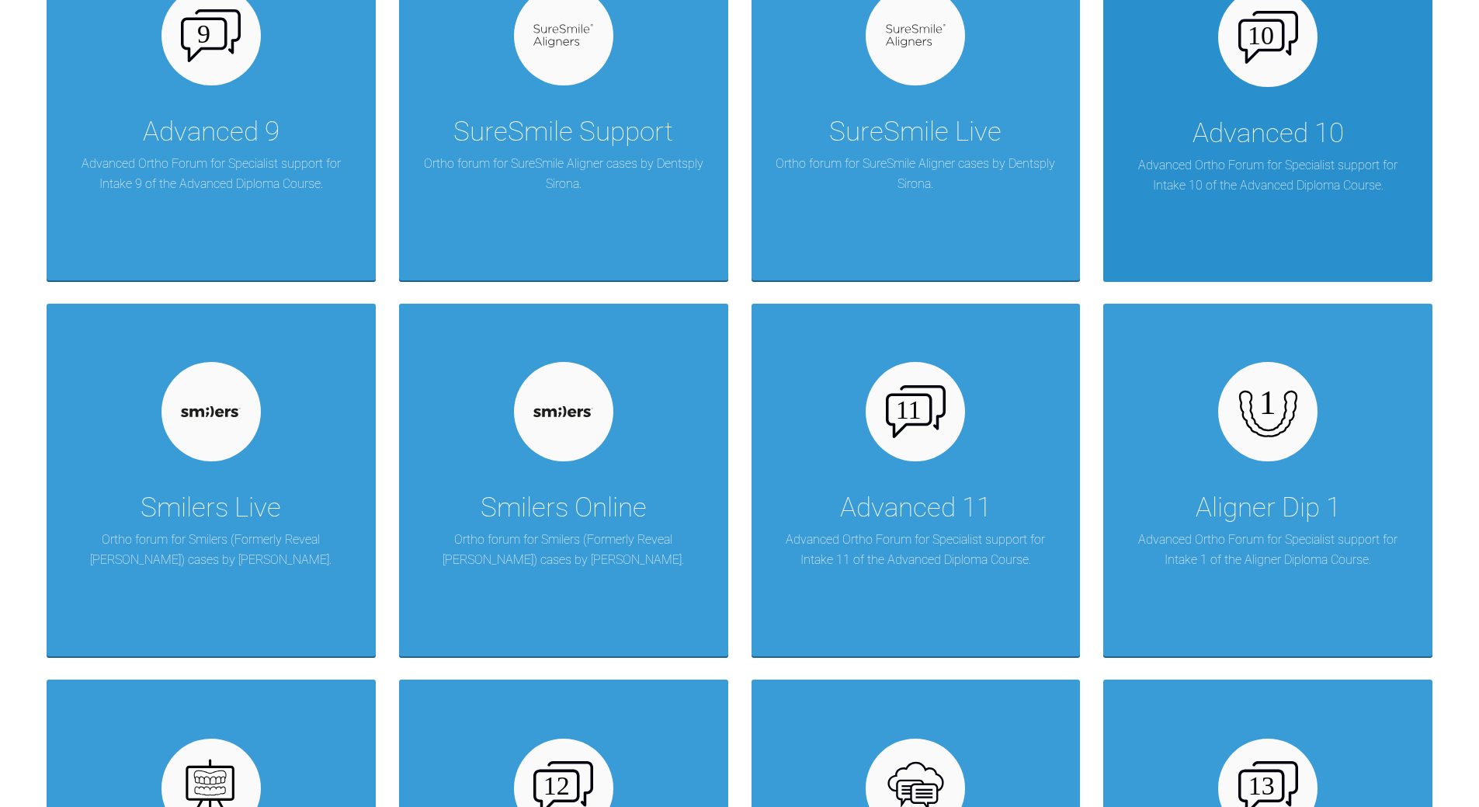
click at [1230, 166] on p "Advanced Ortho Forum for Specialist support for Intake 10 of the Advanced Diplo…" at bounding box center [1268, 175] width 283 height 40
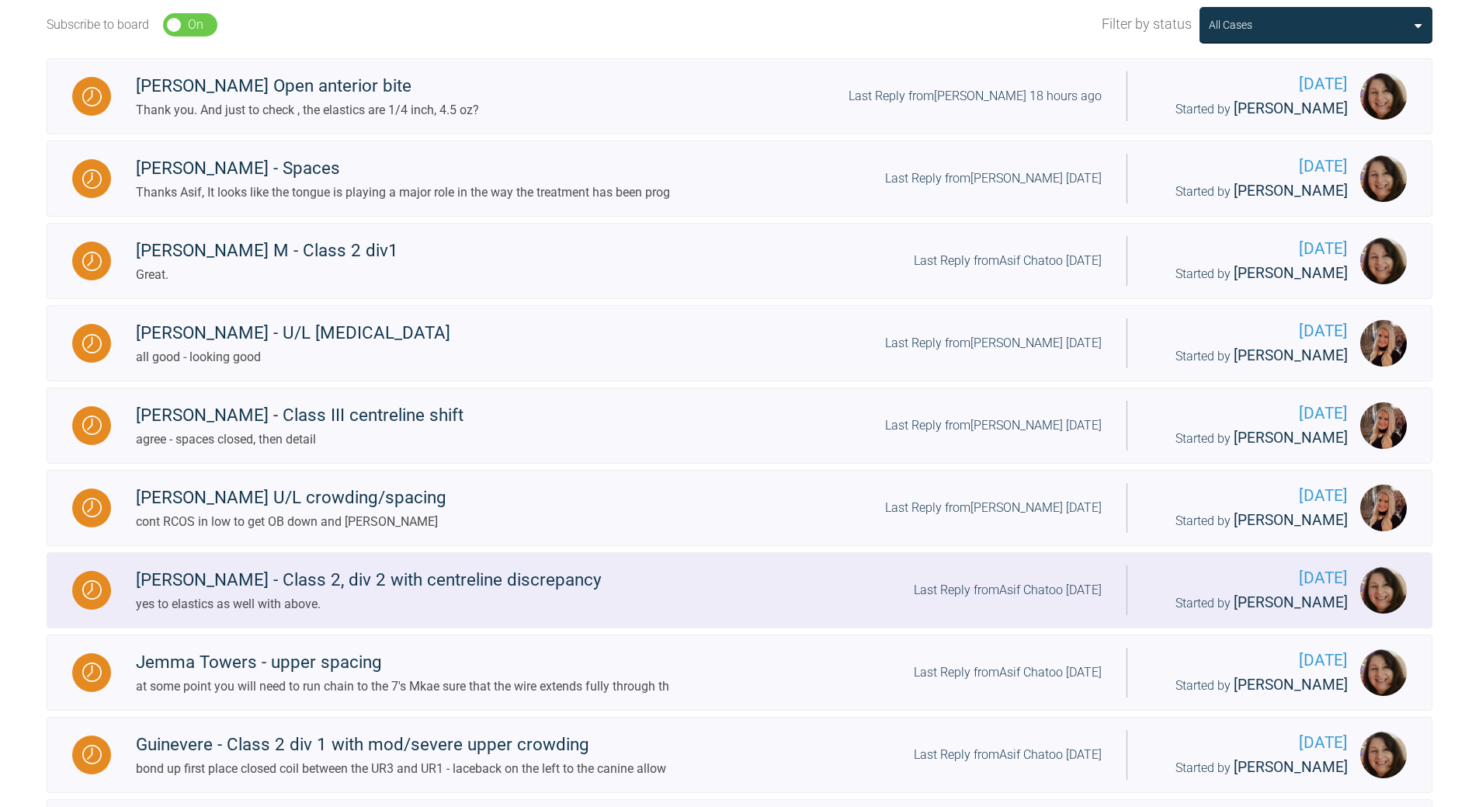
scroll to position [466, 0]
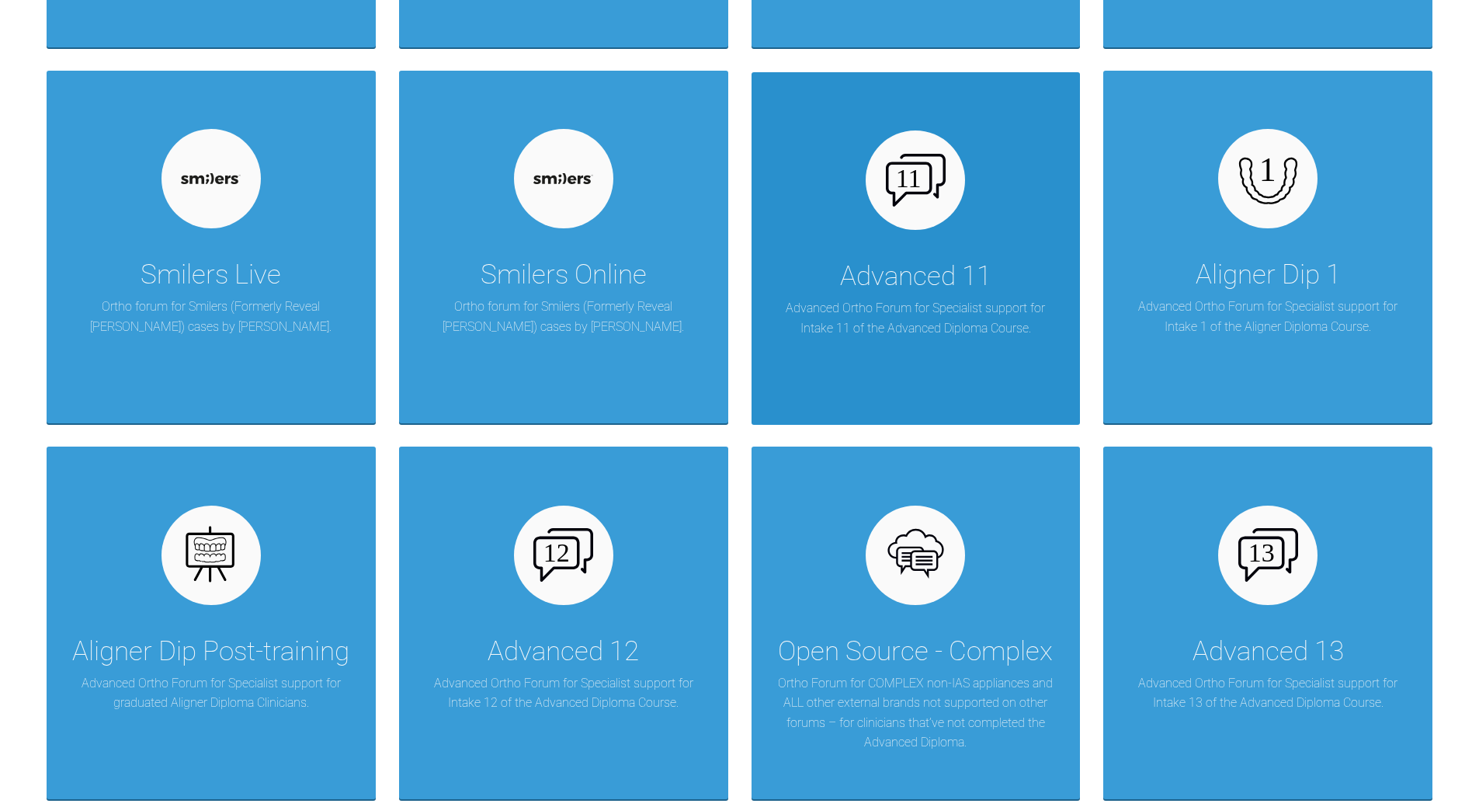
click at [915, 311] on p "Advanced Ortho Forum for Specialist support for Intake 11 of the Advanced Diplo…" at bounding box center [916, 318] width 283 height 40
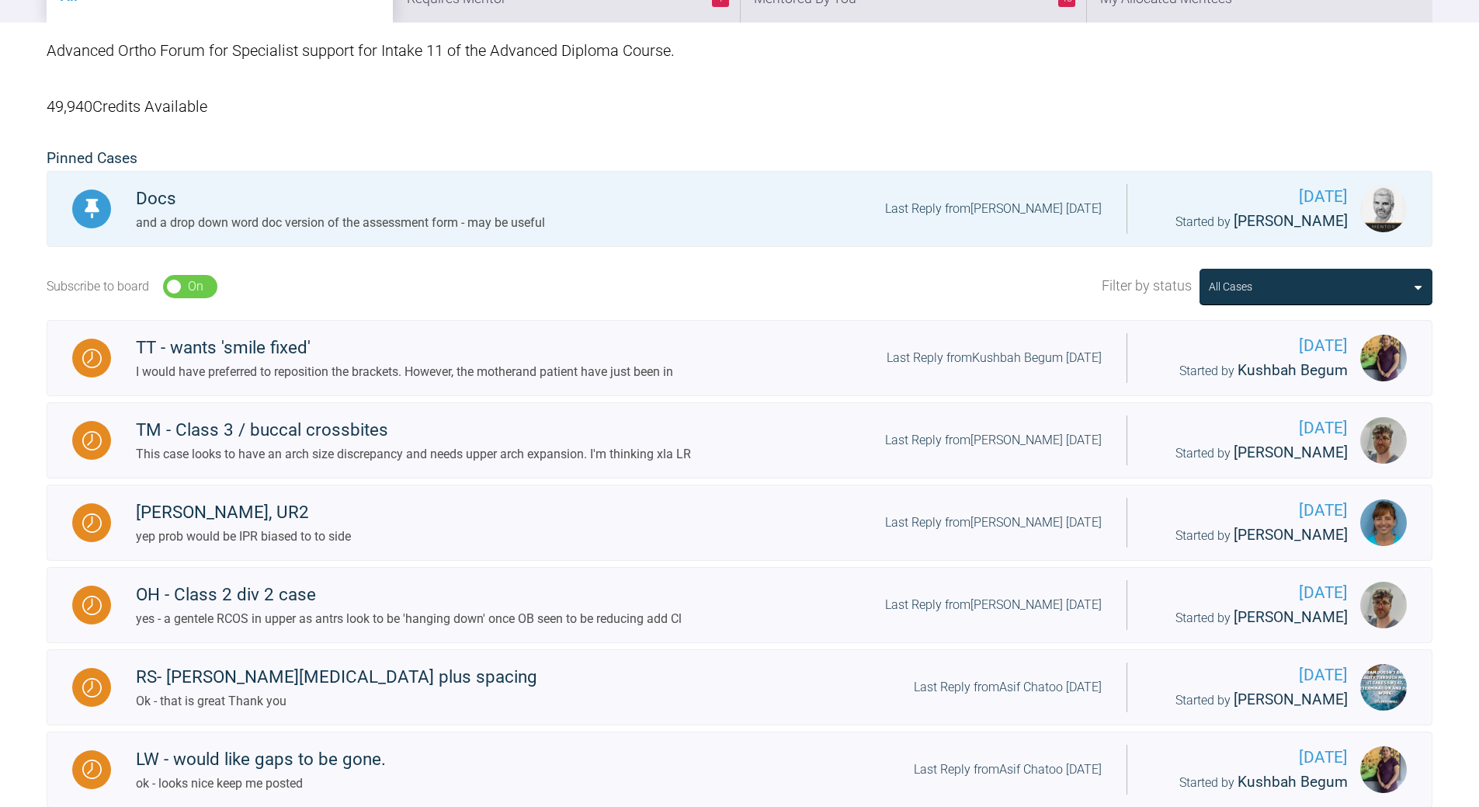
scroll to position [254, 0]
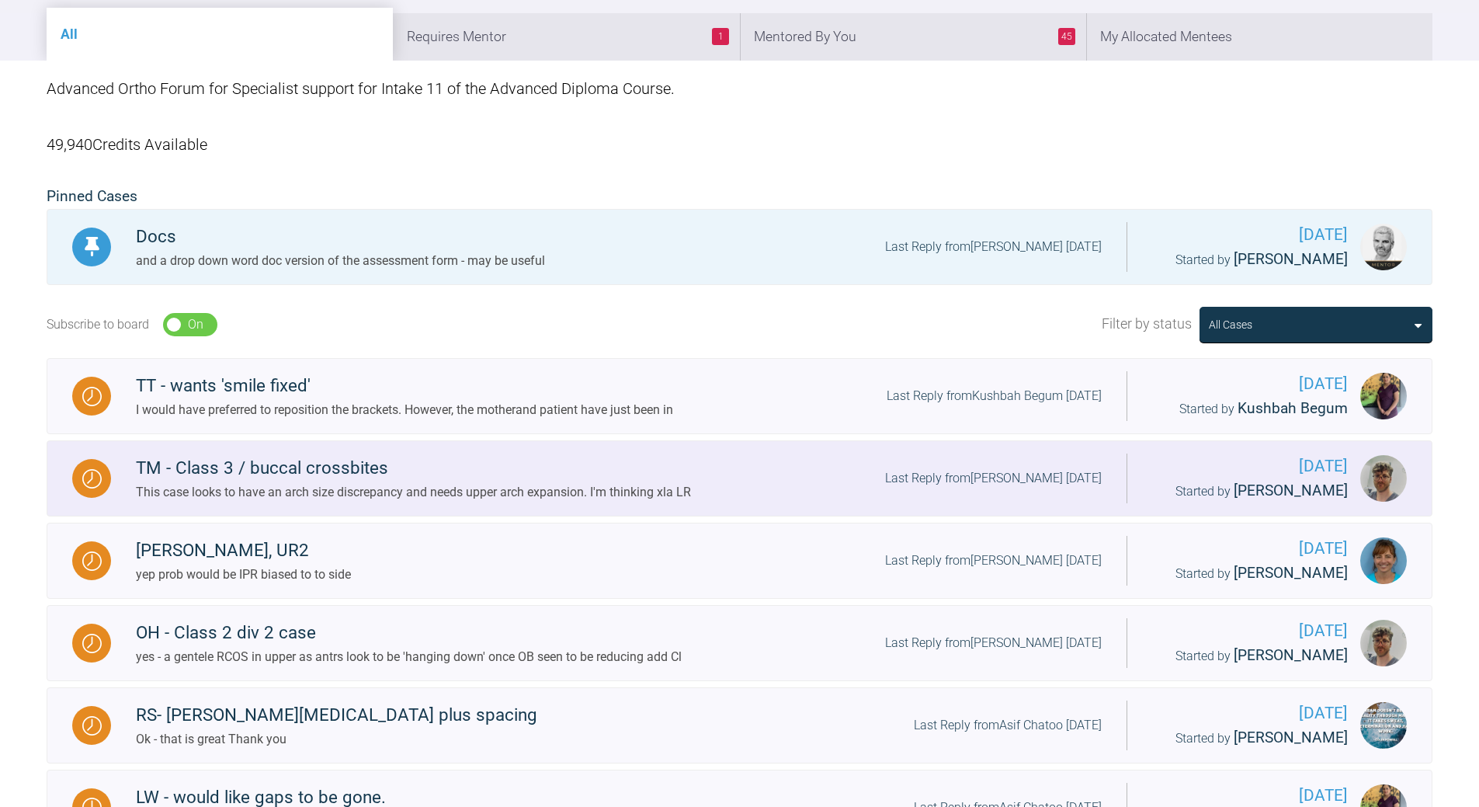
click at [985, 477] on div "Last Reply from [PERSON_NAME] [DATE]" at bounding box center [993, 478] width 217 height 20
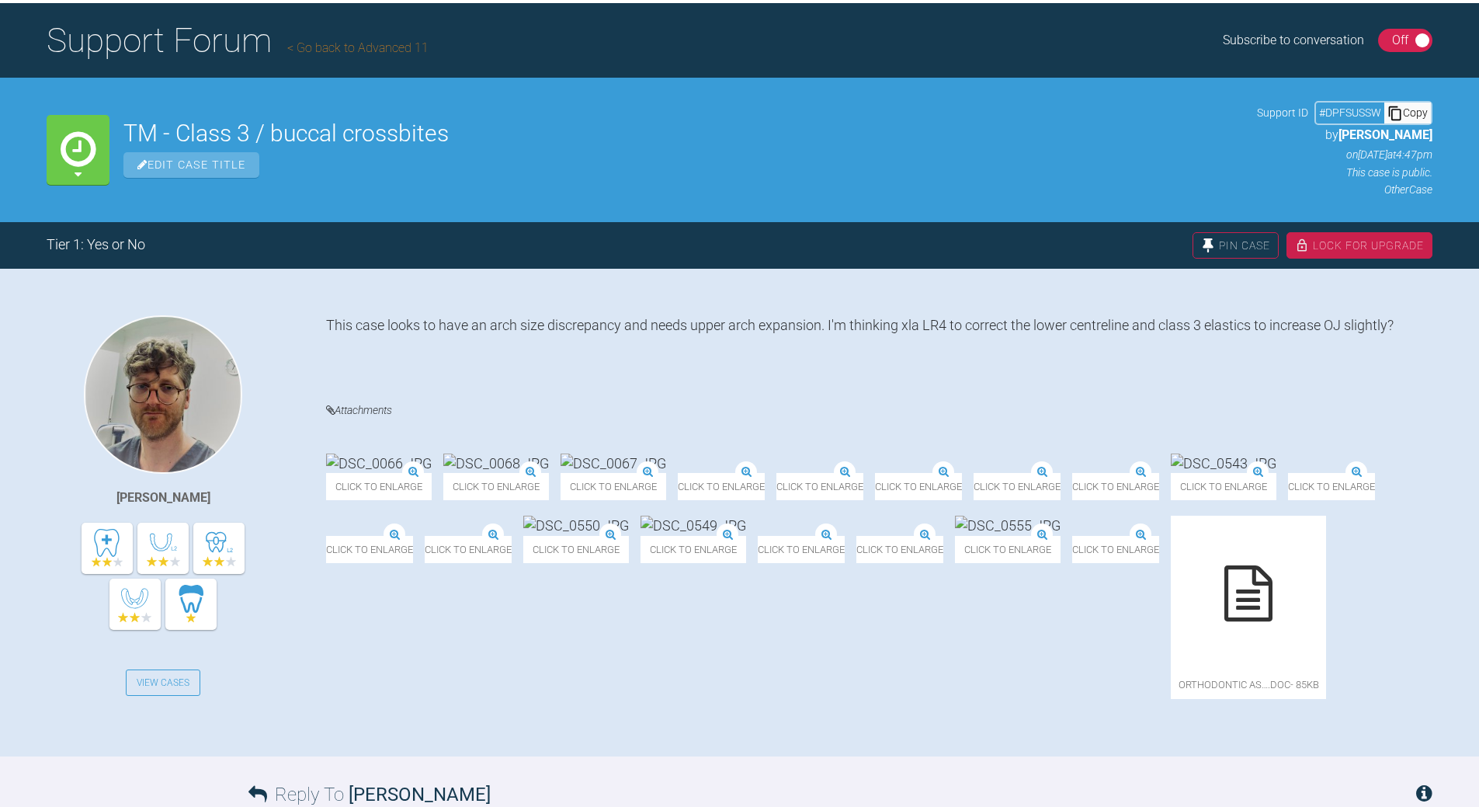
scroll to position [99, 0]
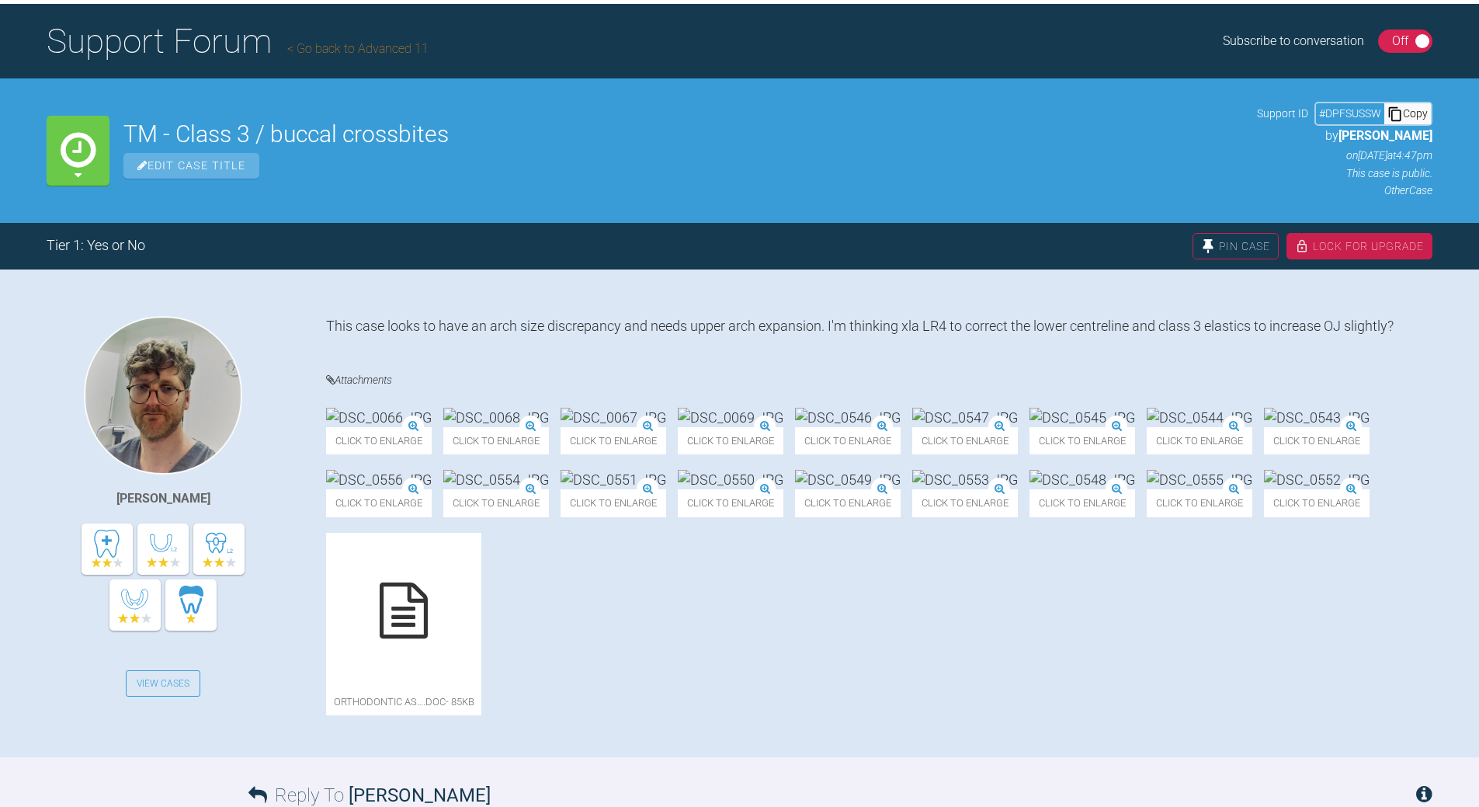
click at [1416, 116] on div "Copy" at bounding box center [1407, 113] width 47 height 20
click at [1018, 427] on img at bounding box center [965, 417] width 106 height 19
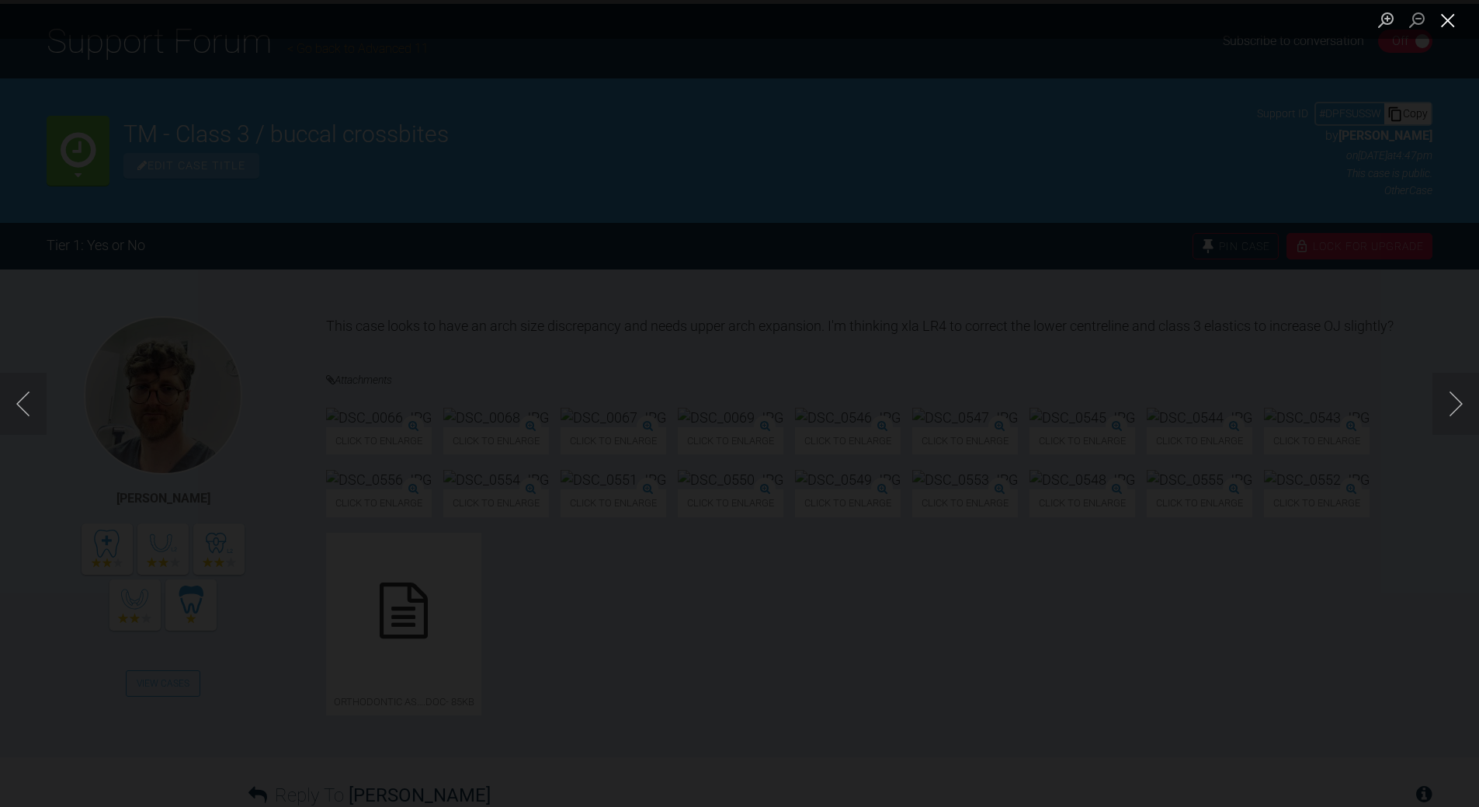
click at [1446, 20] on button "Close lightbox" at bounding box center [1448, 19] width 31 height 27
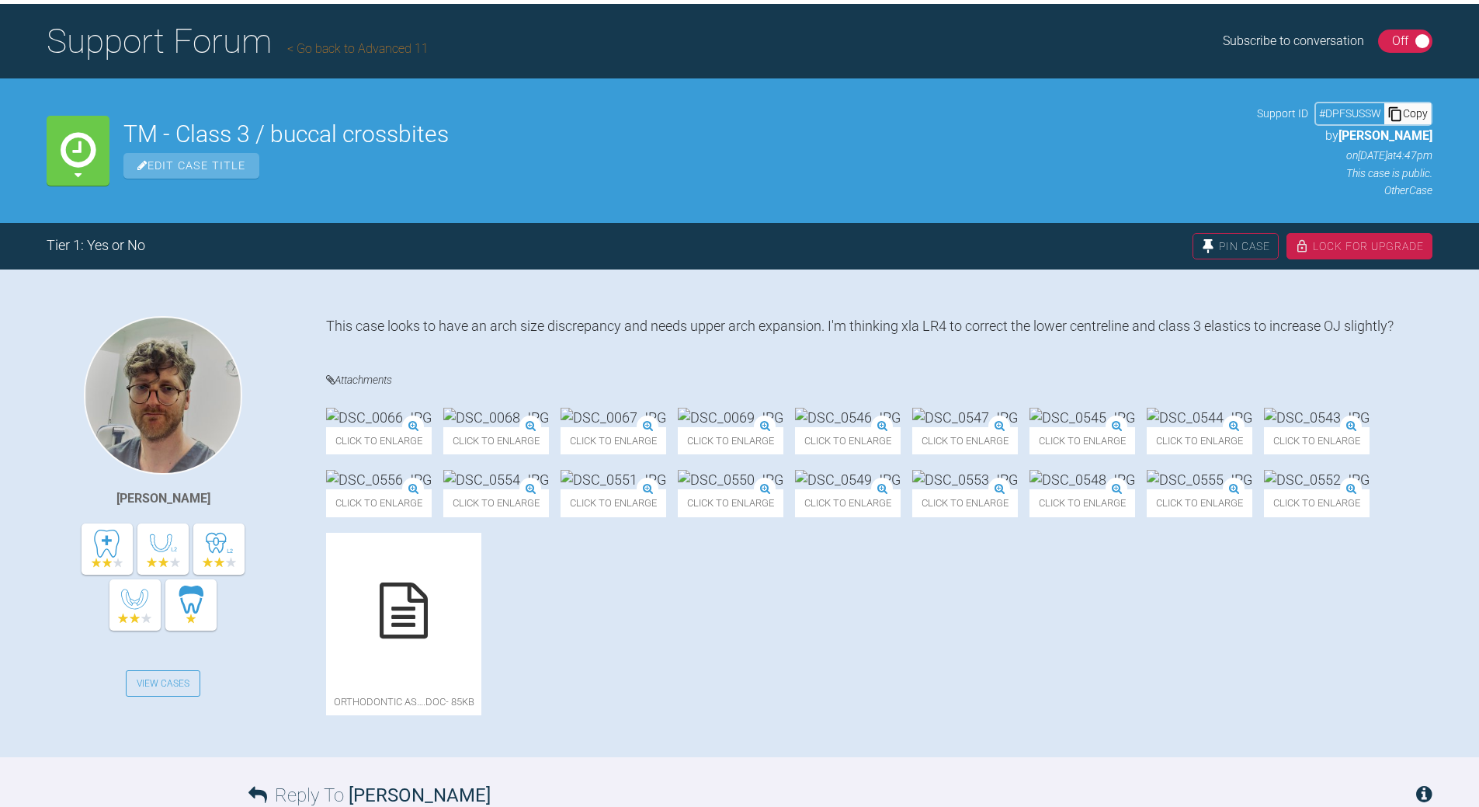
click at [1018, 427] on img at bounding box center [965, 417] width 106 height 19
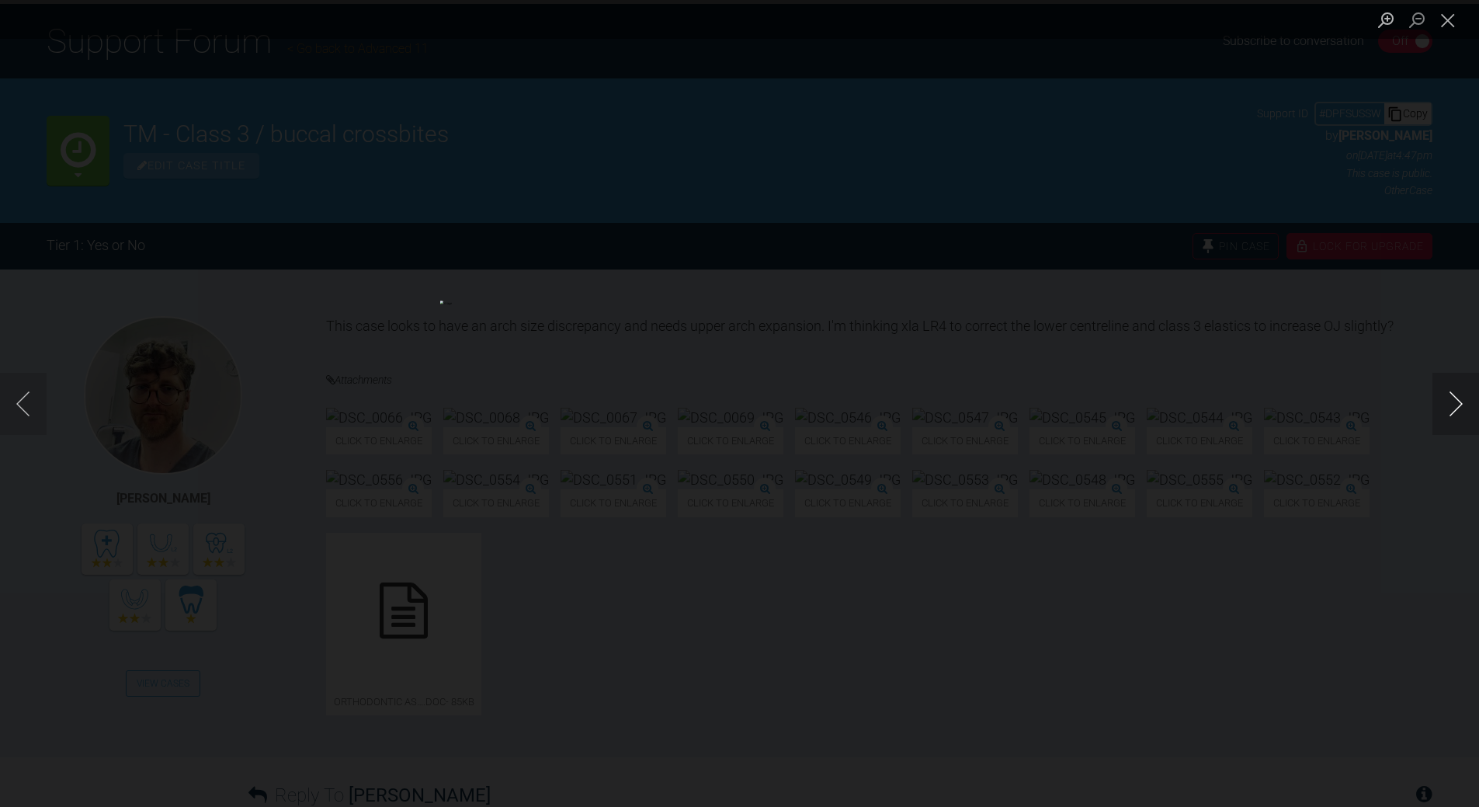
click at [1458, 408] on button "Next image" at bounding box center [1456, 404] width 47 height 62
click at [34, 402] on button "Previous image" at bounding box center [23, 404] width 47 height 62
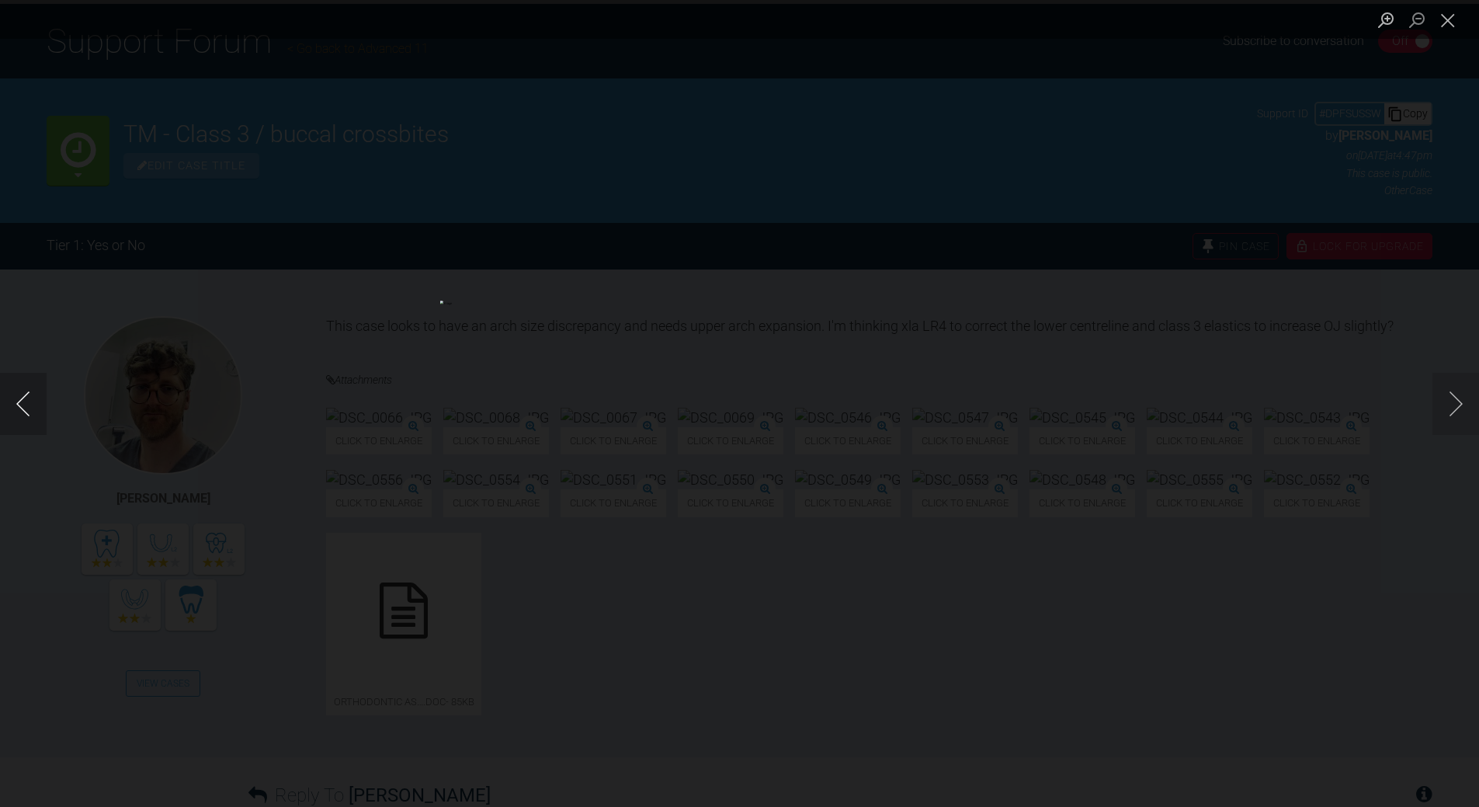
click at [34, 402] on button "Previous image" at bounding box center [23, 404] width 47 height 62
click at [1457, 403] on button "Next image" at bounding box center [1456, 404] width 47 height 62
click at [1455, 410] on button "Next image" at bounding box center [1456, 404] width 47 height 62
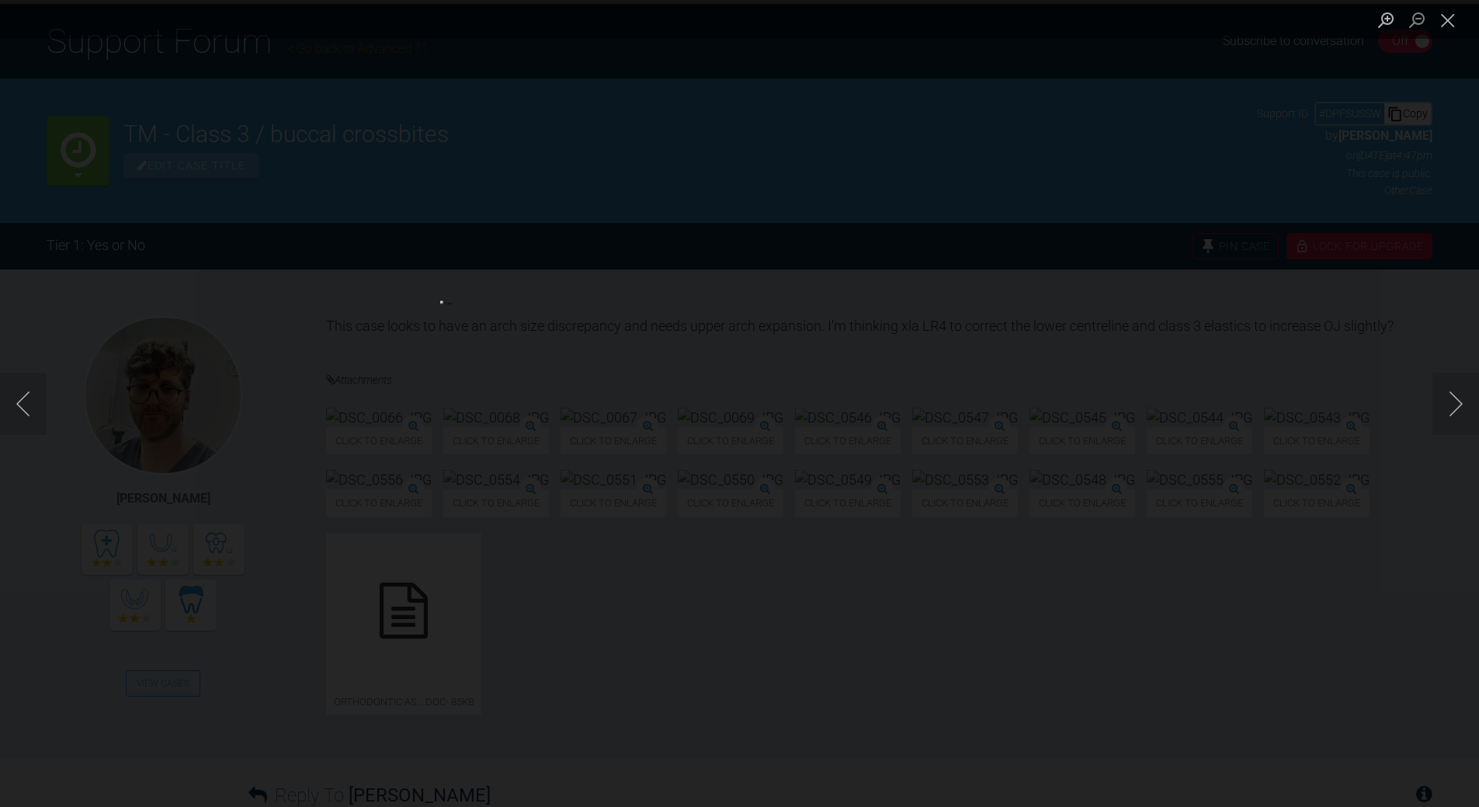
drag, startPoint x: 1440, startPoint y: 23, endPoint x: 1408, endPoint y: 70, distance: 57.5
click at [1440, 26] on button "Close lightbox" at bounding box center [1448, 19] width 31 height 27
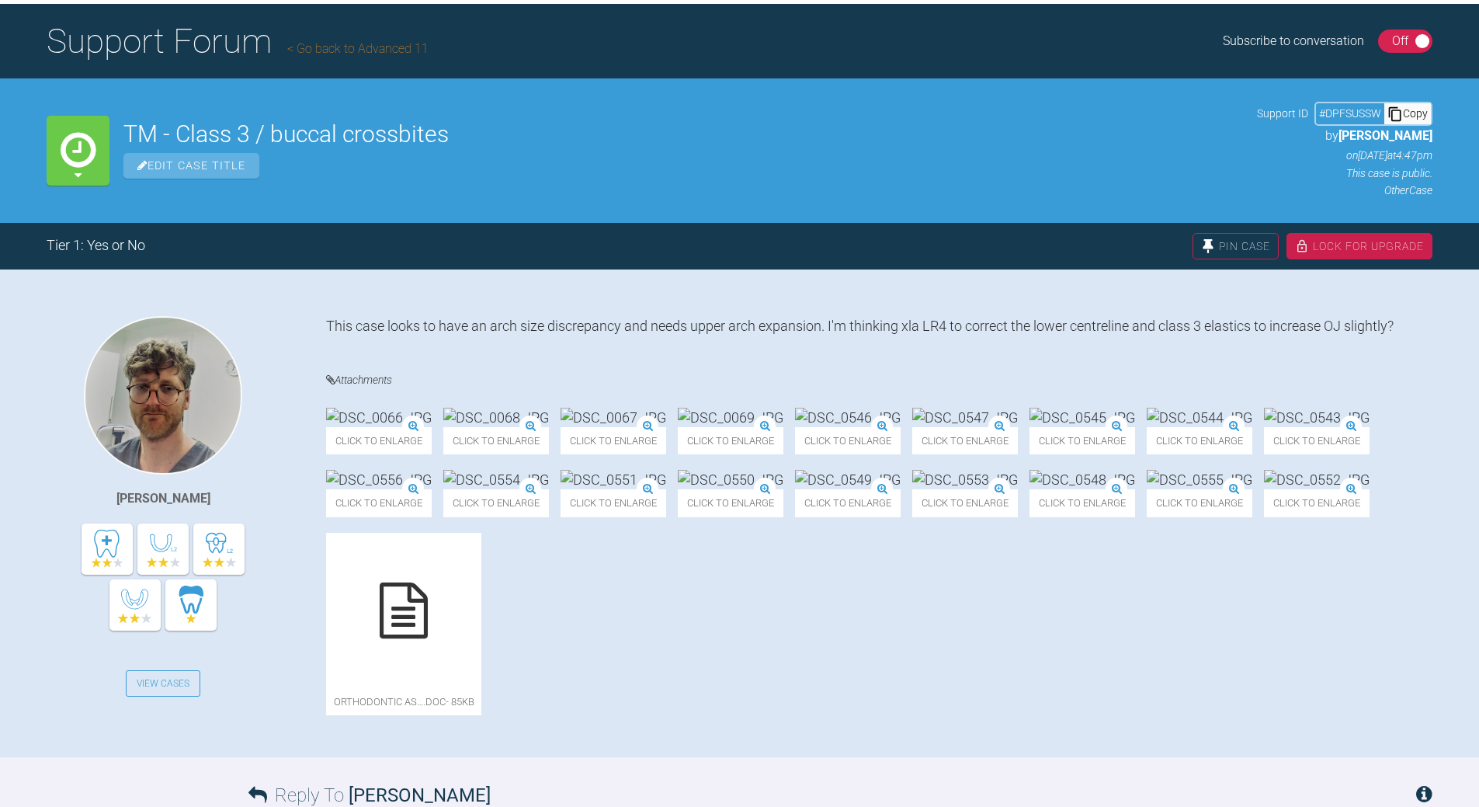
click at [415, 427] on img at bounding box center [379, 417] width 106 height 19
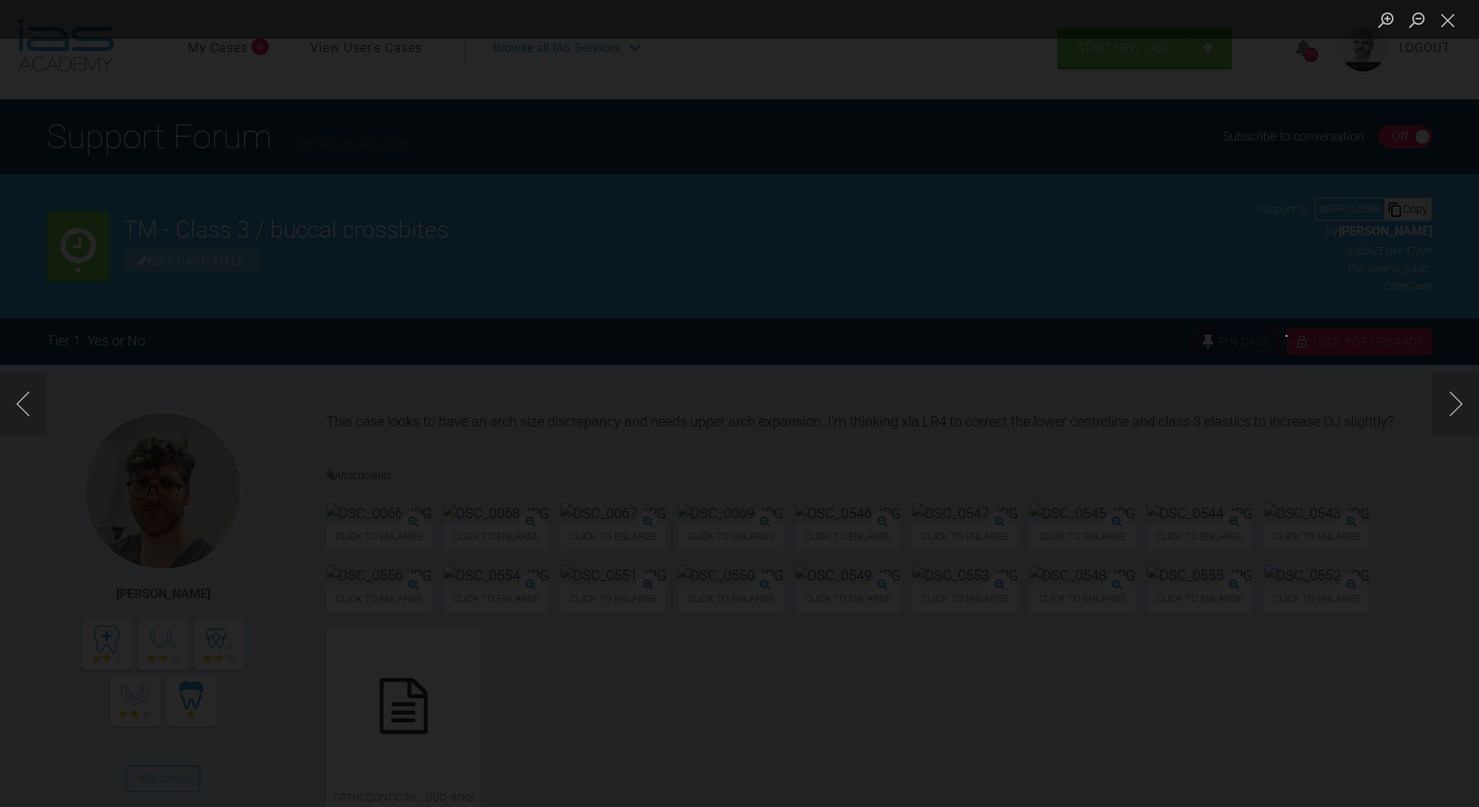
scroll to position [0, 0]
click at [1448, 23] on button "Close lightbox" at bounding box center [1448, 19] width 31 height 27
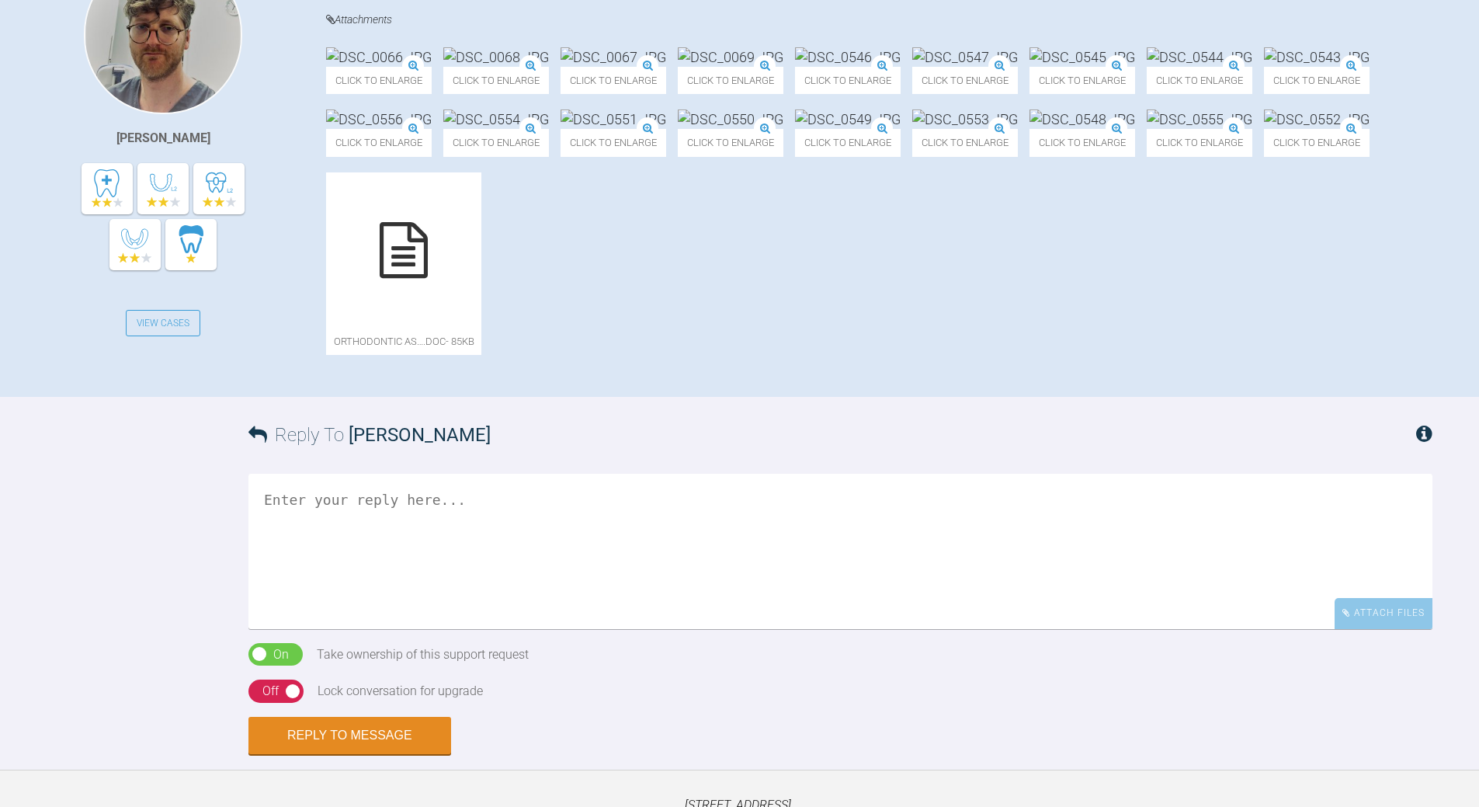
scroll to position [388, 0]
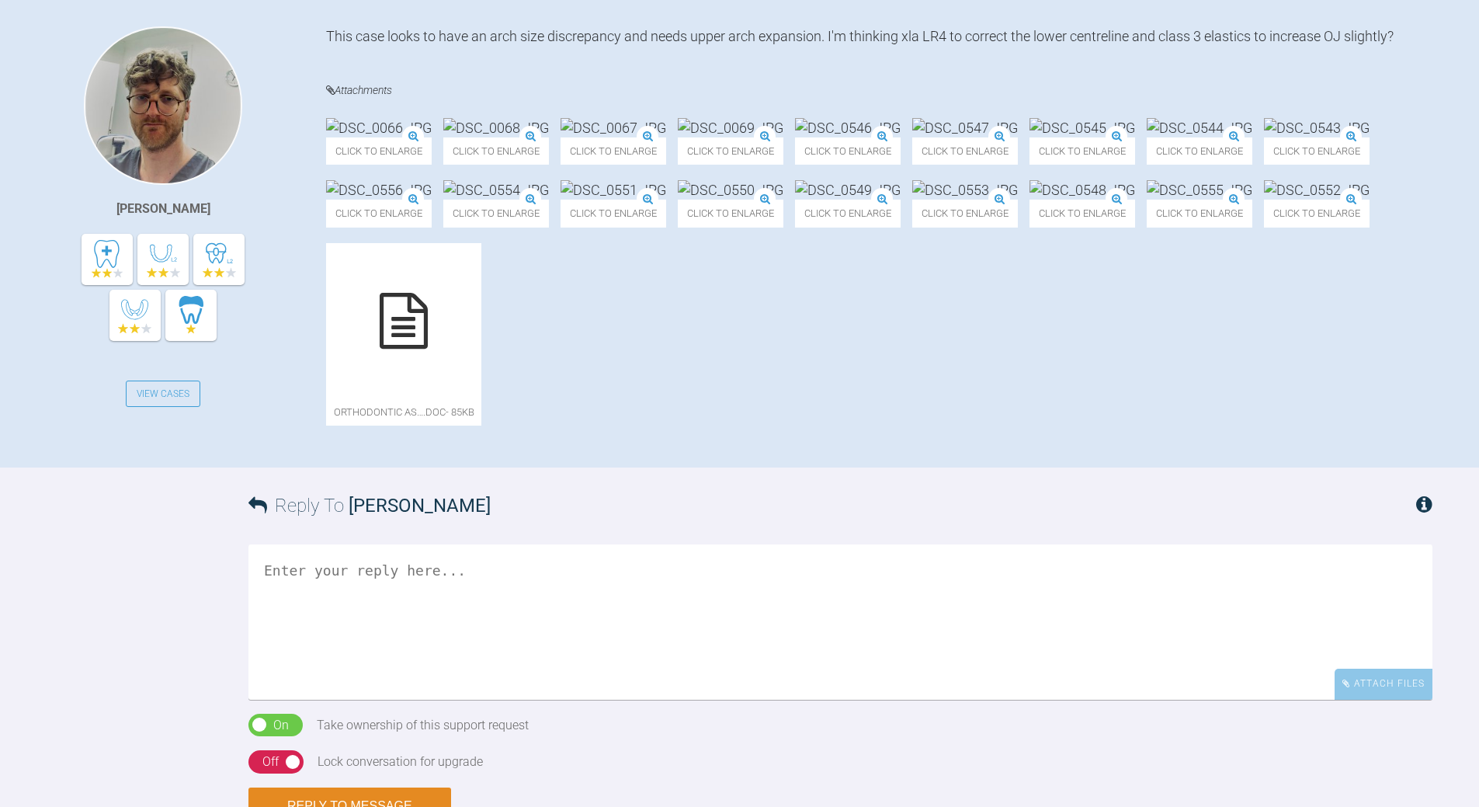
click at [392, 398] on div at bounding box center [403, 320] width 155 height 155
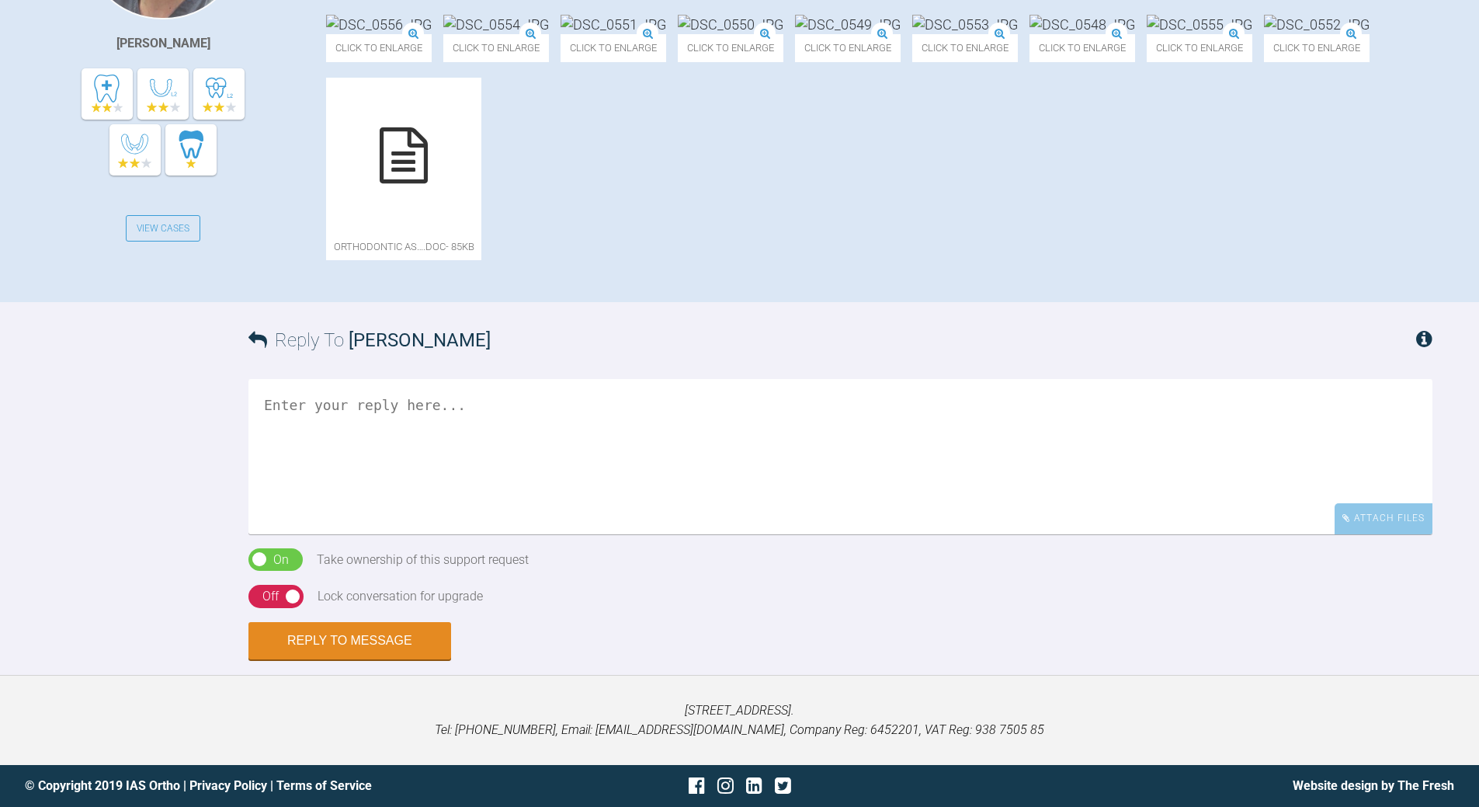
scroll to position [699, 0]
click at [316, 534] on textarea at bounding box center [840, 456] width 1184 height 155
click at [314, 534] on textarea "does de dispaced b/n ICP and RCP on closure ie off to one side?" at bounding box center [840, 456] width 1184 height 155
drag, startPoint x: 376, startPoint y: 552, endPoint x: 384, endPoint y: 544, distance: 11.0
click at [378, 534] on textarea "does he dispaced b/n ICP and RCP on closure ie off to one side?" at bounding box center [840, 456] width 1184 height 155
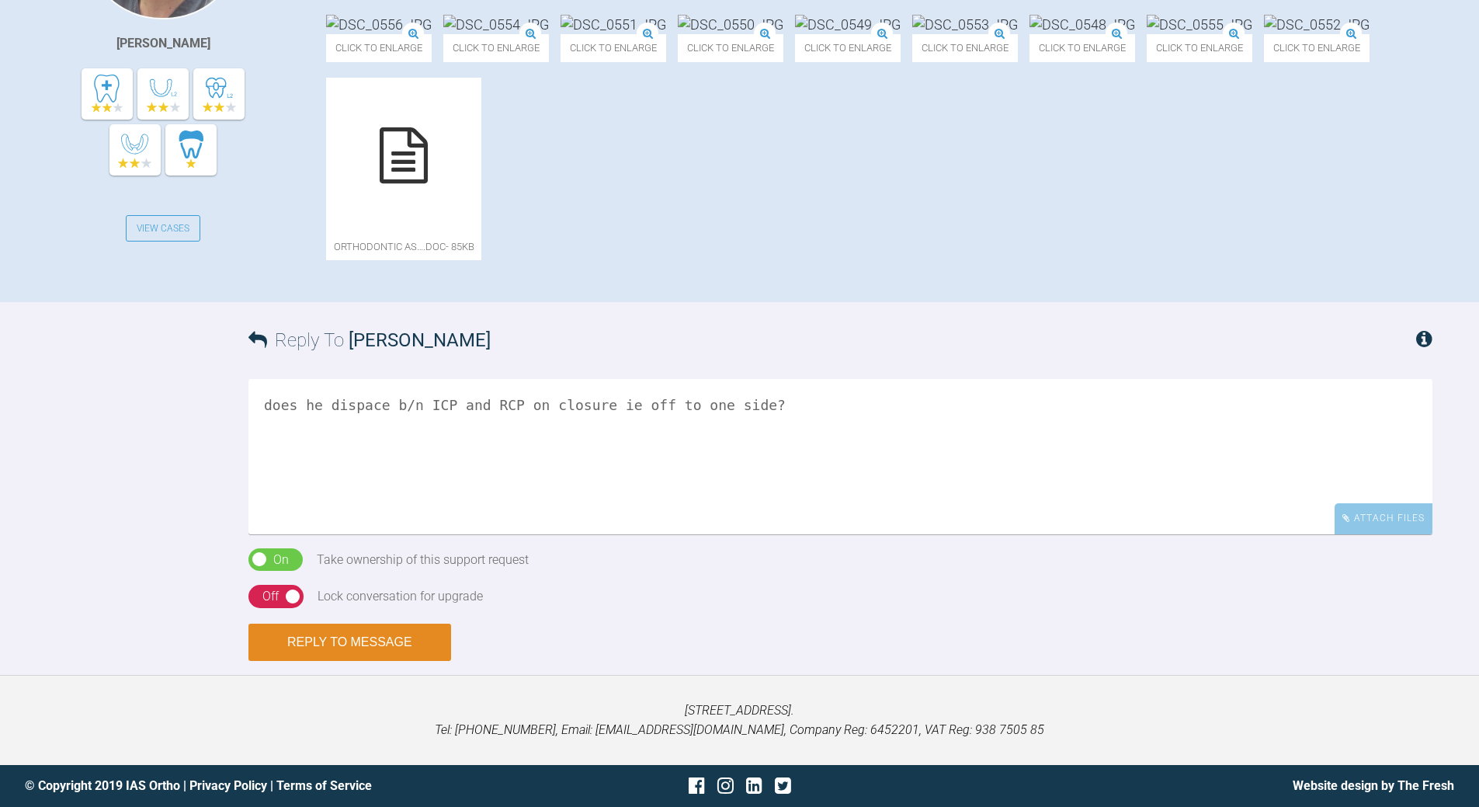
type textarea "does he dispace b/n ICP and RCP on closure ie off to one side?"
drag, startPoint x: 347, startPoint y: 788, endPoint x: 340, endPoint y: 770, distance: 19.2
click at [342, 661] on button "Reply to Message" at bounding box center [349, 641] width 203 height 37
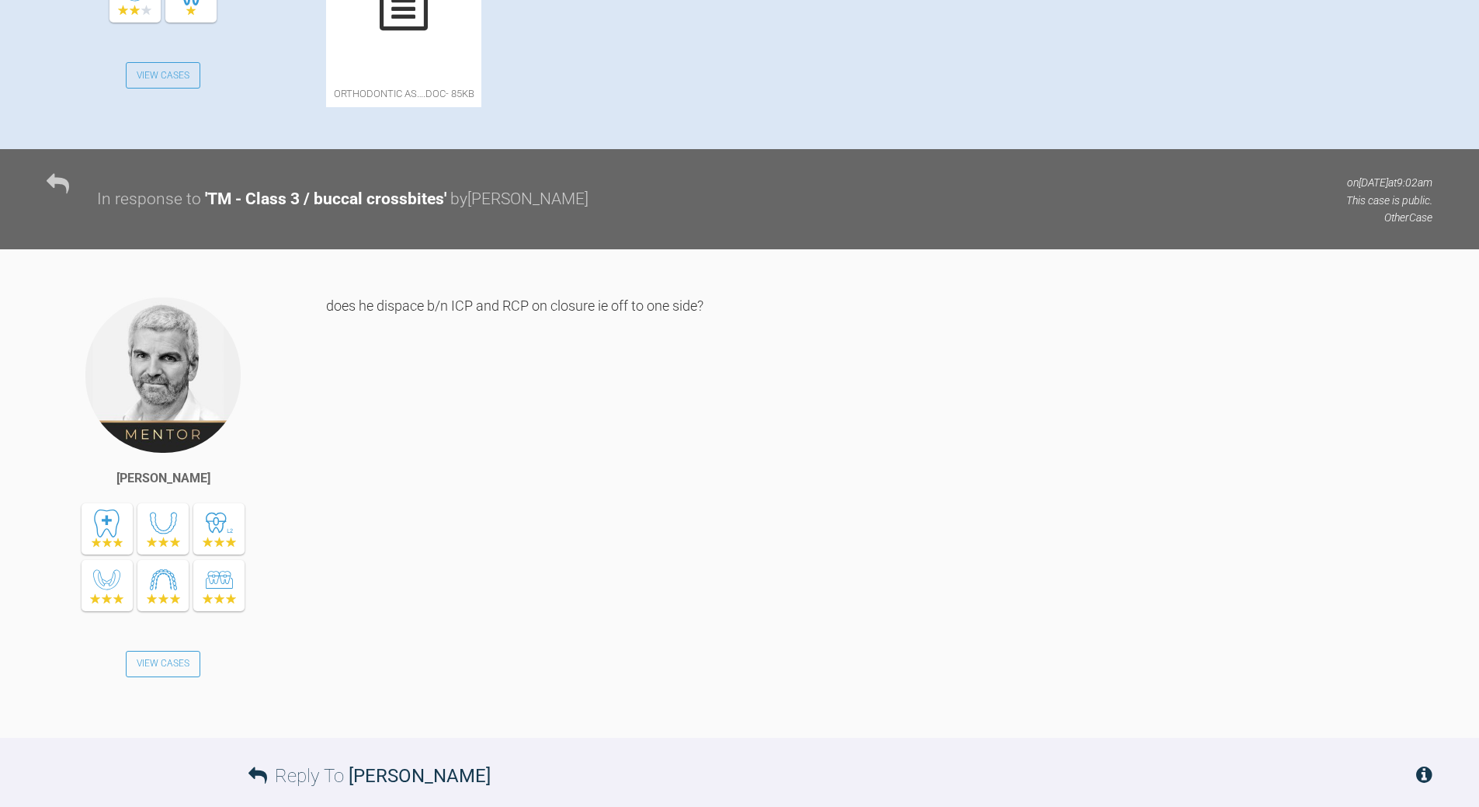
scroll to position [697, 0]
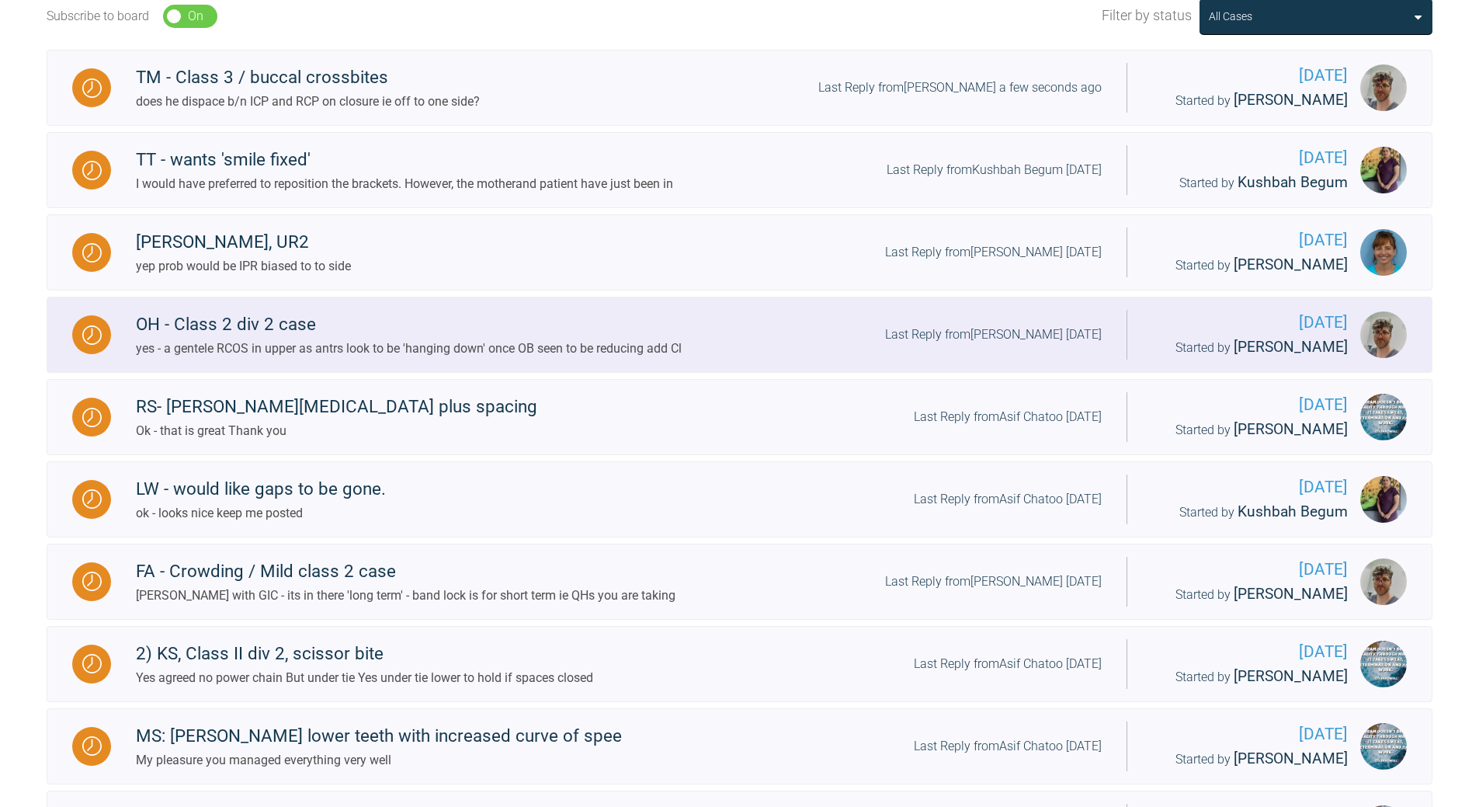
scroll to position [309, 0]
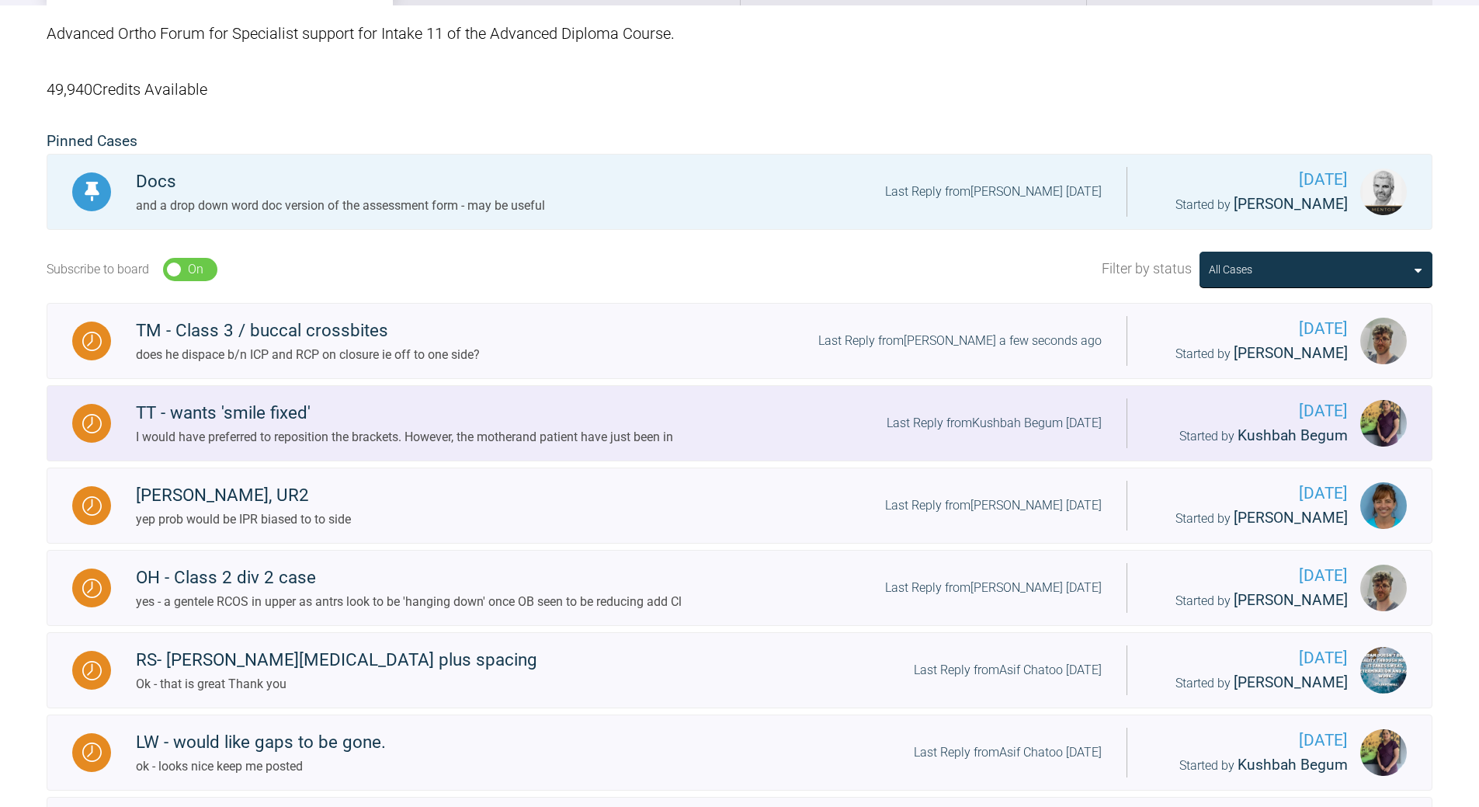
click at [656, 427] on div "I would have preferred to reposition the brackets. However, the motherand patie…" at bounding box center [404, 437] width 537 height 20
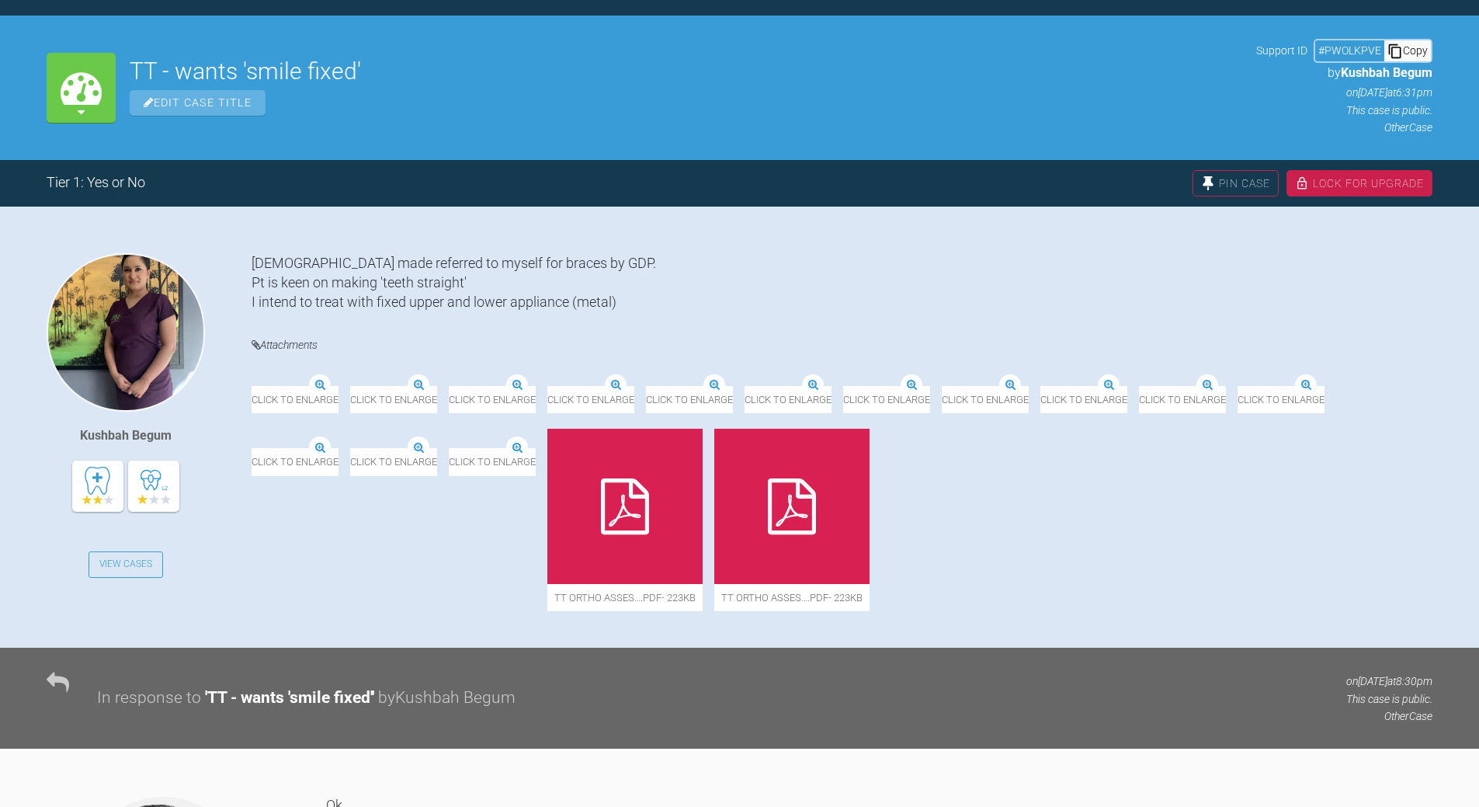
scroll to position [309, 0]
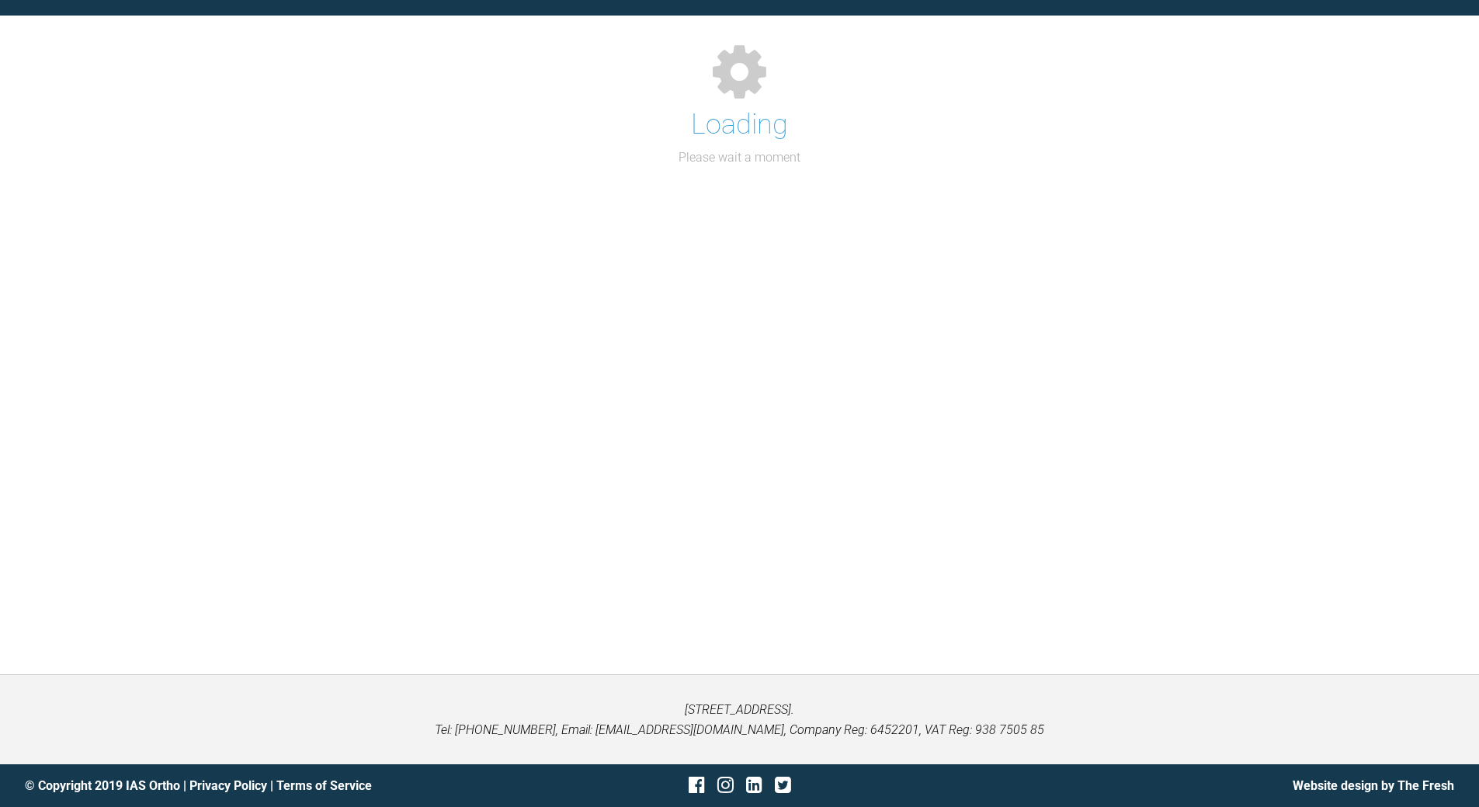
scroll to position [161, 0]
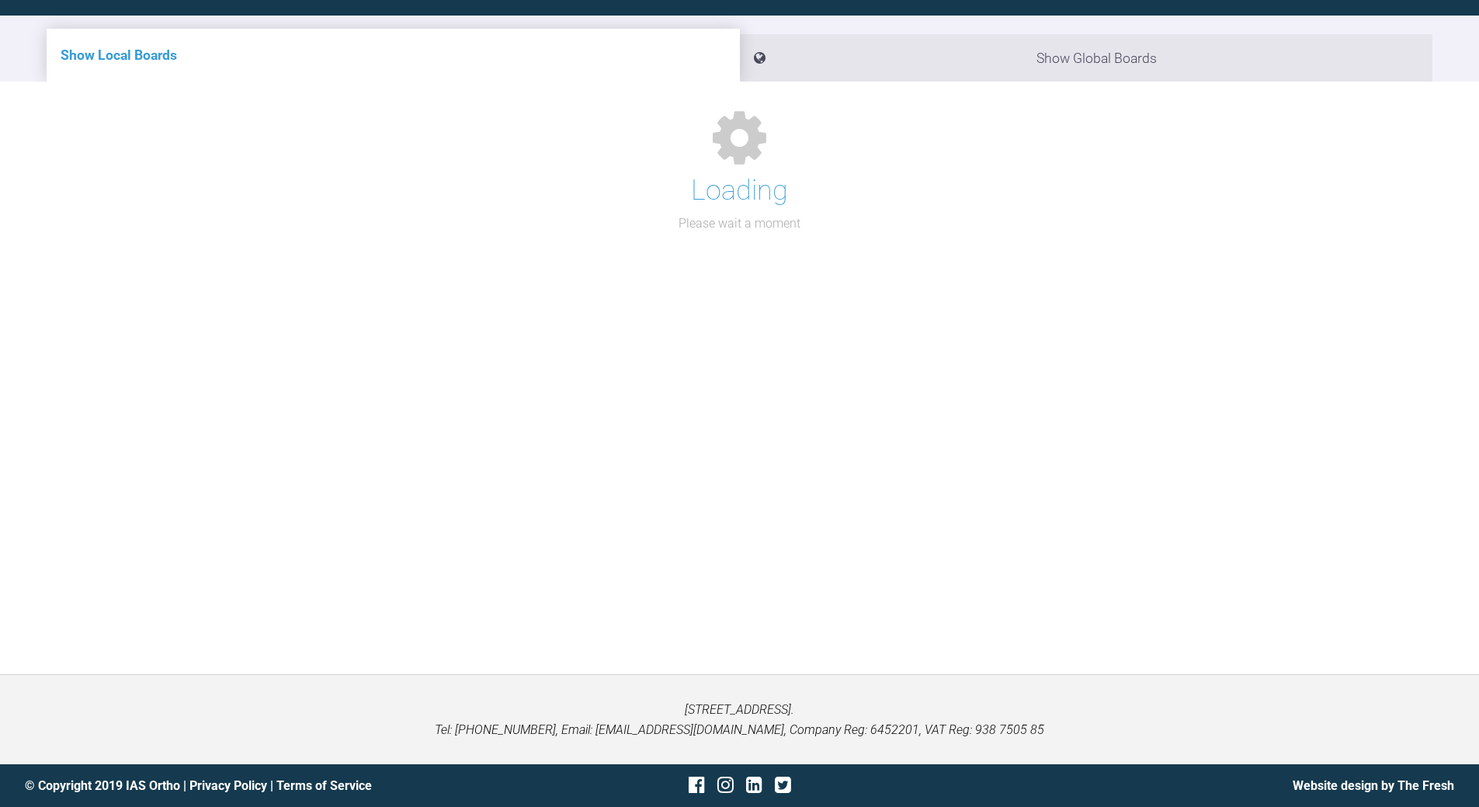
scroll to position [309, 0]
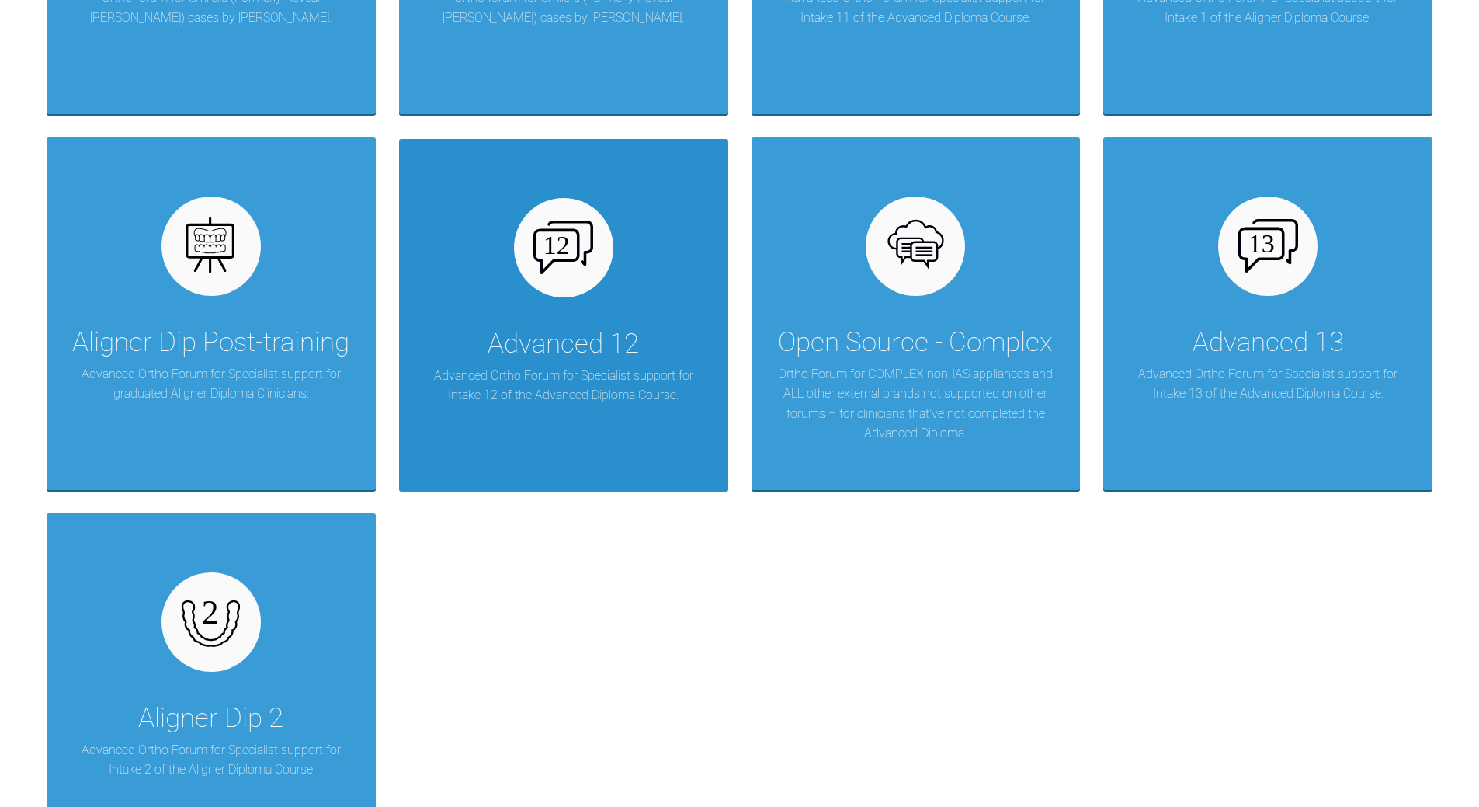
click at [589, 274] on div at bounding box center [563, 247] width 99 height 99
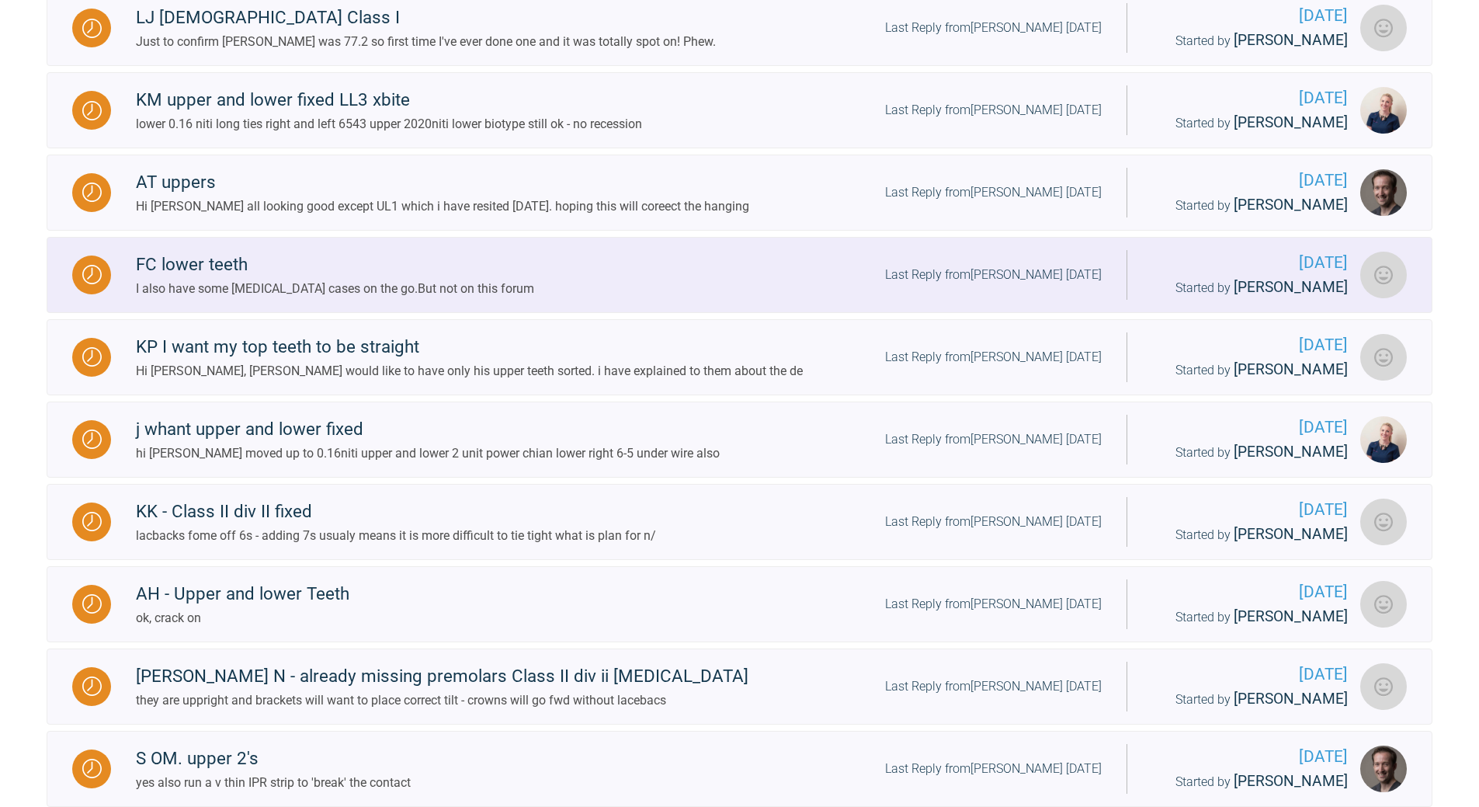
scroll to position [1000, 0]
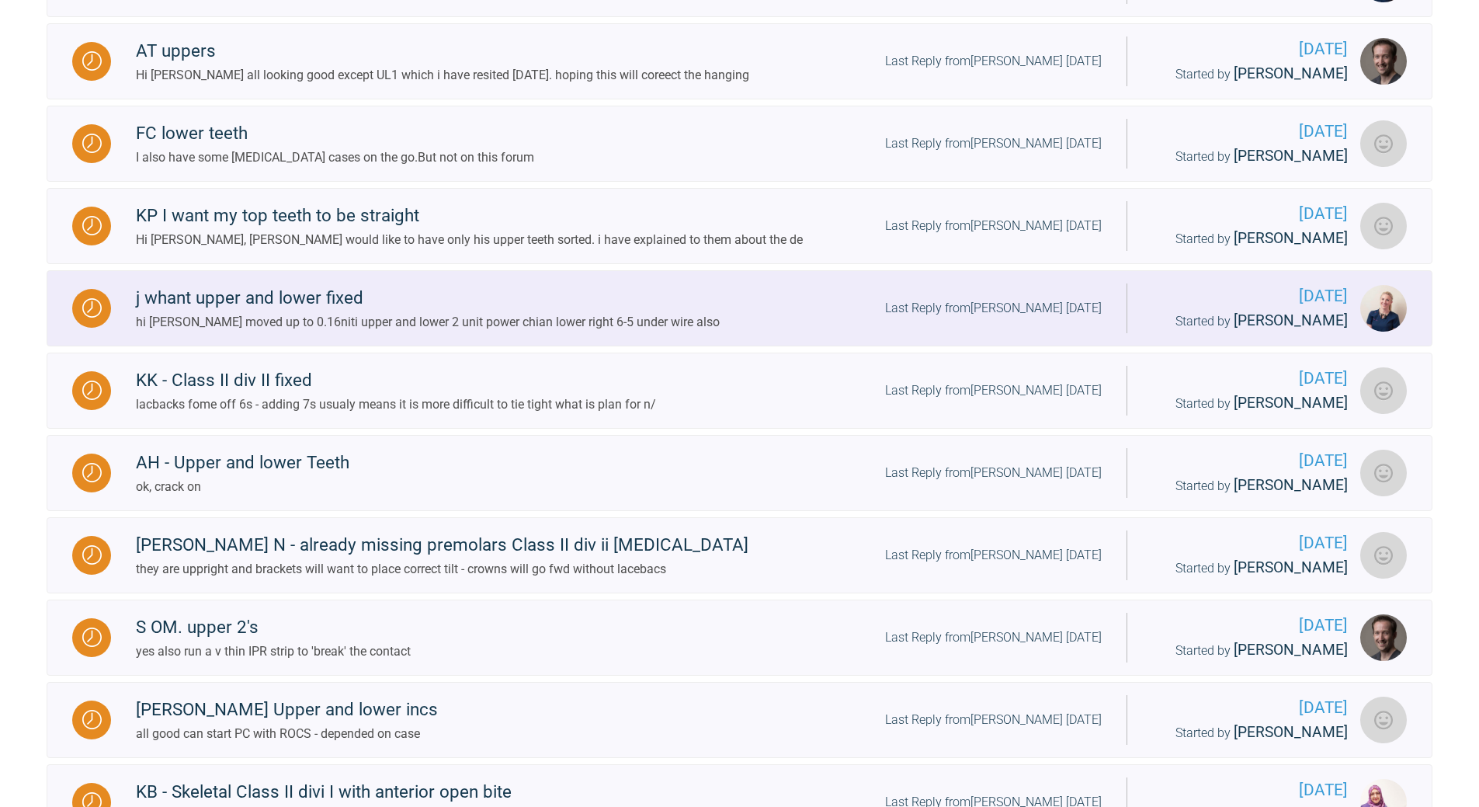
click at [1023, 318] on div "Last Reply from [PERSON_NAME] [DATE]" at bounding box center [993, 308] width 217 height 20
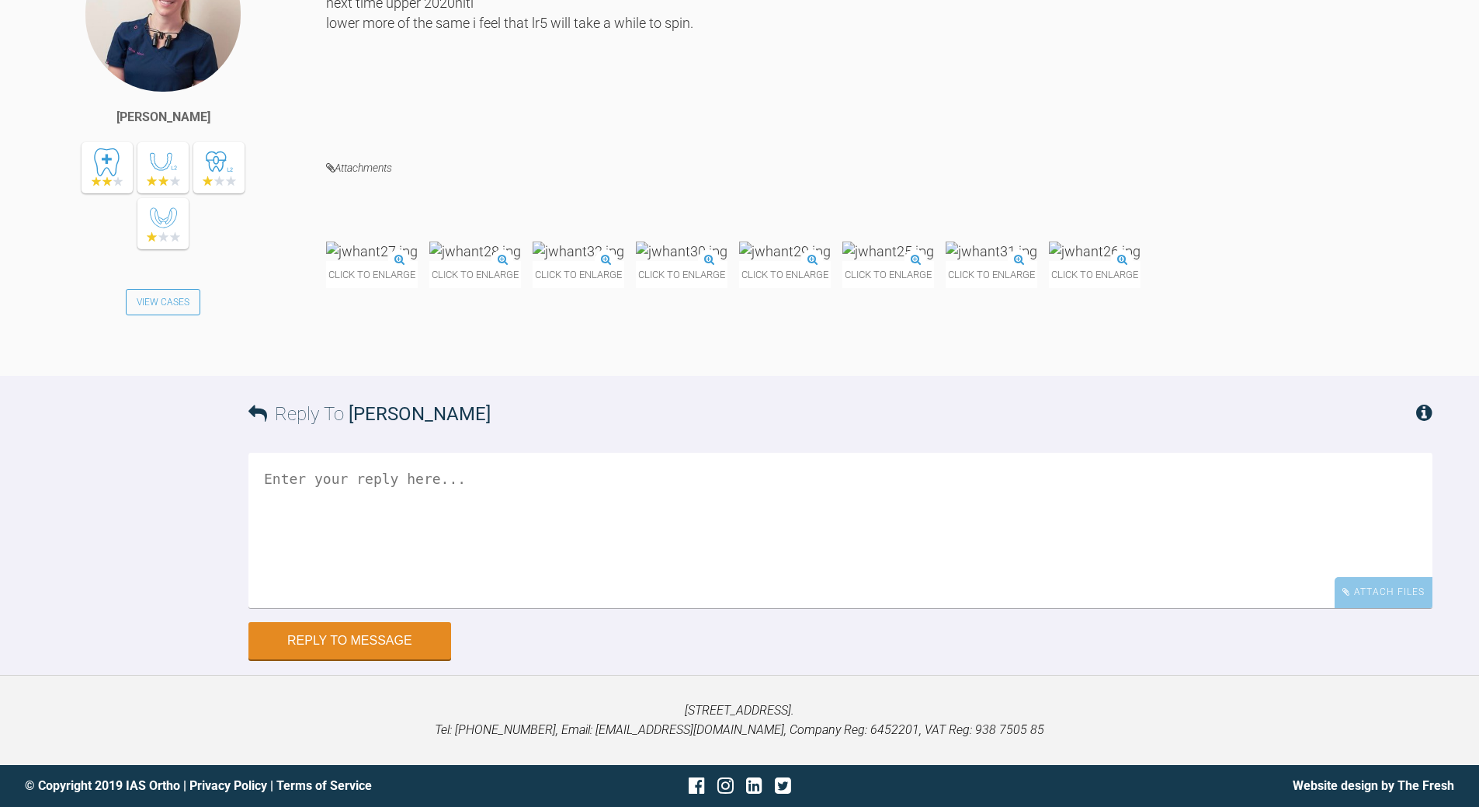
scroll to position [5516, 0]
click at [946, 261] on img at bounding box center [992, 250] width 92 height 19
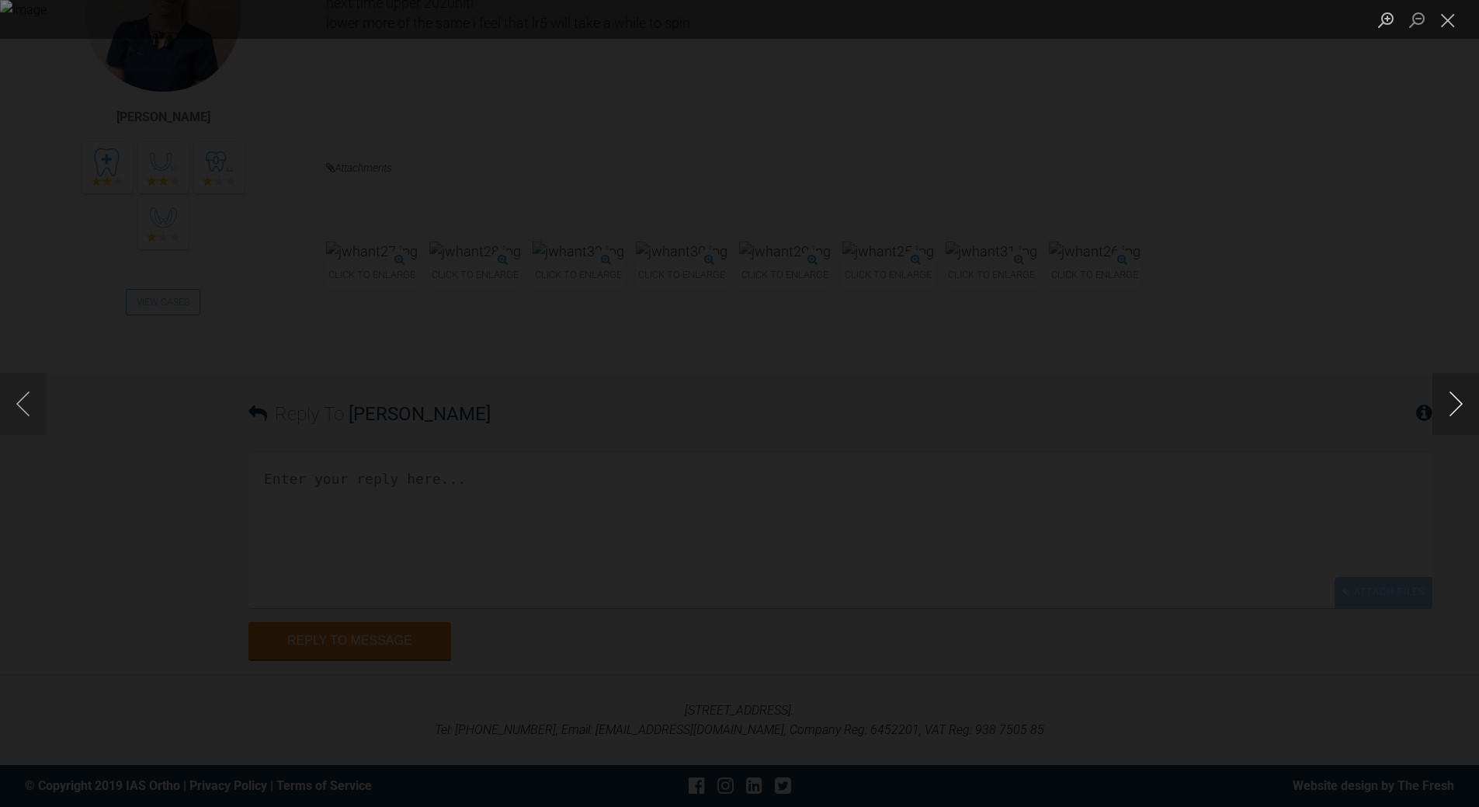
click at [1458, 404] on button "Next image" at bounding box center [1456, 404] width 47 height 62
drag, startPoint x: 1465, startPoint y: 408, endPoint x: 1248, endPoint y: 387, distance: 218.4
click at [1464, 408] on button "Next image" at bounding box center [1456, 404] width 47 height 62
click at [1454, 19] on button "Close lightbox" at bounding box center [1448, 19] width 31 height 27
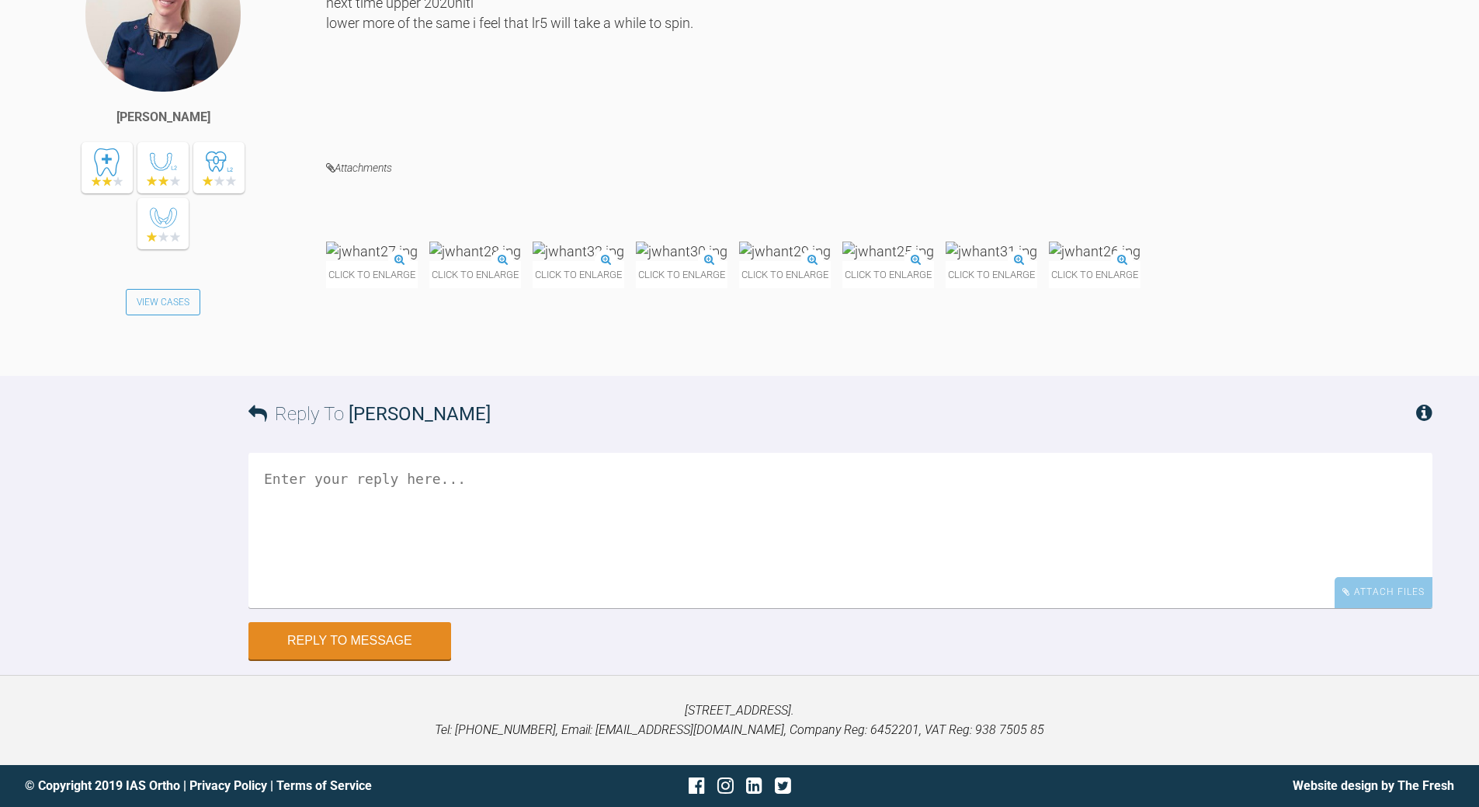
click at [388, 520] on textarea at bounding box center [840, 530] width 1184 height 155
click at [726, 608] on textarea "can put ling button on 5 and 3 to make a force couple to derote the 5" at bounding box center [840, 530] width 1184 height 155
click at [738, 608] on textarea "can put ling button on 5 and 3 to make a force couple to derote the 5" at bounding box center [840, 530] width 1184 height 155
click at [496, 608] on textarea "can put ling button on 5 and 3 to make a force couple to derotate the 5" at bounding box center [840, 530] width 1184 height 155
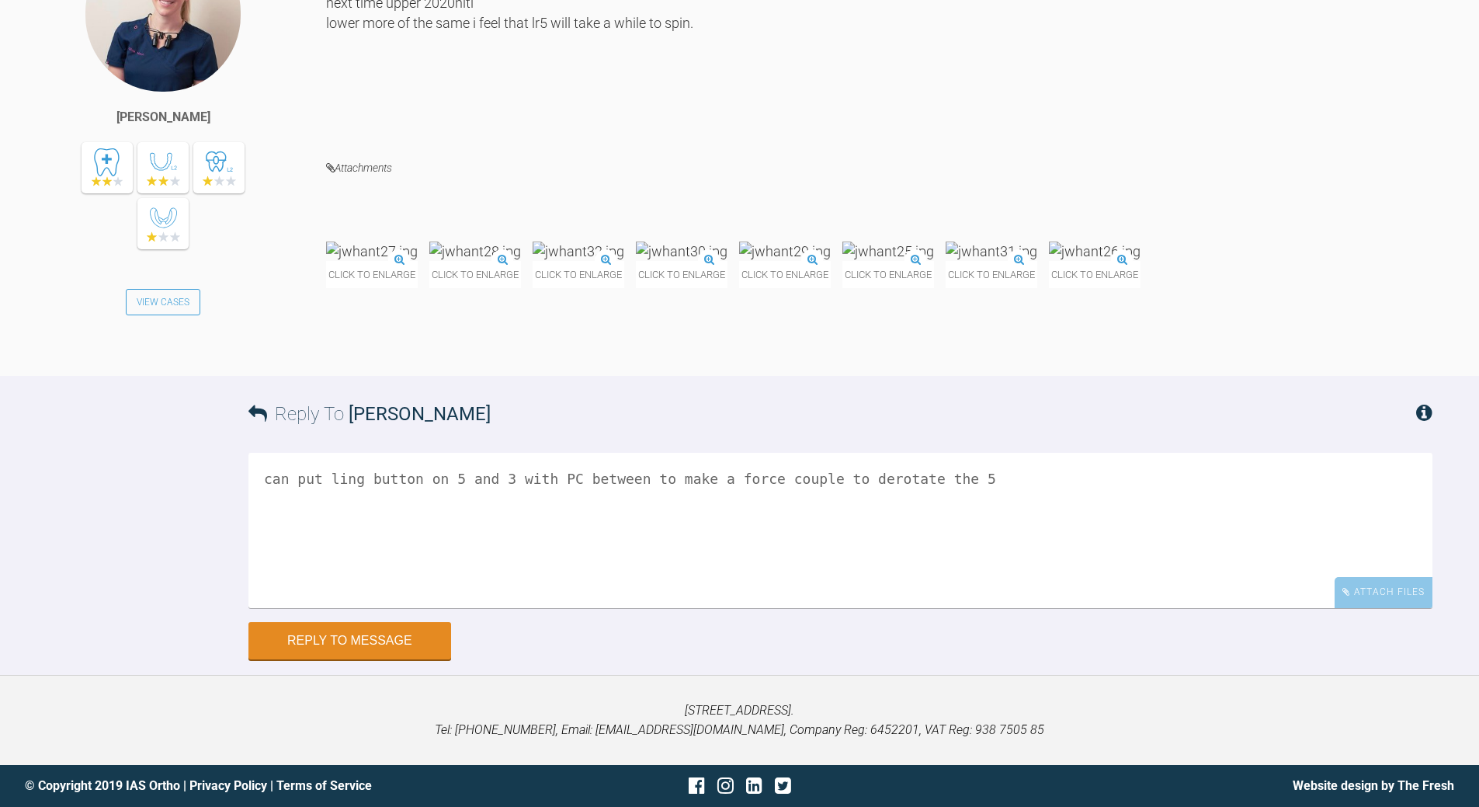
click at [255, 608] on textarea "can put ling button on 5 and 3 with PC between to make a force couple to derota…" at bounding box center [840, 530] width 1184 height 155
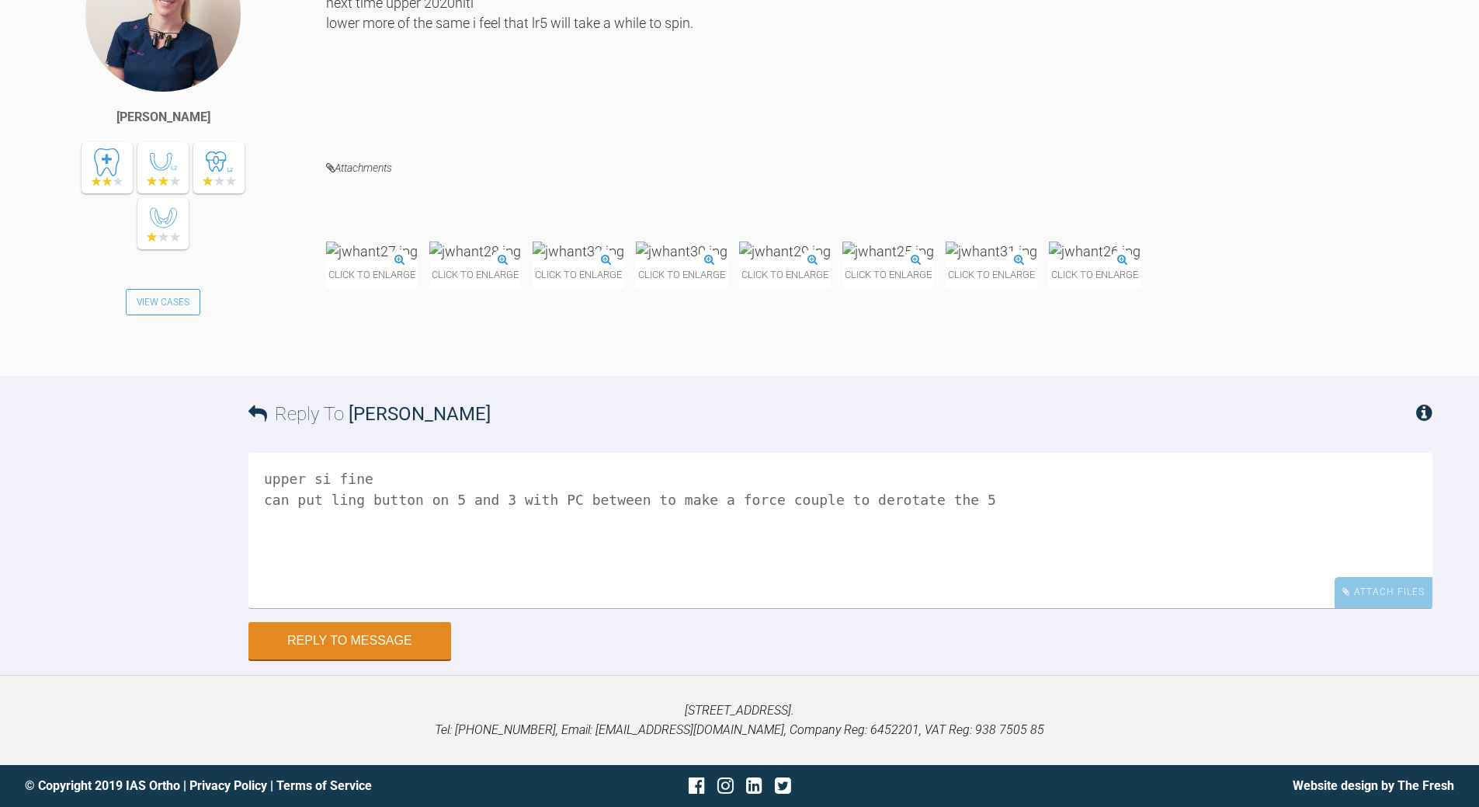
scroll to position [5756, 0]
click at [411, 499] on textarea "upper si fine can put ling button on 5 and 3 with PC between to make a force co…" at bounding box center [840, 530] width 1184 height 155
type textarea "upper si fine can put ling buttons on 5 and 3 with PC between to make a force c…"
click at [395, 634] on button "Reply to Message" at bounding box center [349, 641] width 203 height 37
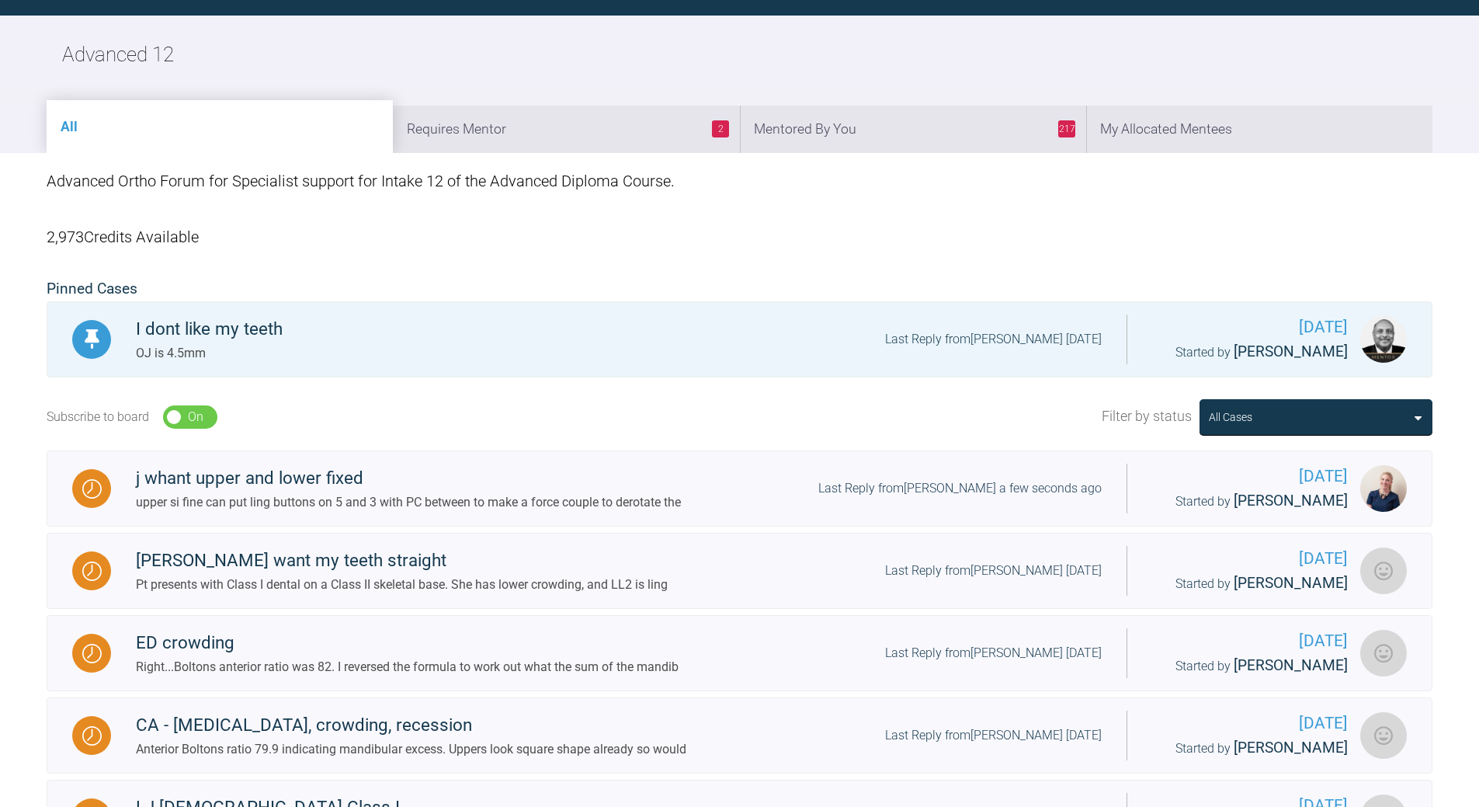
scroll to position [1621, 0]
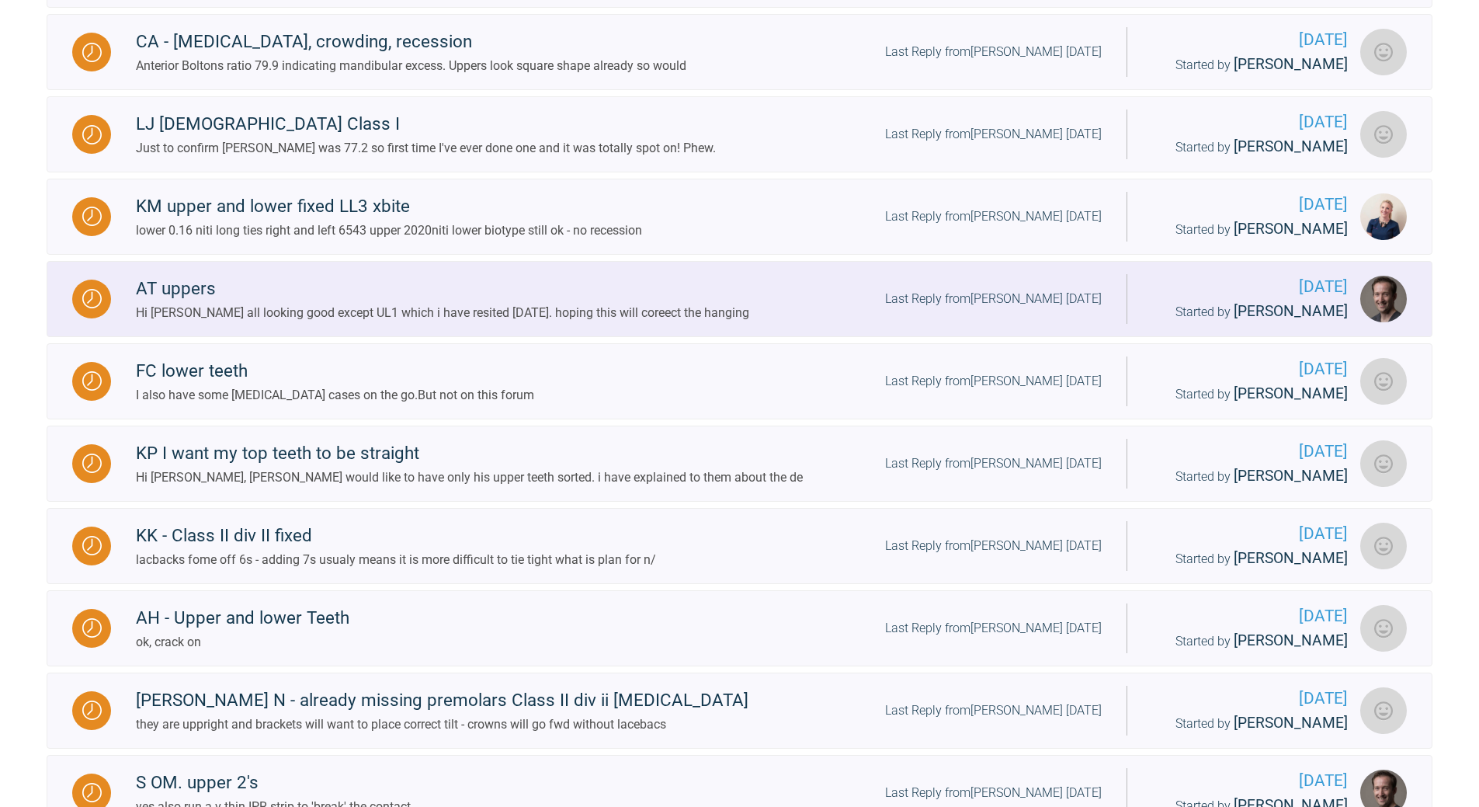
click at [1019, 309] on div "Last Reply from [PERSON_NAME] [DATE]" at bounding box center [993, 299] width 217 height 20
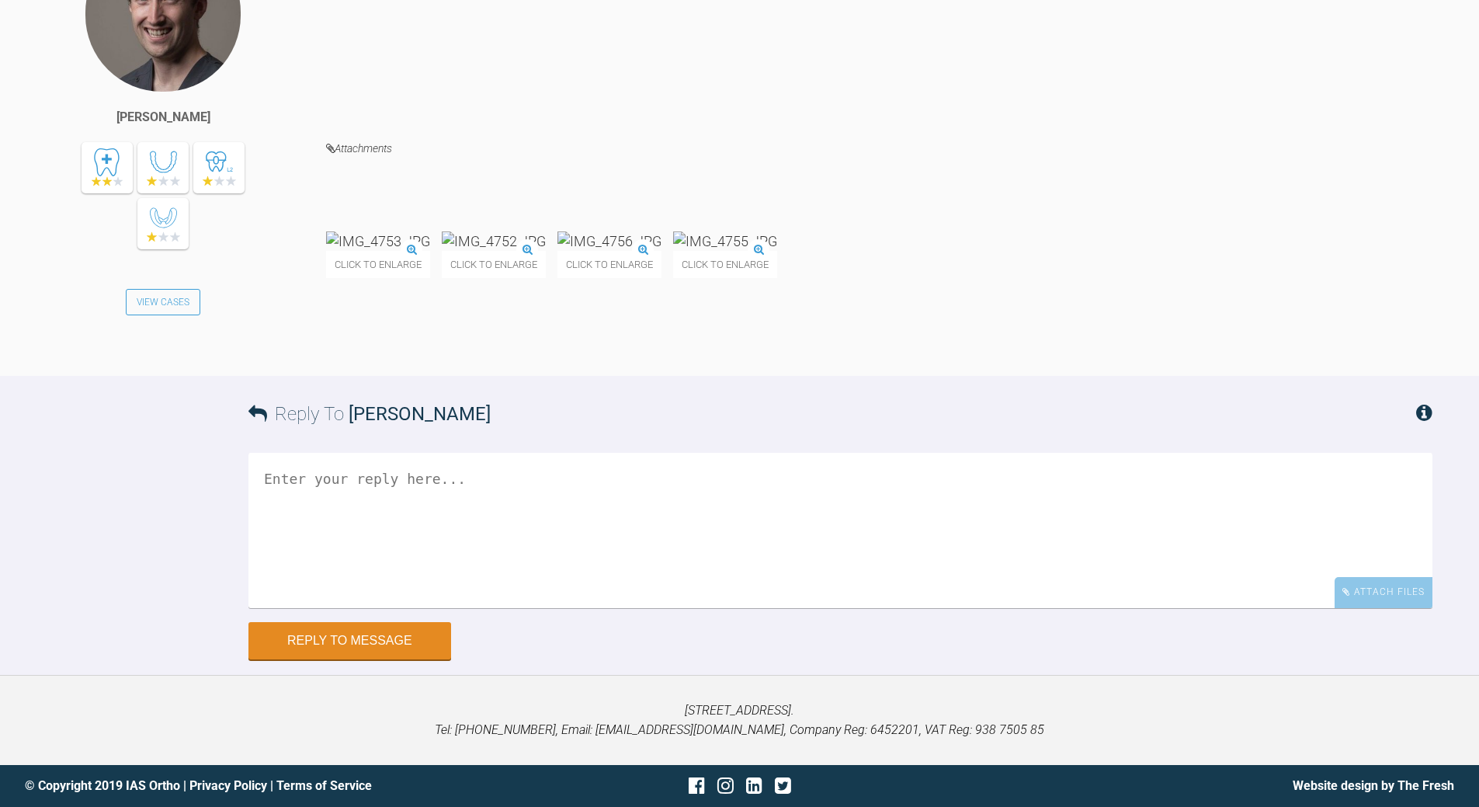
scroll to position [9544, 0]
click at [597, 608] on textarea at bounding box center [840, 530] width 1184 height 155
drag, startPoint x: 492, startPoint y: 628, endPoint x: 505, endPoint y: 620, distance: 15.3
click at [494, 608] on textarea "all fine - onece everyone is hppy - debond" at bounding box center [840, 530] width 1184 height 155
click at [370, 608] on textarea "all fine - onece everyone is happy - debond" at bounding box center [840, 530] width 1184 height 155
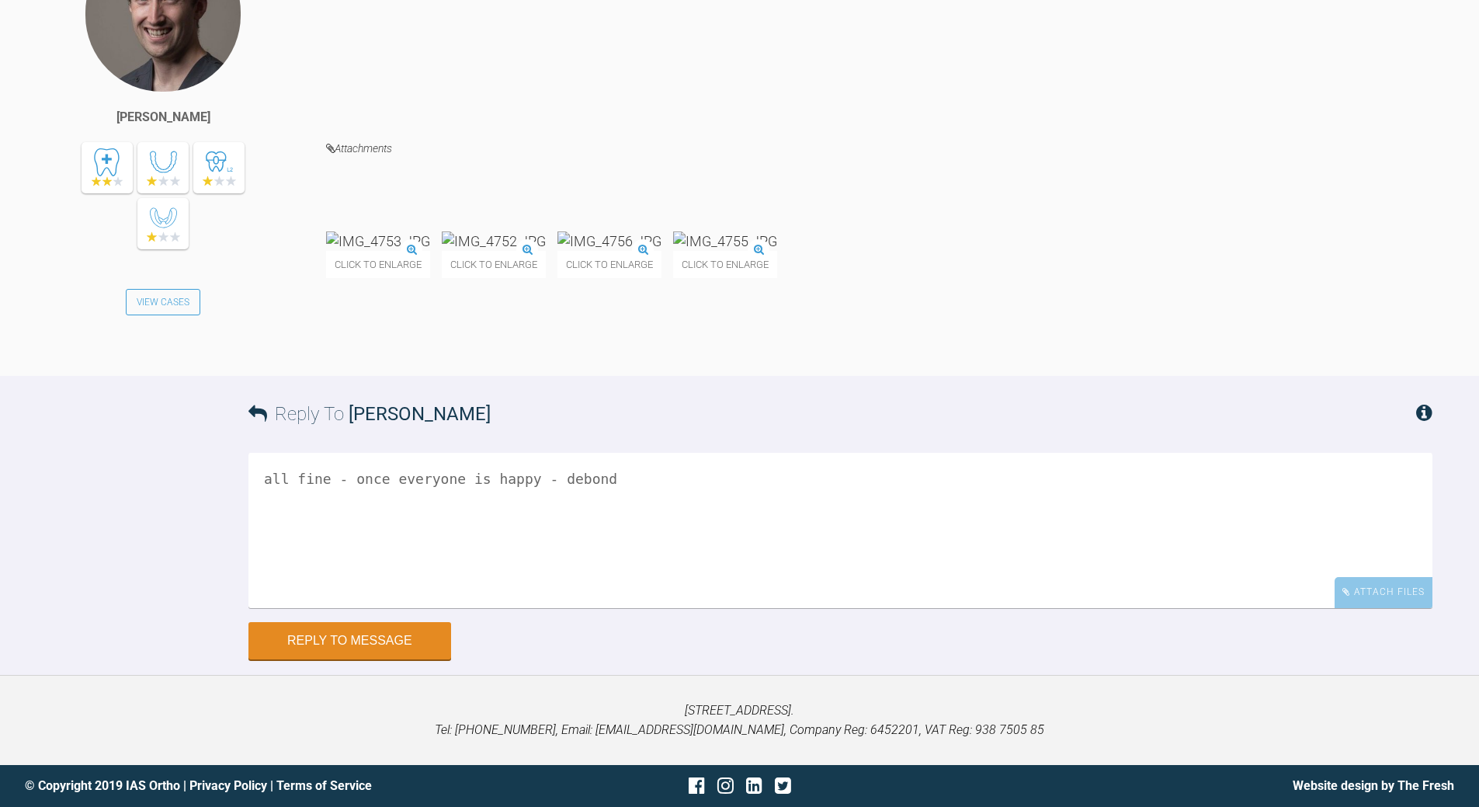
scroll to position [9692, 0]
type textarea "all fine - once everyone is happy - debond"
click at [394, 644] on button "Reply to Message" at bounding box center [349, 641] width 203 height 37
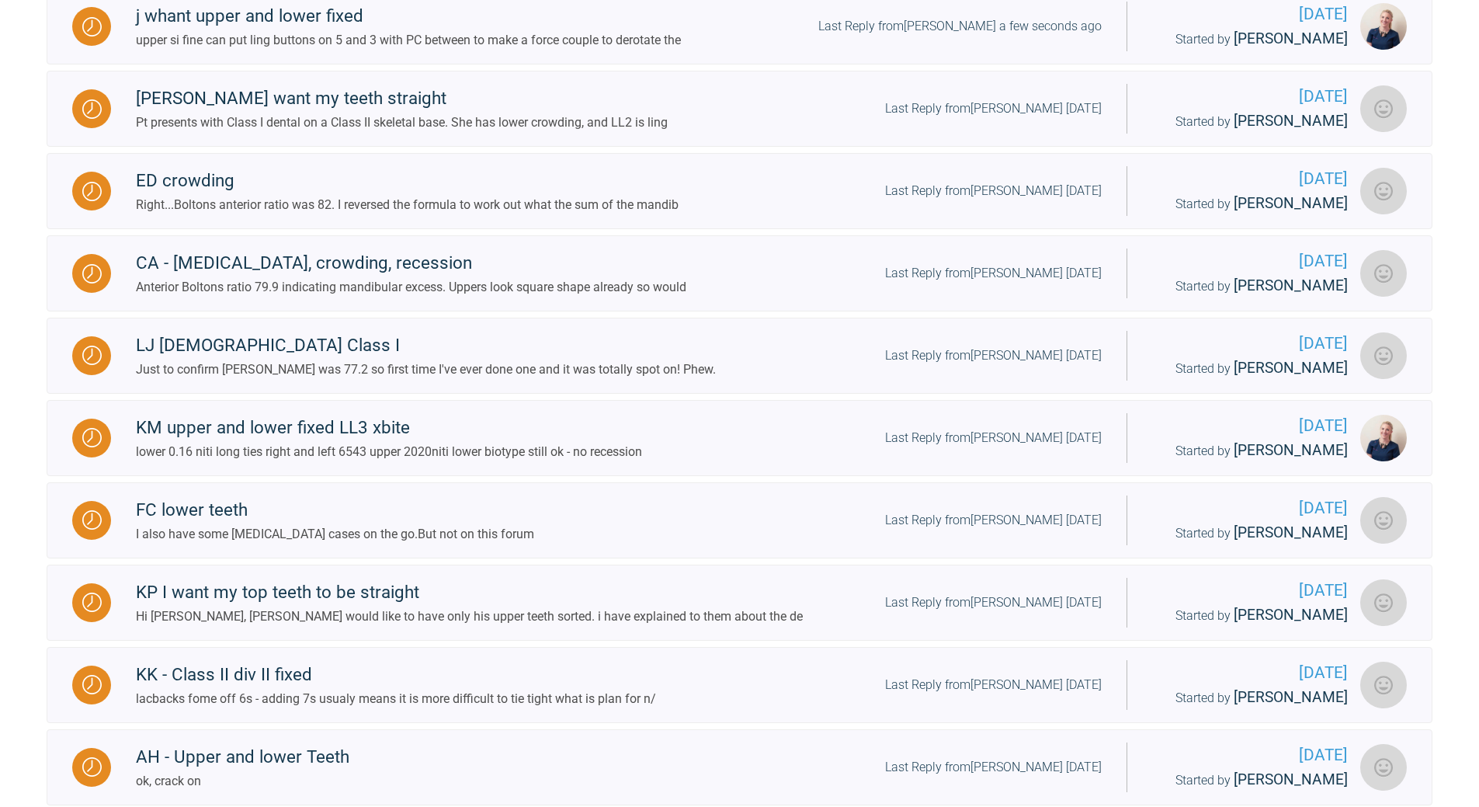
scroll to position [534, 0]
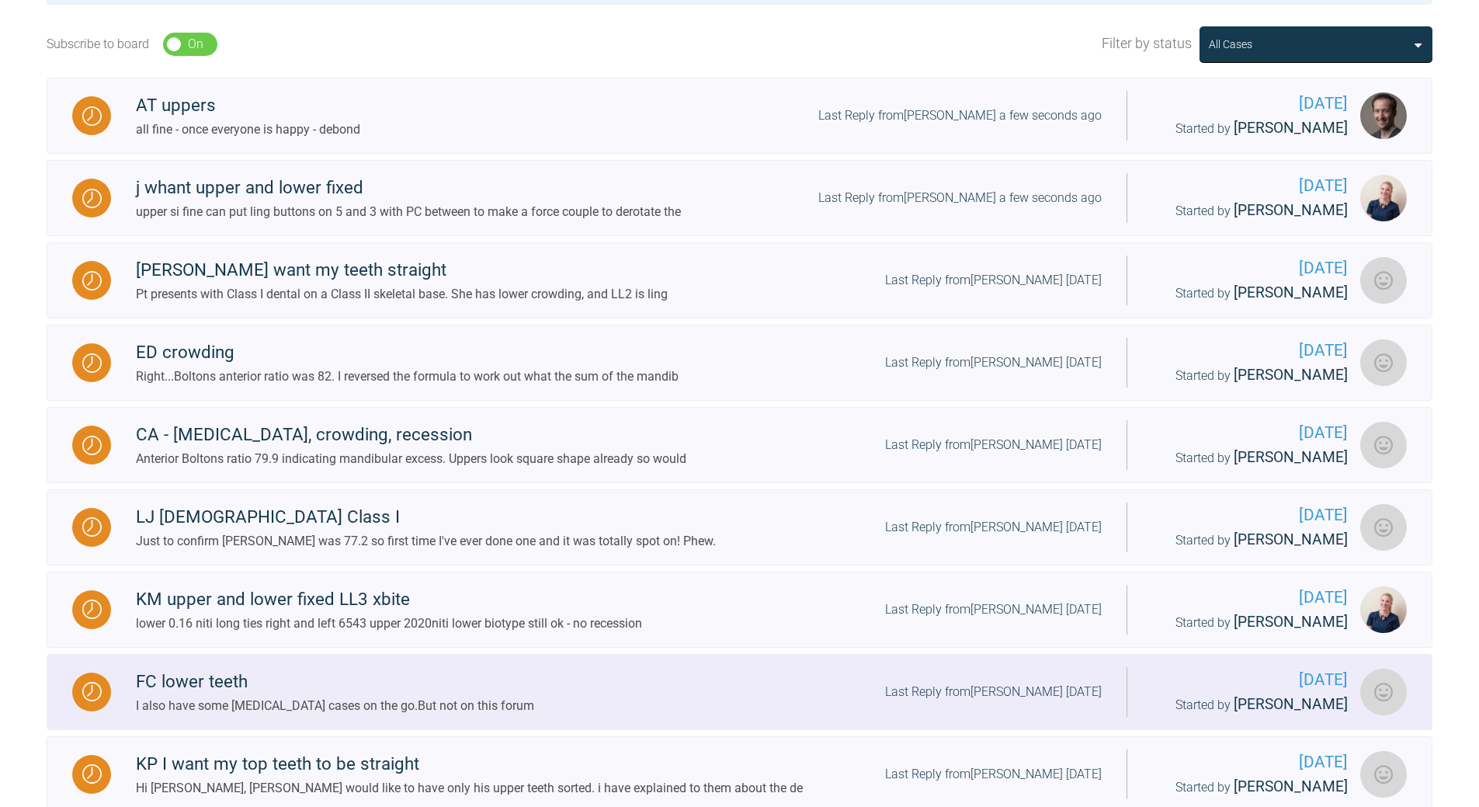
click at [1000, 702] on div "Last Reply from [PERSON_NAME] [DATE]" at bounding box center [993, 692] width 217 height 20
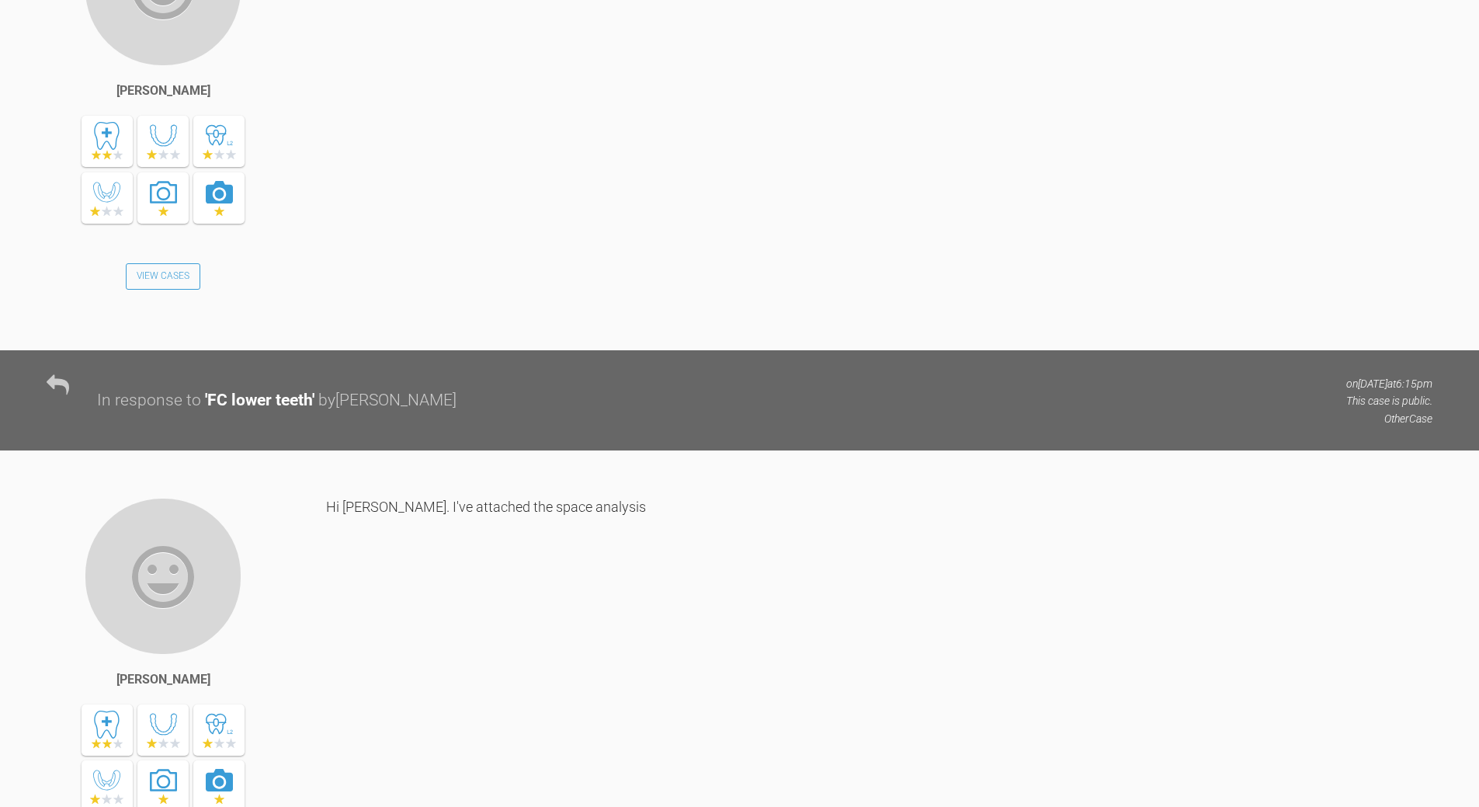
scroll to position [1233, 0]
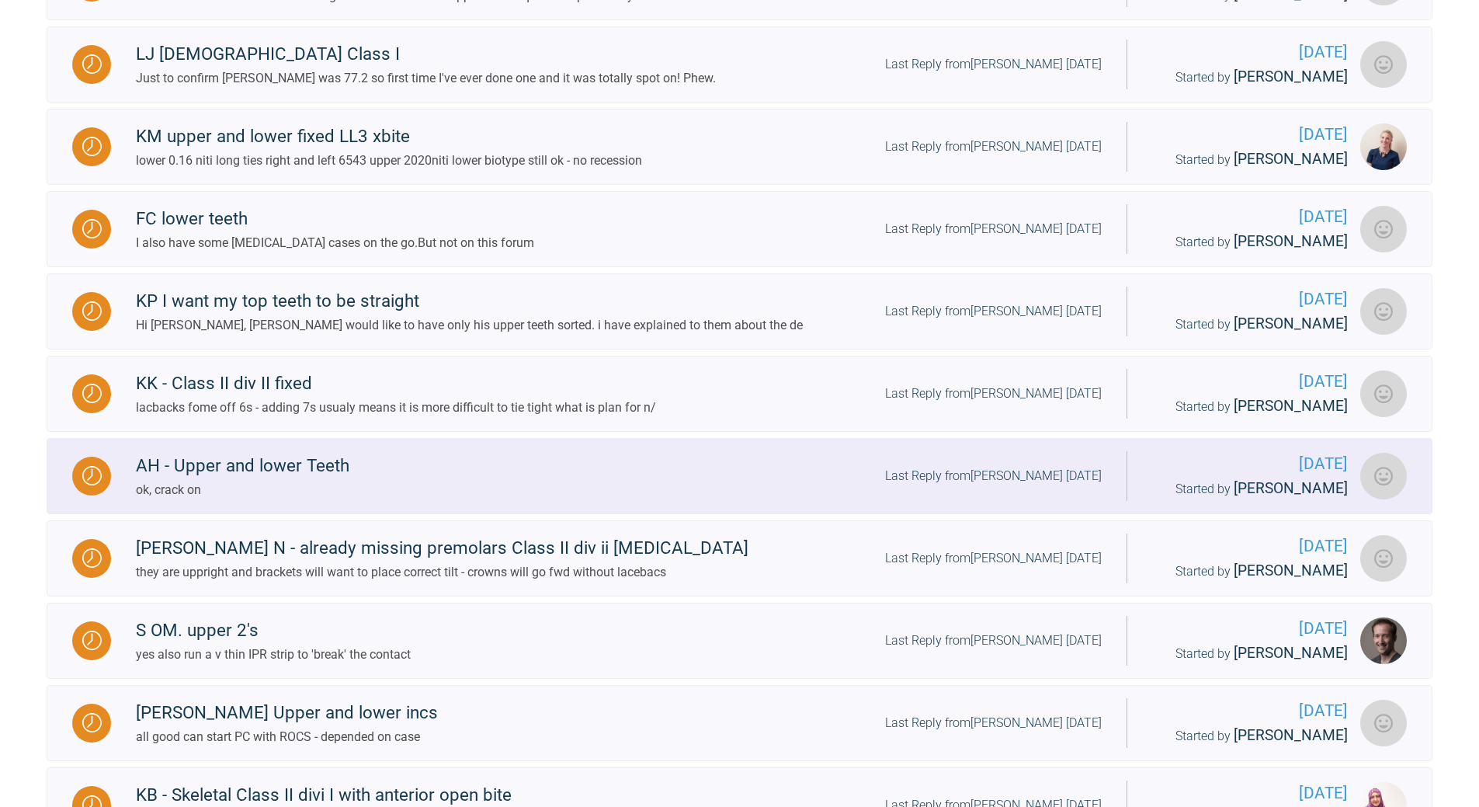
scroll to position [845, 0]
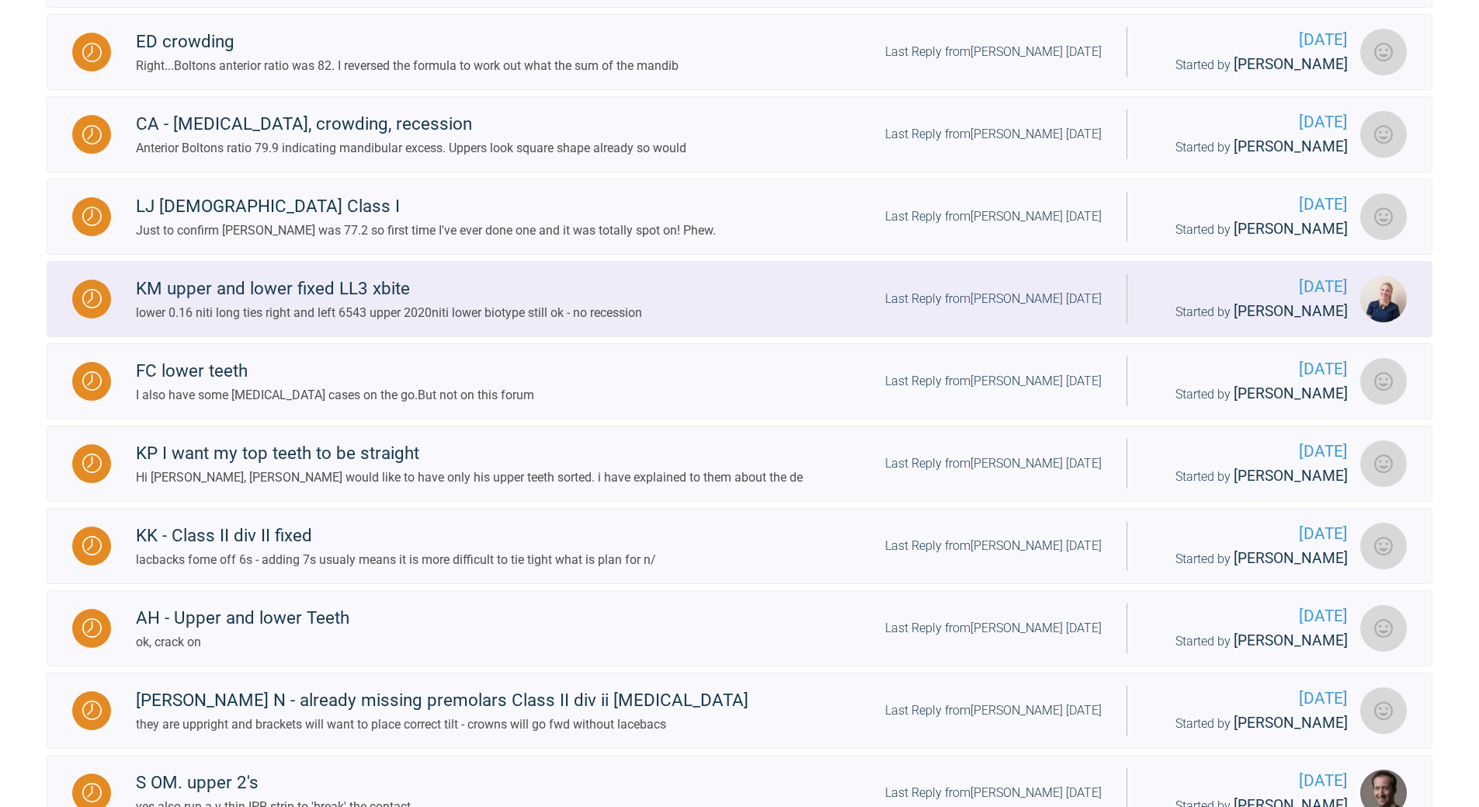
click at [1007, 309] on div "Last Reply from [PERSON_NAME] [DATE]" at bounding box center [993, 299] width 217 height 20
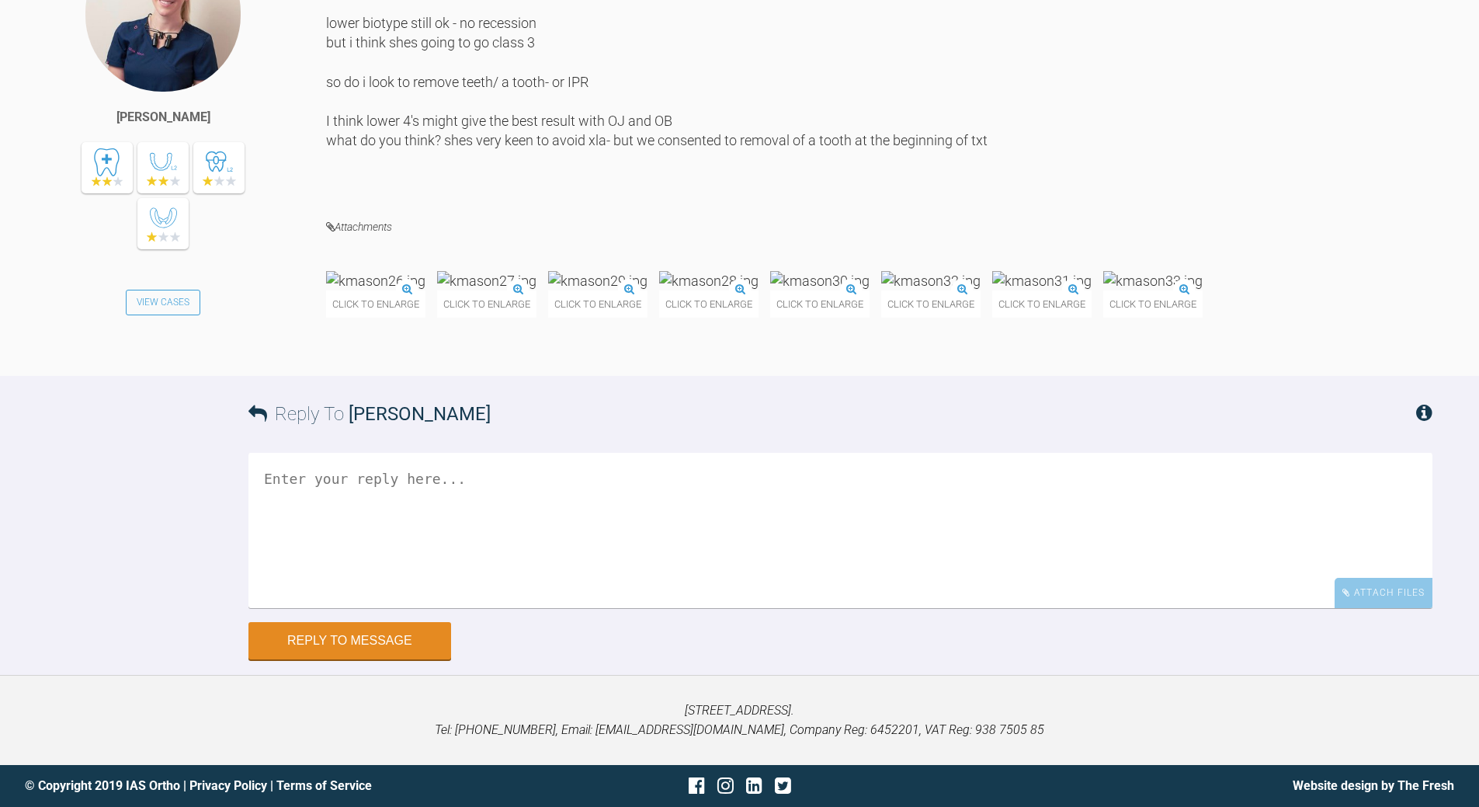
scroll to position [8547, 0]
click at [549, 608] on textarea at bounding box center [840, 530] width 1184 height 155
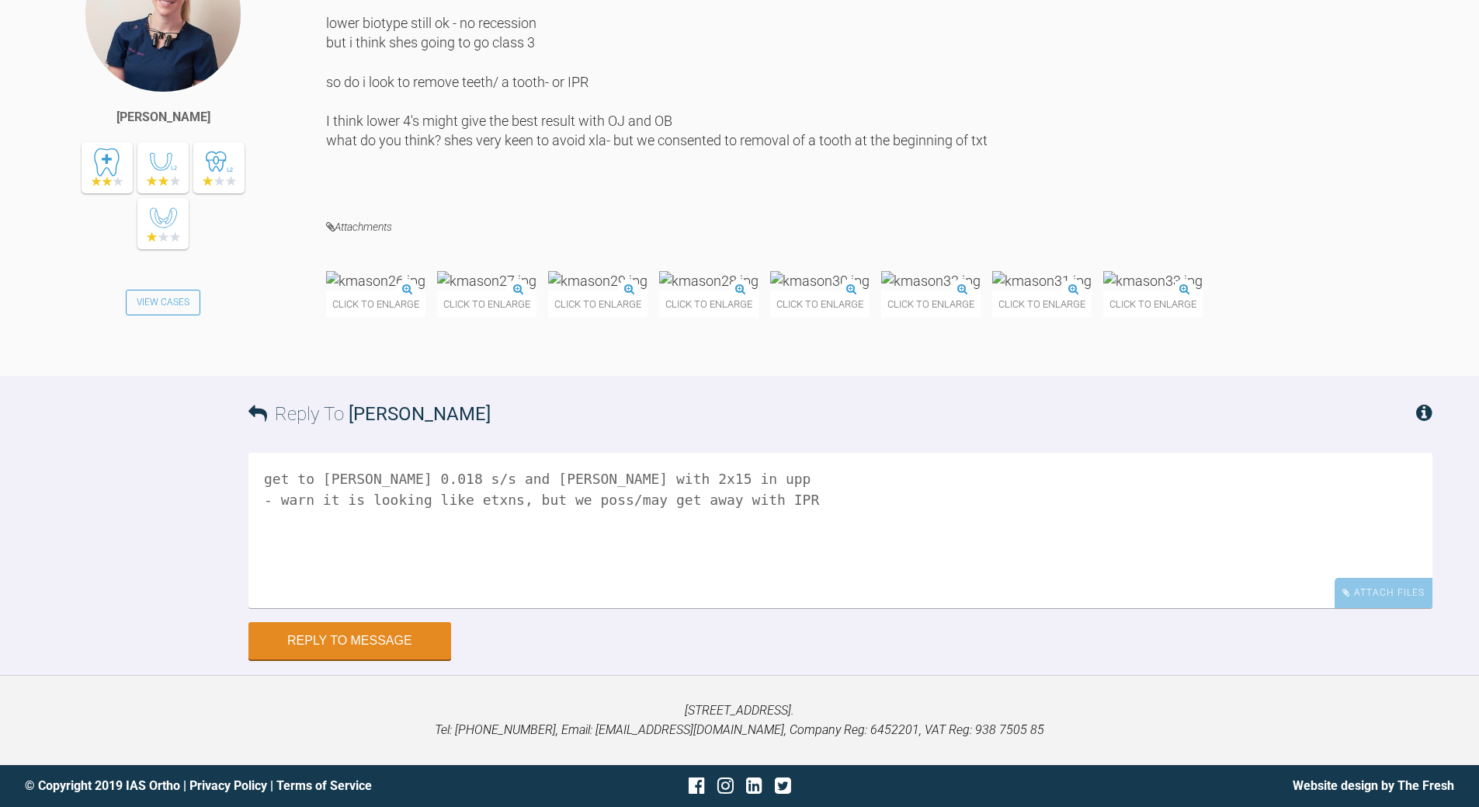
click at [1103, 290] on img at bounding box center [1152, 280] width 99 height 19
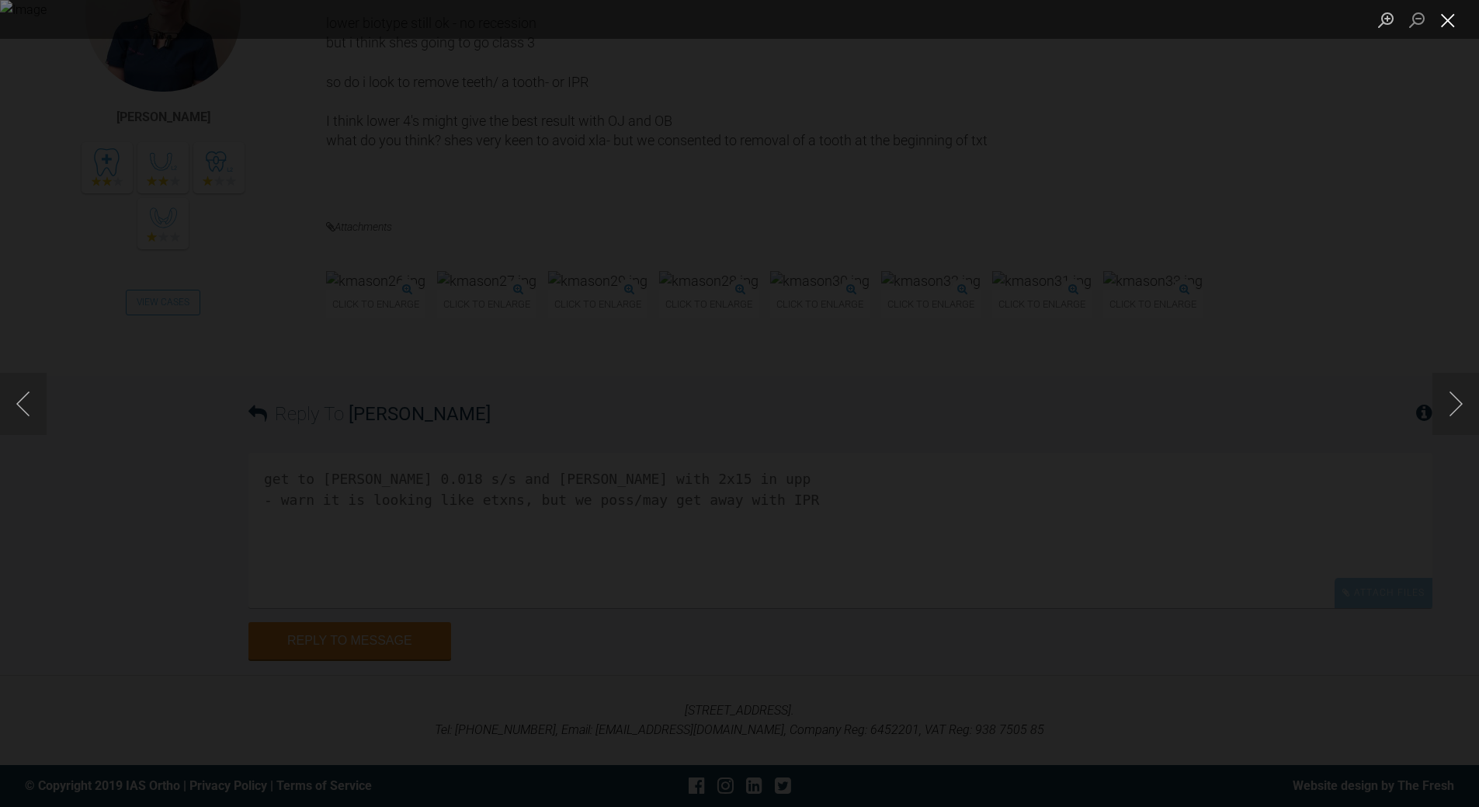
click at [1446, 19] on button "Close lightbox" at bounding box center [1448, 19] width 31 height 27
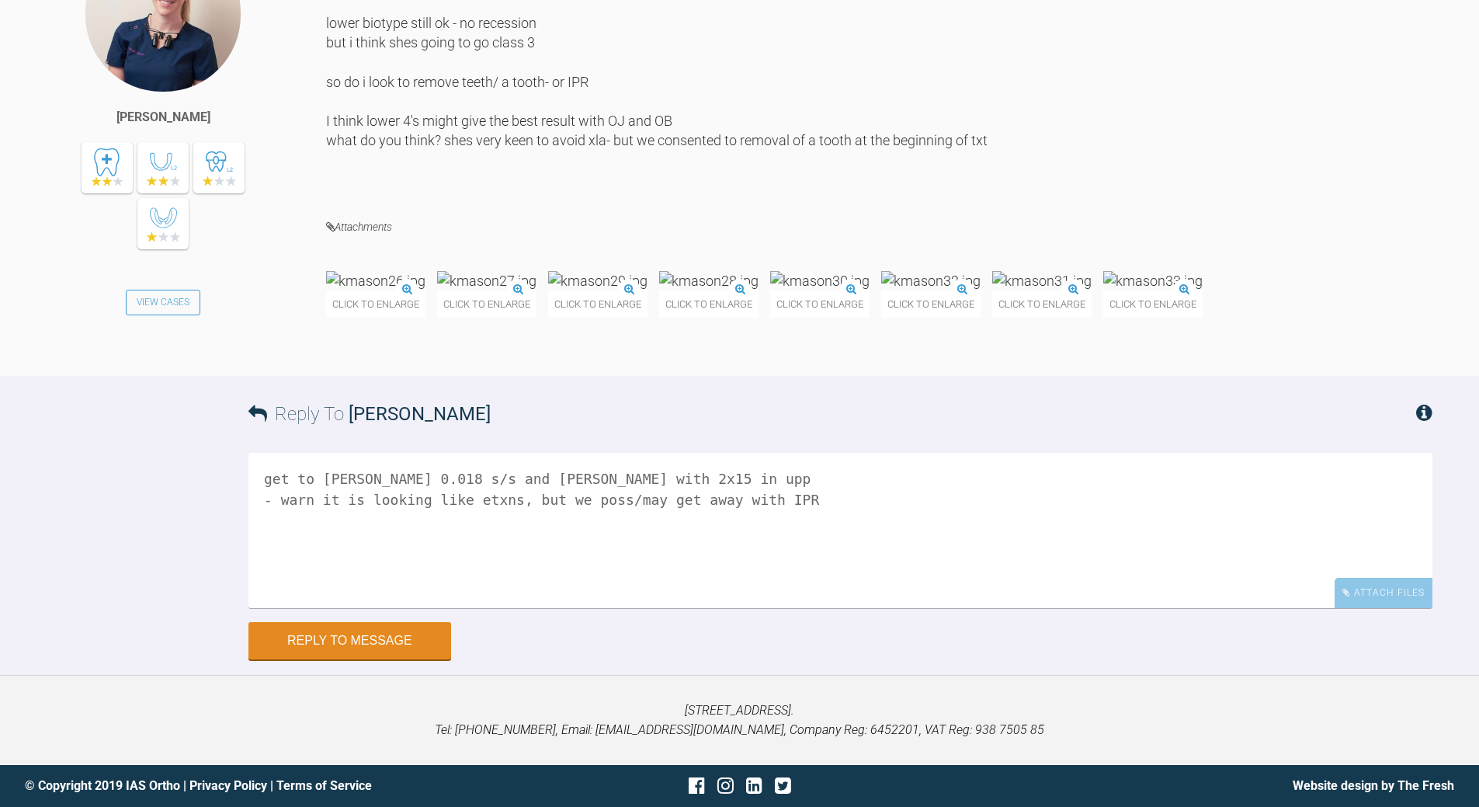
click at [342, 608] on textarea "get to [PERSON_NAME] 0.018 s/s and [PERSON_NAME] with 2x15 in upp - warn it is …" at bounding box center [840, 530] width 1184 height 155
click at [277, 608] on textarea "get to [PERSON_NAME] 0.018 s/s and [PERSON_NAME] with 2x15 in upp - warn it is …" at bounding box center [840, 530] width 1184 height 155
click at [474, 608] on textarea "work up to low 0.018 s/s and [PERSON_NAME] with 2x15 in upp - warn it is lookin…" at bounding box center [840, 530] width 1184 height 155
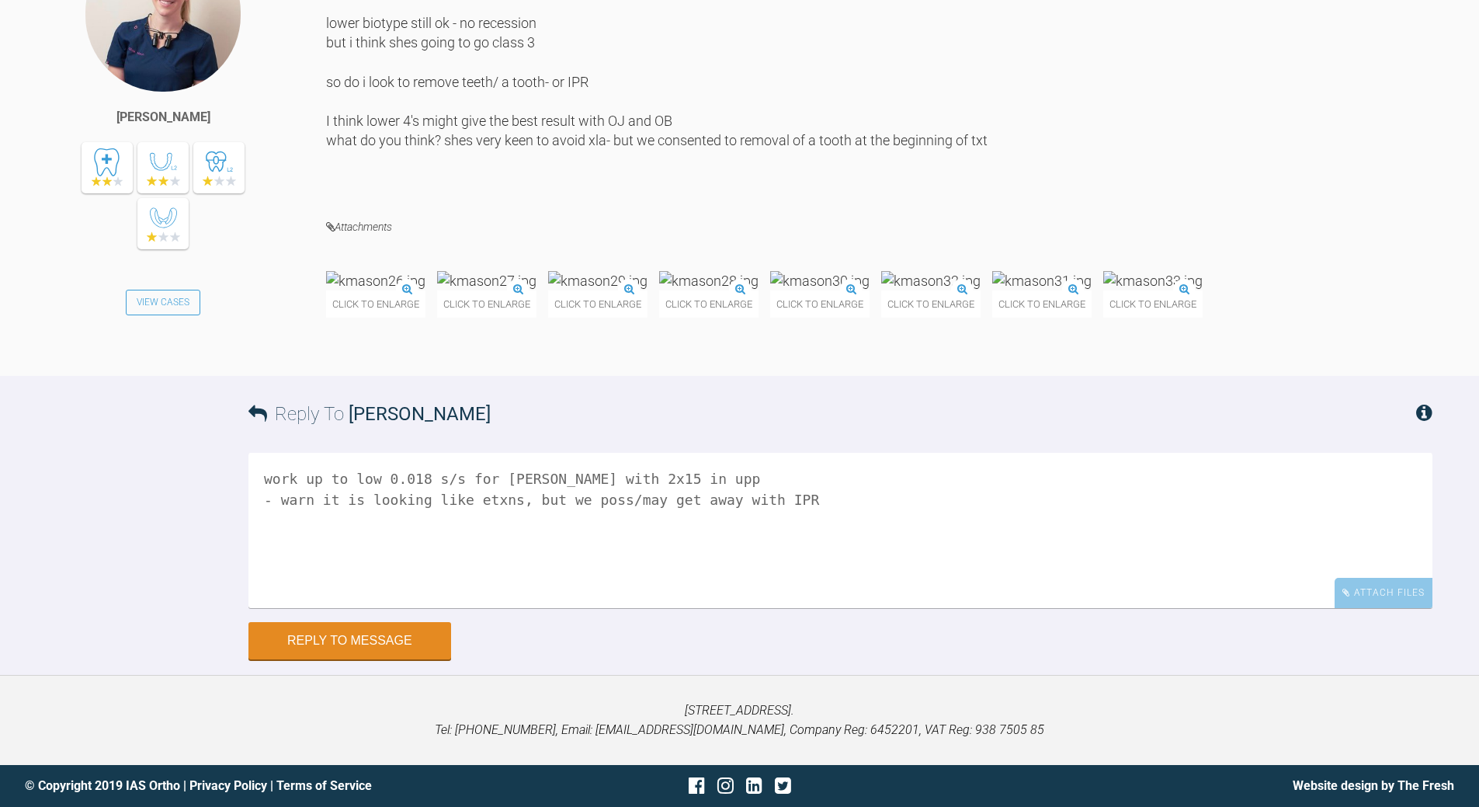
drag, startPoint x: 507, startPoint y: 727, endPoint x: 533, endPoint y: 711, distance: 30.6
click at [512, 608] on textarea "work up to low 0.018 s/s for [PERSON_NAME] with 2x15 in upp - warn it is lookin…" at bounding box center [840, 530] width 1184 height 155
click at [587, 608] on textarea "work up to low 0.018 s/s for Cl III with 2x15 in upp - warn it is looking like …" at bounding box center [840, 530] width 1184 height 155
click at [519, 608] on textarea "work up to low 0.018 s/s for Cl III with 21x25 in upp - warn it is looking like…" at bounding box center [840, 530] width 1184 height 155
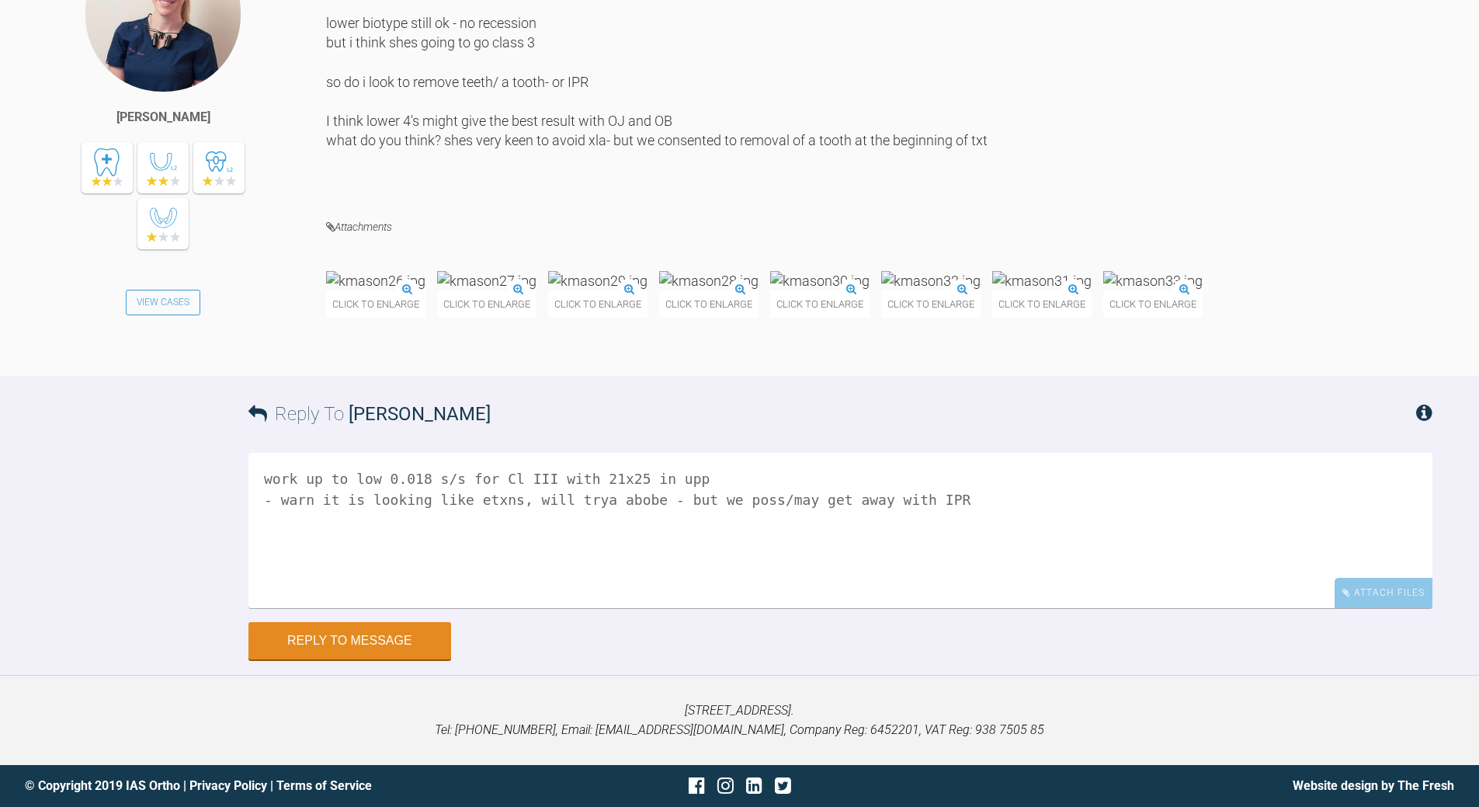
click at [578, 608] on textarea "work up to low 0.018 s/s for Cl III with 21x25 in upp - warn it is looking like…" at bounding box center [840, 530] width 1184 height 155
click at [592, 608] on textarea "work up to low 0.018 s/s for Cl III with 21x25 in upp - warn it is looking like…" at bounding box center [840, 530] width 1184 height 155
click at [519, 498] on textarea "work up to low 0.018 s/s for Cl III with 21x25 in upp - warn it is looking like…" at bounding box center [840, 530] width 1184 height 155
click at [429, 517] on textarea "work up to low 0.018 s/s for Cl III with 21x25 in upp - warn it is looking like…" at bounding box center [840, 530] width 1184 height 155
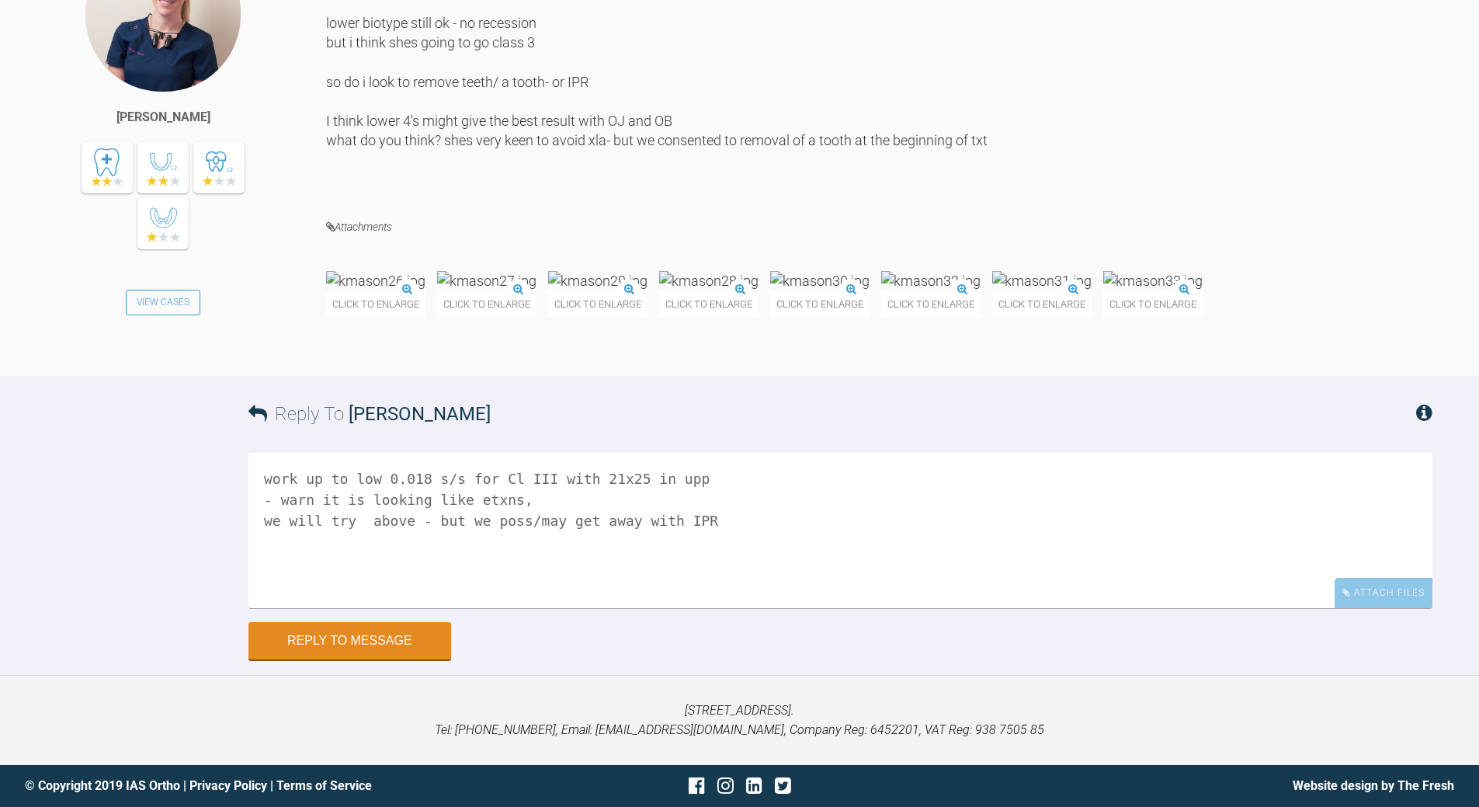
click at [429, 517] on textarea "work up to low 0.018 s/s for Cl III with 21x25 in upp - warn it is looking like…" at bounding box center [840, 530] width 1184 height 155
type textarea "work up to low 0.018 s/s for Cl III with 21x25 in upp - warn it is looking like…"
click at [415, 634] on button "Reply to Message" at bounding box center [349, 641] width 203 height 37
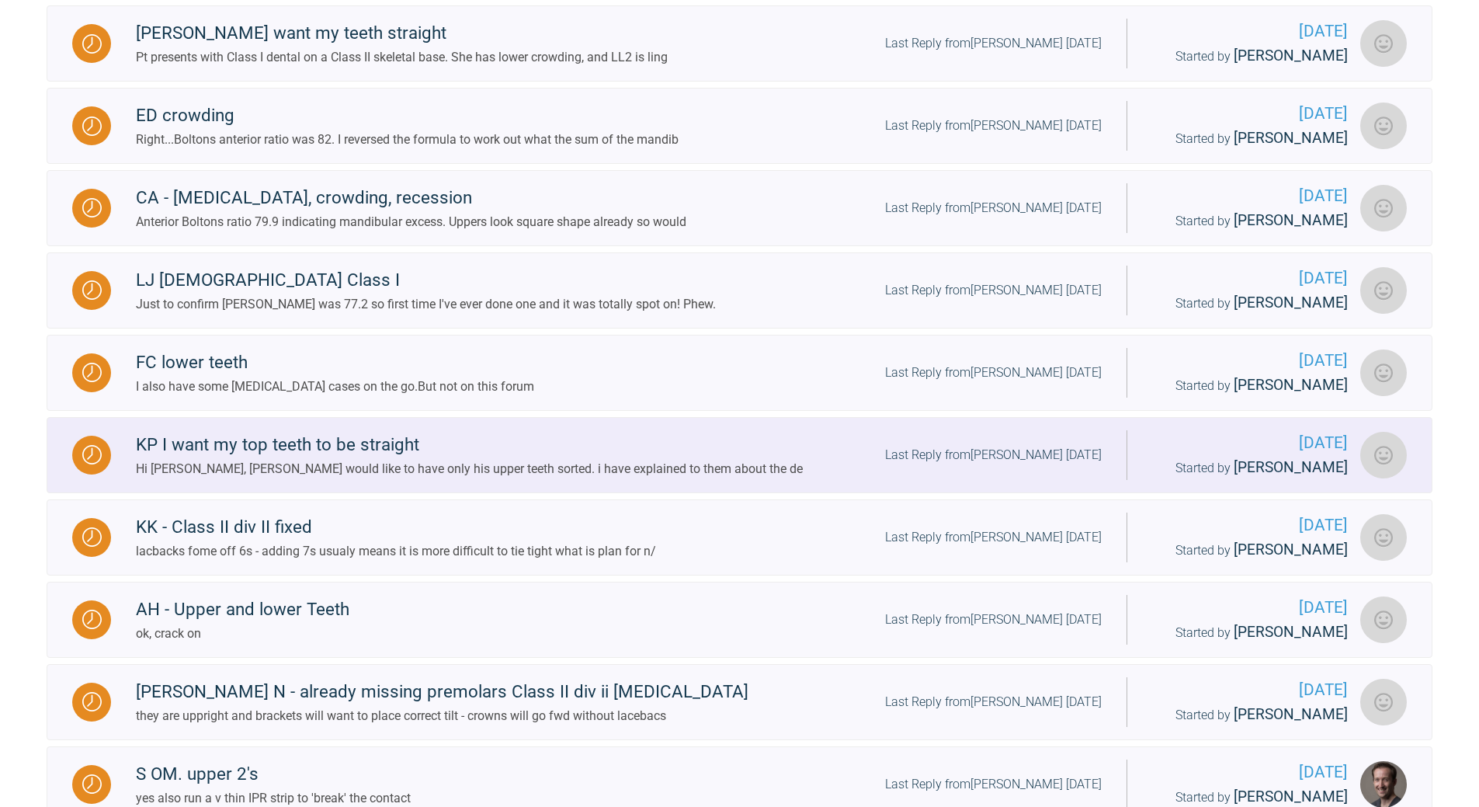
scroll to position [689, 0]
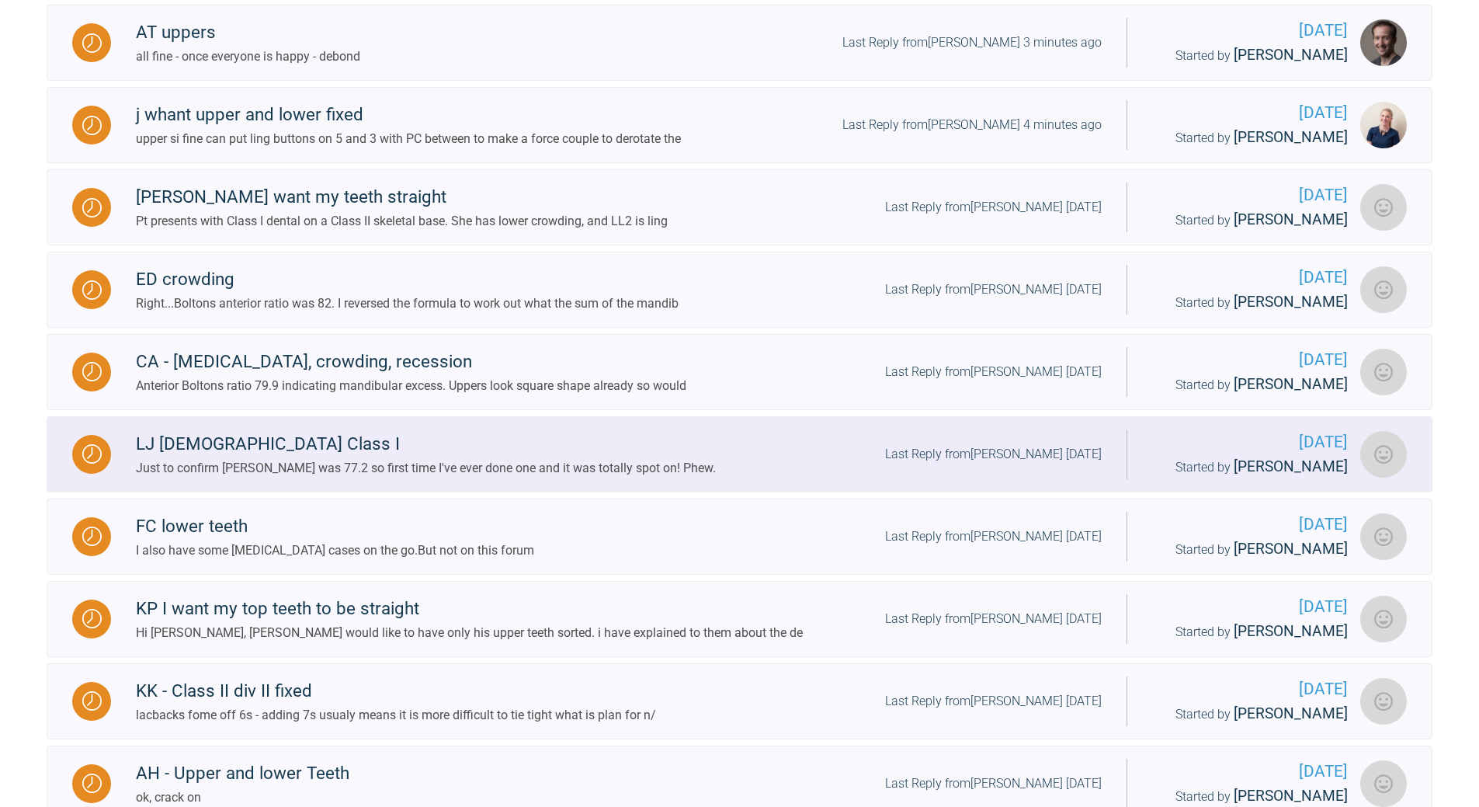
click at [1021, 464] on div "Last Reply from [PERSON_NAME] [DATE]" at bounding box center [993, 454] width 217 height 20
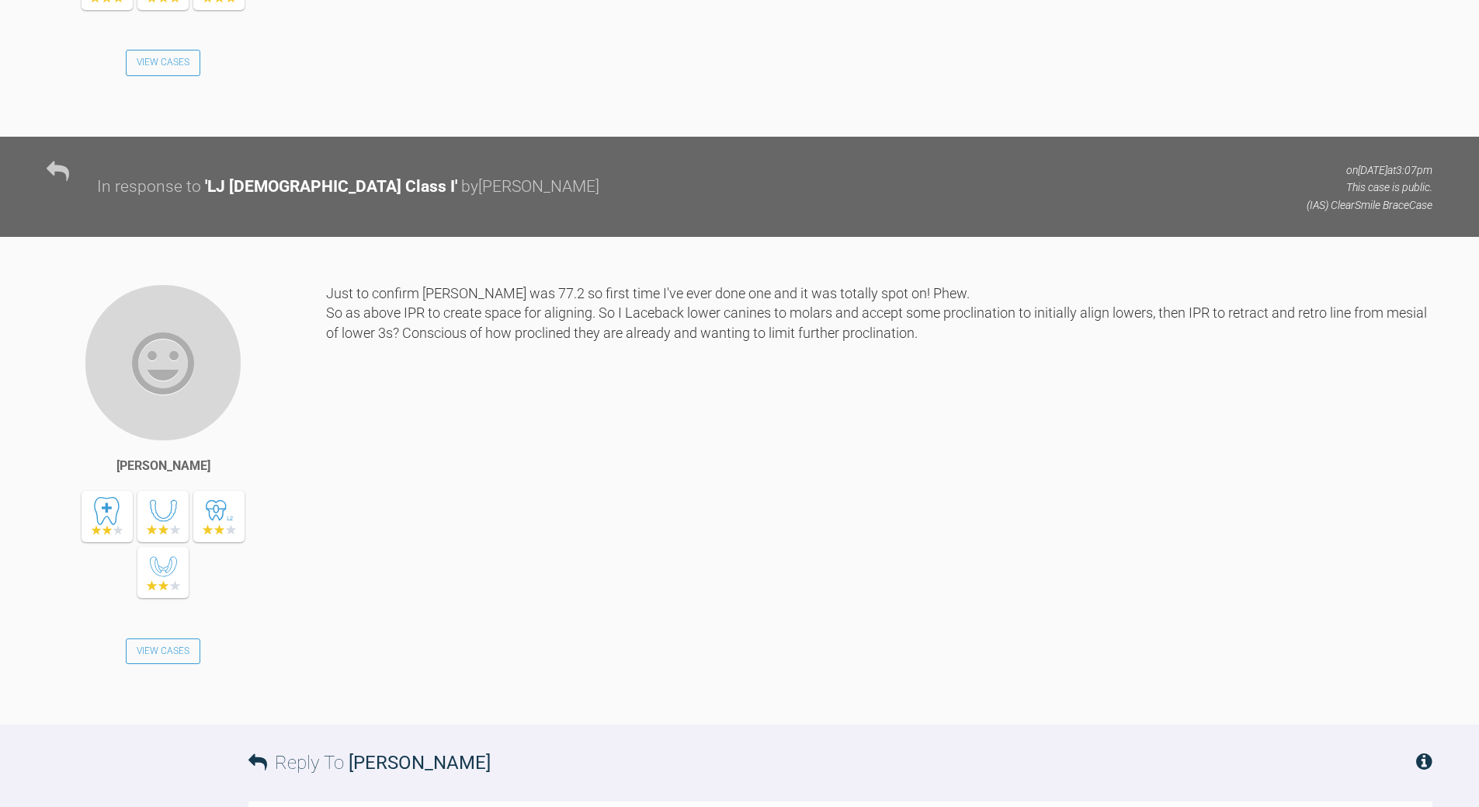
scroll to position [3955, 0]
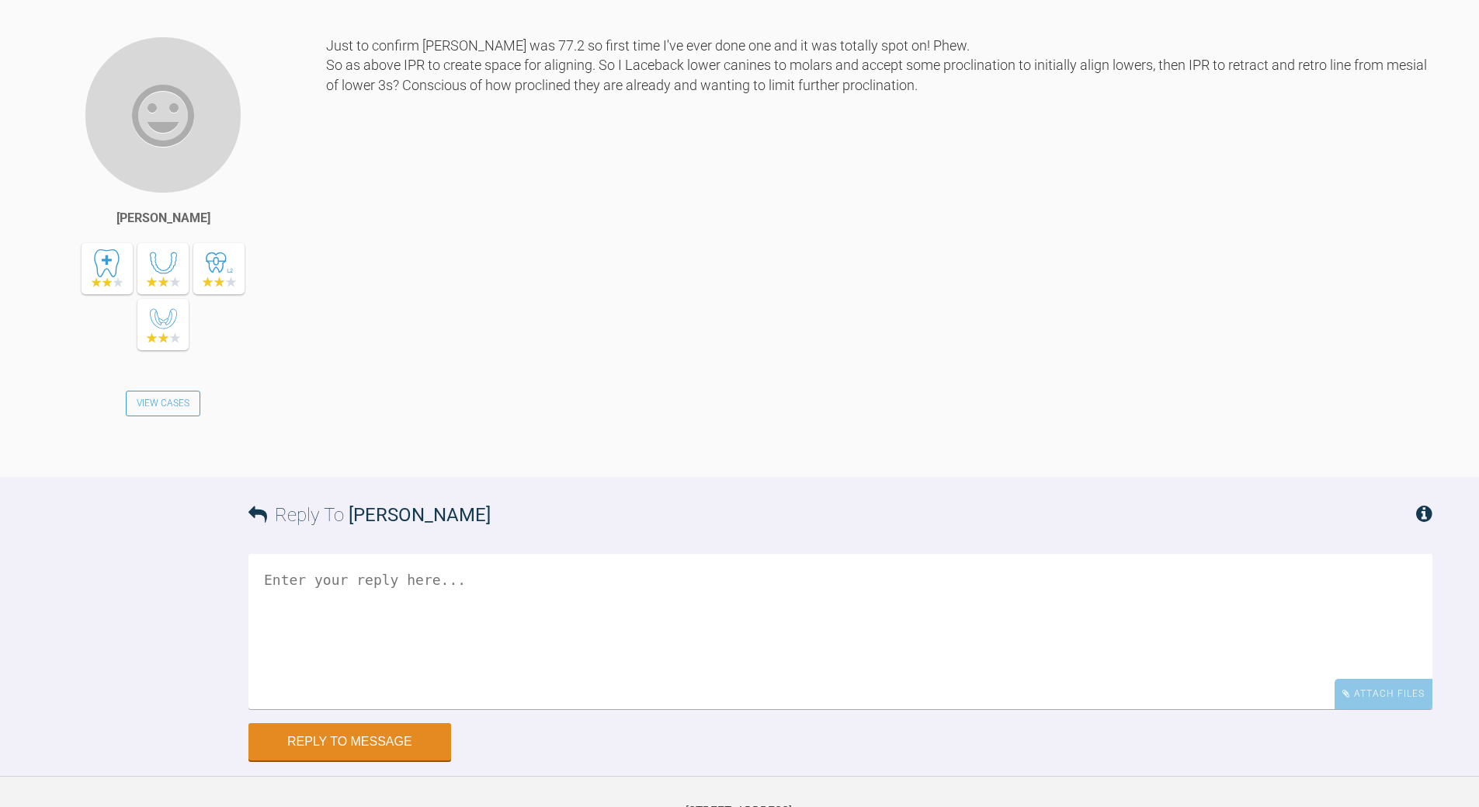
click at [517, 693] on textarea at bounding box center [840, 631] width 1184 height 155
type textarea "a"
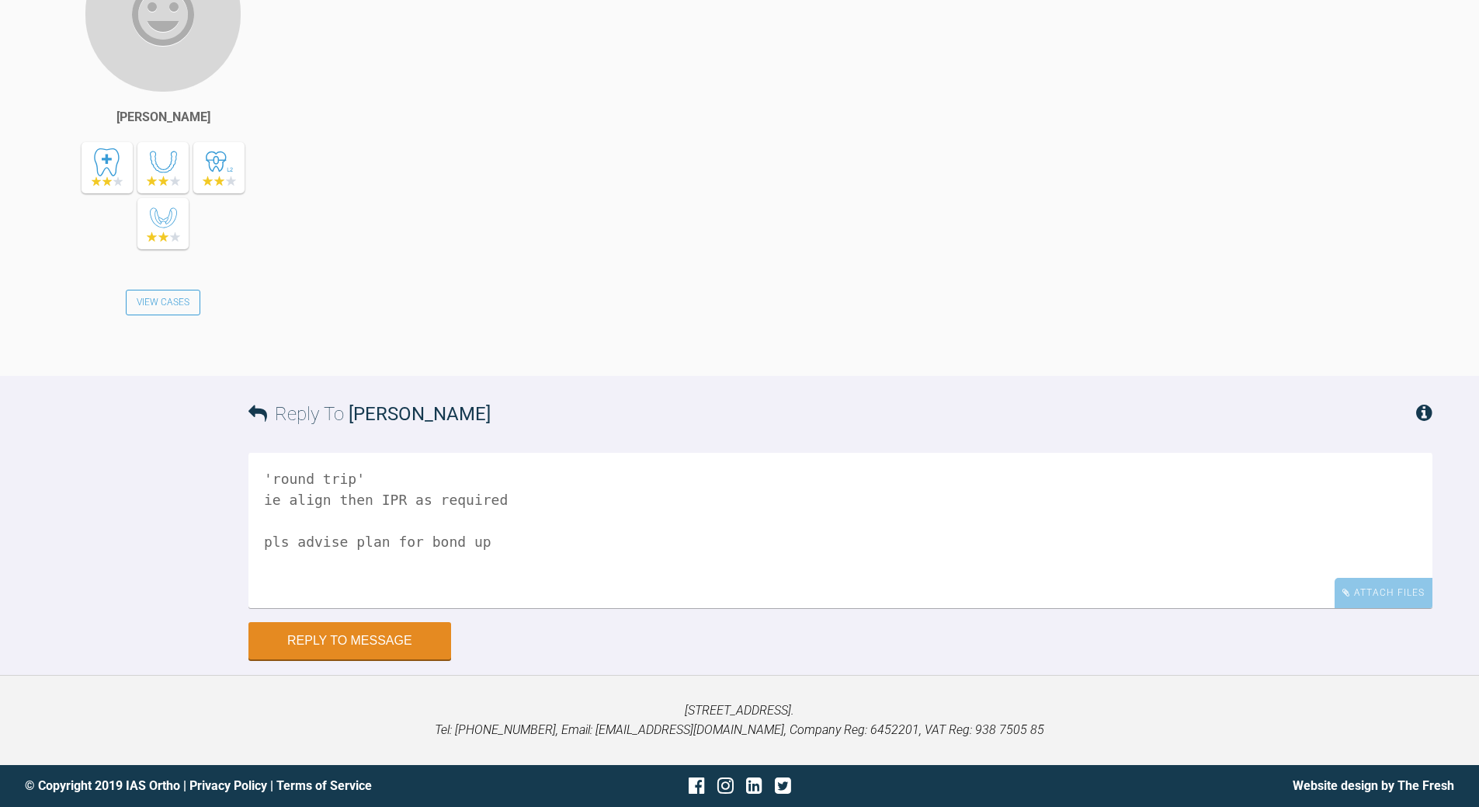
scroll to position [4188, 0]
type textarea "'round trip' ie align then IPR as required pls advise plan for bond up"
click at [344, 641] on button "Reply to Message" at bounding box center [349, 641] width 203 height 37
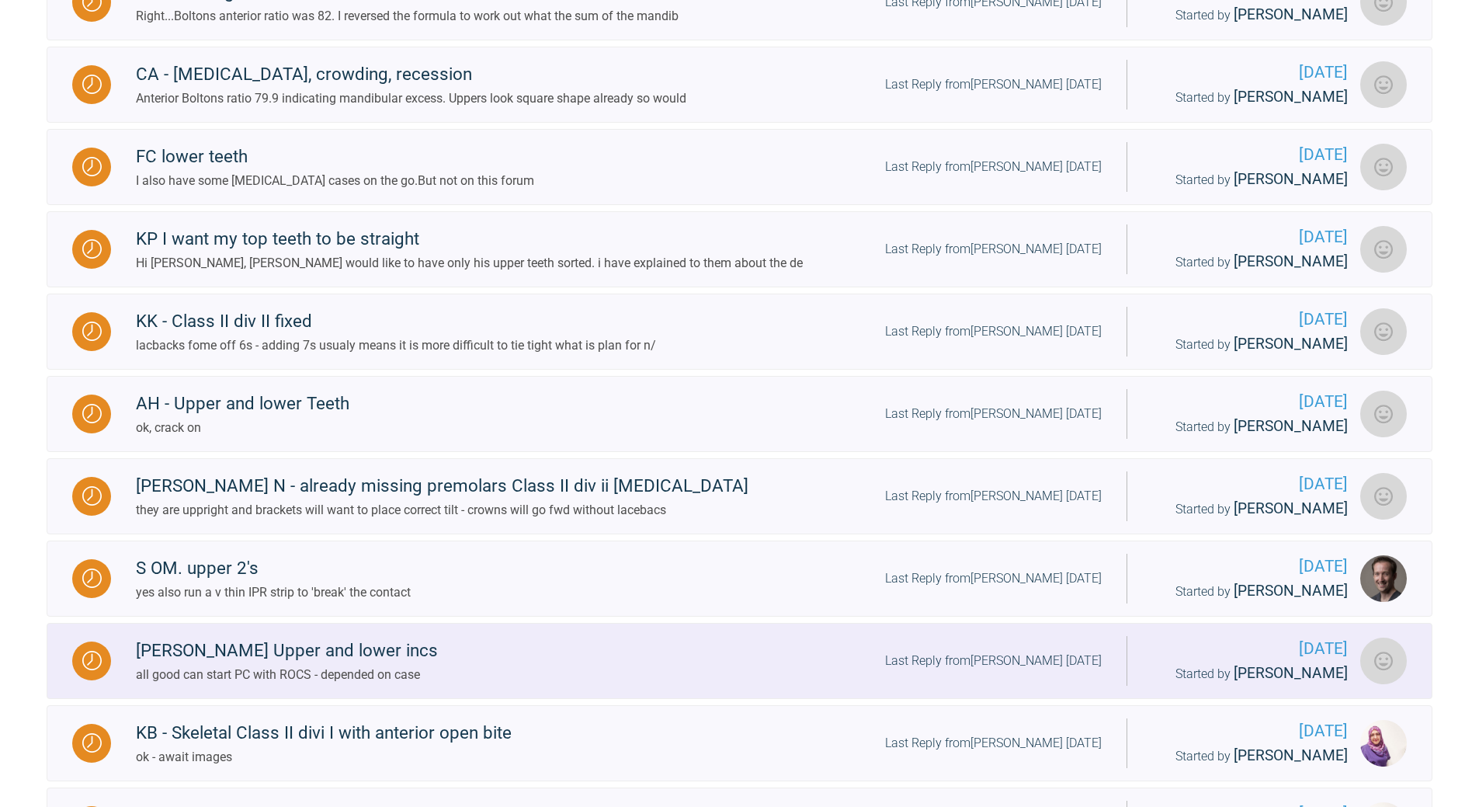
scroll to position [845, 0]
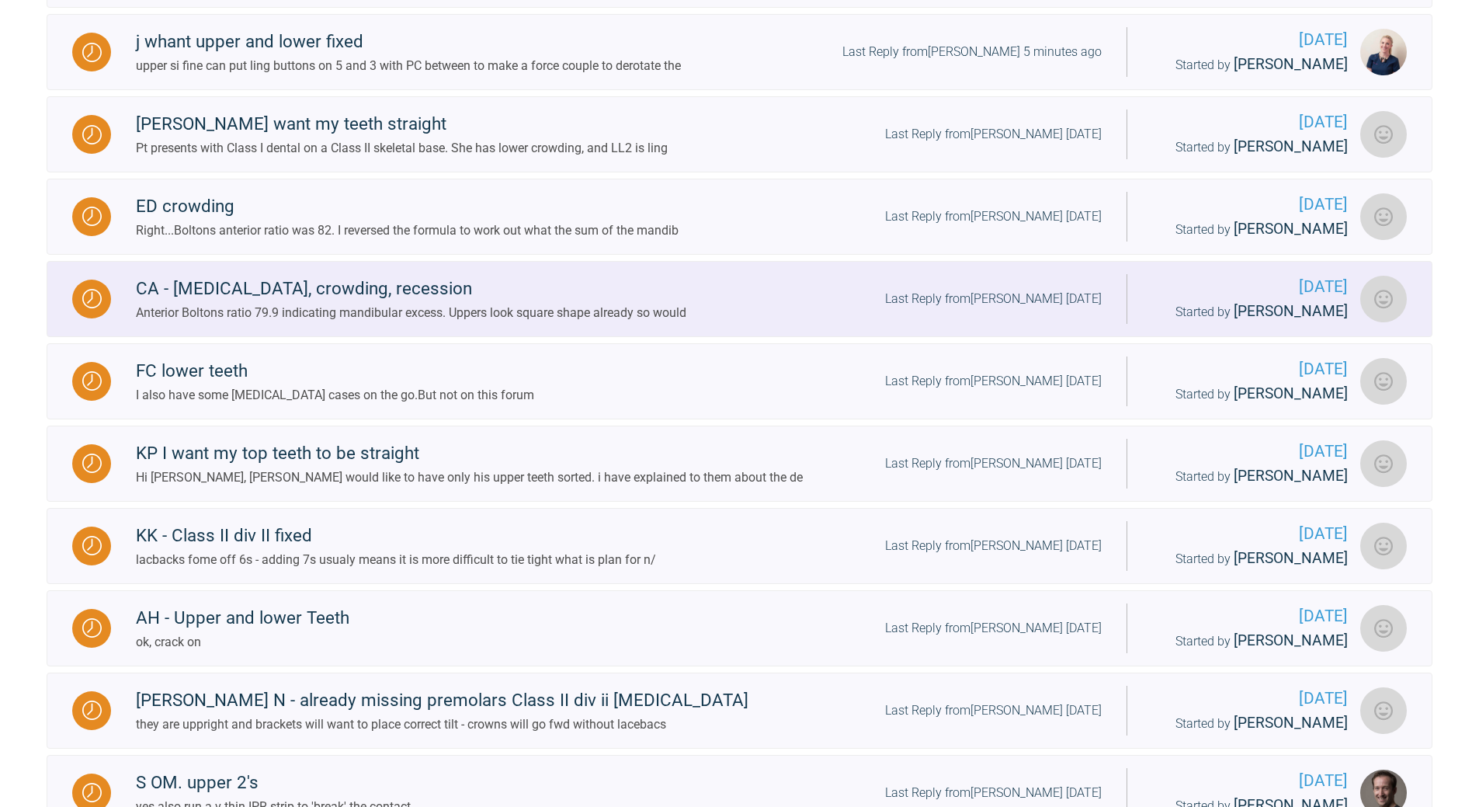
click at [1018, 309] on div "Last Reply from [PERSON_NAME] [DATE]" at bounding box center [993, 299] width 217 height 20
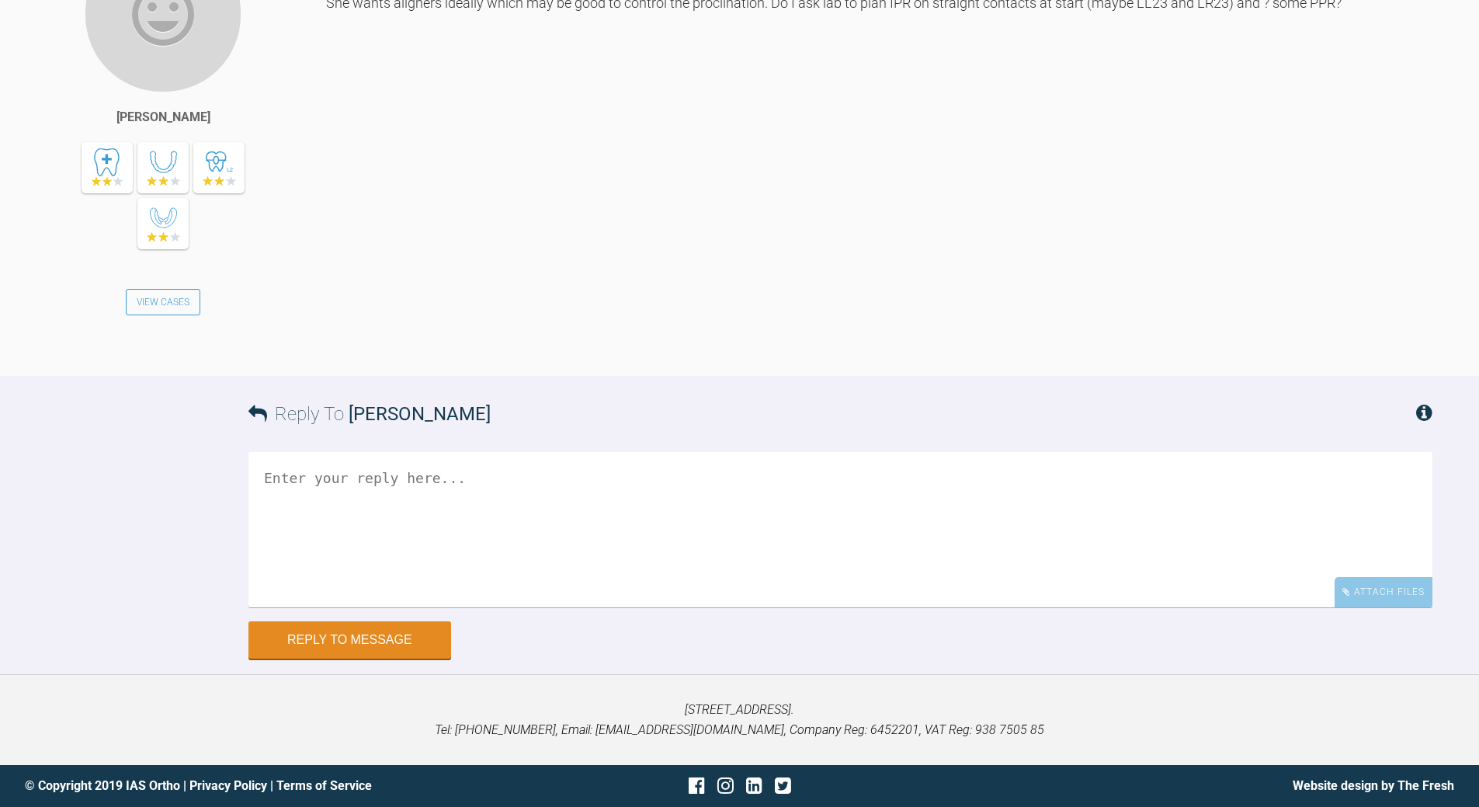
scroll to position [4232, 0]
click at [422, 474] on textarea at bounding box center [840, 529] width 1184 height 155
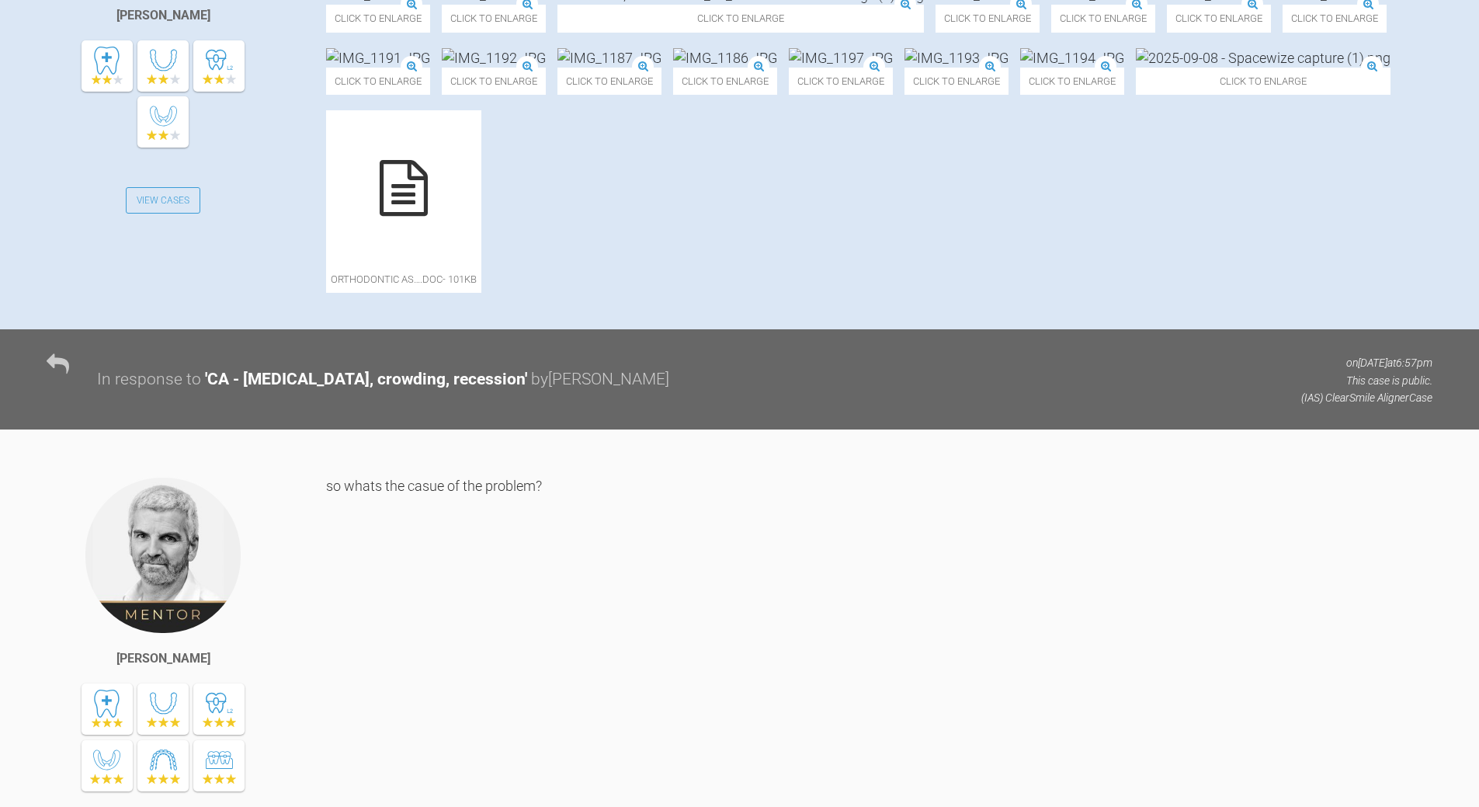
scroll to position [349, 0]
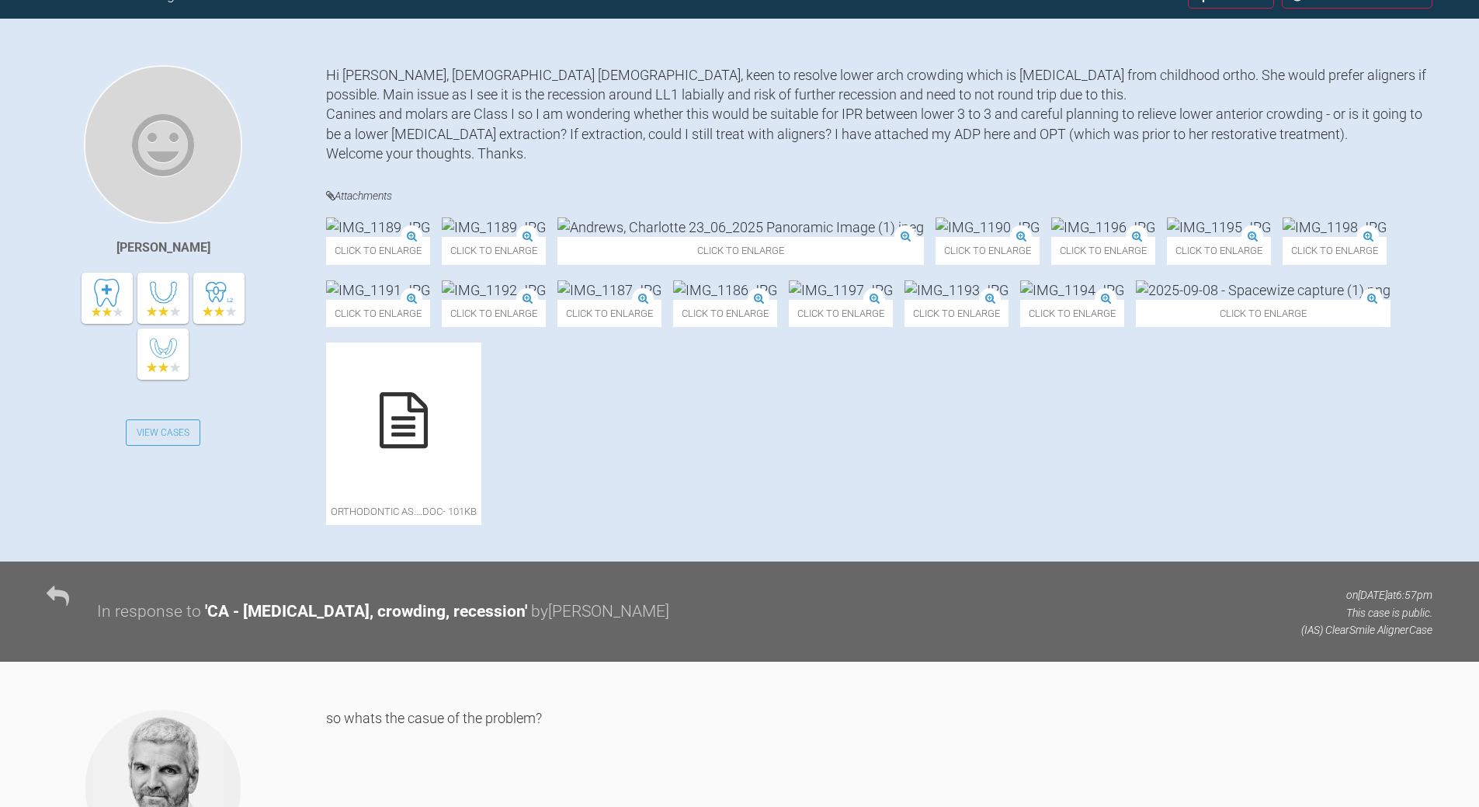
click at [1020, 300] on img at bounding box center [1072, 289] width 104 height 19
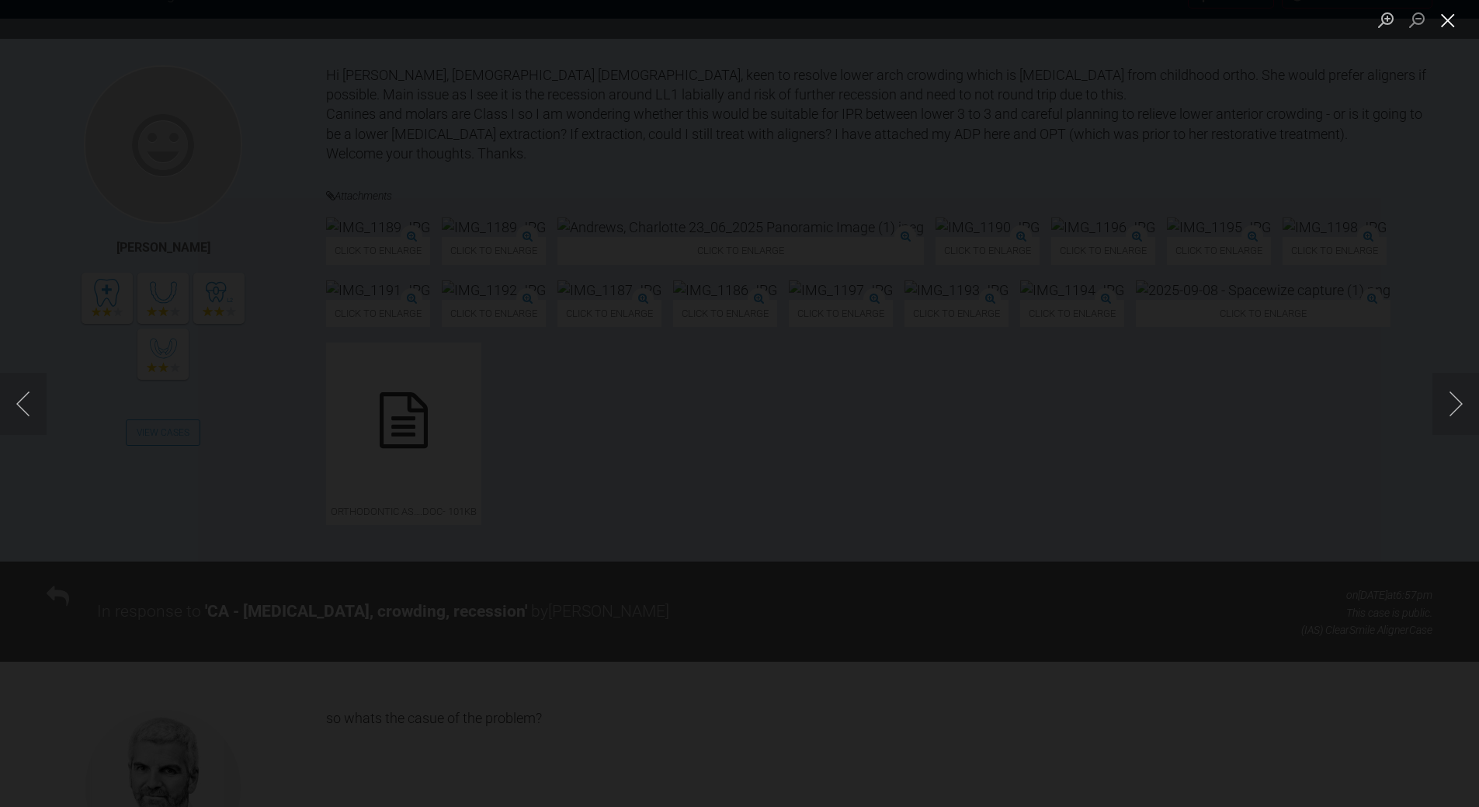
click at [1452, 20] on button "Close lightbox" at bounding box center [1448, 19] width 31 height 27
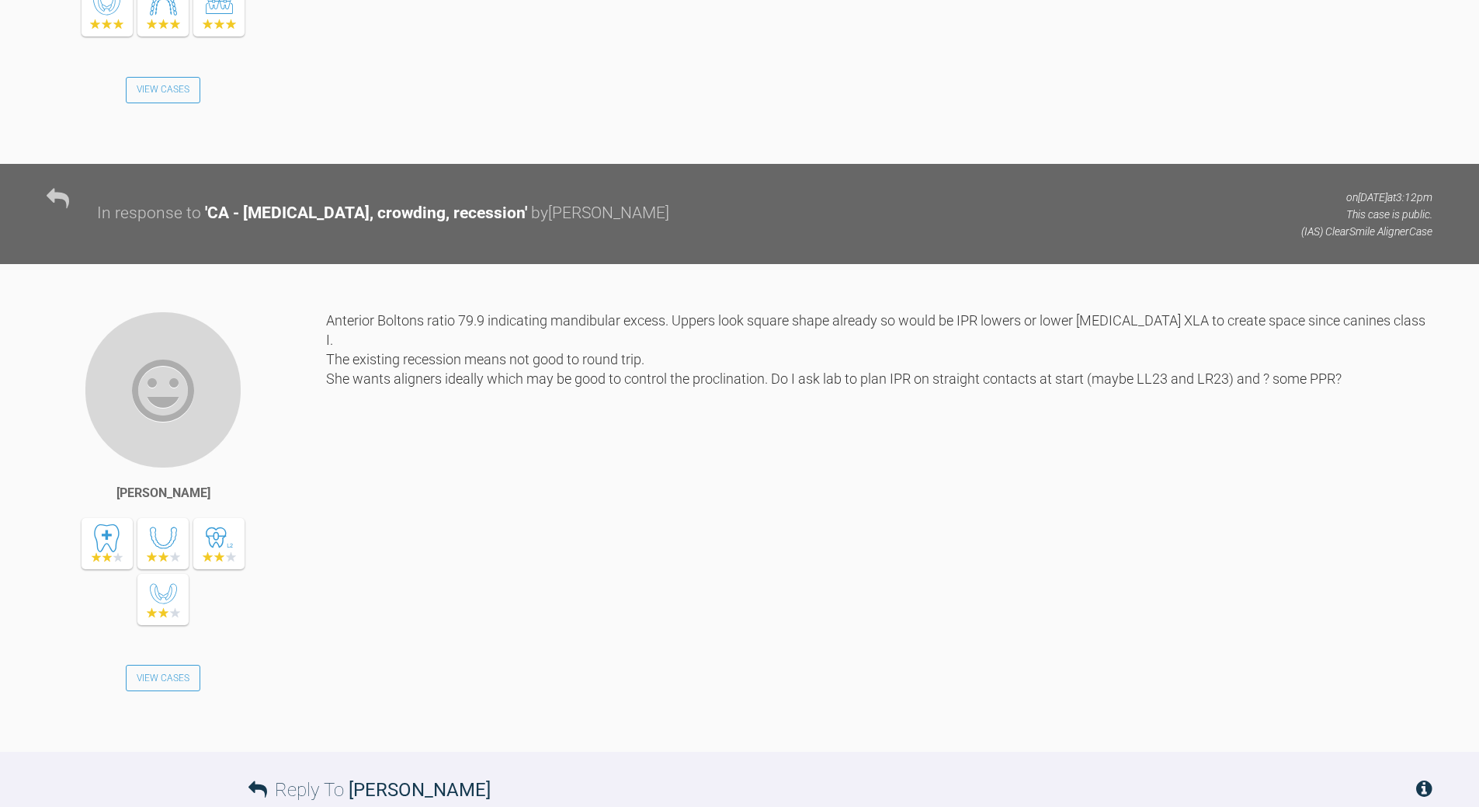
scroll to position [4076, 0]
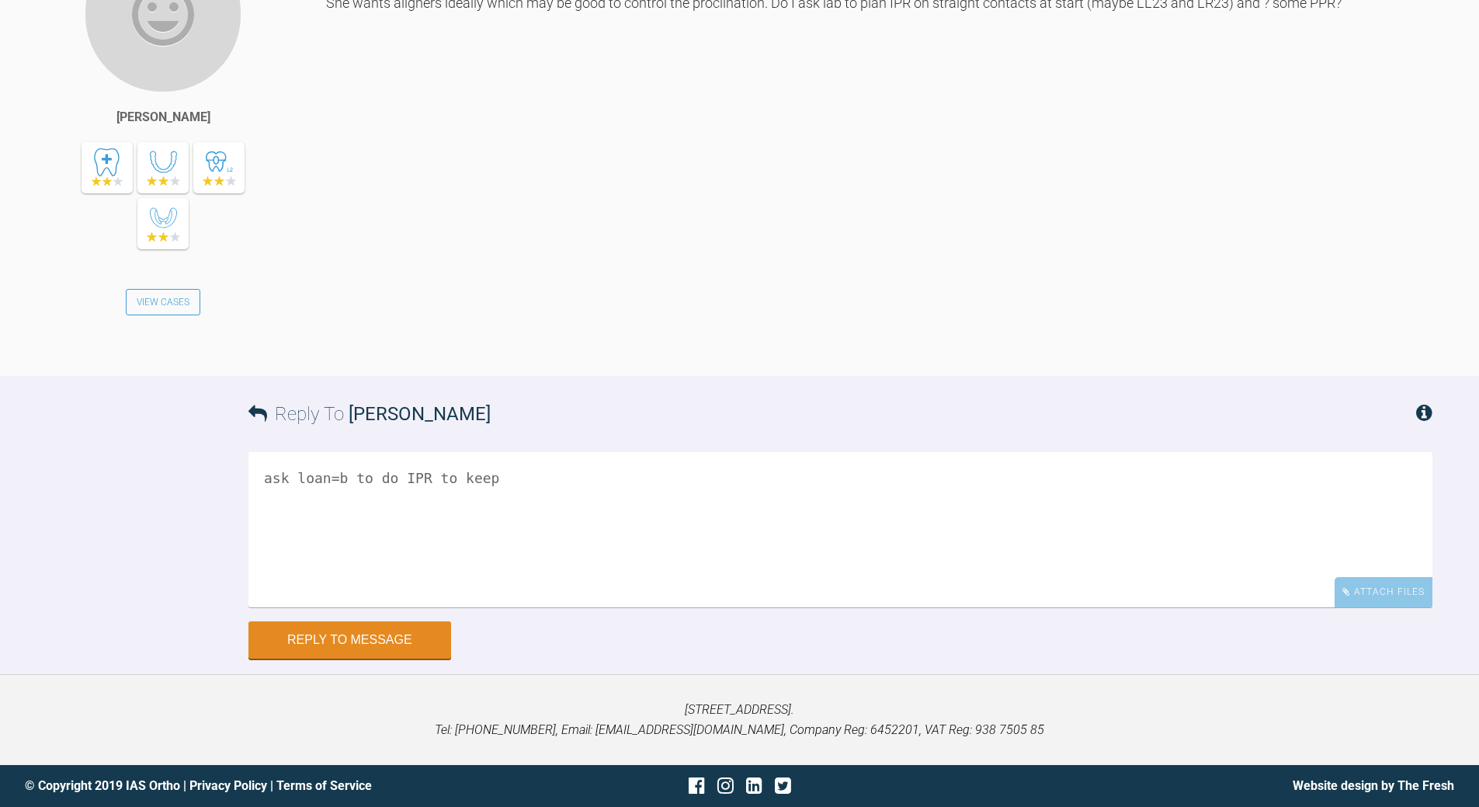
drag, startPoint x: 542, startPoint y: 637, endPoint x: 531, endPoint y: 632, distance: 11.8
click at [542, 607] on textarea "ask loan=b to do IPR to keep" at bounding box center [840, 529] width 1184 height 155
click at [333, 607] on textarea "ask loan=b to do IPR to keep low 2's as land mark teeth" at bounding box center [840, 529] width 1184 height 155
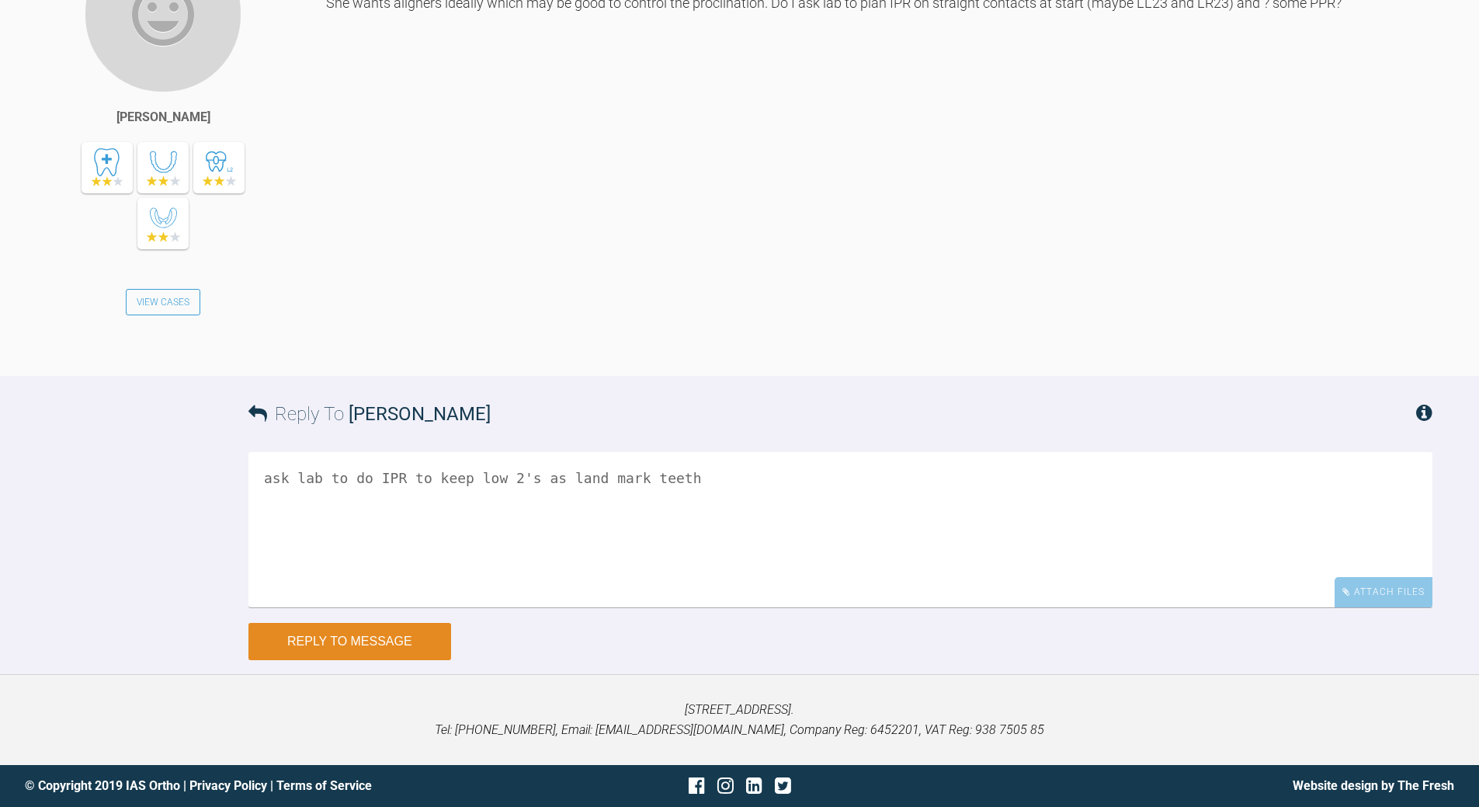
type textarea "ask lab to do IPR to keep low 2's as land mark teeth"
click at [377, 627] on button "Reply to Message" at bounding box center [349, 641] width 203 height 37
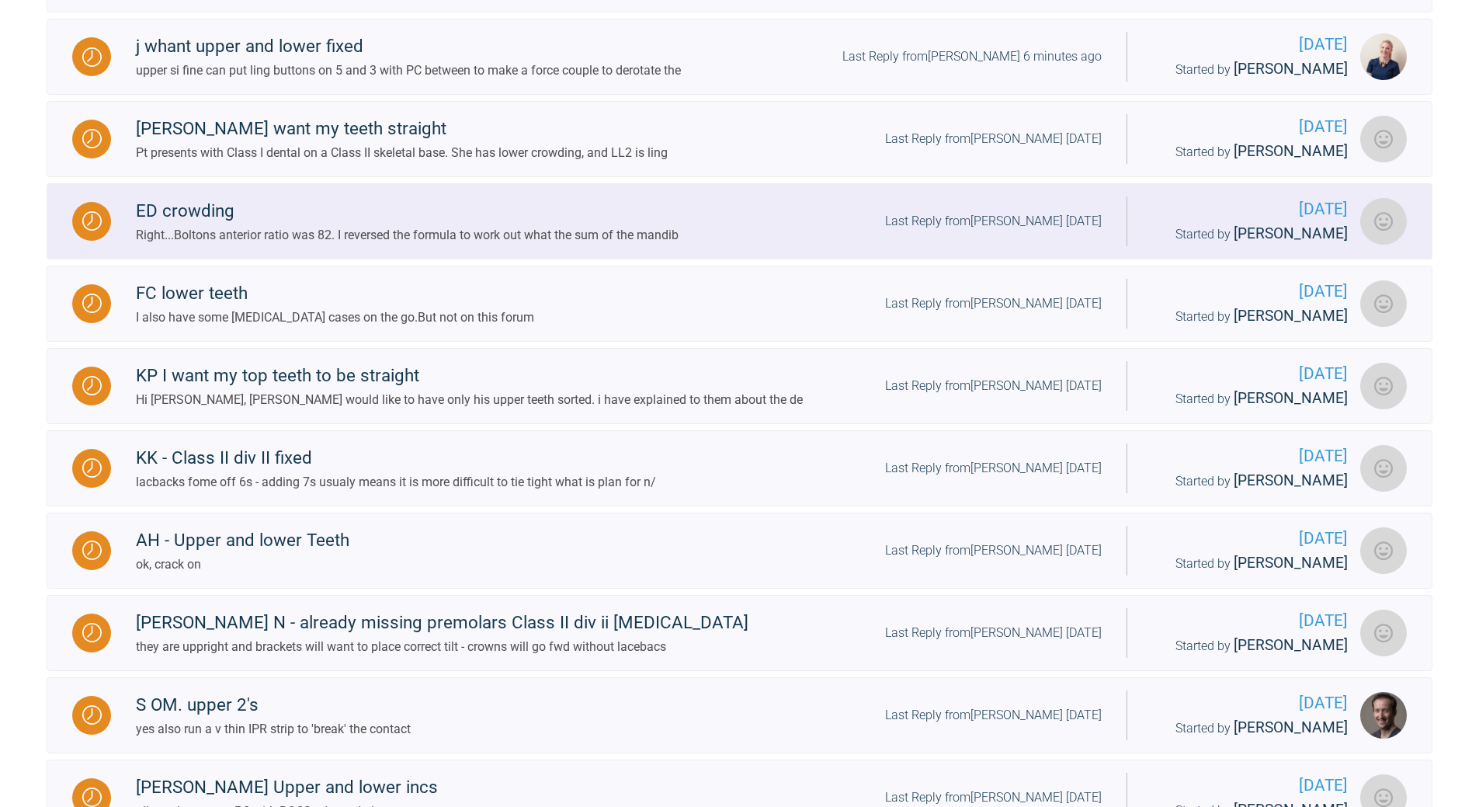
click at [1007, 231] on div "Last Reply from [PERSON_NAME] [DATE]" at bounding box center [993, 221] width 217 height 20
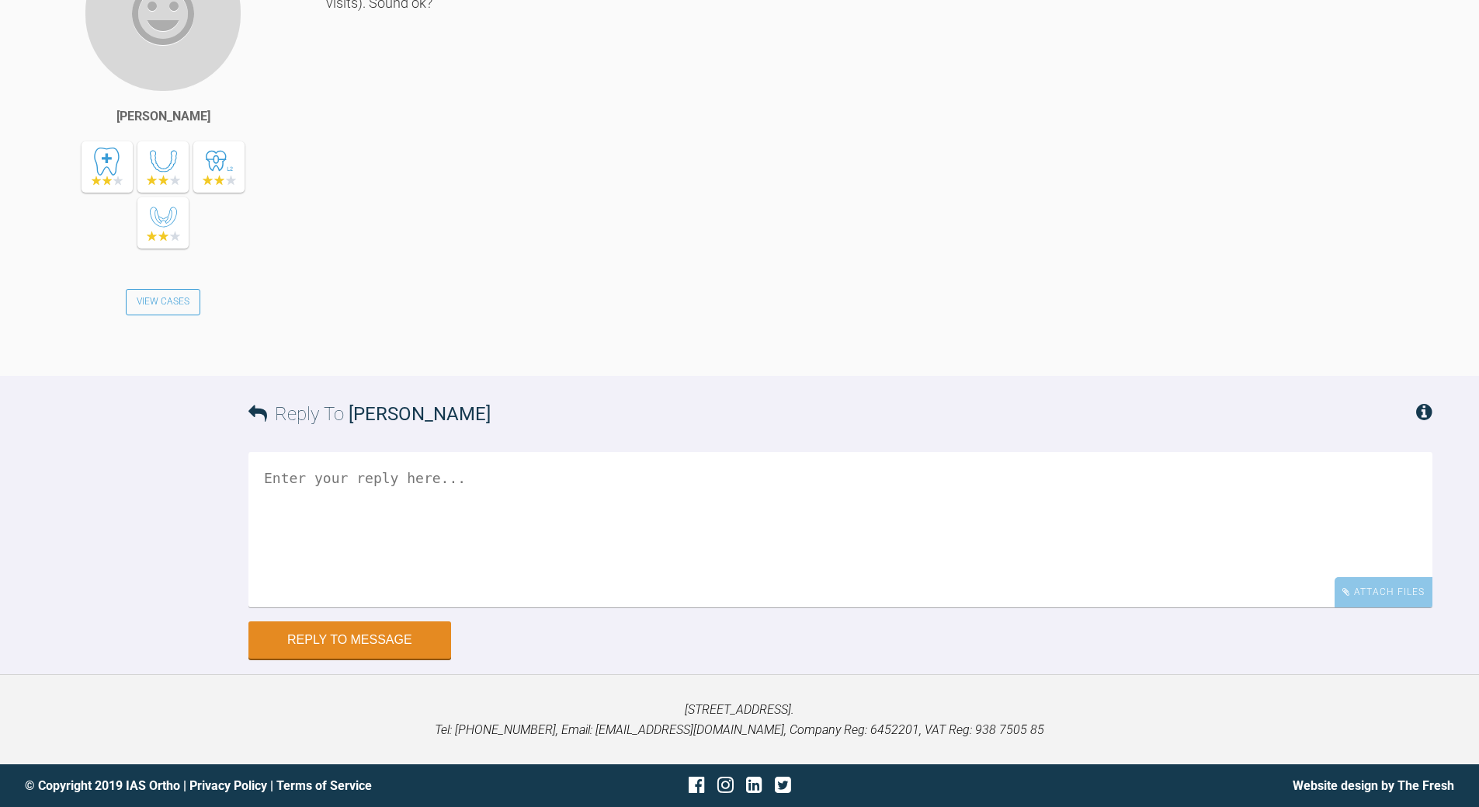
scroll to position [7047, 0]
click at [474, 592] on textarea at bounding box center [840, 529] width 1184 height 155
click at [515, 571] on textarea "one IPR/ move tooth at a time - uou ant to MAX the space useage" at bounding box center [840, 529] width 1184 height 155
click at [372, 568] on textarea "one IPR/ move tooth at a time - you ant to MAX the space useage" at bounding box center [840, 529] width 1184 height 155
click at [800, 575] on textarea "one IPR/ move one tooth at a time - you ant to MAX the space useage" at bounding box center [840, 529] width 1184 height 155
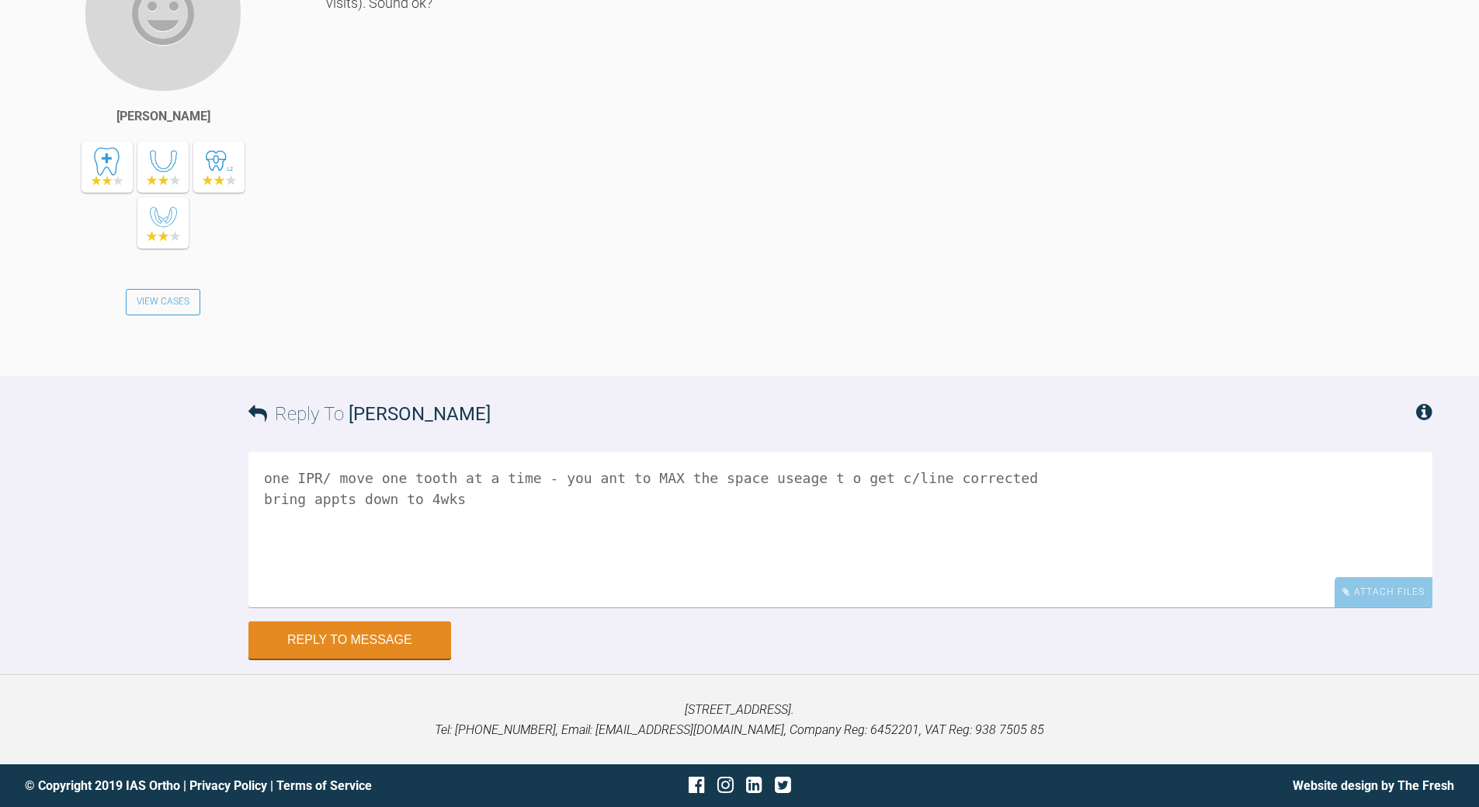
click at [353, 589] on textarea "one IPR/ move one tooth at a time - you ant to MAX the space useage t o get c/l…" at bounding box center [840, 529] width 1184 height 155
type textarea "one IPR/ move one tooth at a time - you ant to MAX the space useage t o get c/l…"
click at [367, 660] on button "Reply to Message" at bounding box center [349, 641] width 203 height 37
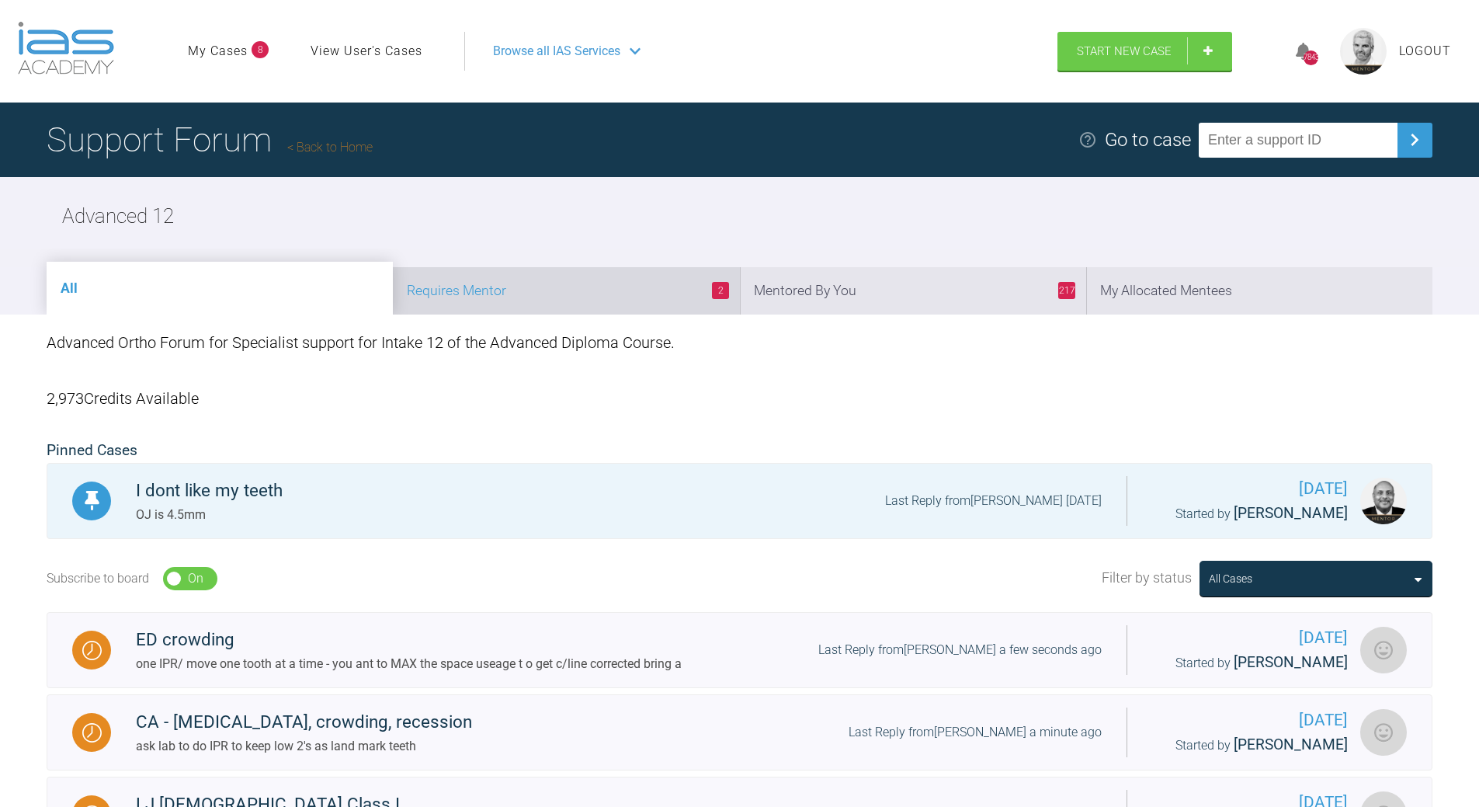
click at [634, 296] on li "2 Requires Mentor" at bounding box center [566, 290] width 346 height 47
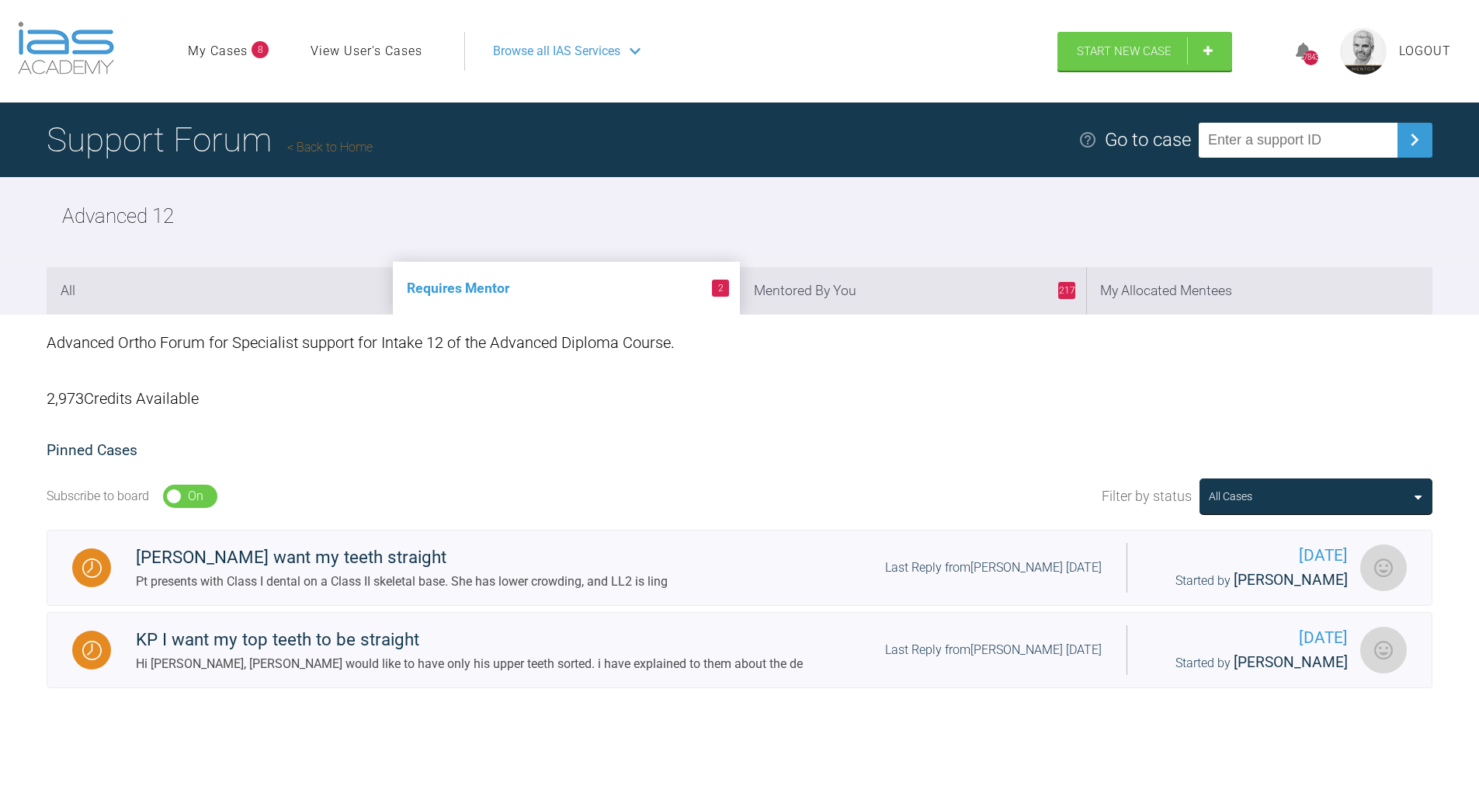
click at [325, 144] on link "Back to Home" at bounding box center [329, 147] width 85 height 15
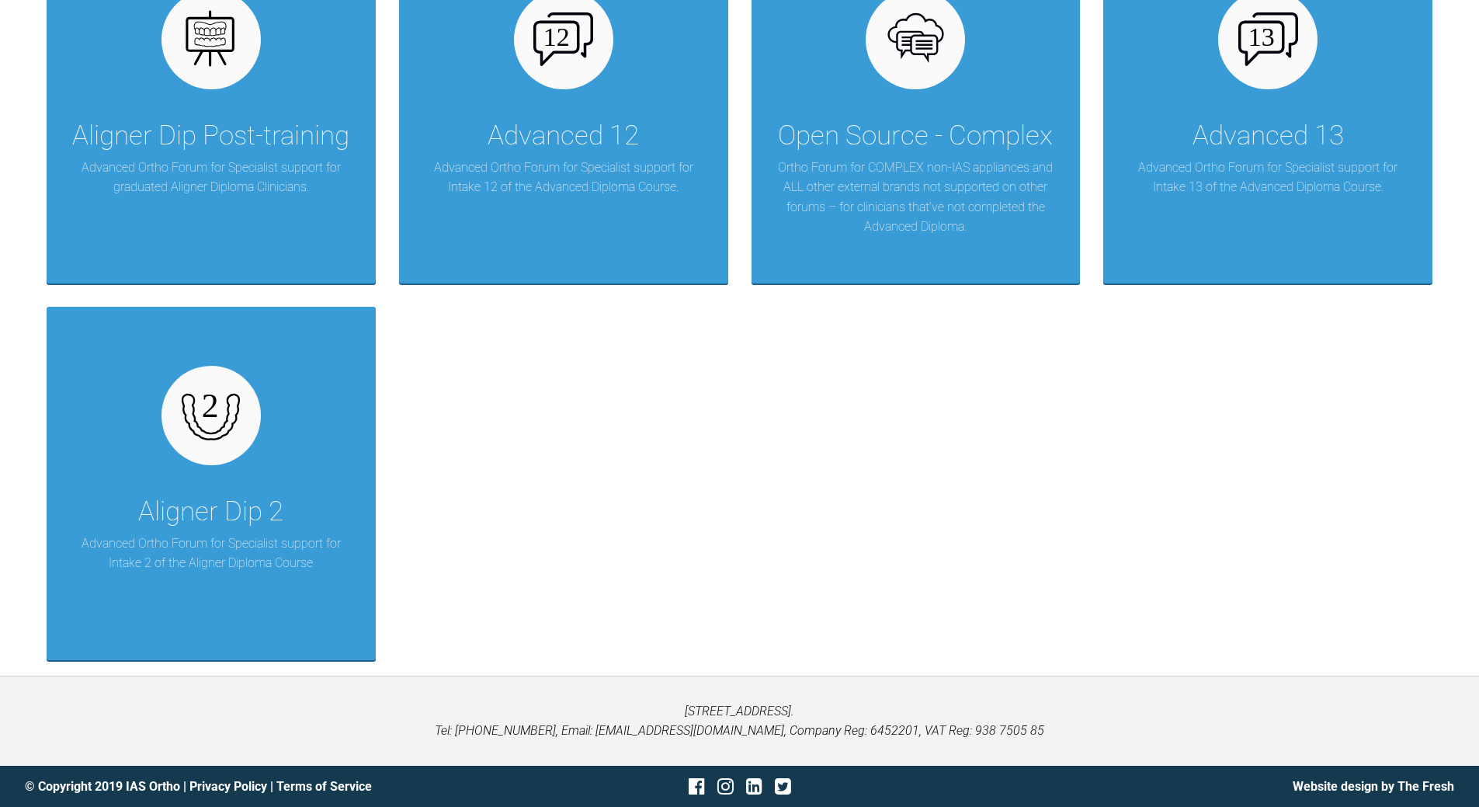
scroll to position [2302, 0]
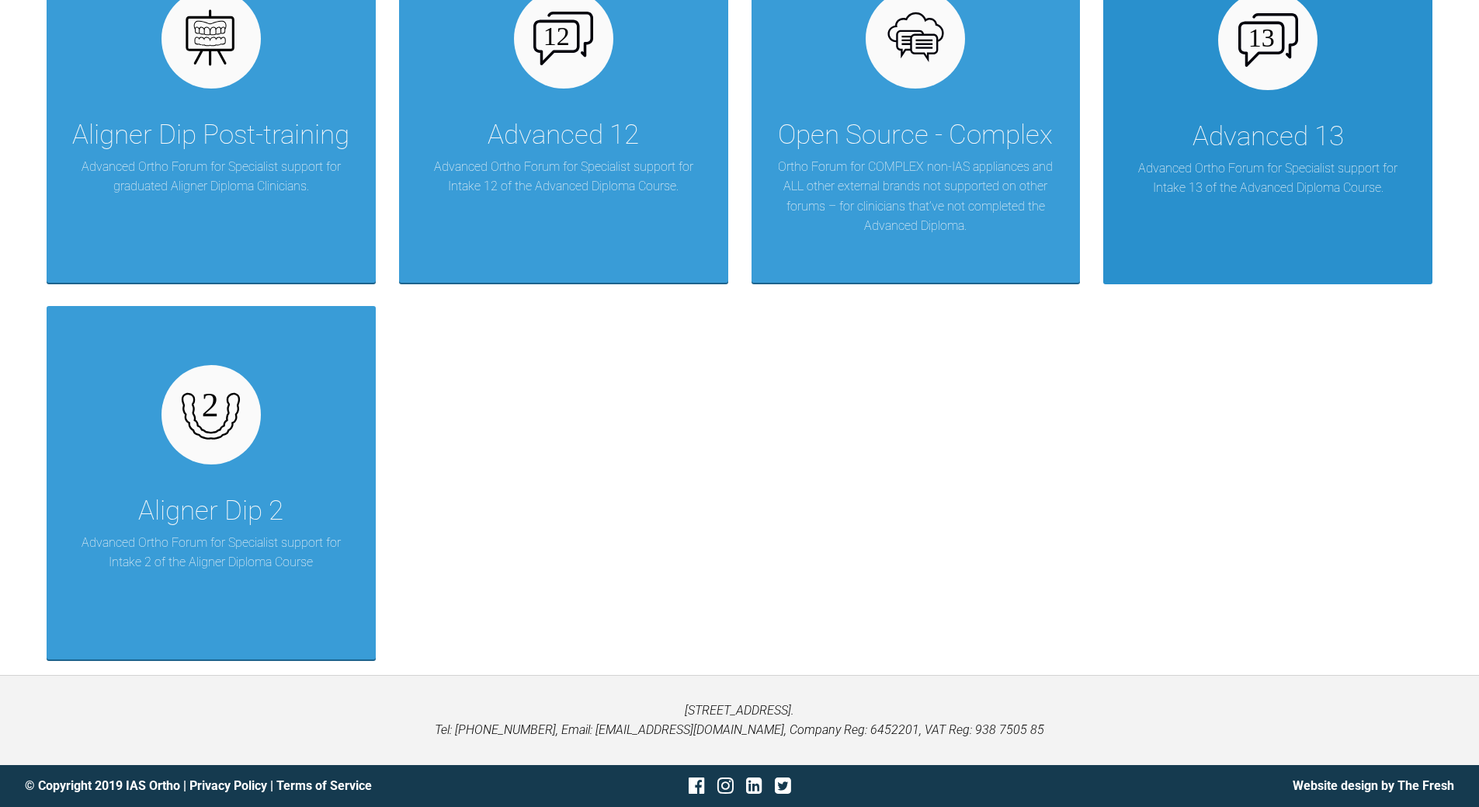
click at [1262, 172] on p "Advanced Ortho Forum for Specialist support for Intake 13 of the Advanced Diplo…" at bounding box center [1268, 178] width 283 height 40
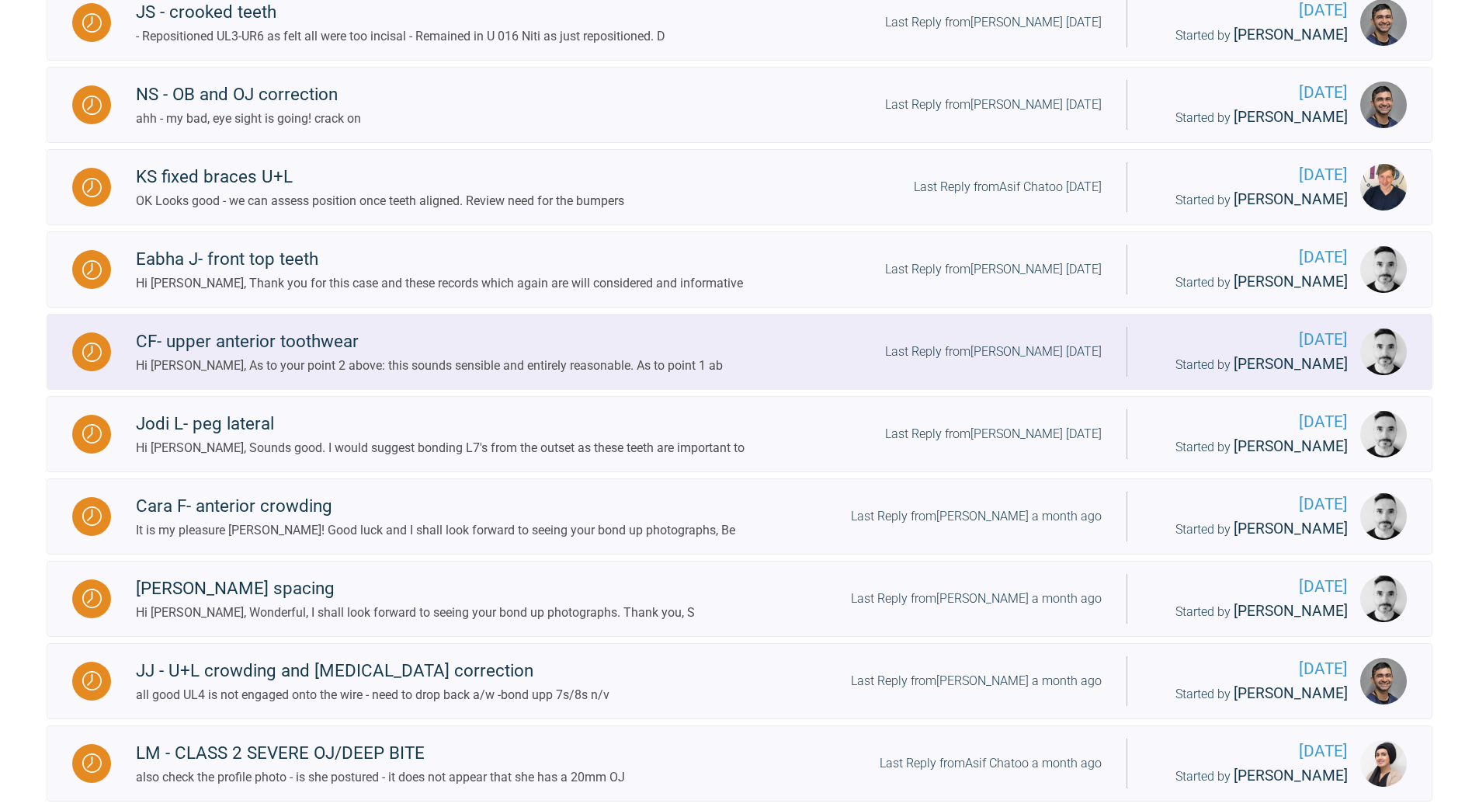
scroll to position [409, 0]
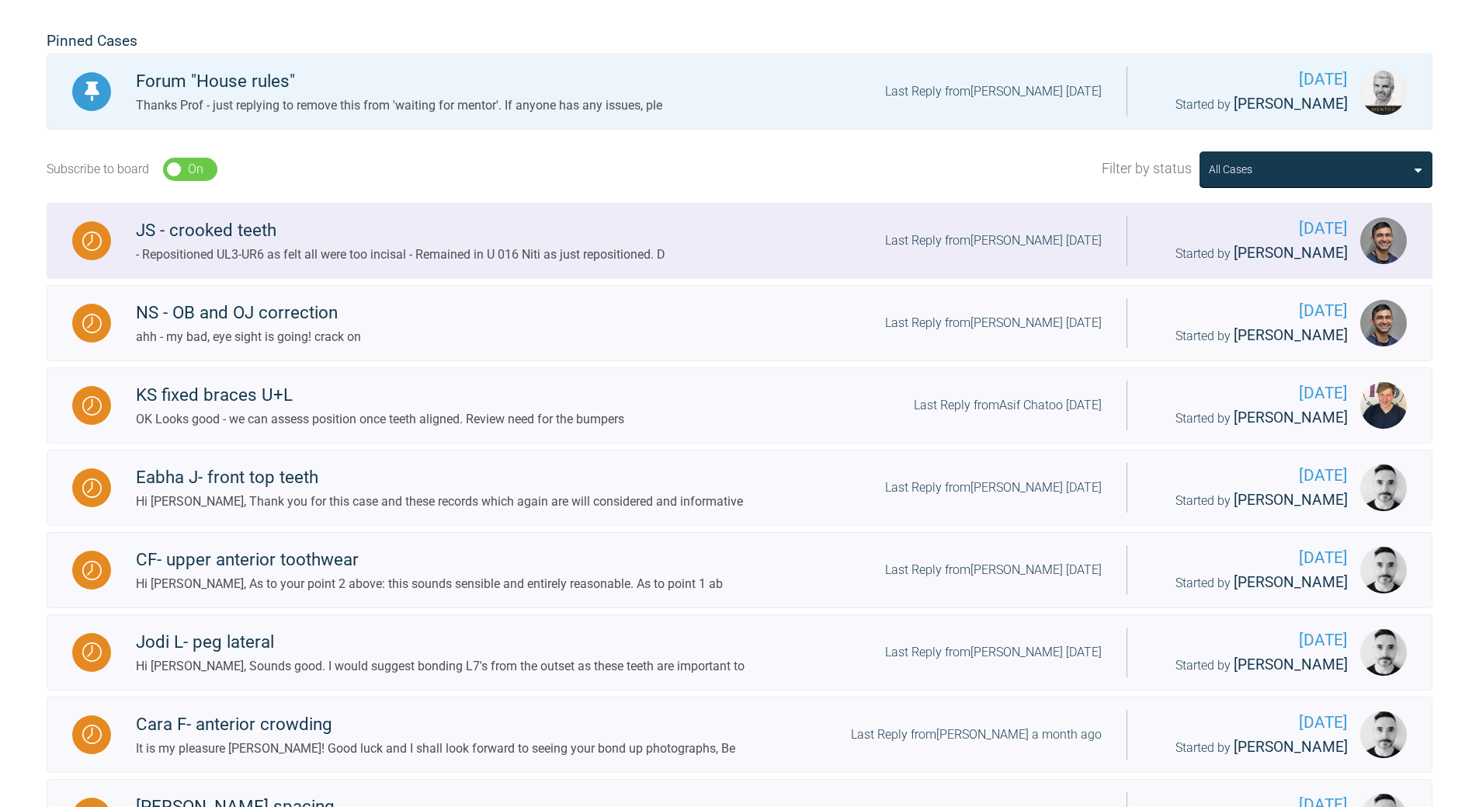
click at [1016, 236] on div "Last Reply from [PERSON_NAME] [DATE]" at bounding box center [993, 241] width 217 height 20
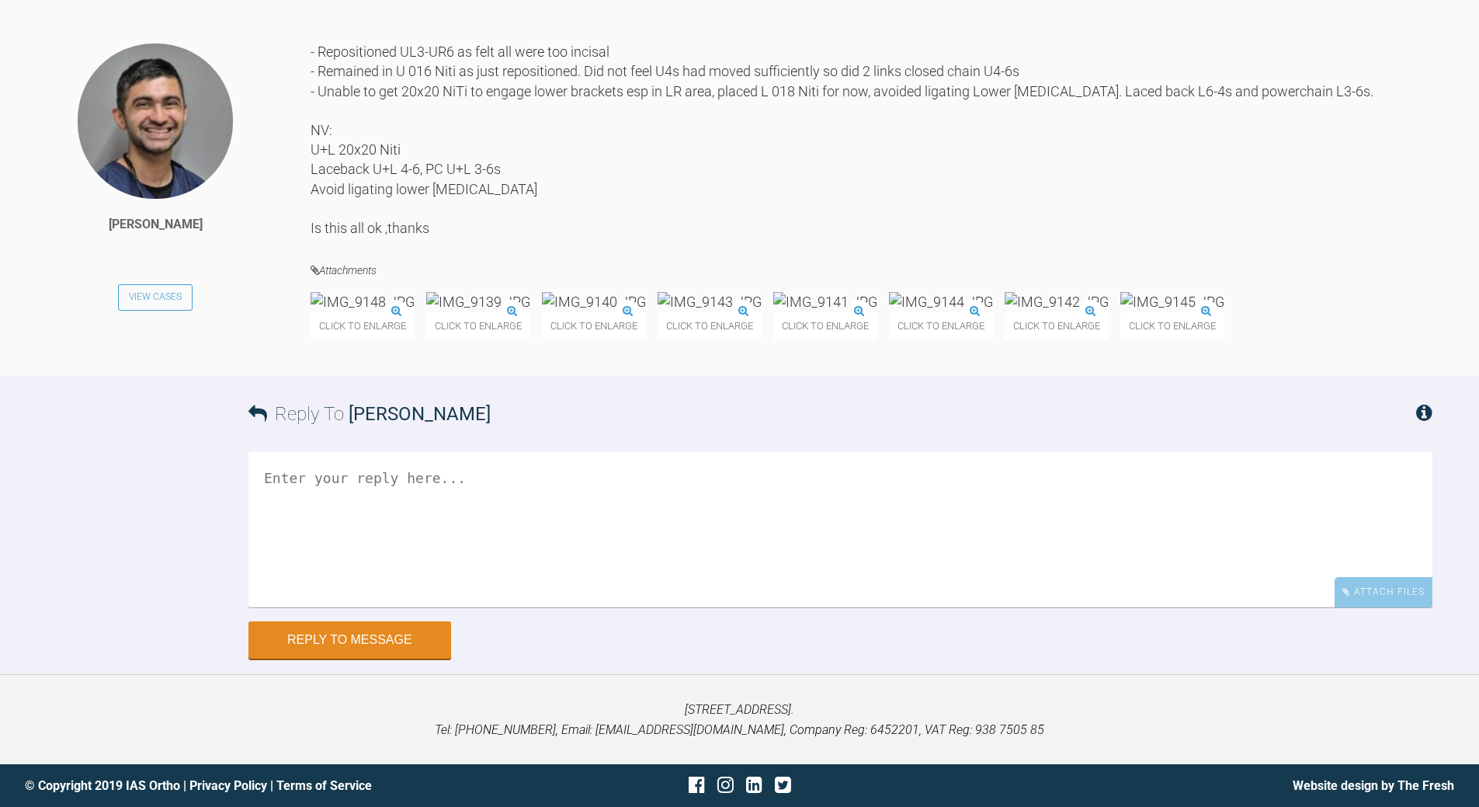
scroll to position [10726, 0]
click at [356, 311] on img at bounding box center [363, 301] width 104 height 19
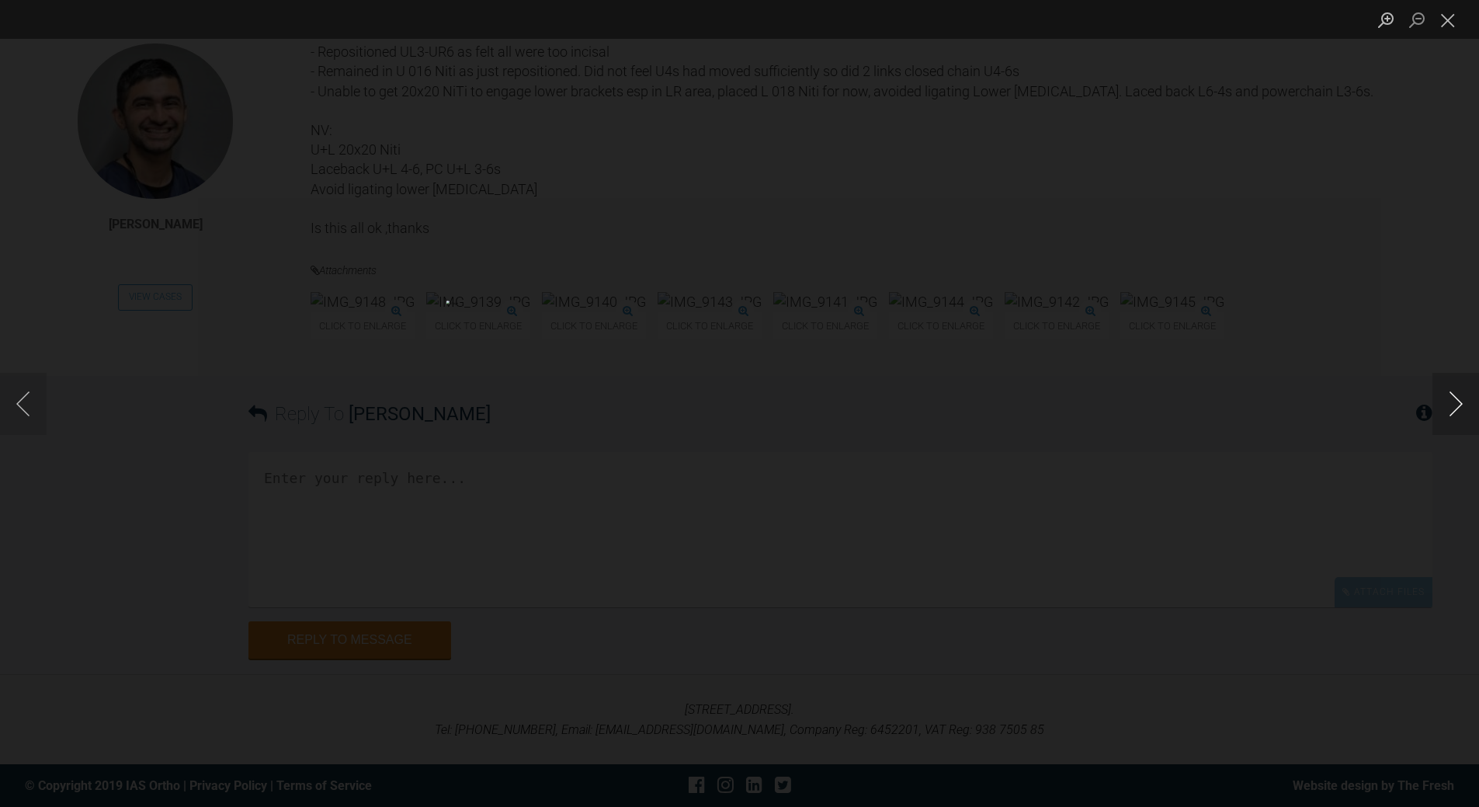
click at [1457, 395] on button "Next image" at bounding box center [1456, 404] width 47 height 62
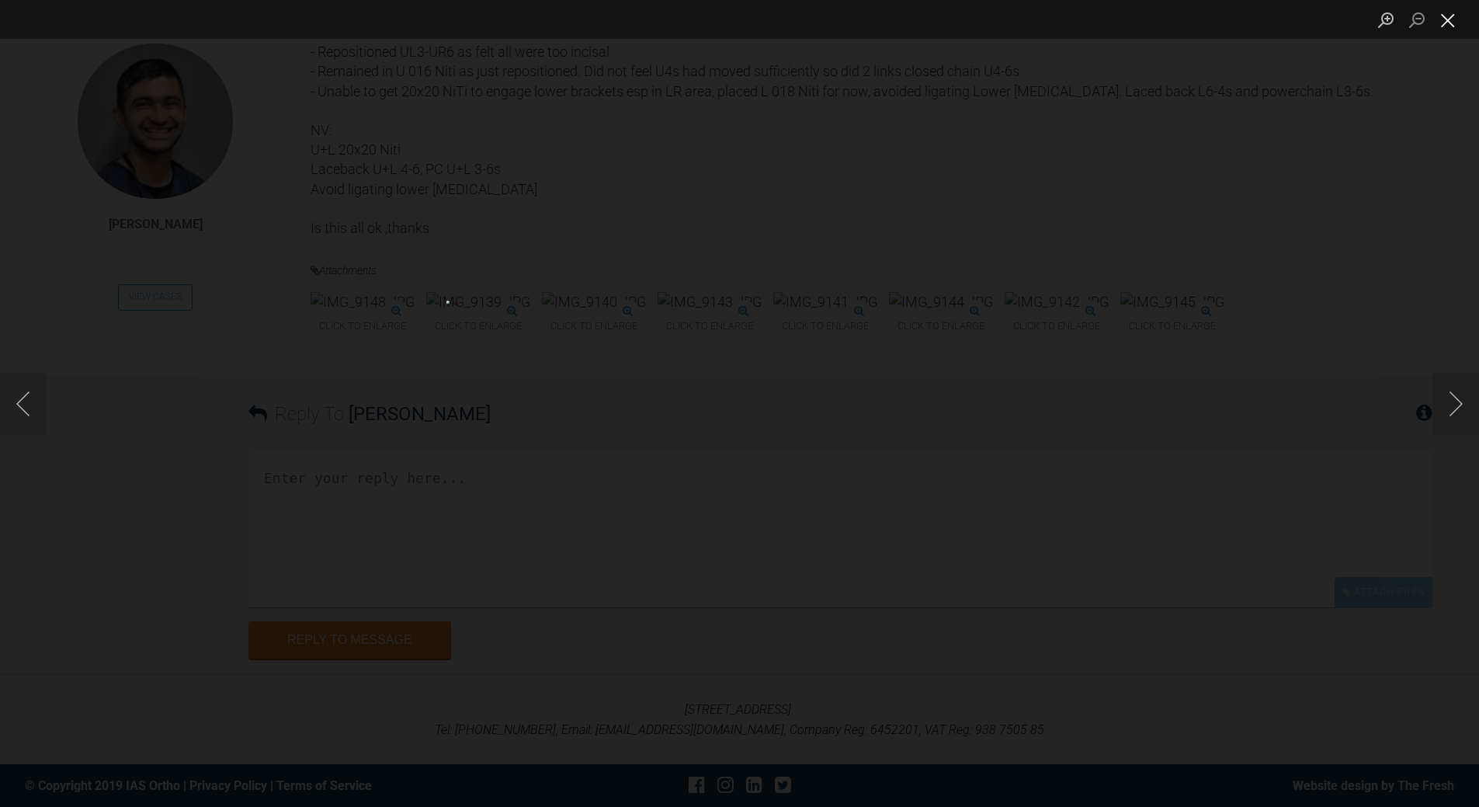
click at [1451, 27] on button "Close lightbox" at bounding box center [1448, 19] width 31 height 27
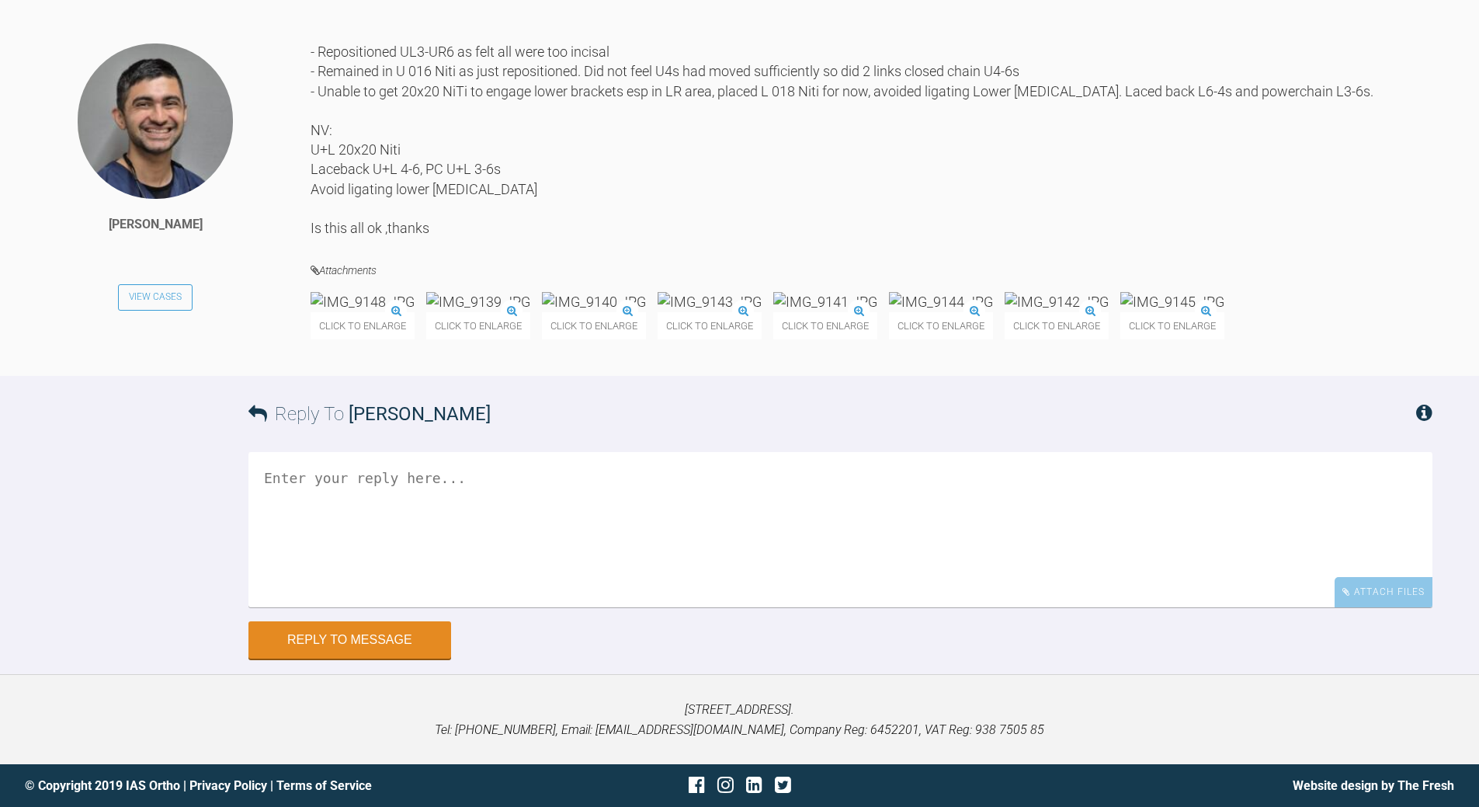
scroll to position [11023, 0]
click at [471, 486] on textarea at bounding box center [840, 529] width 1184 height 155
click at [435, 495] on textarea at bounding box center [840, 529] width 1184 height 155
click at [762, 311] on img at bounding box center [710, 301] width 104 height 19
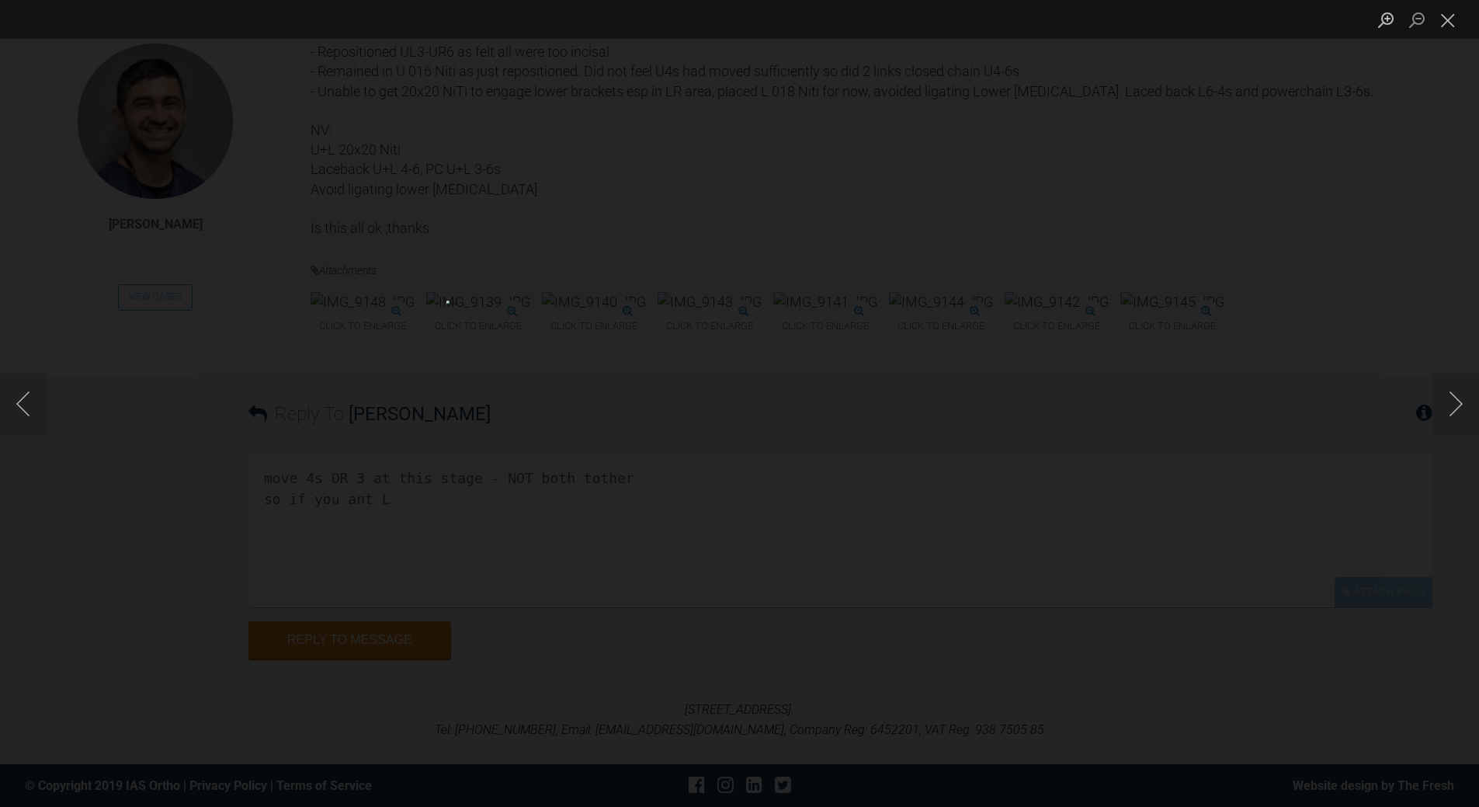
click at [1461, 14] on button "Close lightbox" at bounding box center [1448, 19] width 31 height 27
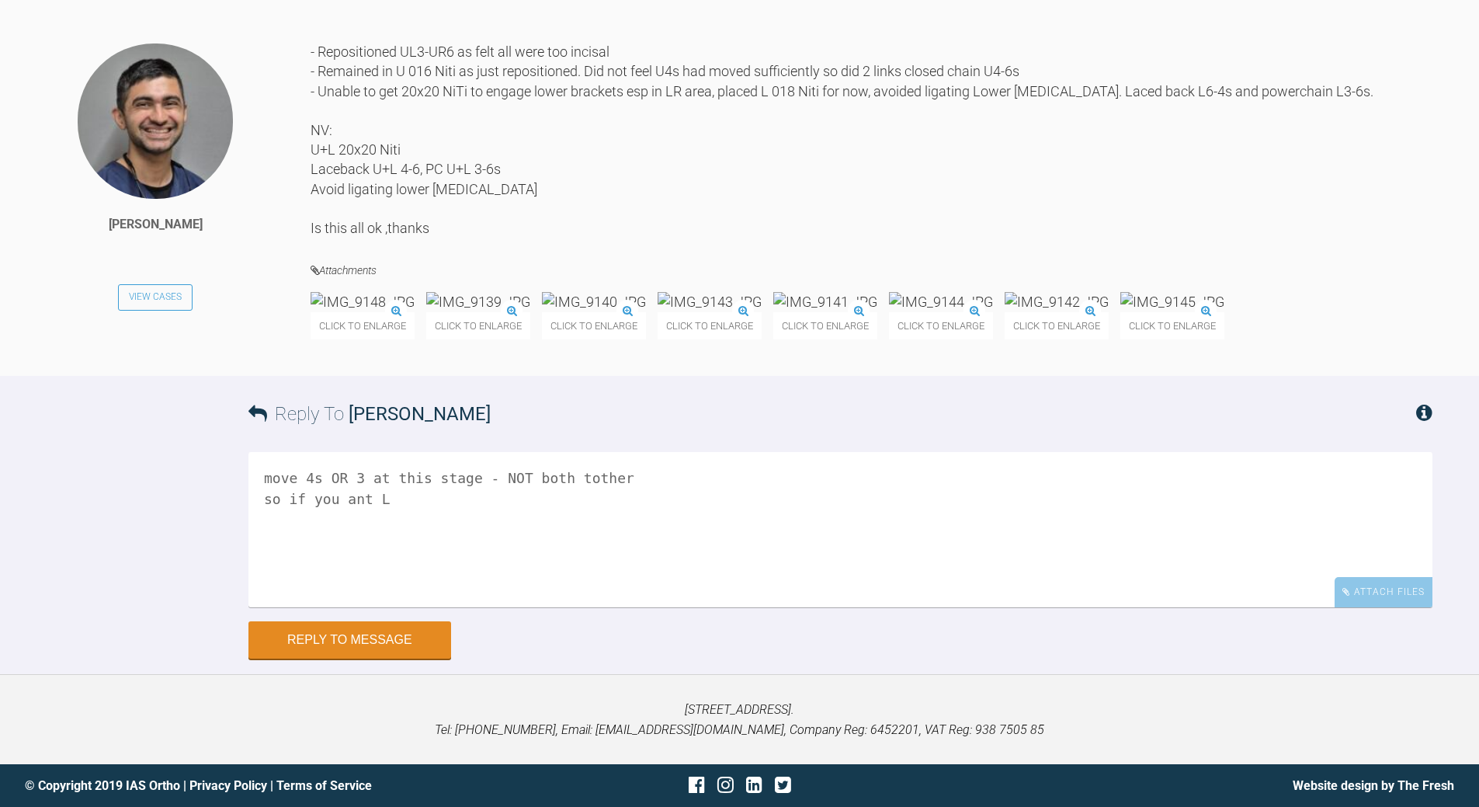
click at [762, 311] on img at bounding box center [710, 301] width 104 height 19
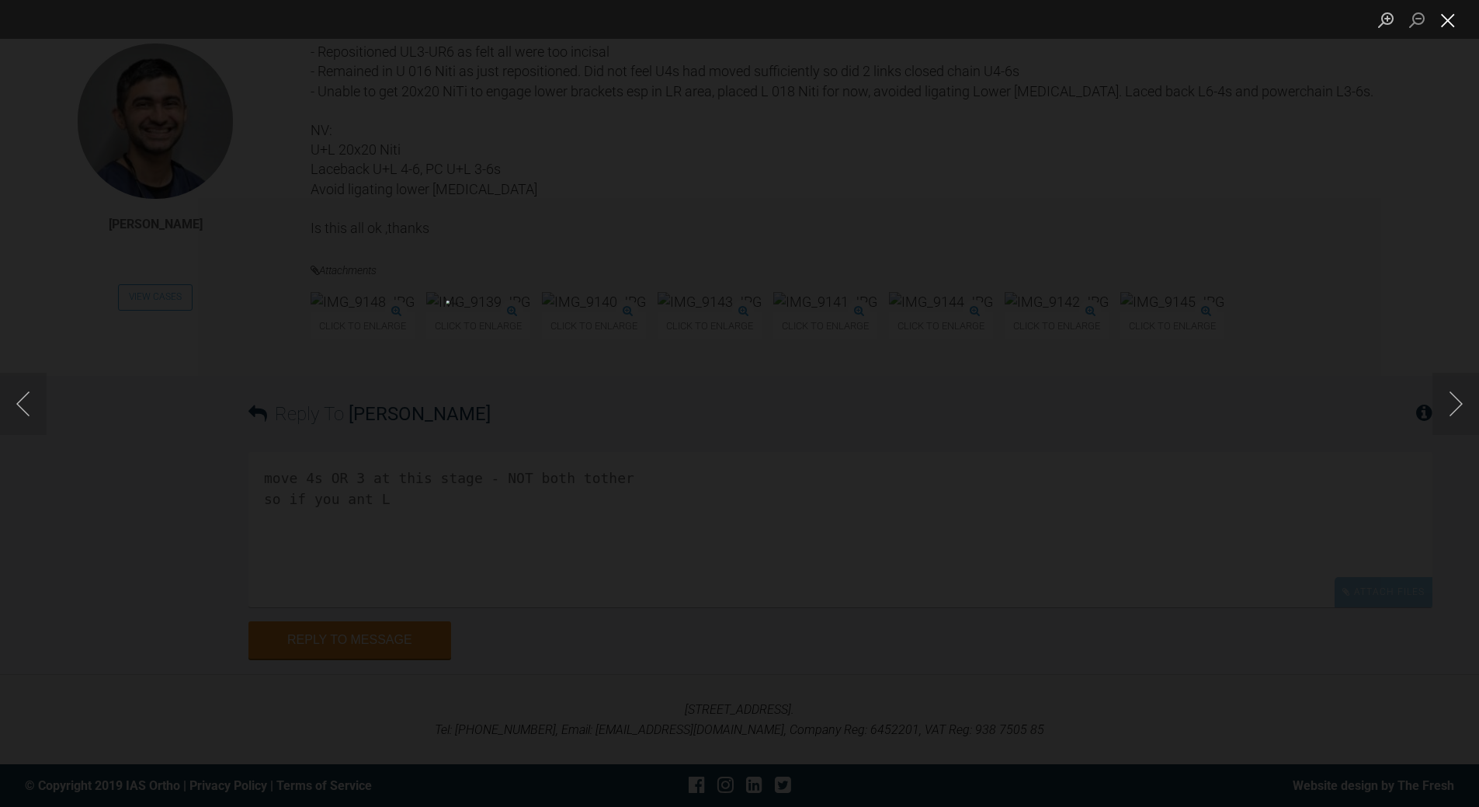
click at [1453, 17] on button "Close lightbox" at bounding box center [1448, 19] width 31 height 27
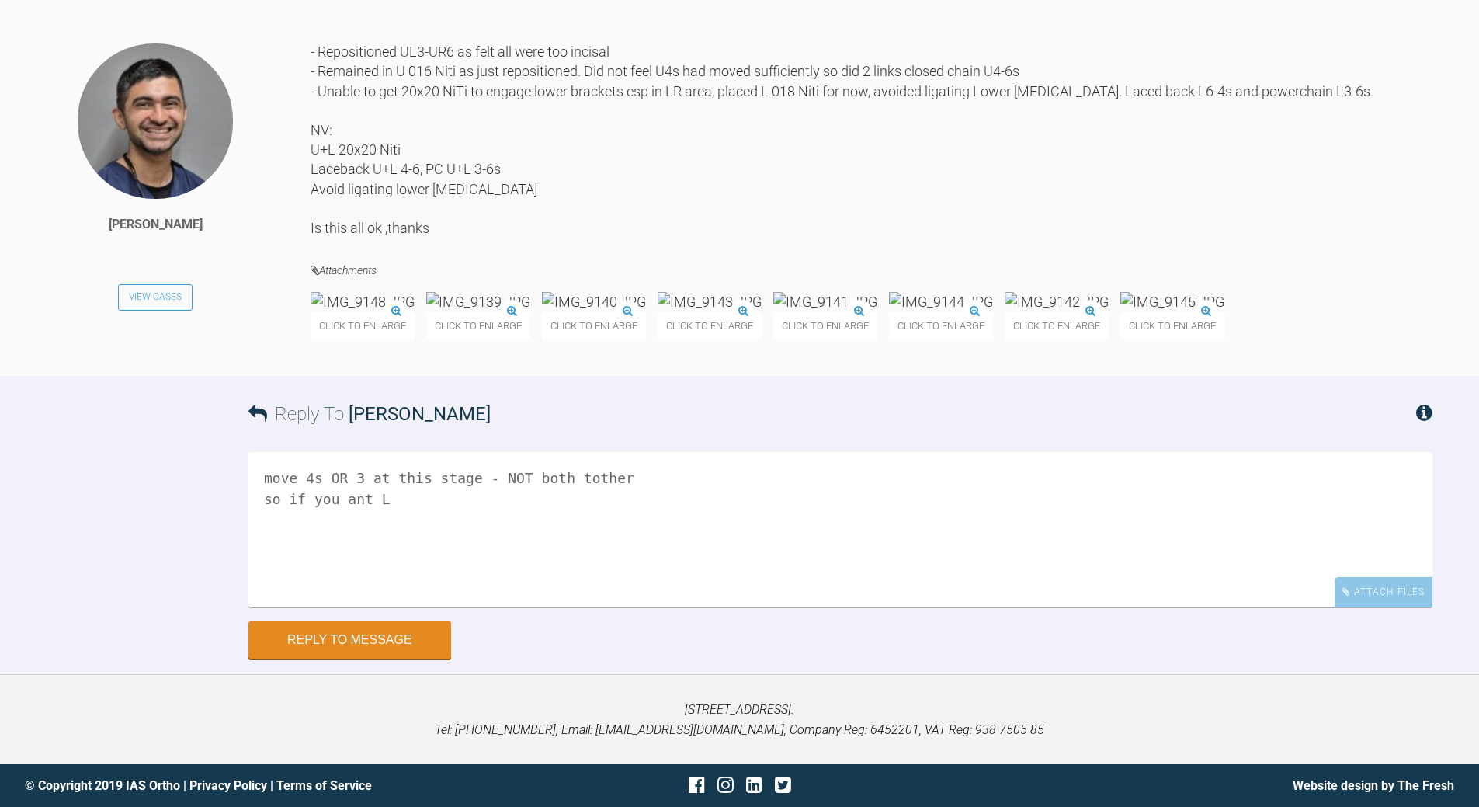
scroll to position [10868, 0]
drag, startPoint x: 424, startPoint y: 648, endPoint x: 256, endPoint y: 628, distance: 168.9
click at [257, 607] on textarea "move 4s OR 3 at this stage - NOT both tother so if you ant L" at bounding box center [840, 529] width 1184 height 155
click at [470, 607] on textarea "whay have you llacebacsk 4-AND PC 3-4-6 ?" at bounding box center [840, 529] width 1184 height 155
click at [374, 607] on textarea "whay have you llacebacsk 4-6 AND PC 3-4-6 ?" at bounding box center [840, 529] width 1184 height 155
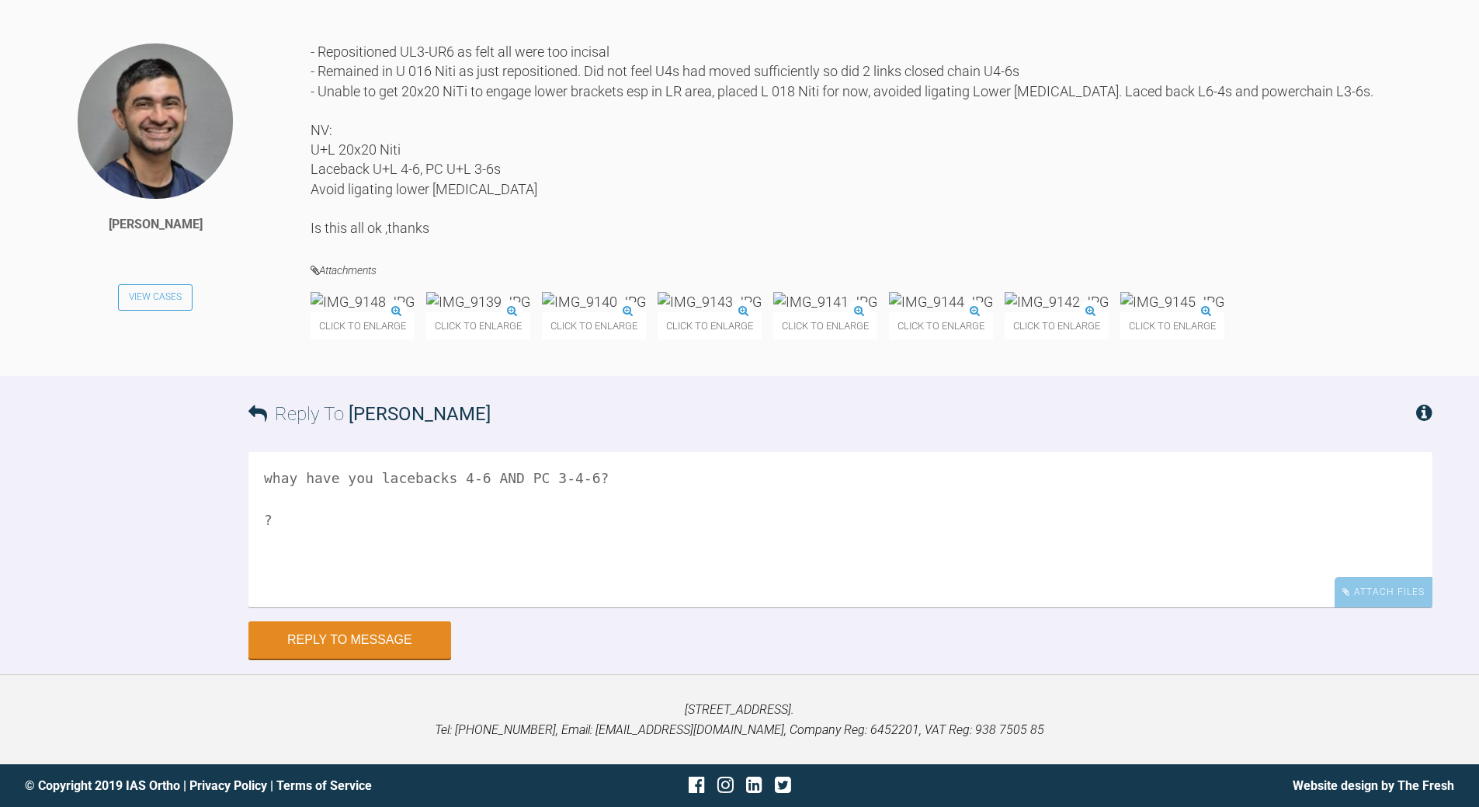
drag, startPoint x: 443, startPoint y: 631, endPoint x: 453, endPoint y: 625, distance: 11.9
click at [446, 607] on textarea "whay have you lacebacks 4-6 AND PC 3-4-6? ?" at bounding box center [840, 529] width 1184 height 155
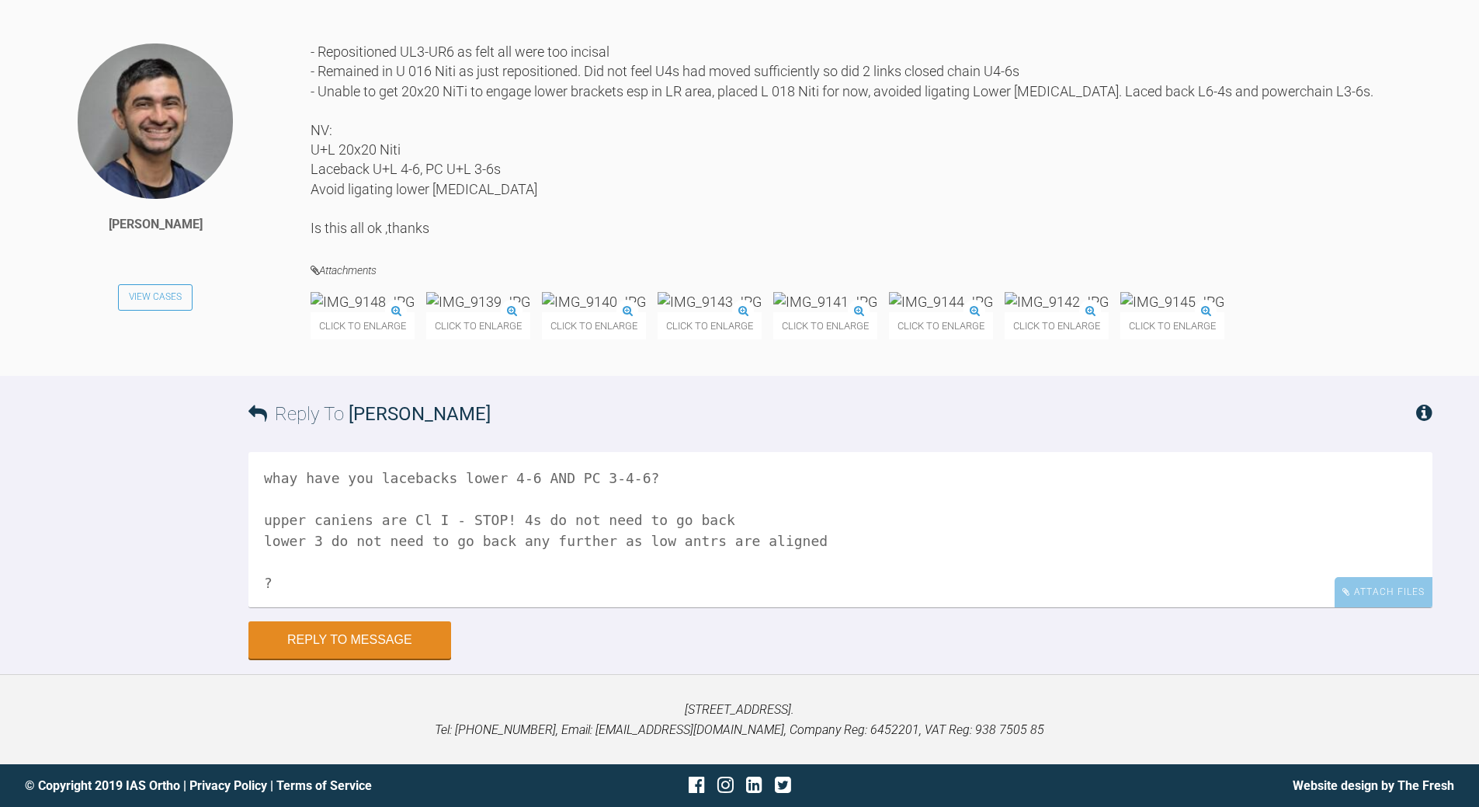
drag, startPoint x: 492, startPoint y: 519, endPoint x: 456, endPoint y: 518, distance: 36.5
click at [456, 518] on textarea "whay have you lacebacks lower 4-6 AND PC 3-4-6? upper caniens are Cl I - STOP! …" at bounding box center [840, 529] width 1184 height 155
drag, startPoint x: 268, startPoint y: 478, endPoint x: 275, endPoint y: 470, distance: 10.4
click at [267, 477] on textarea "whay have you lacebacks lower 4-6 AND PC 3-4-6? upper caniens are Cl I - 4s do …" at bounding box center [840, 529] width 1184 height 155
paste textarea "STOP!"
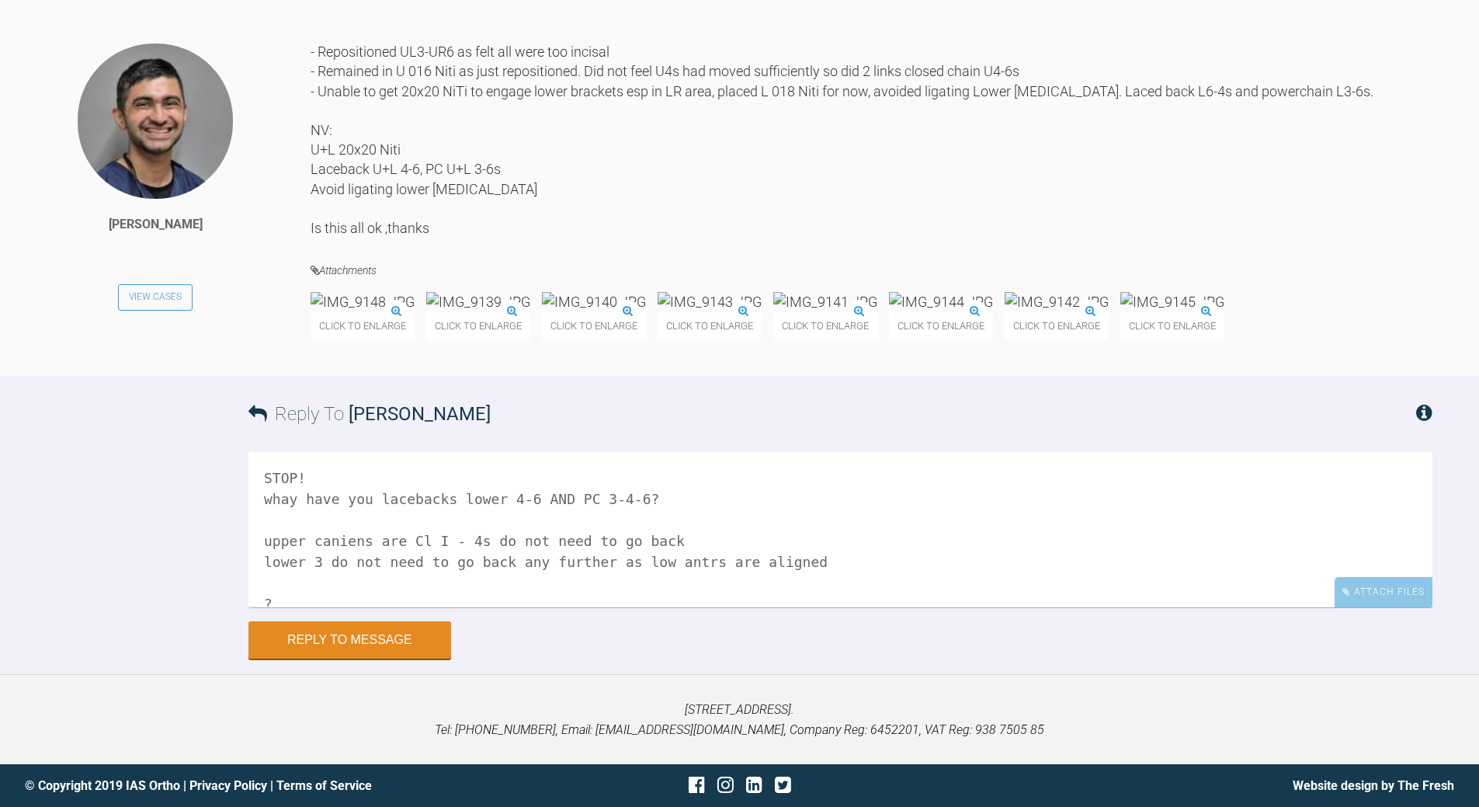
drag, startPoint x: 280, startPoint y: 494, endPoint x: 289, endPoint y: 488, distance: 10.1
click at [281, 494] on textarea "STOP! whay have you lacebacks lower 4-6 AND PC 3-4-6? upper caniens are Cl I - …" at bounding box center [840, 529] width 1184 height 155
click at [318, 561] on textarea "STOP! why have you lacebacks lower 4-6 AND PC 3-4-6? upper caniens are Cl I - 4…" at bounding box center [840, 529] width 1184 height 155
click at [906, 566] on textarea "STOP! why have you lacebacks lower 4-6 AND PC 3-4-6? upper caniens are Cl I - 4…" at bounding box center [840, 529] width 1184 height 155
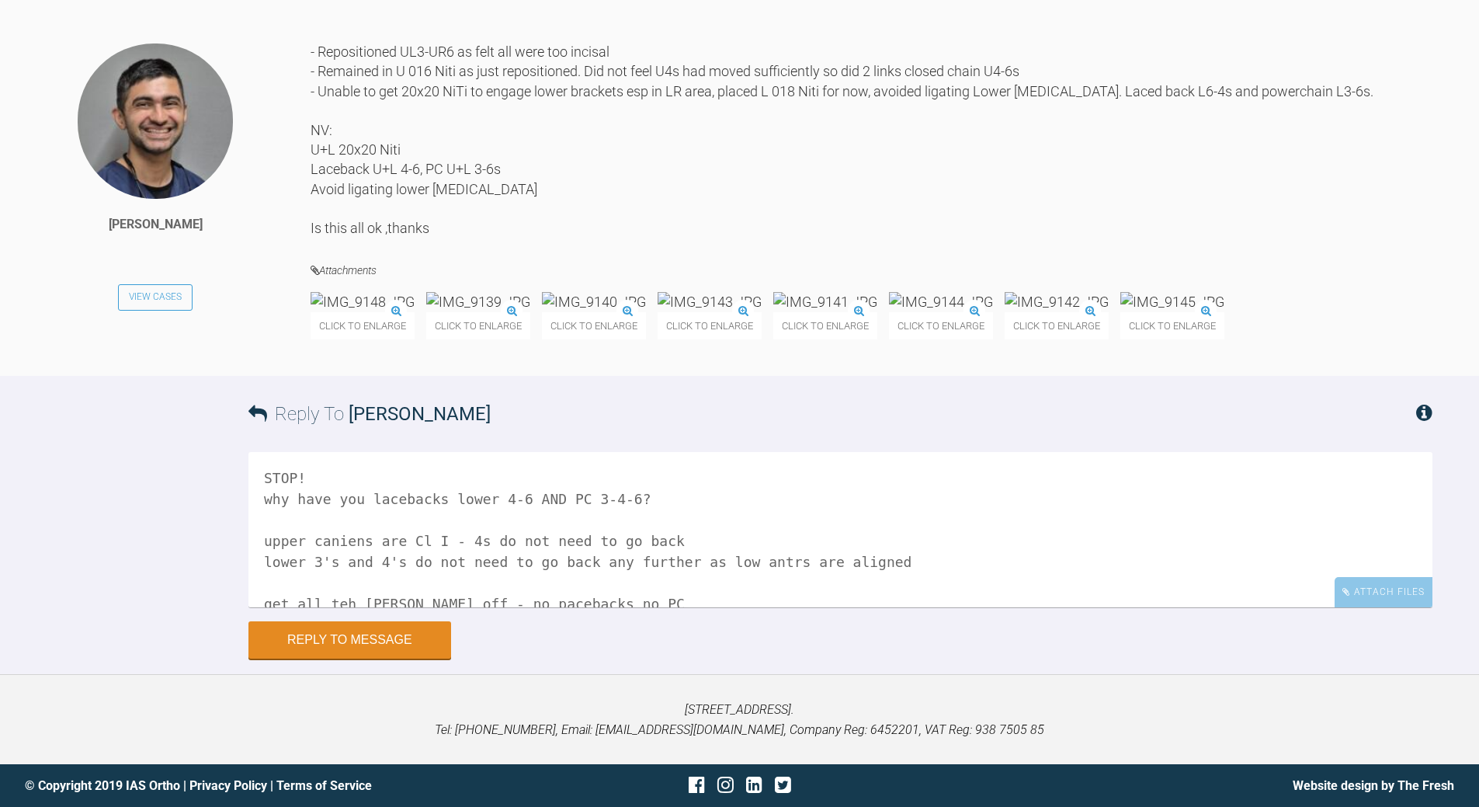
type textarea "STOP! why have you lacebacks lower 4-6 AND PC 3-4-6? upper caniens are Cl I - 4…"
click at [1120, 311] on img at bounding box center [1172, 301] width 104 height 19
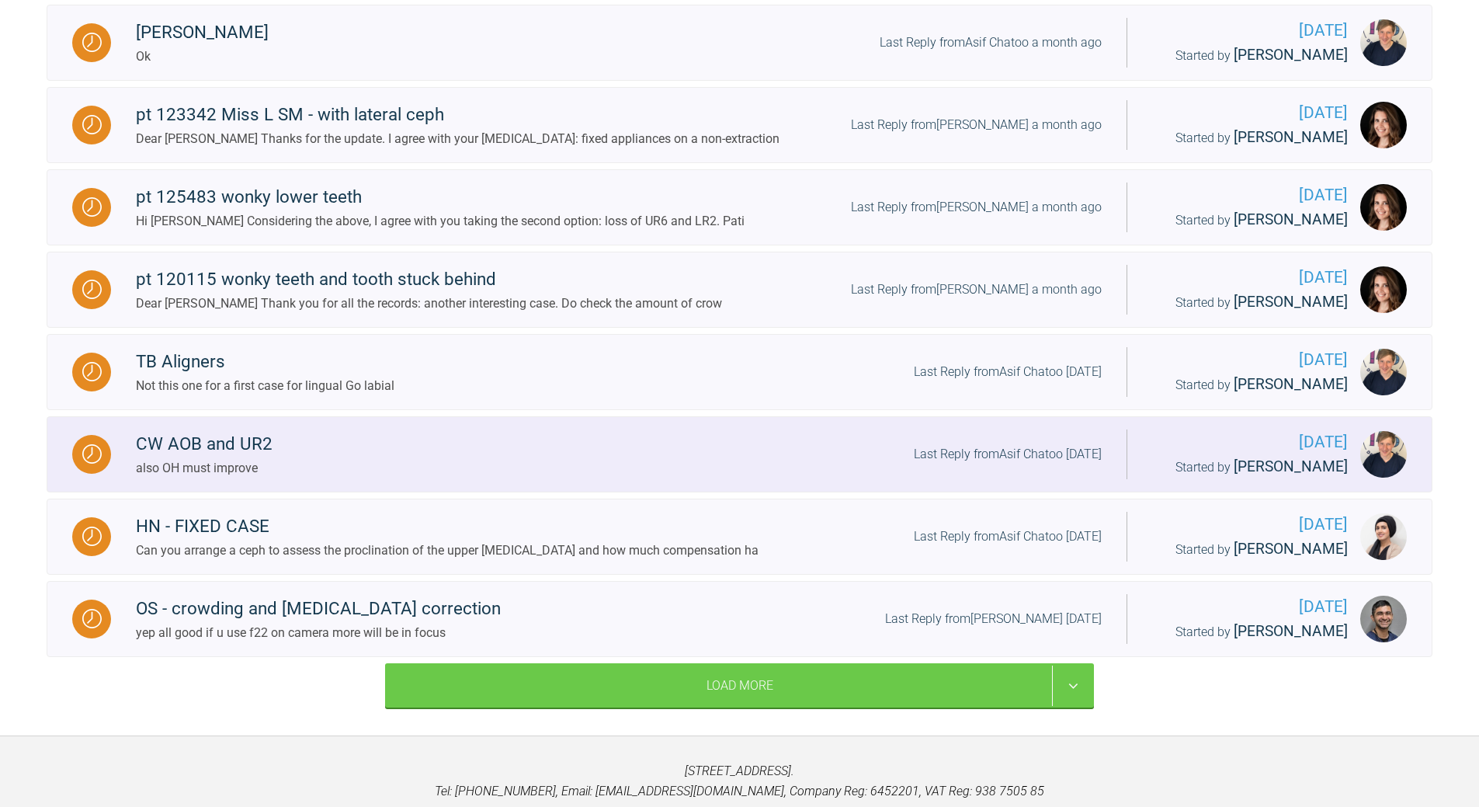
scroll to position [1574, 0]
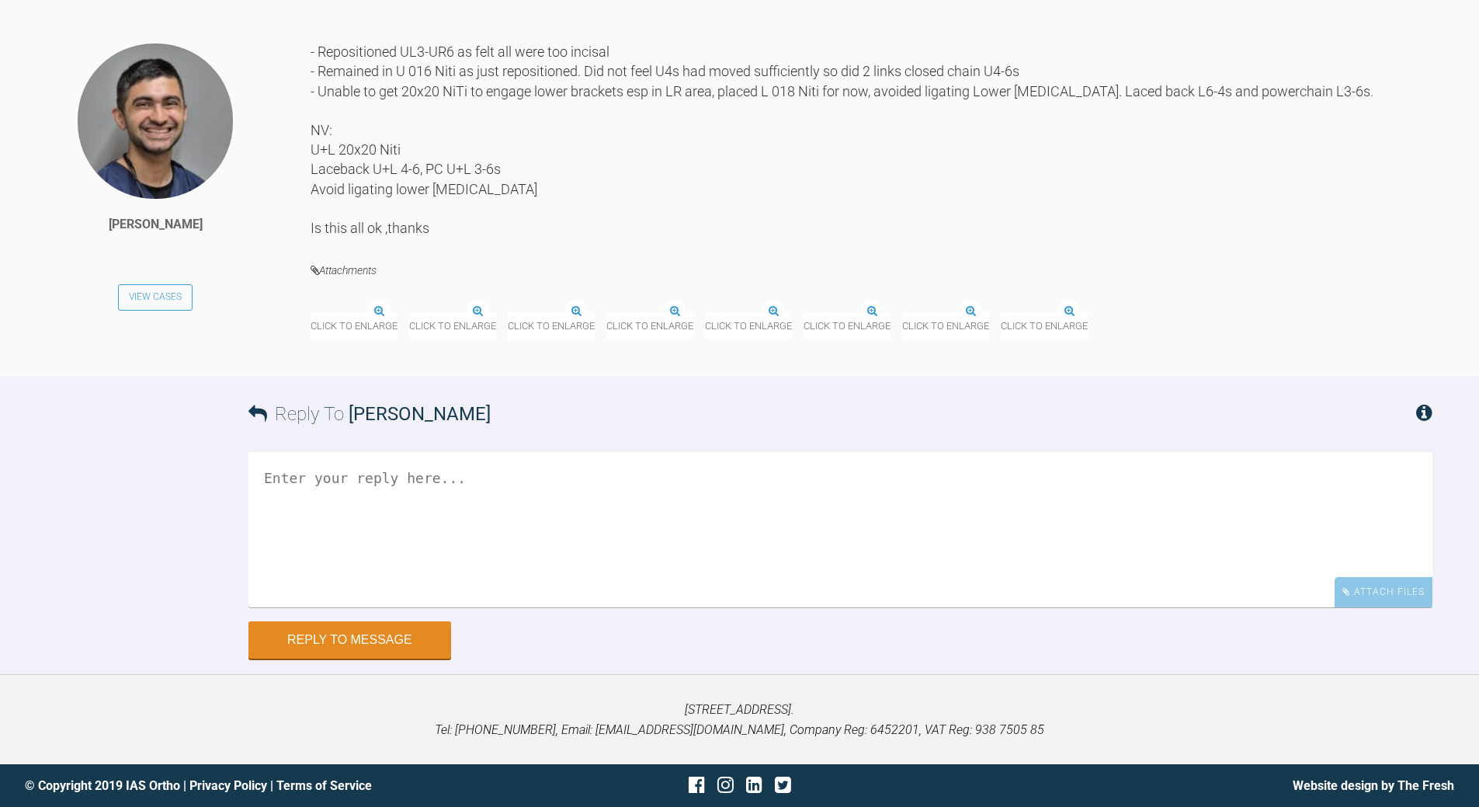
scroll to position [11023, 0]
click at [410, 470] on textarea at bounding box center [840, 529] width 1184 height 155
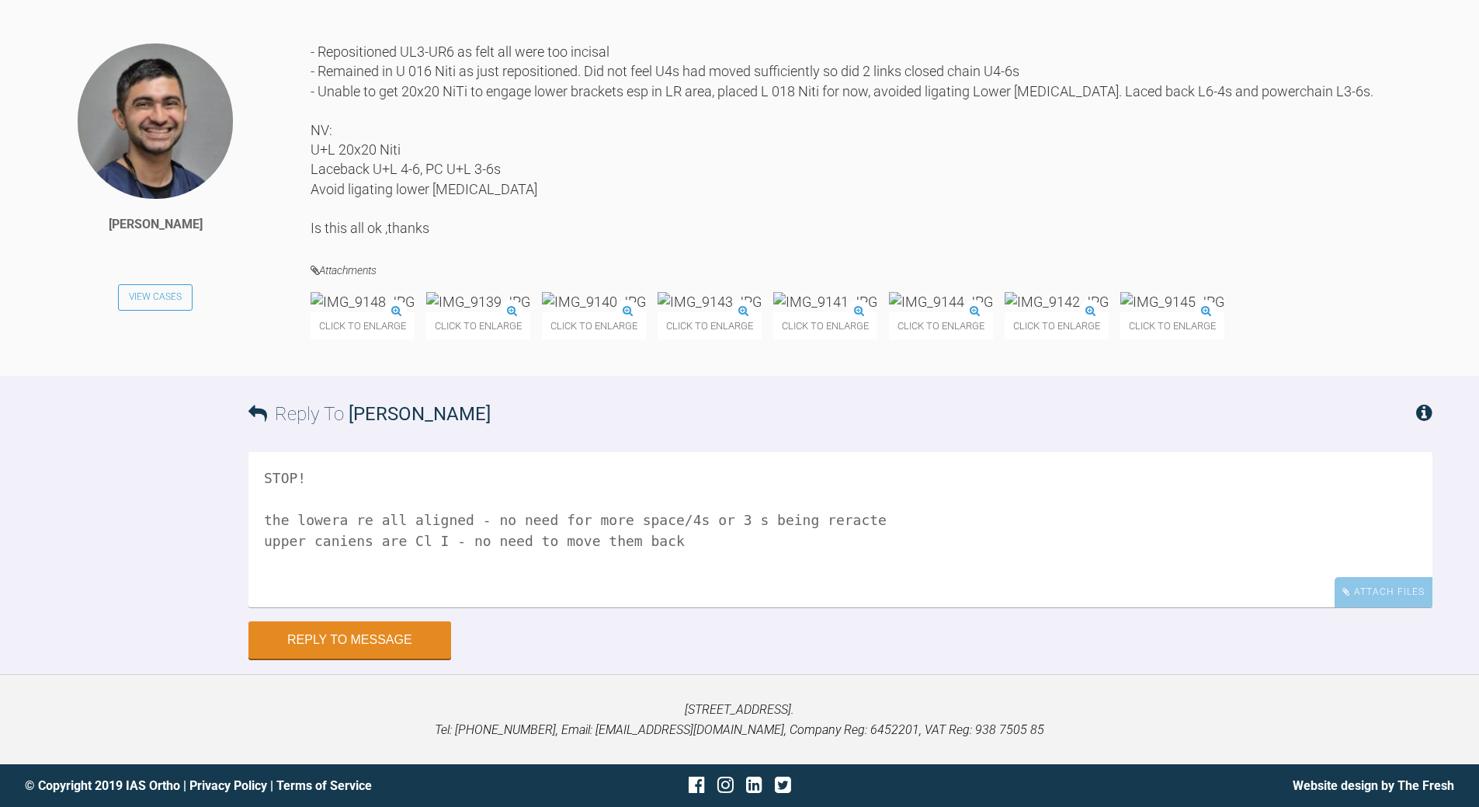
drag, startPoint x: 339, startPoint y: 517, endPoint x: 328, endPoint y: 509, distance: 13.4
click at [330, 511] on textarea "STOP! the lowera re all aligned - no need for more space/4s or 3 s being reract…" at bounding box center [840, 529] width 1184 height 155
click at [803, 517] on textarea "STOP! the lowers are all aligned - no need for more space/4s or 3 s being rerac…" at bounding box center [840, 529] width 1184 height 155
click at [675, 535] on textarea "STOP! the lowers are all aligned - no need for more space/4s or 3 s being retar…" at bounding box center [840, 529] width 1184 height 155
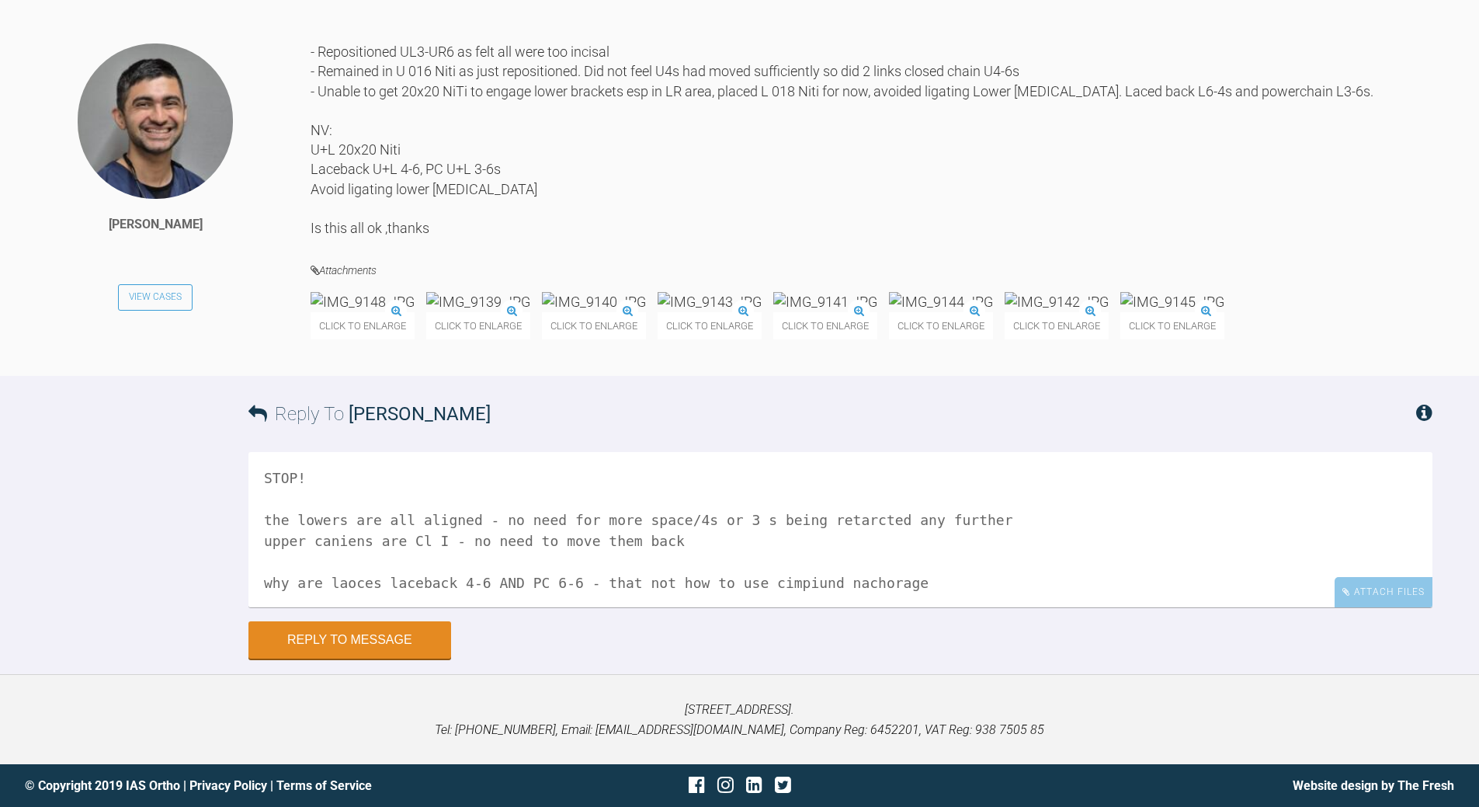
click at [757, 579] on textarea "STOP! the lowers are all aligned - no need for more space/4s or 3 s being retar…" at bounding box center [840, 529] width 1184 height 155
click at [352, 574] on textarea "STOP! the lowers are all aligned - no need for more space/4s or 3 s being retar…" at bounding box center [840, 529] width 1184 height 155
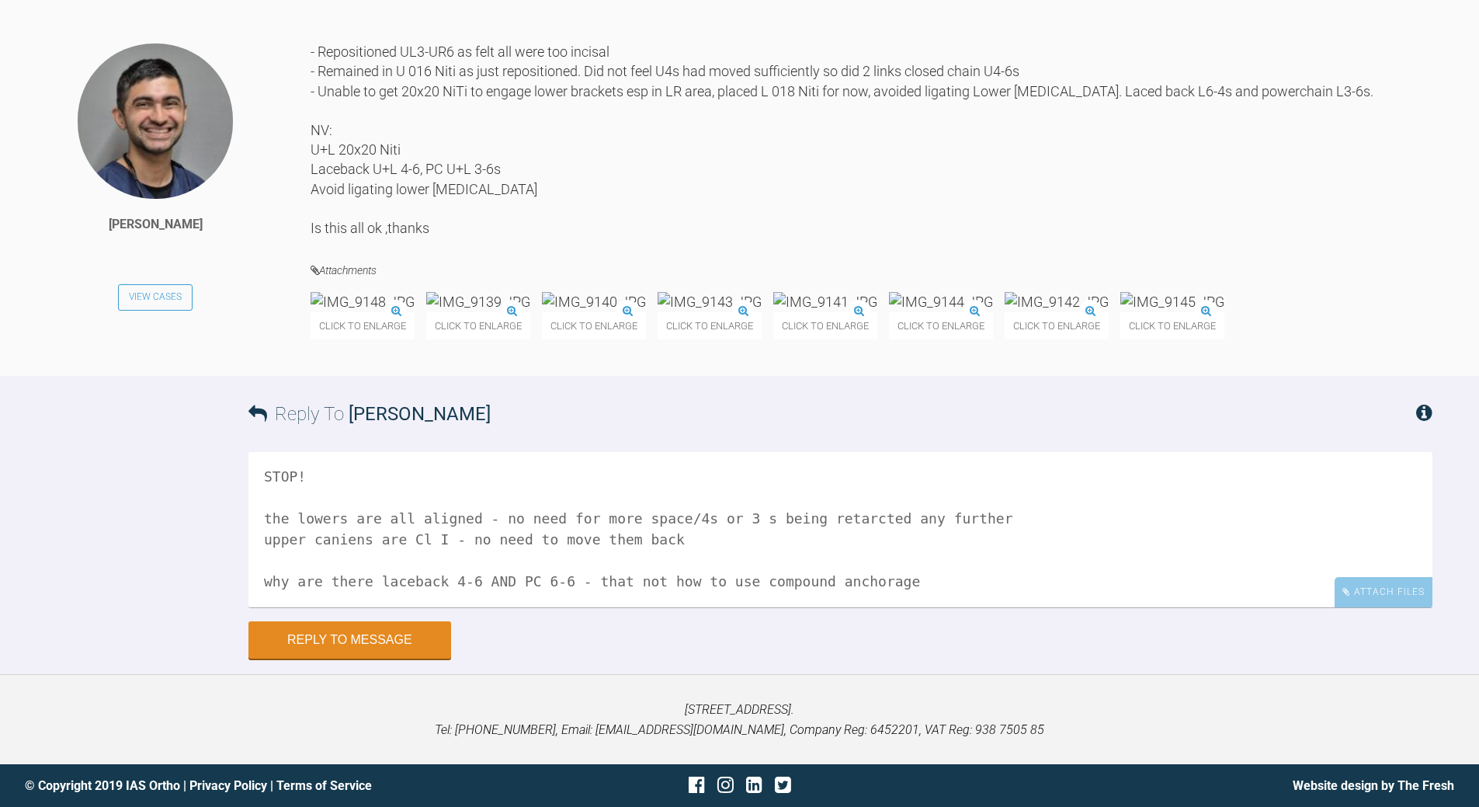
click at [873, 578] on textarea "STOP! the lowers are all aligned - no need for more space/4s or 3 s being retar…" at bounding box center [840, 529] width 1184 height 155
click at [1120, 292] on img at bounding box center [1172, 301] width 104 height 19
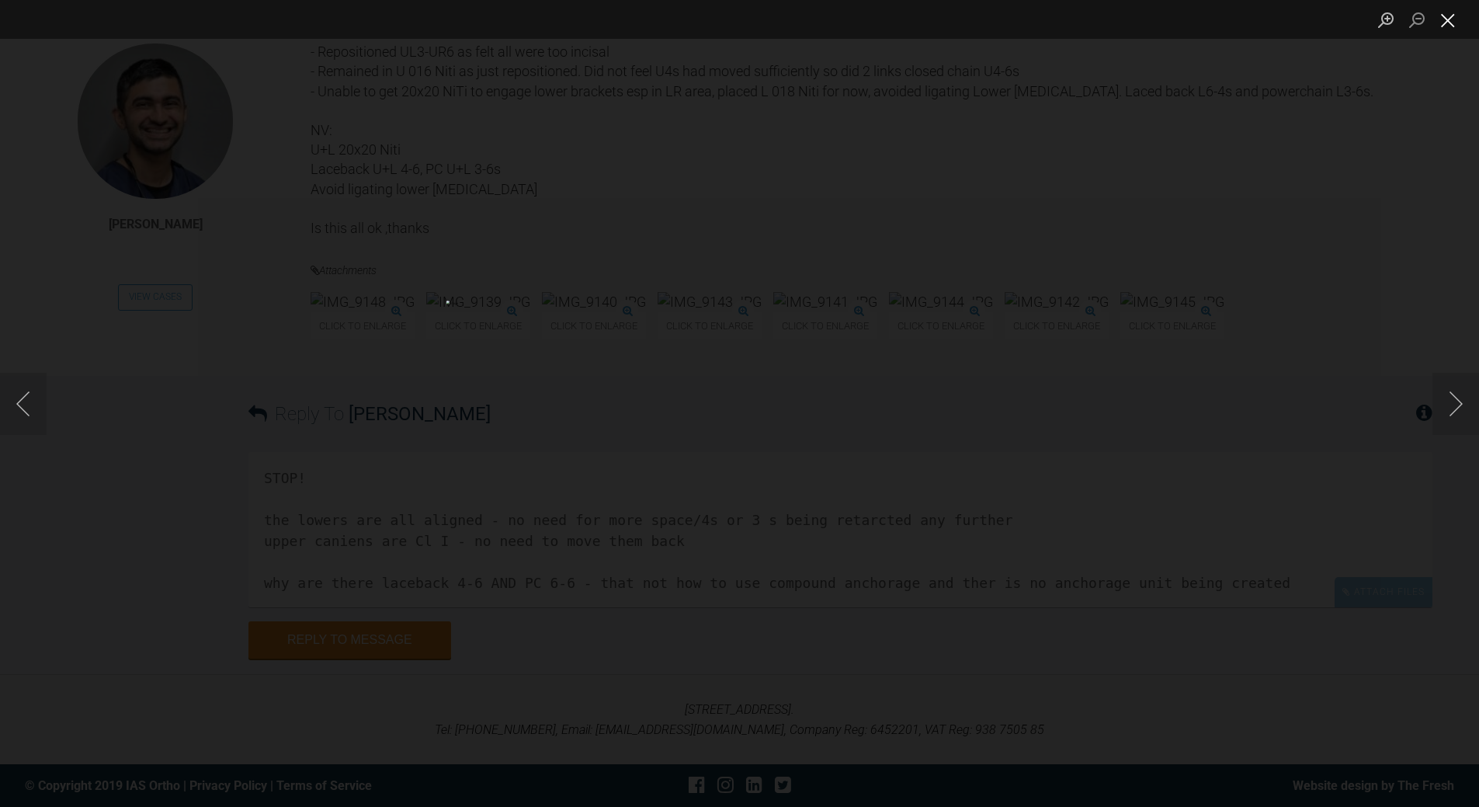
click at [1446, 17] on button "Close lightbox" at bounding box center [1448, 19] width 31 height 27
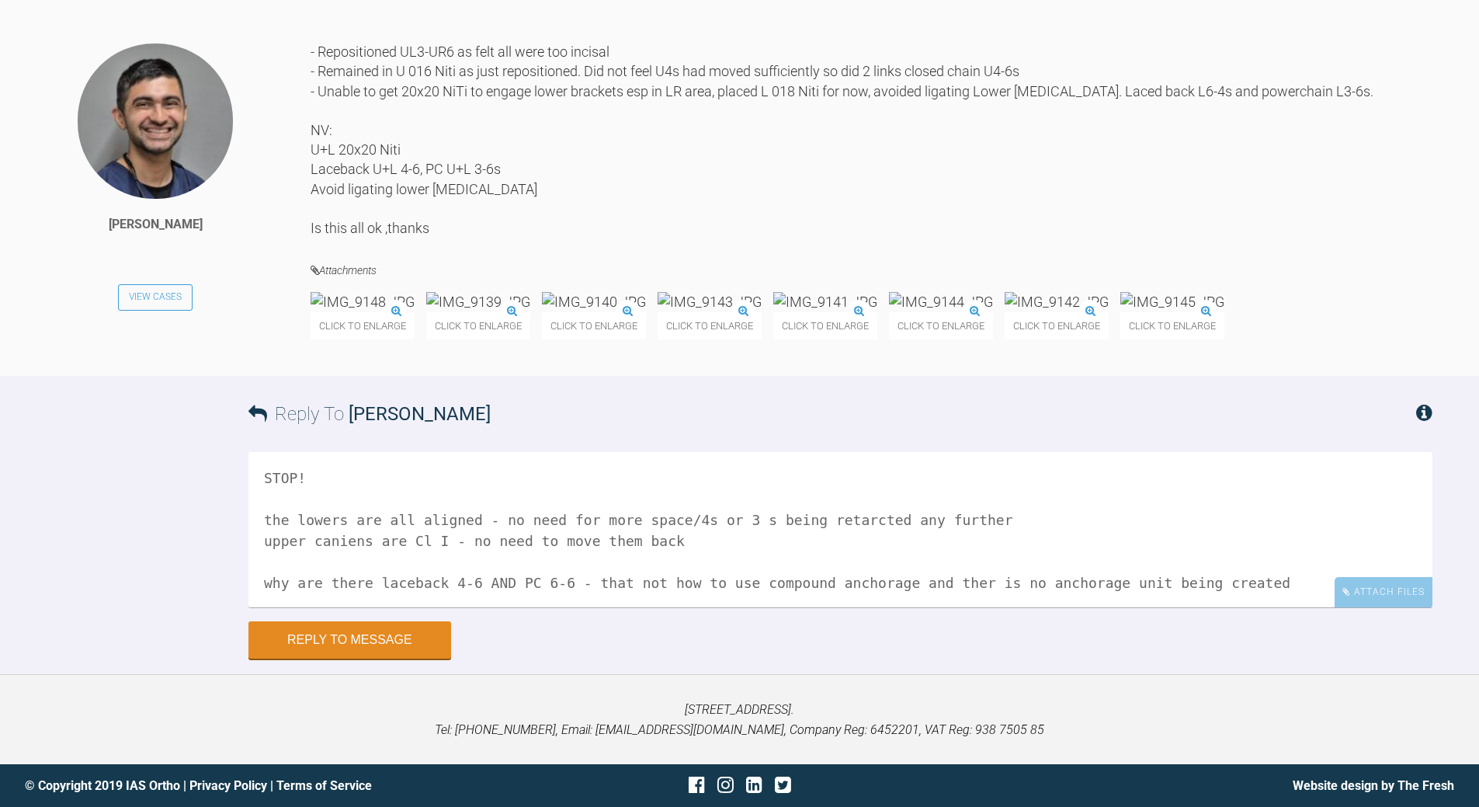
scroll to position [64, 0]
click at [1209, 536] on textarea "STOP! the lowers are all aligned - no need for more space/4s or 3 s being retar…" at bounding box center [840, 529] width 1184 height 155
click at [976, 525] on textarea "STOP! the lowers are all aligned - no need for more space/4s or 3 s being retar…" at bounding box center [840, 529] width 1184 height 155
click at [1018, 517] on textarea "STOP! the lowers are all aligned - no need for more space/4s or 3 s being retar…" at bounding box center [840, 529] width 1184 height 155
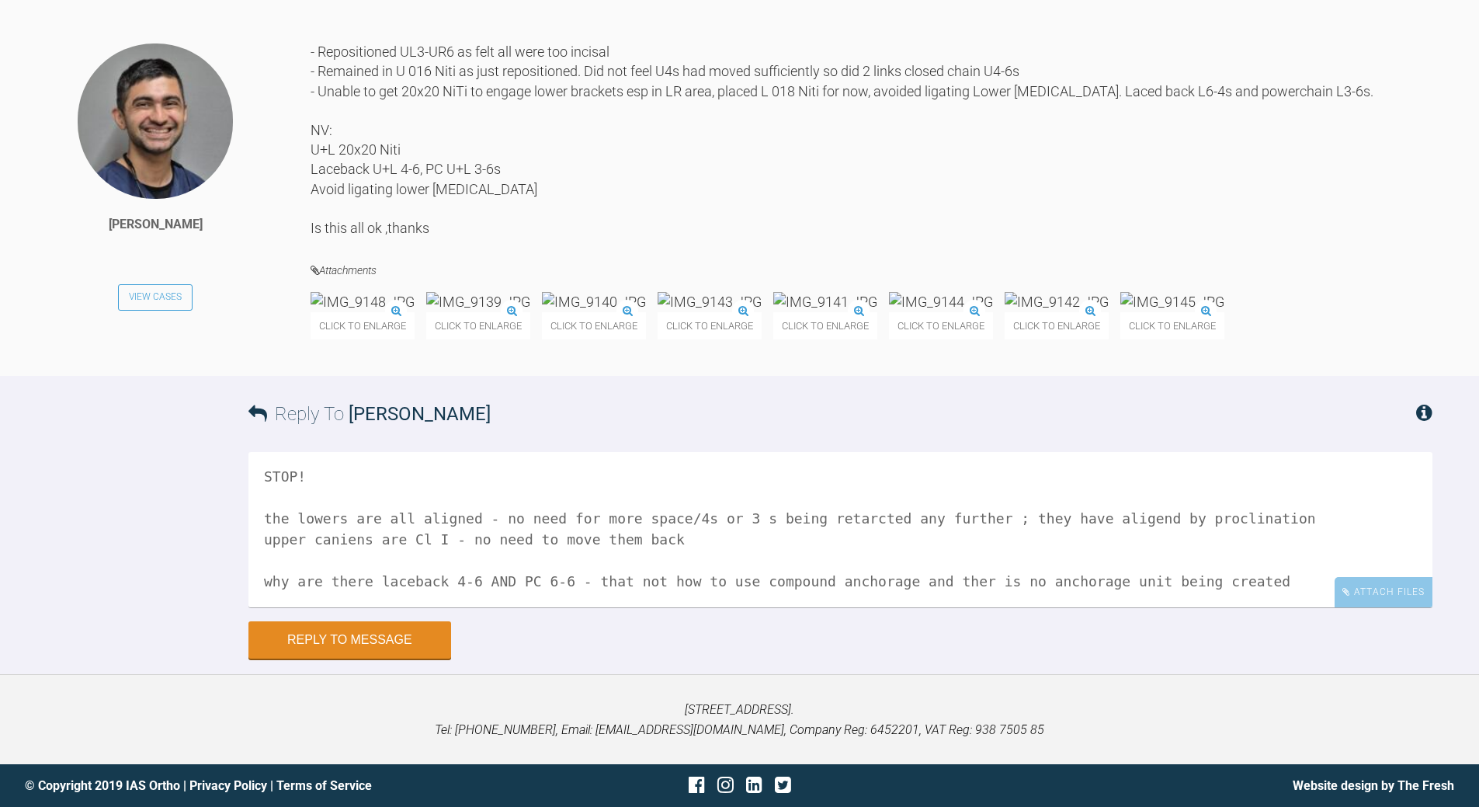
scroll to position [64, 0]
click at [1218, 518] on textarea "STOP! the lowers are all aligned - no need for more space/4s or 3 s being retar…" at bounding box center [840, 529] width 1184 height 155
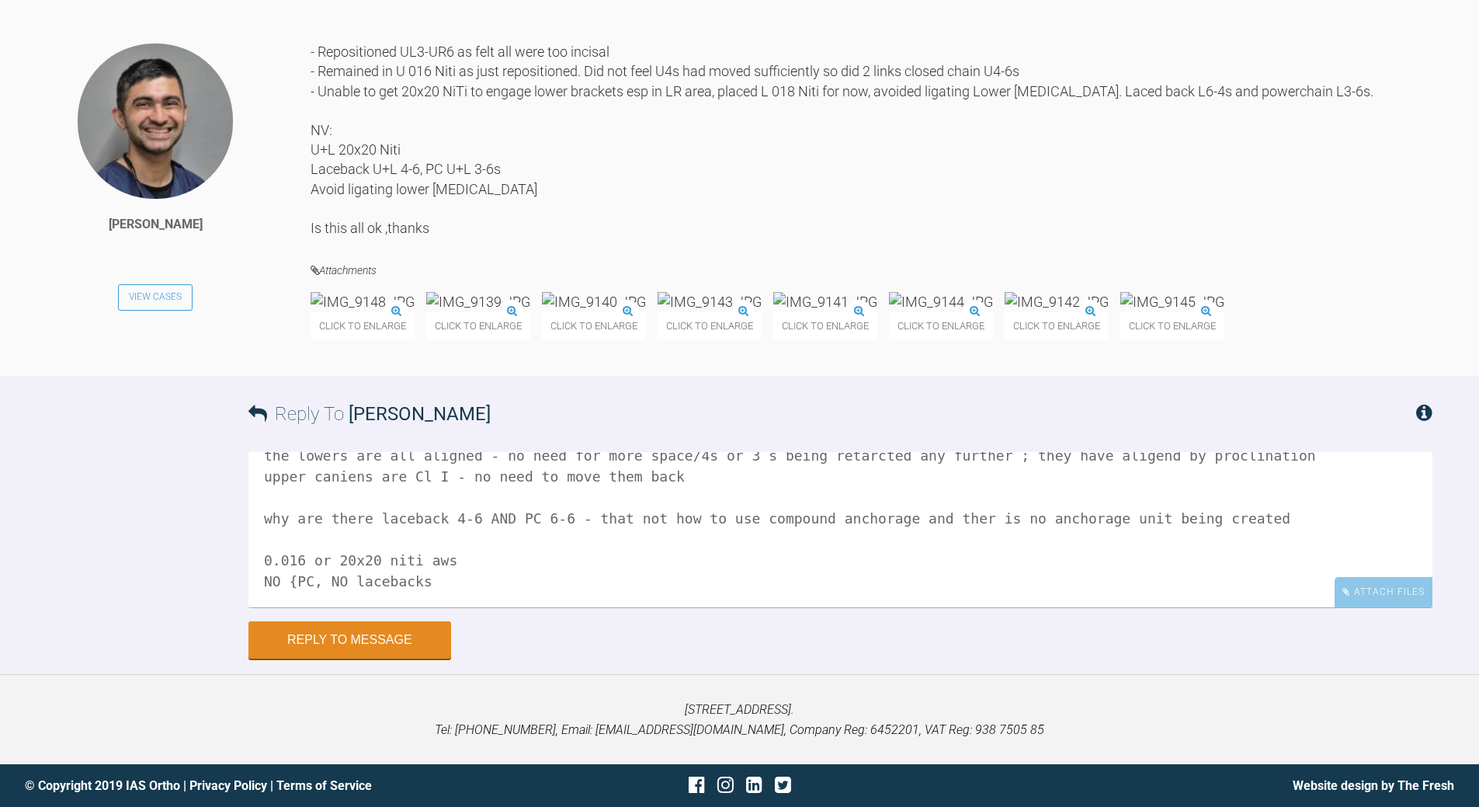
drag, startPoint x: 292, startPoint y: 581, endPoint x: 297, endPoint y: 571, distance: 11.1
click at [293, 575] on textarea "STOP! the lowers are all aligned - no need for more space/4s or 3 s being retar…" at bounding box center [840, 529] width 1184 height 155
type textarea "STOP! the lowers are all aligned - no need for more space/4s or 3 s being retar…"
click at [415, 634] on button "Reply to Message" at bounding box center [349, 641] width 203 height 37
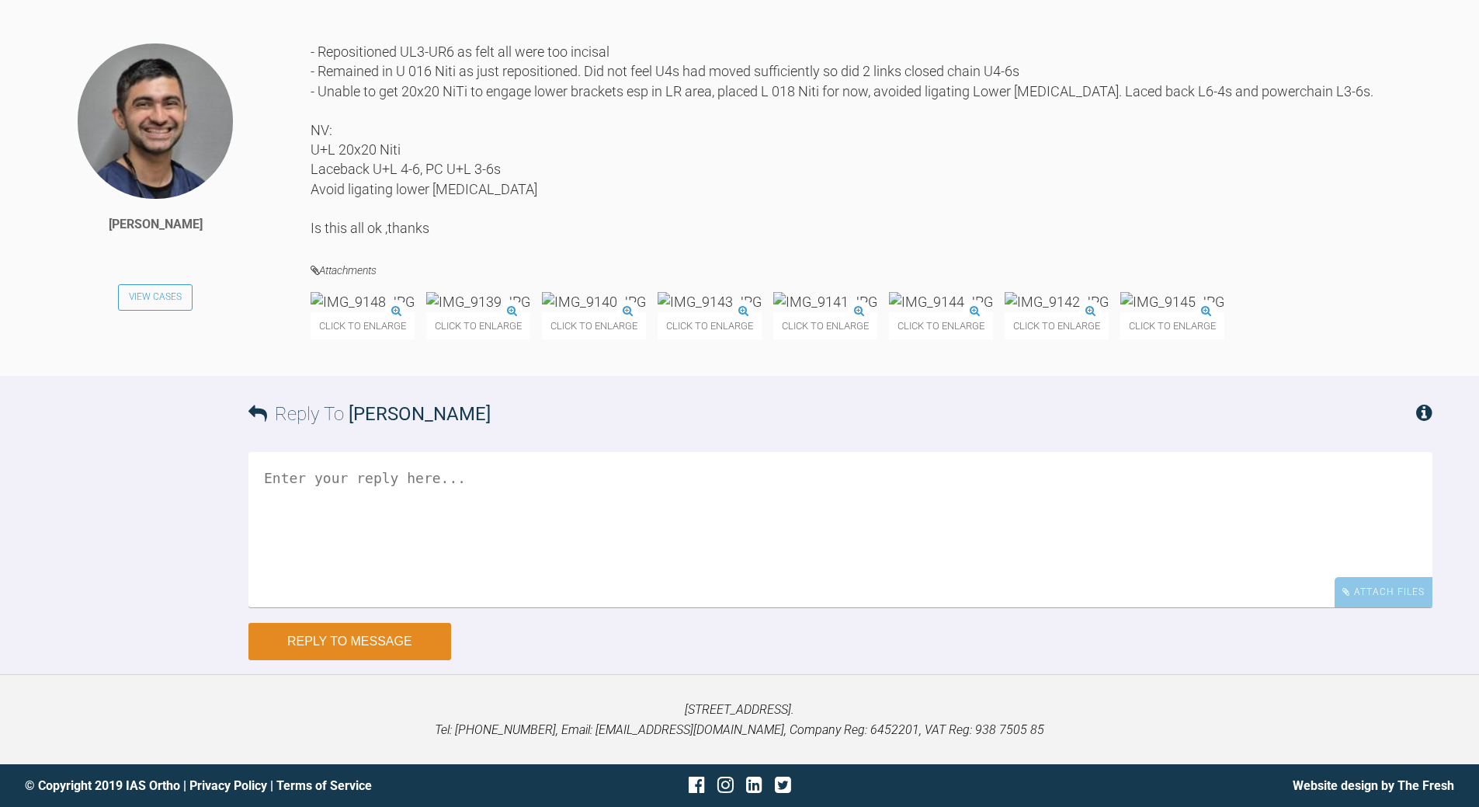
scroll to position [0, 0]
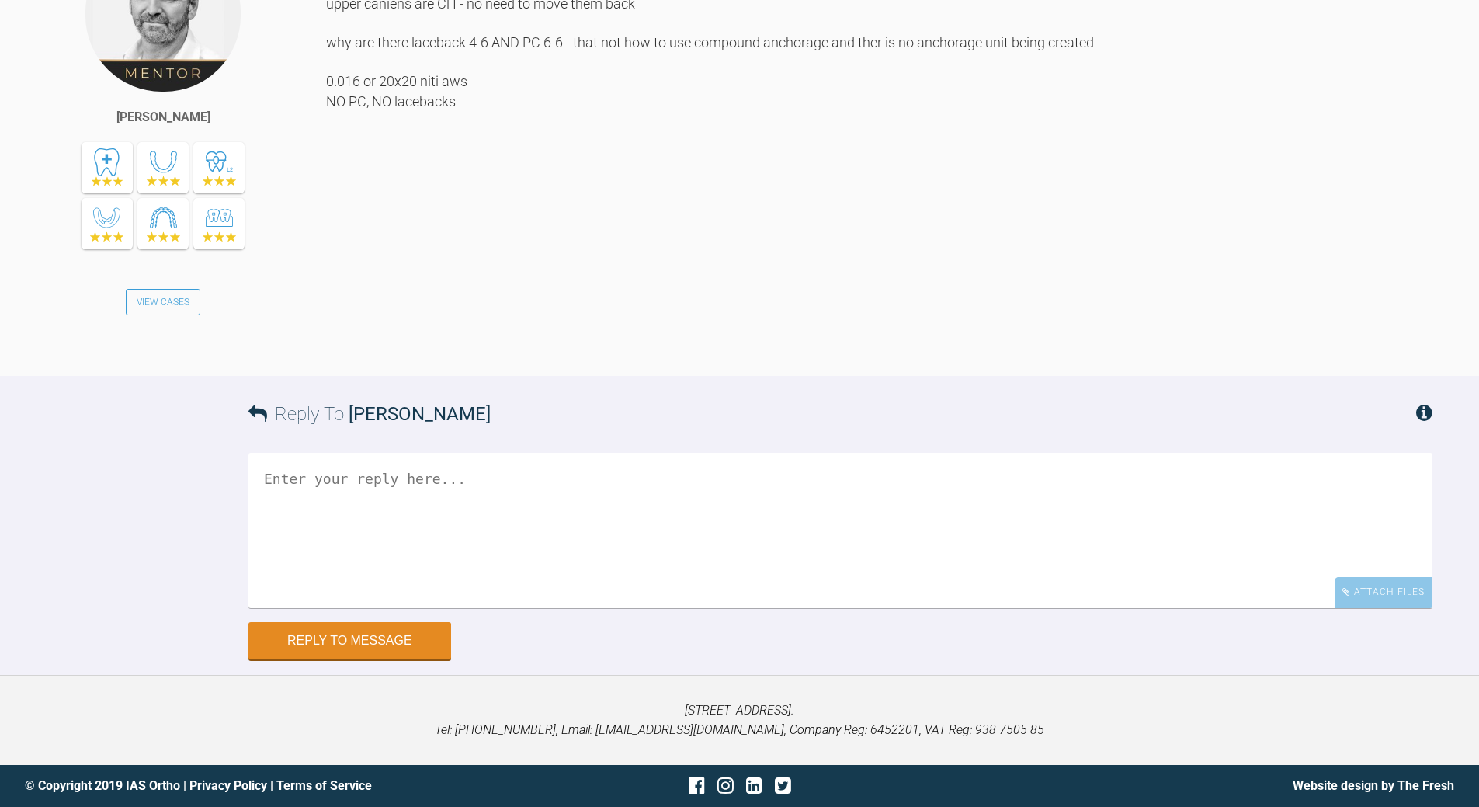
drag, startPoint x: 415, startPoint y: 634, endPoint x: 361, endPoint y: 638, distance: 54.5
click at [361, 638] on div "Reply To [PERSON_NAME] Attach Files Drag and drop files here! Reply to Message" at bounding box center [739, 517] width 1479 height 283
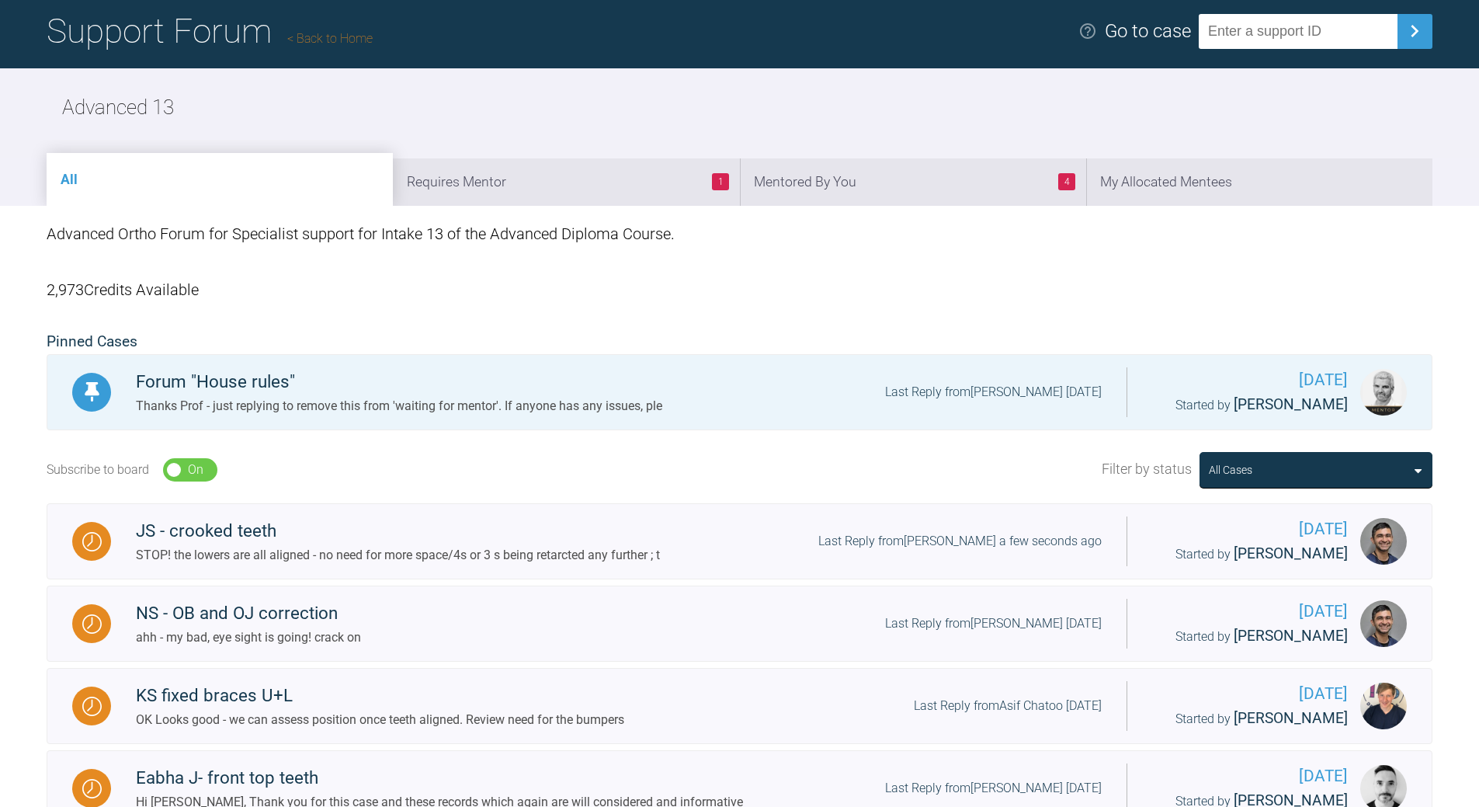
scroll to position [99, 0]
